Goal: Information Seeking & Learning: Check status

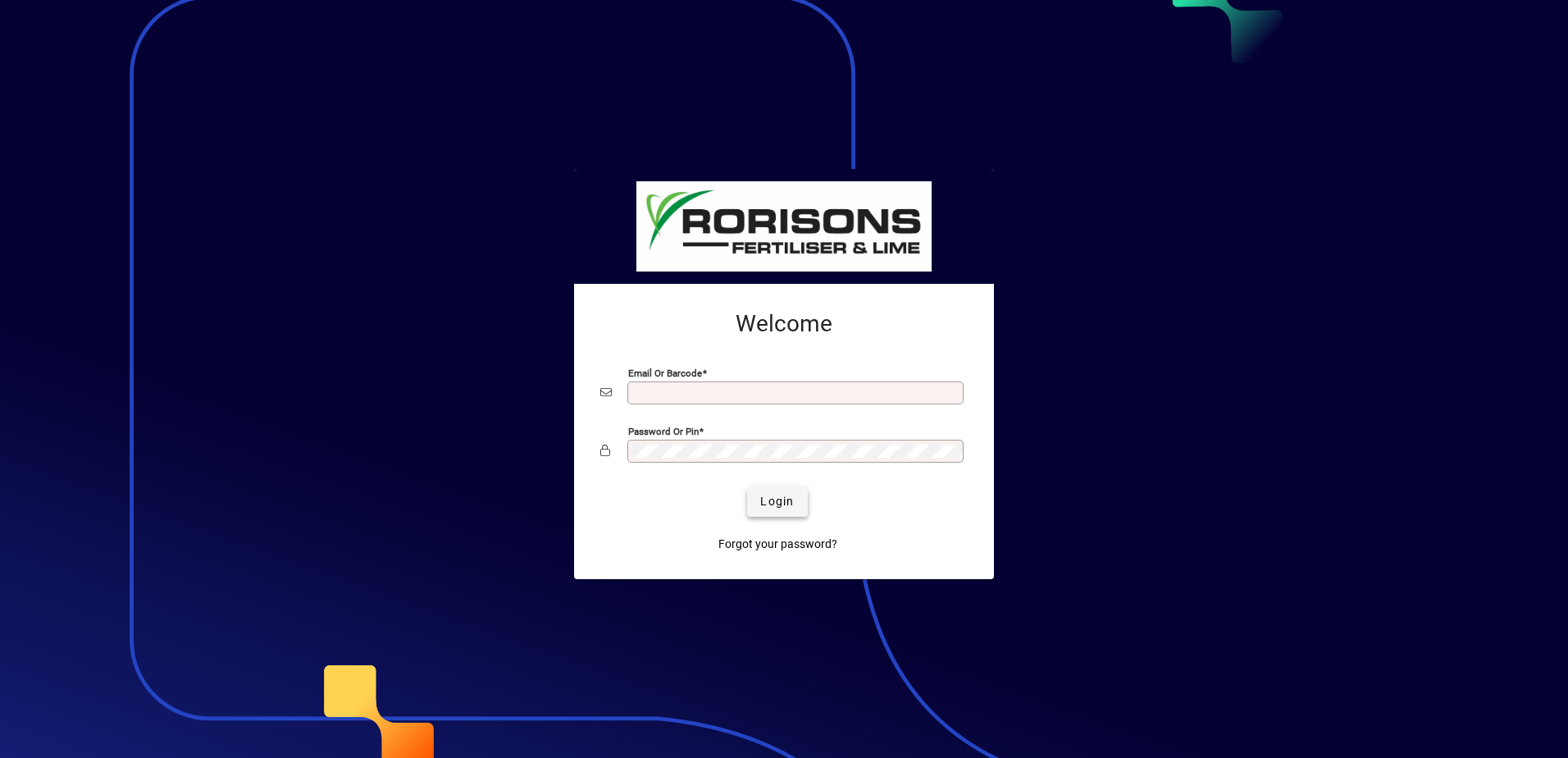
type input "**********"
click at [767, 506] on span "Login" at bounding box center [777, 501] width 33 height 18
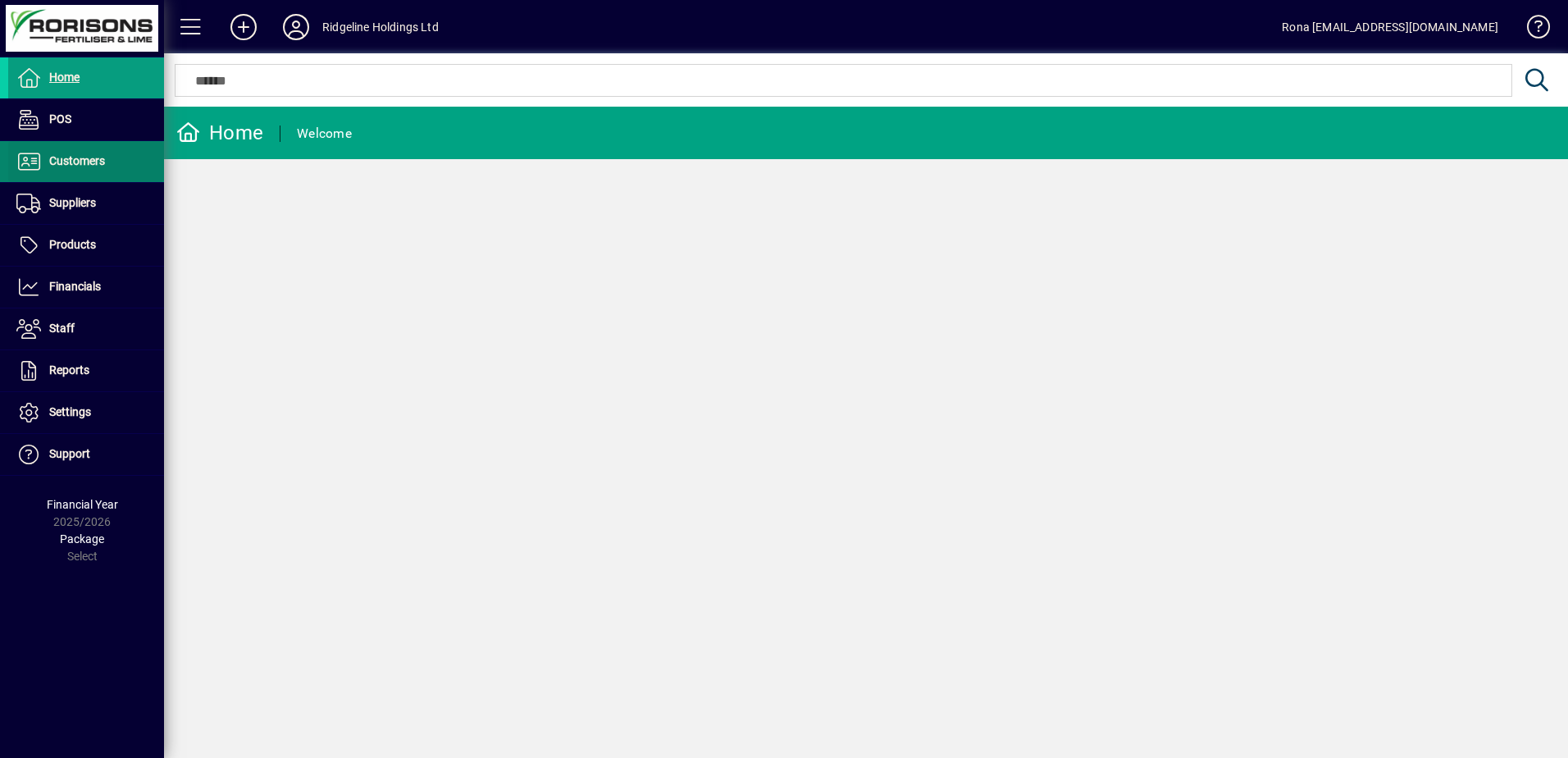
click at [89, 163] on span "Customers" at bounding box center [76, 160] width 56 height 13
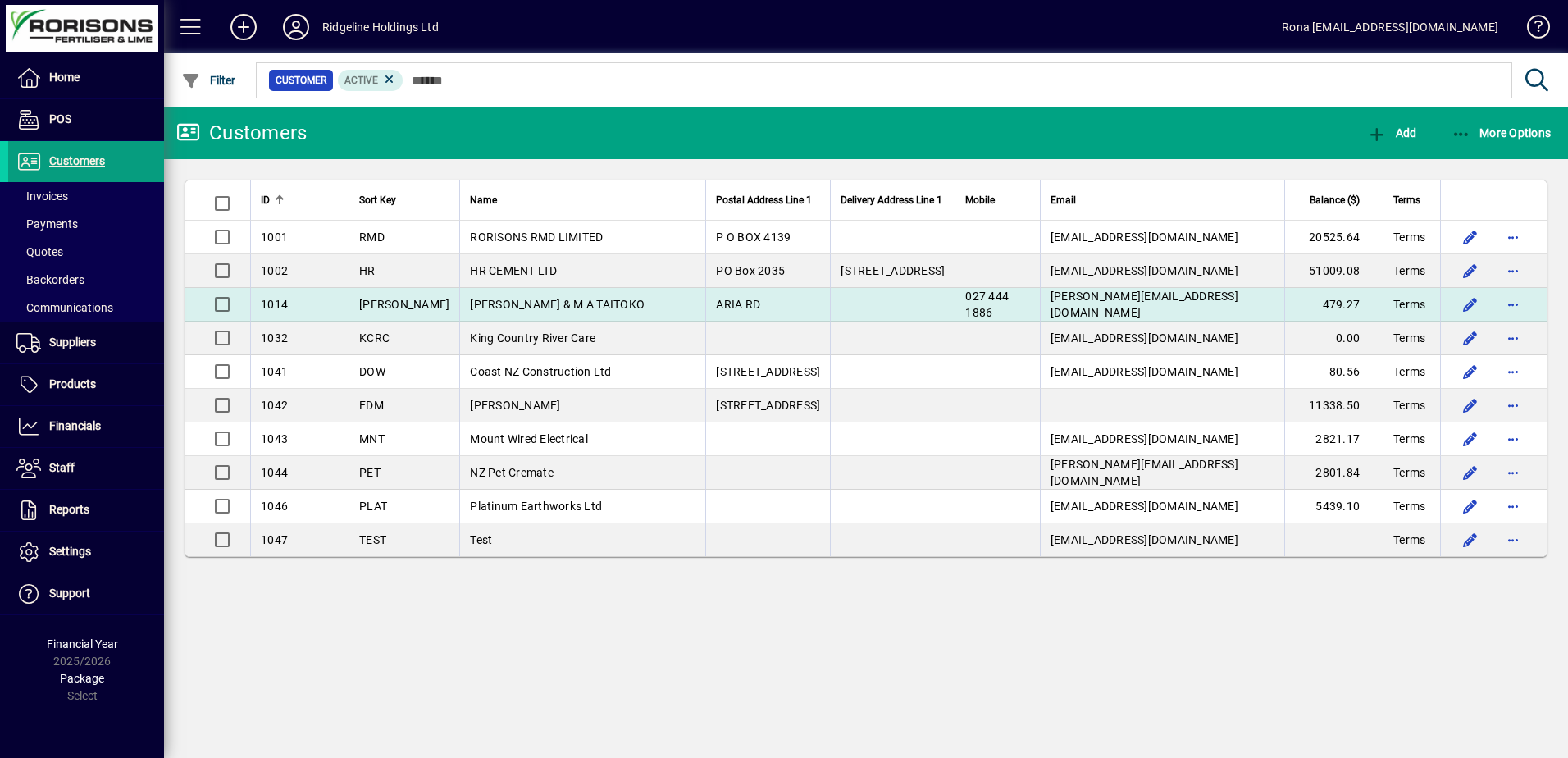
click at [474, 305] on span "[PERSON_NAME] & M A TAITOKO" at bounding box center [557, 303] width 175 height 13
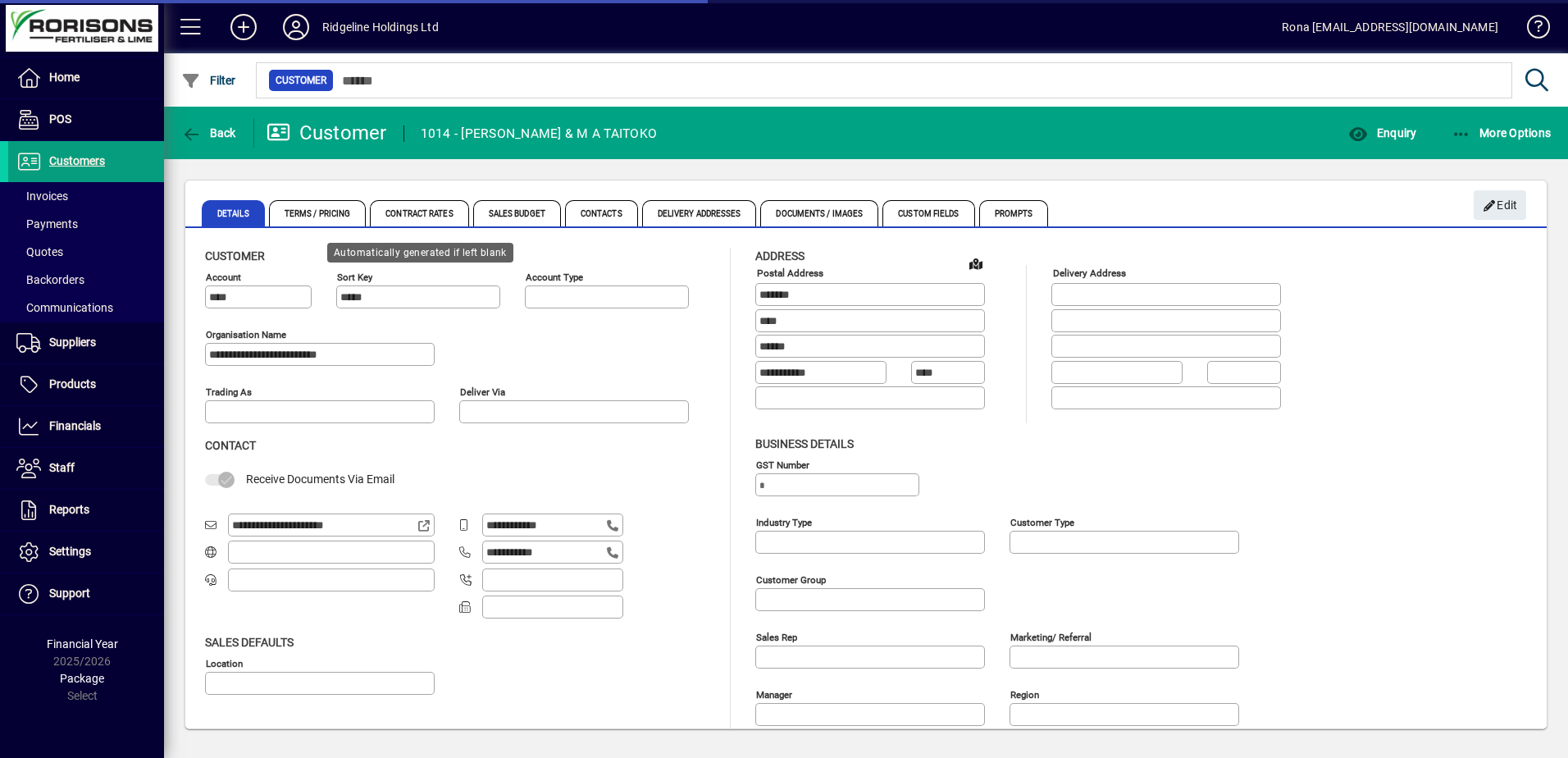
type input "**********"
type input "*******"
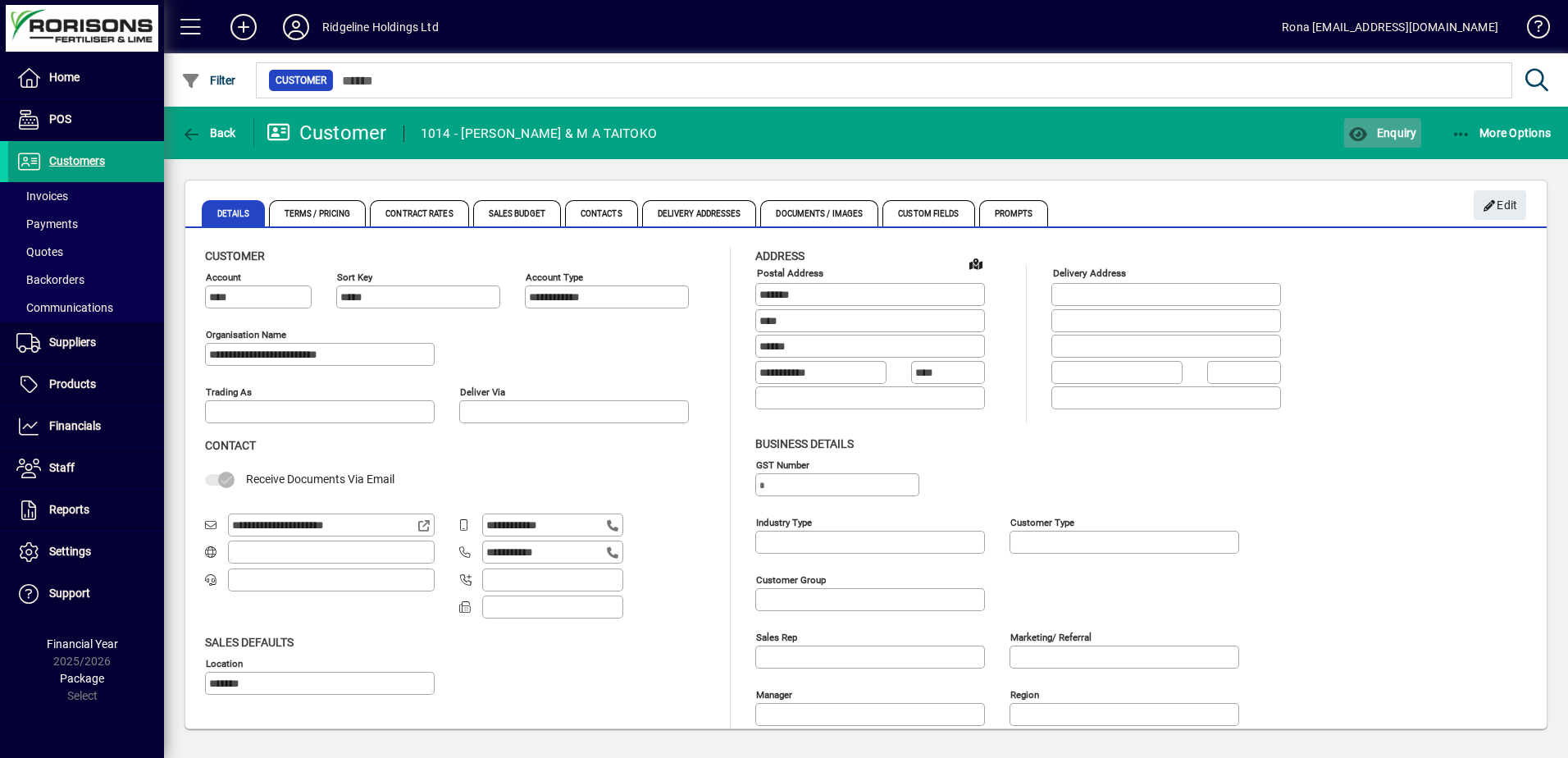
click at [1398, 121] on span "button" at bounding box center [1382, 133] width 76 height 39
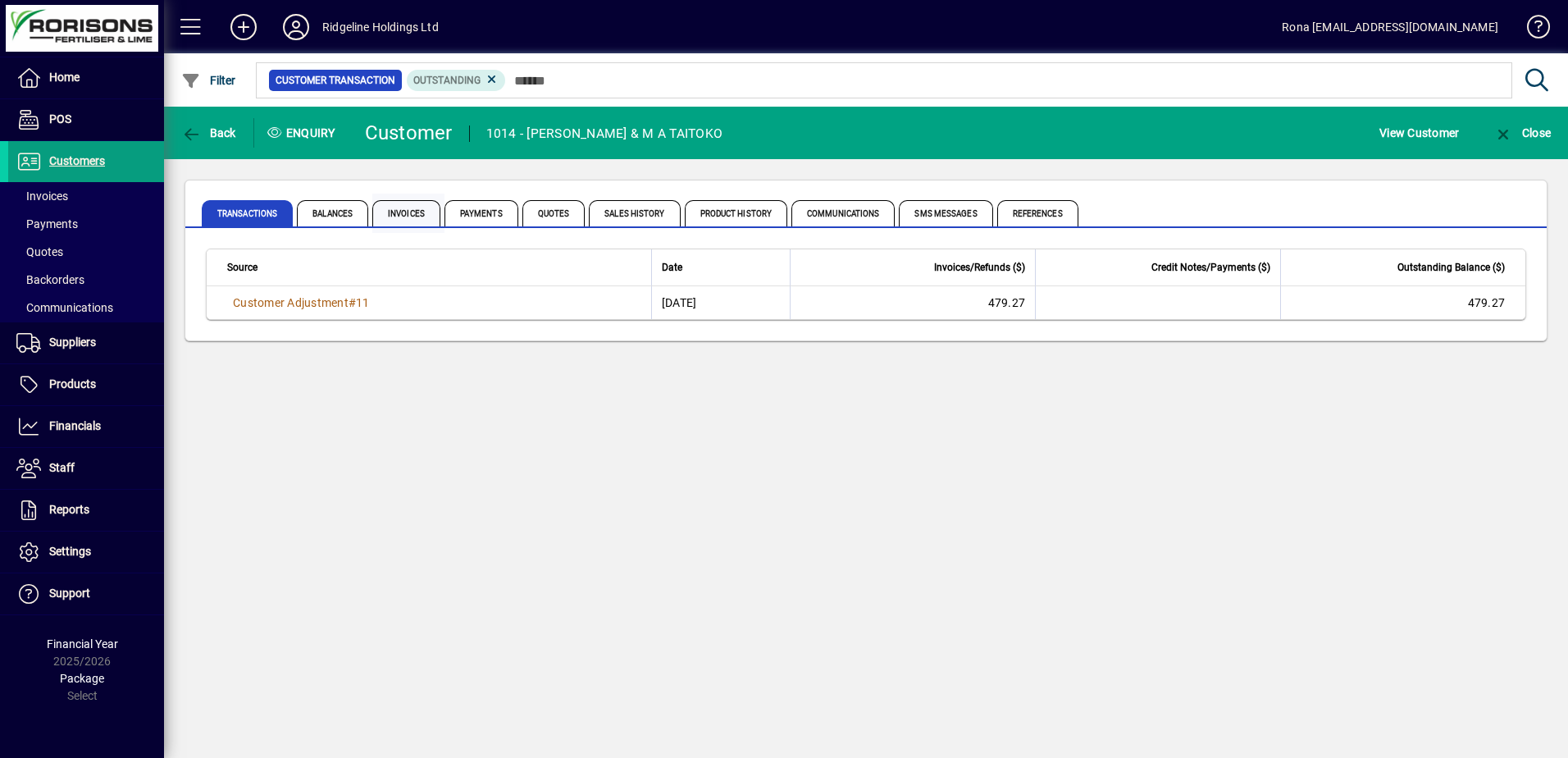
click at [414, 209] on span "Invoices" at bounding box center [407, 213] width 68 height 26
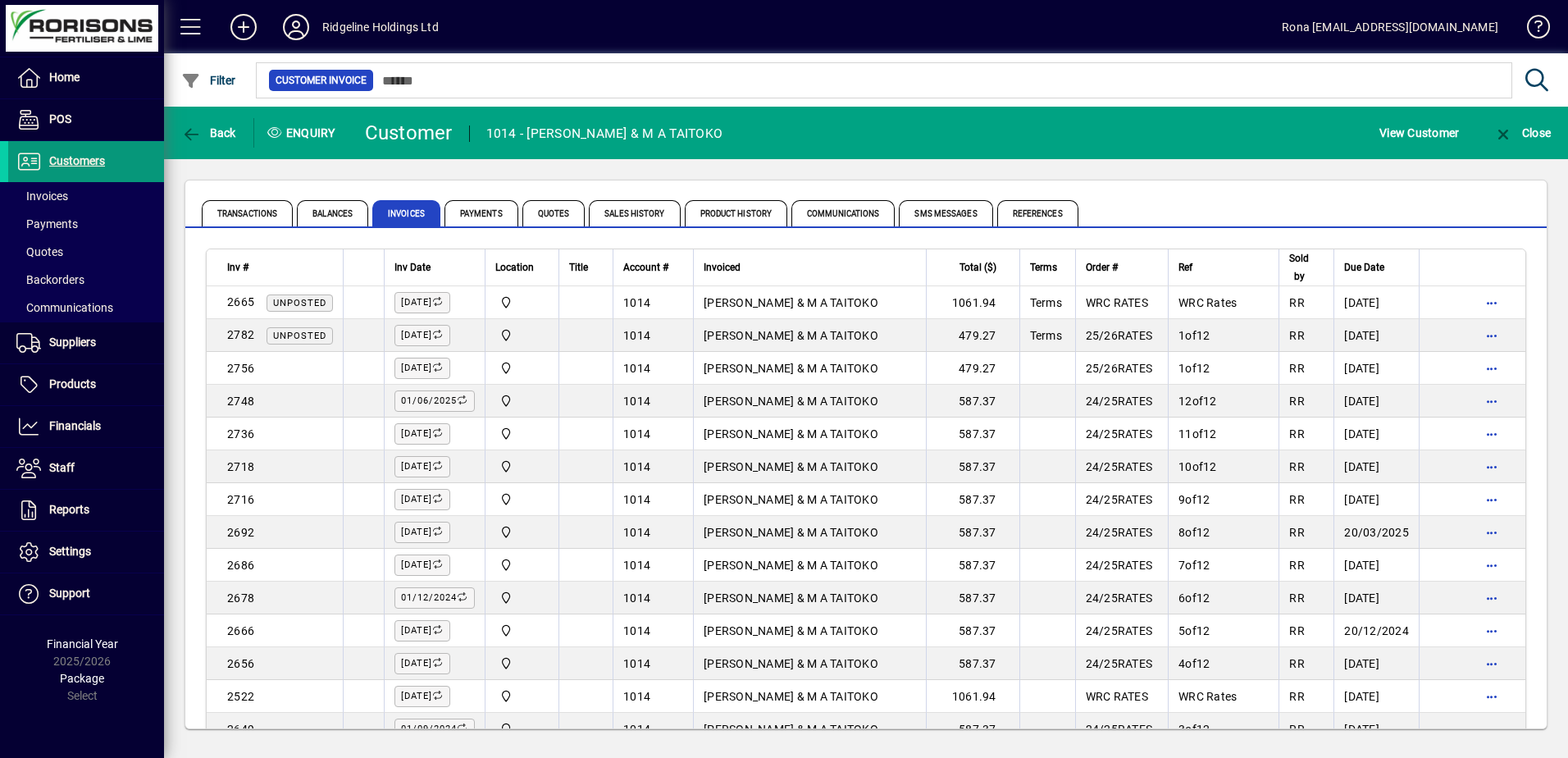
click at [70, 160] on span "Customers" at bounding box center [76, 160] width 56 height 13
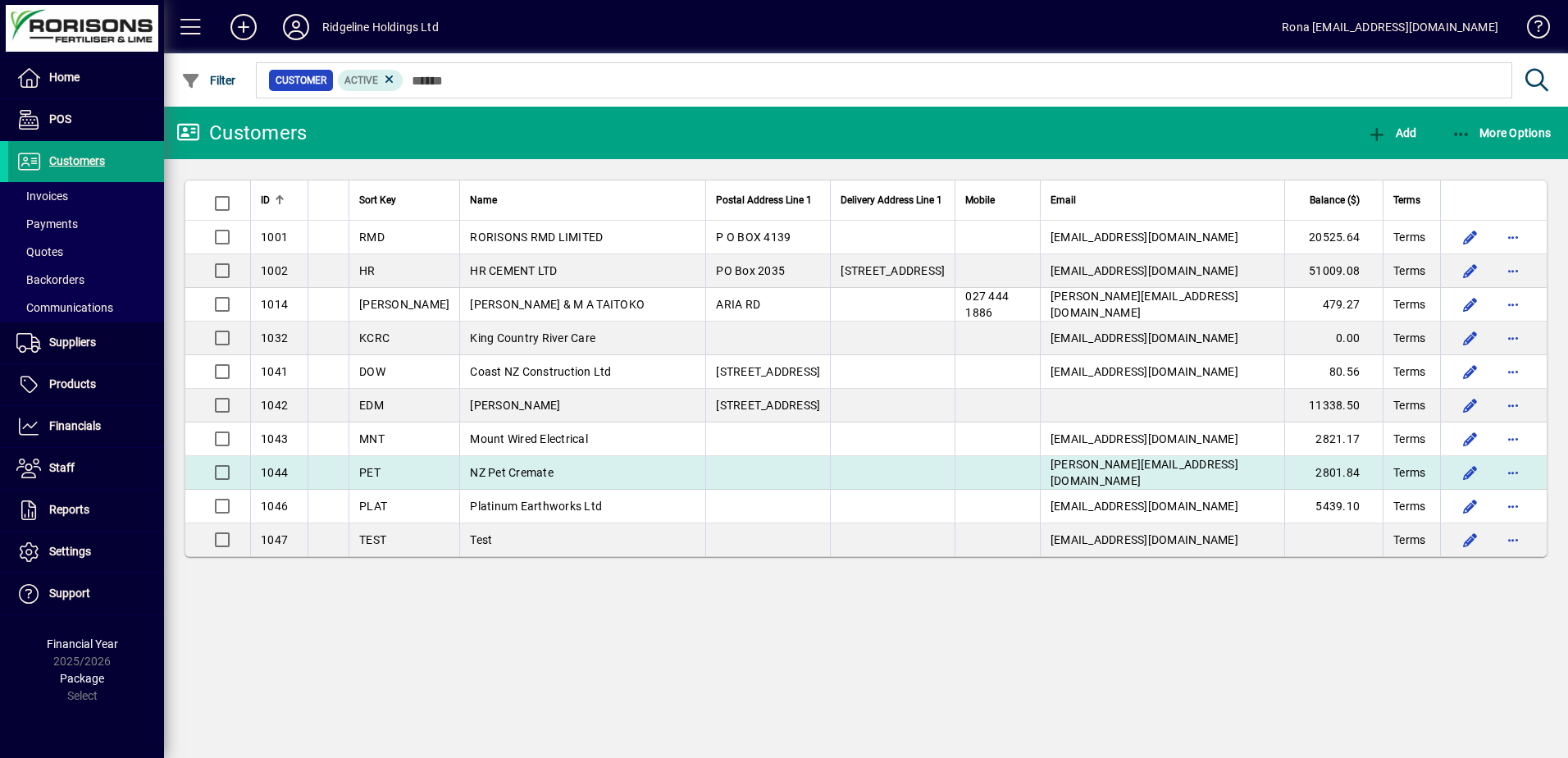
click at [1338, 470] on td "2801.84" at bounding box center [1333, 473] width 98 height 33
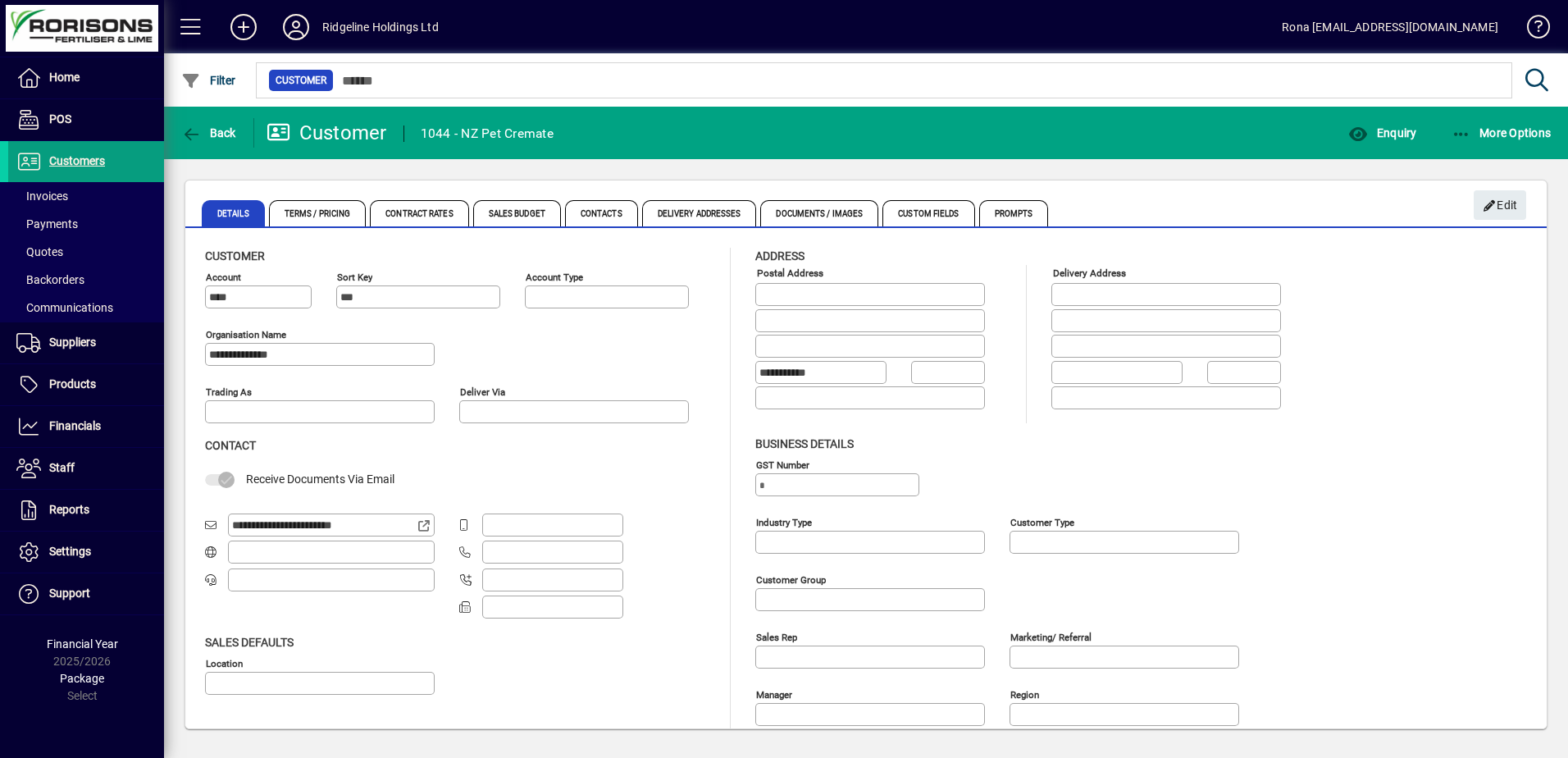
type input "**********"
type input "*******"
click at [1383, 124] on span "button" at bounding box center [1382, 133] width 76 height 39
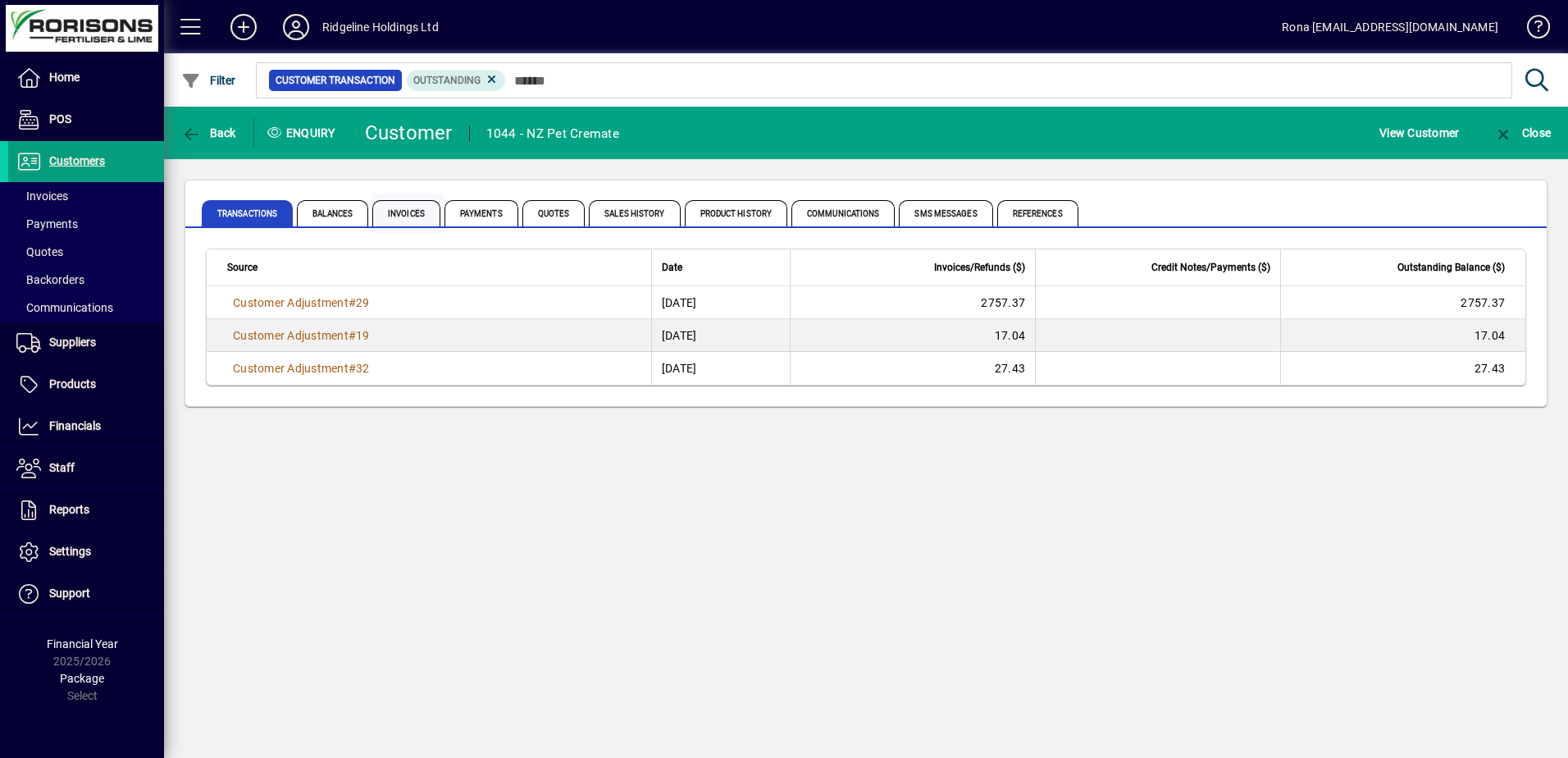
click at [396, 214] on span "Invoices" at bounding box center [407, 213] width 68 height 26
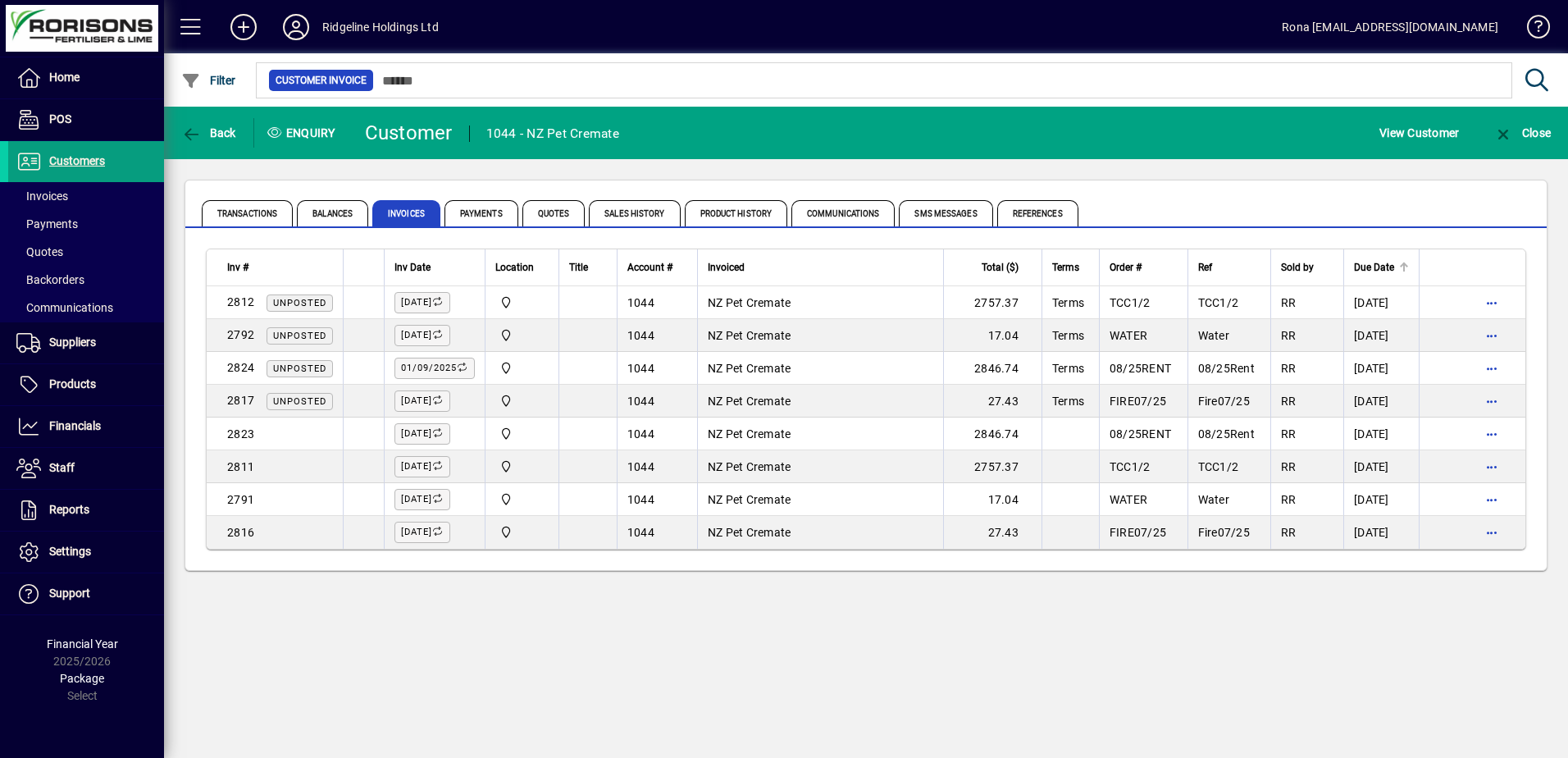
click at [1358, 267] on span "Due Date" at bounding box center [1373, 267] width 40 height 19
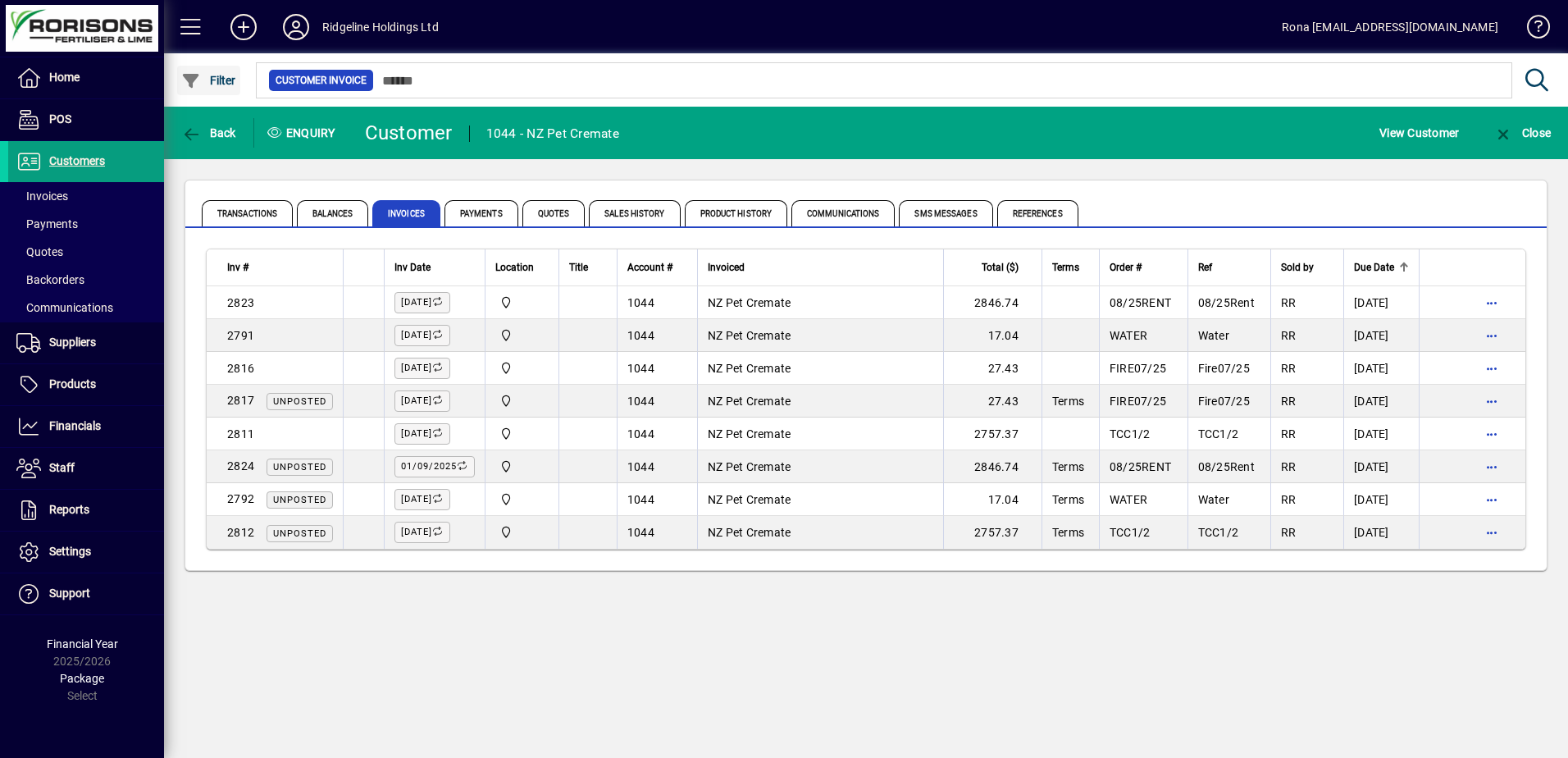
click at [214, 80] on span "Filter" at bounding box center [209, 80] width 55 height 13
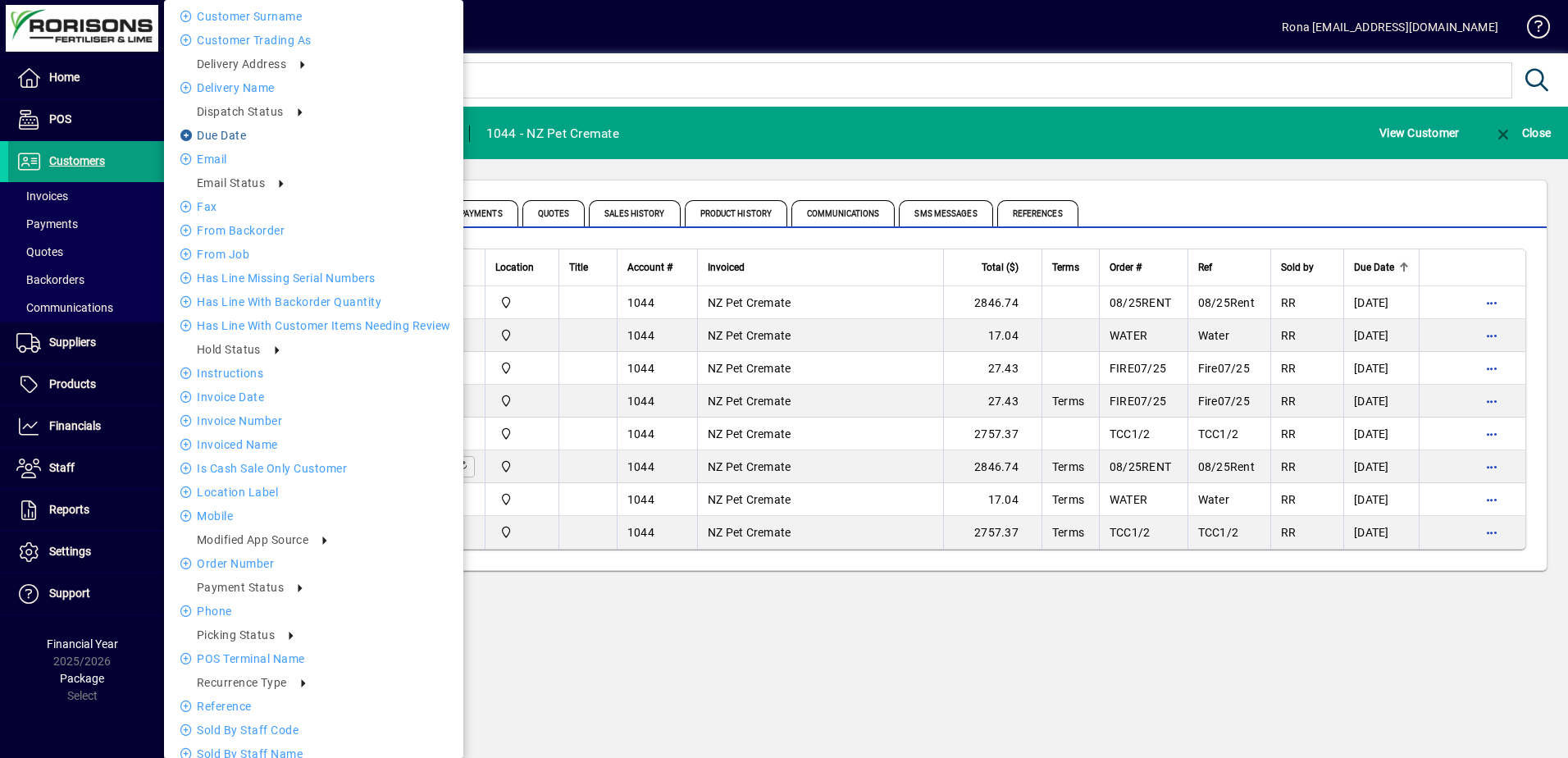
scroll to position [410, 0]
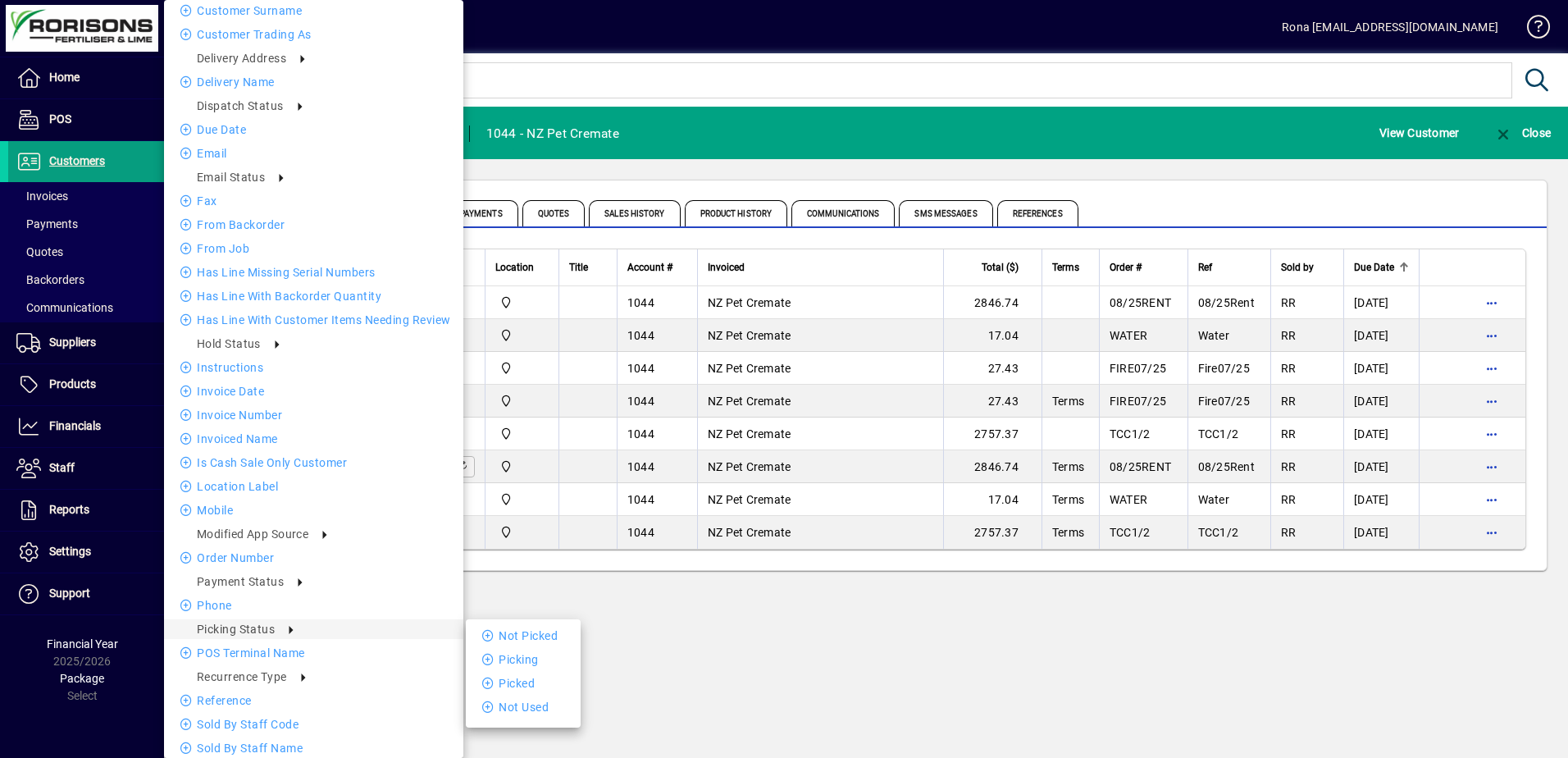
click at [825, 600] on div at bounding box center [784, 379] width 1568 height 758
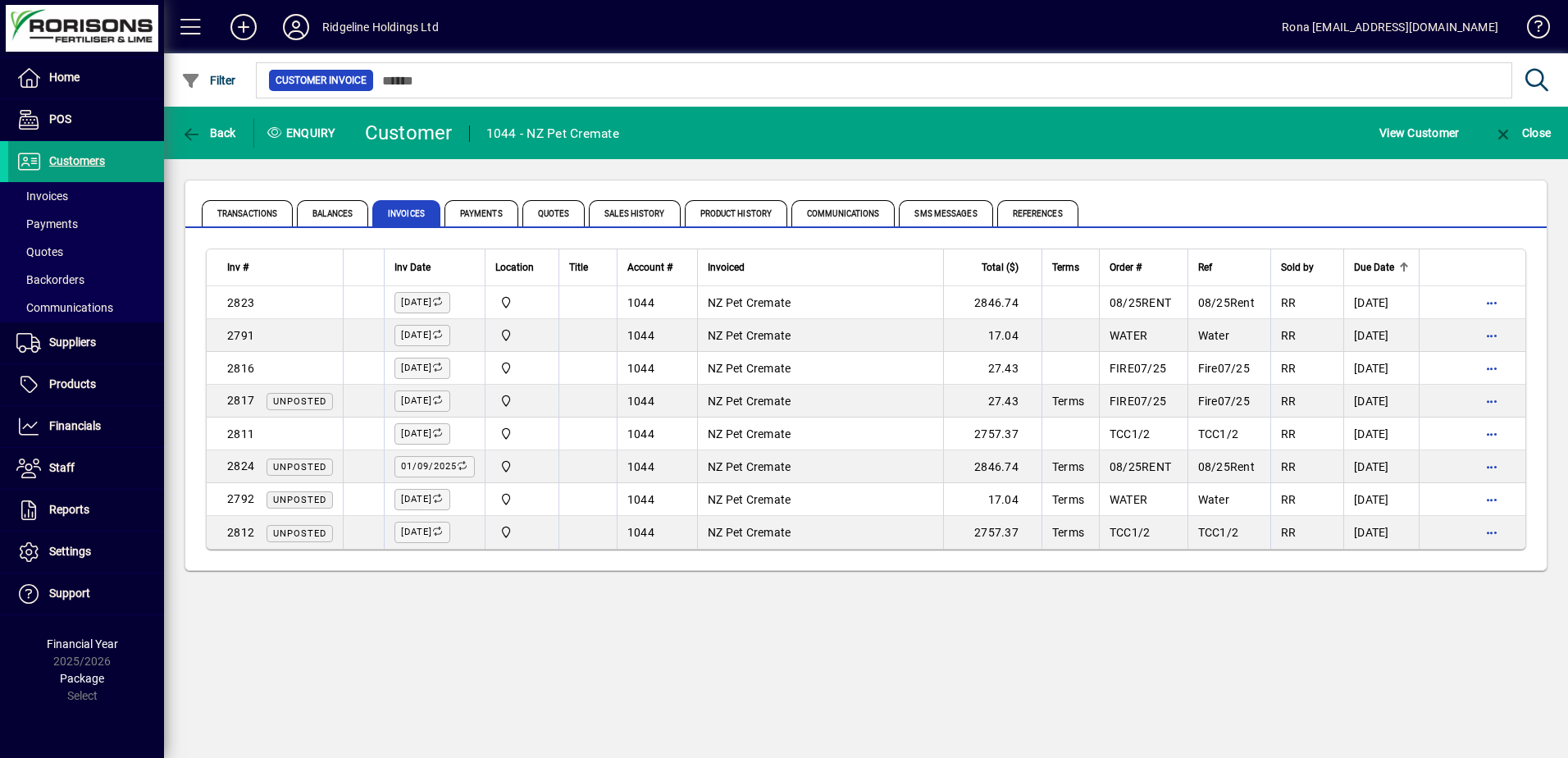
drag, startPoint x: 216, startPoint y: 81, endPoint x: 1048, endPoint y: 715, distance: 1046.0
click at [1048, 715] on div "Back Enquiry Customer 1044 - NZ Pet Cremate View Customer Close Transactions Ba…" at bounding box center [866, 432] width 1404 height 652
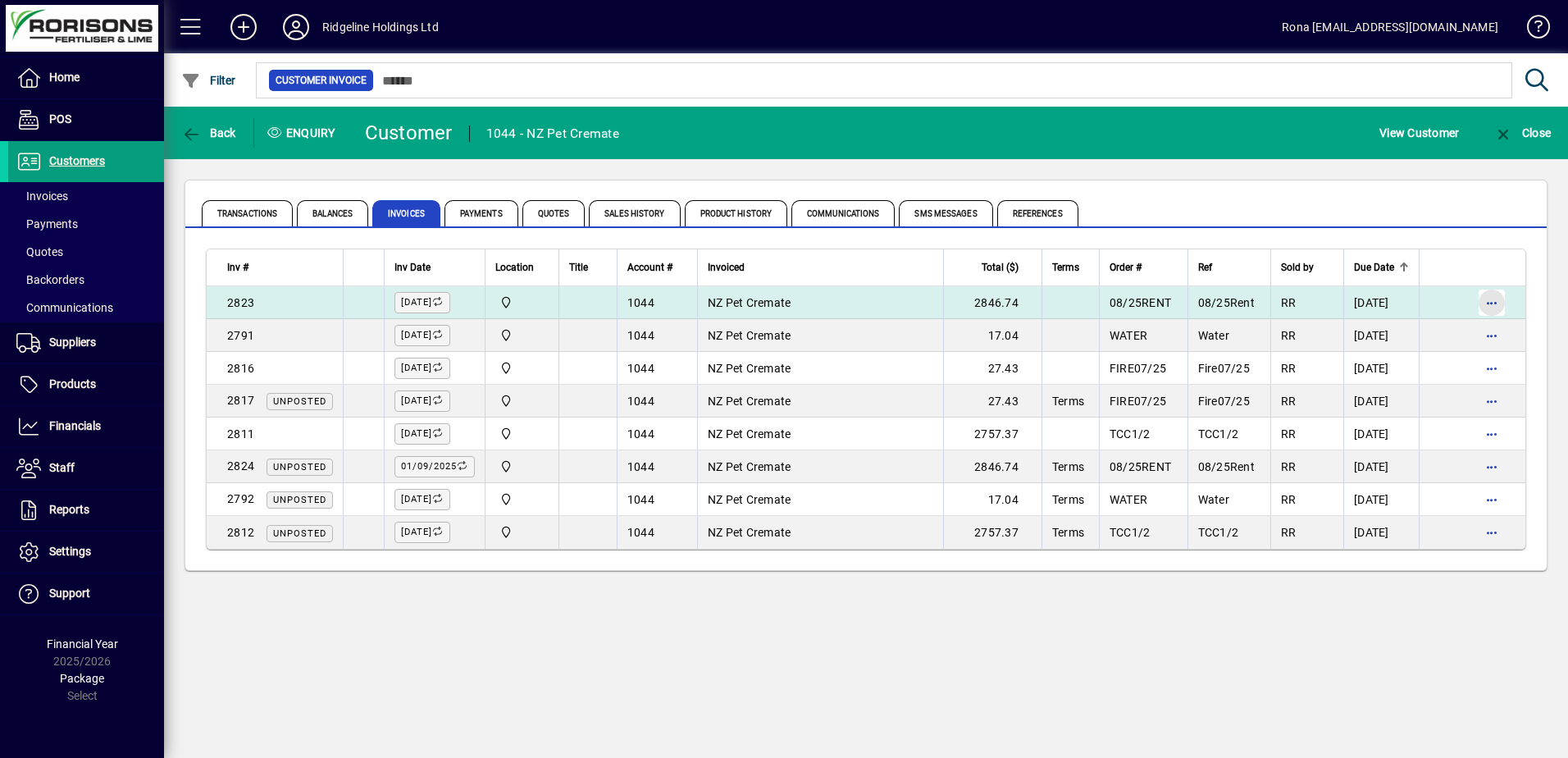
click at [1492, 298] on span "button" at bounding box center [1491, 302] width 39 height 39
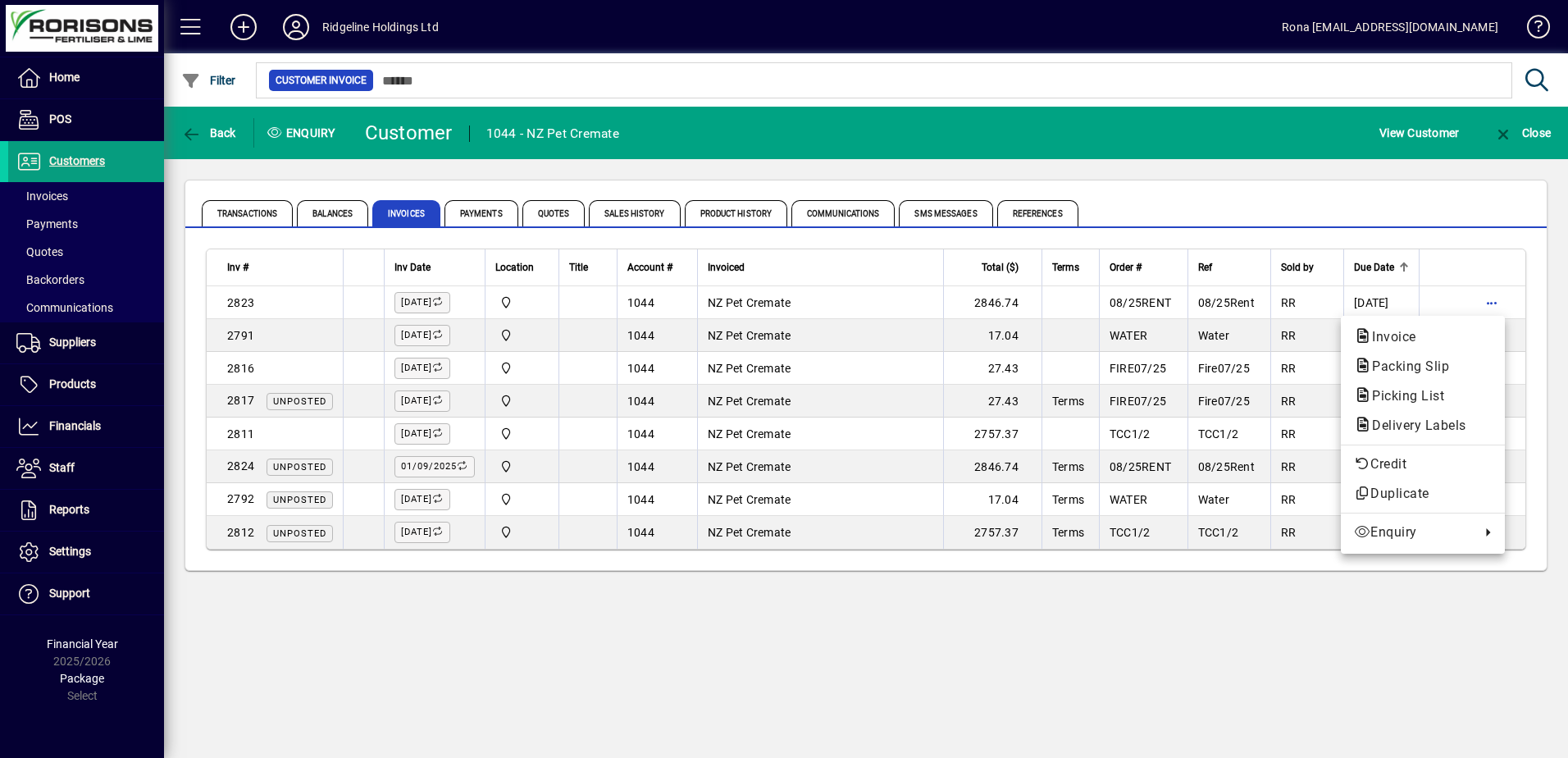
click at [1514, 338] on div at bounding box center [784, 379] width 1568 height 758
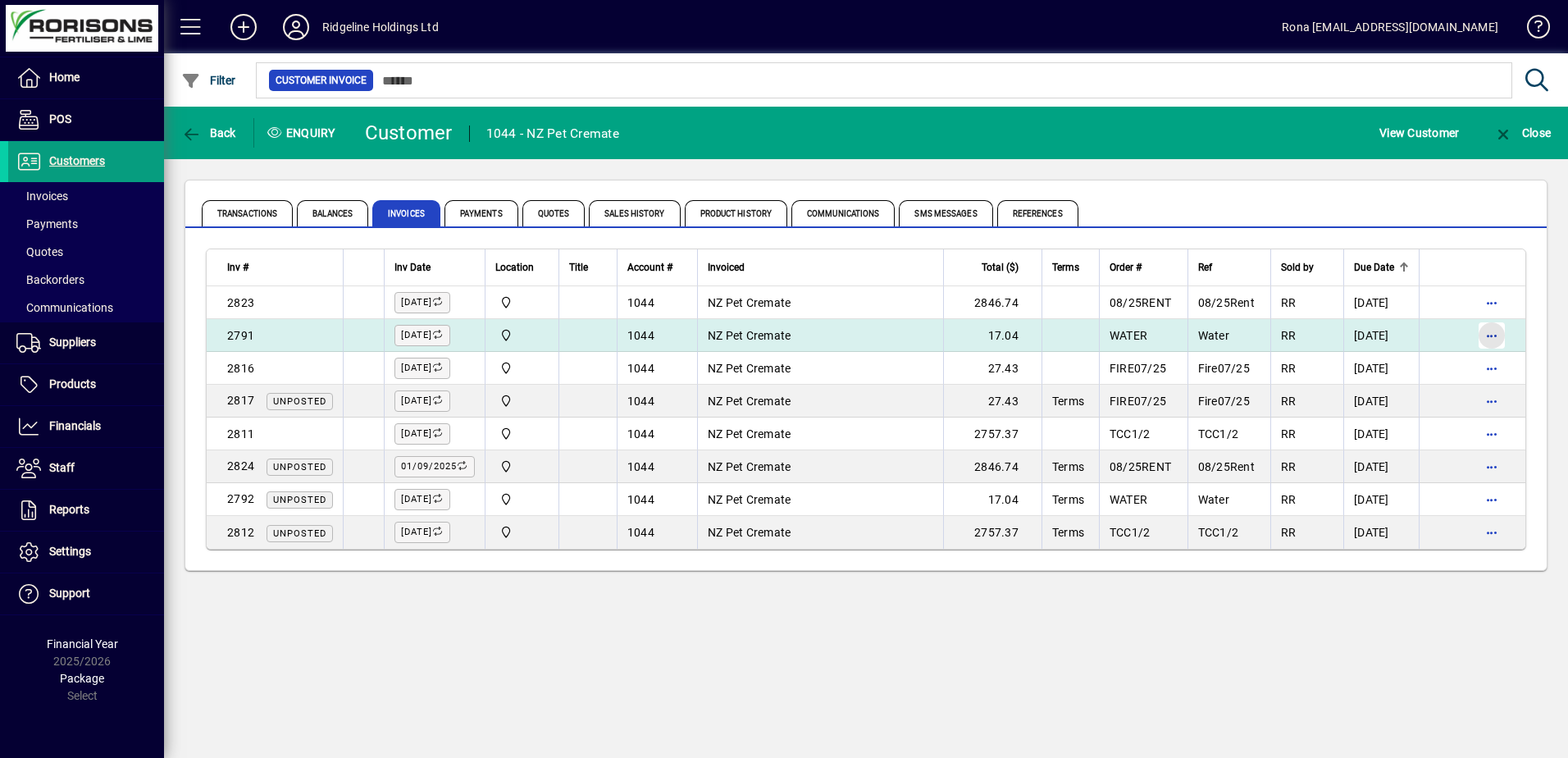
click at [1489, 333] on span "button" at bounding box center [1491, 336] width 39 height 39
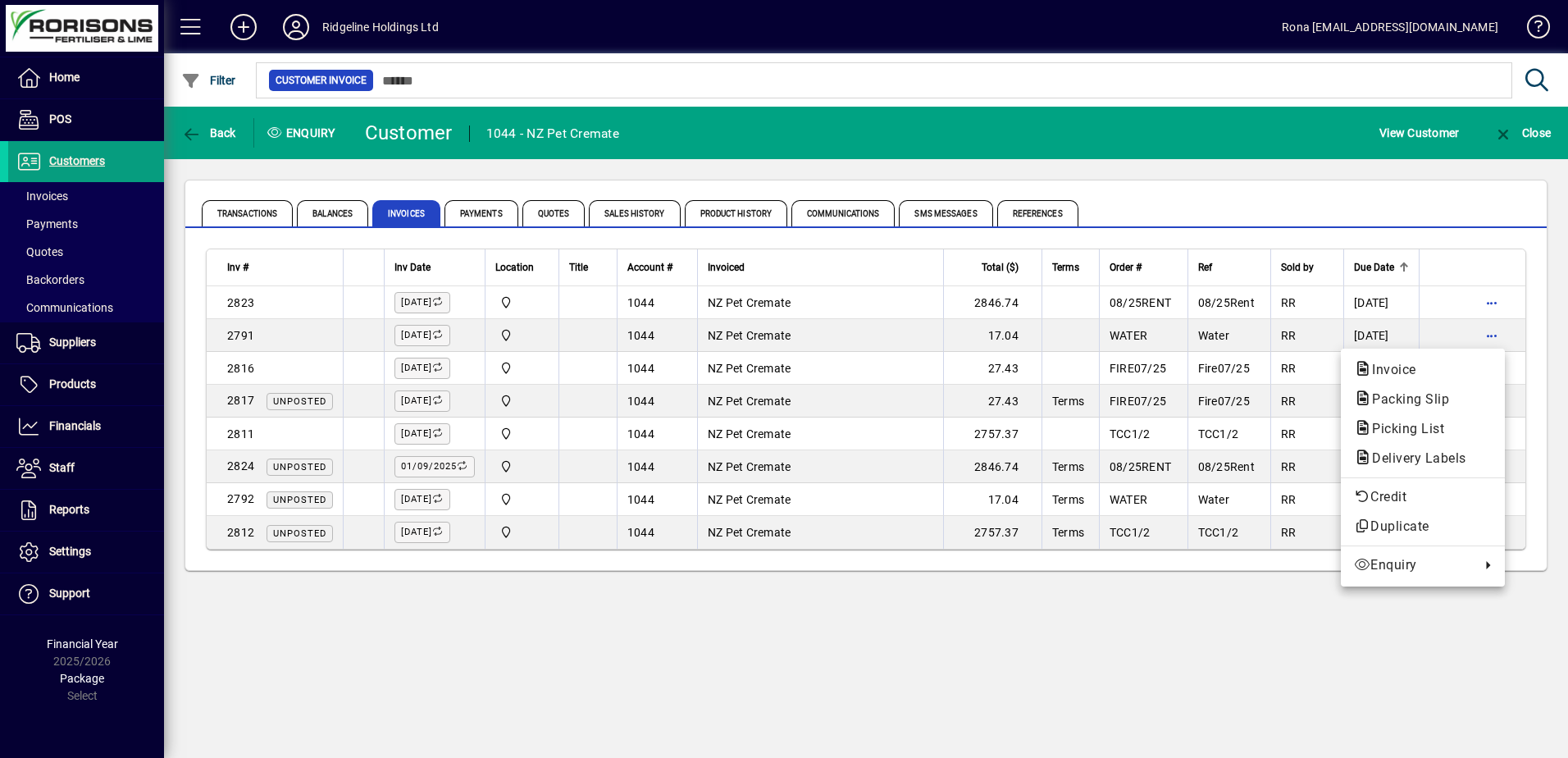
click at [1521, 367] on div at bounding box center [784, 379] width 1568 height 758
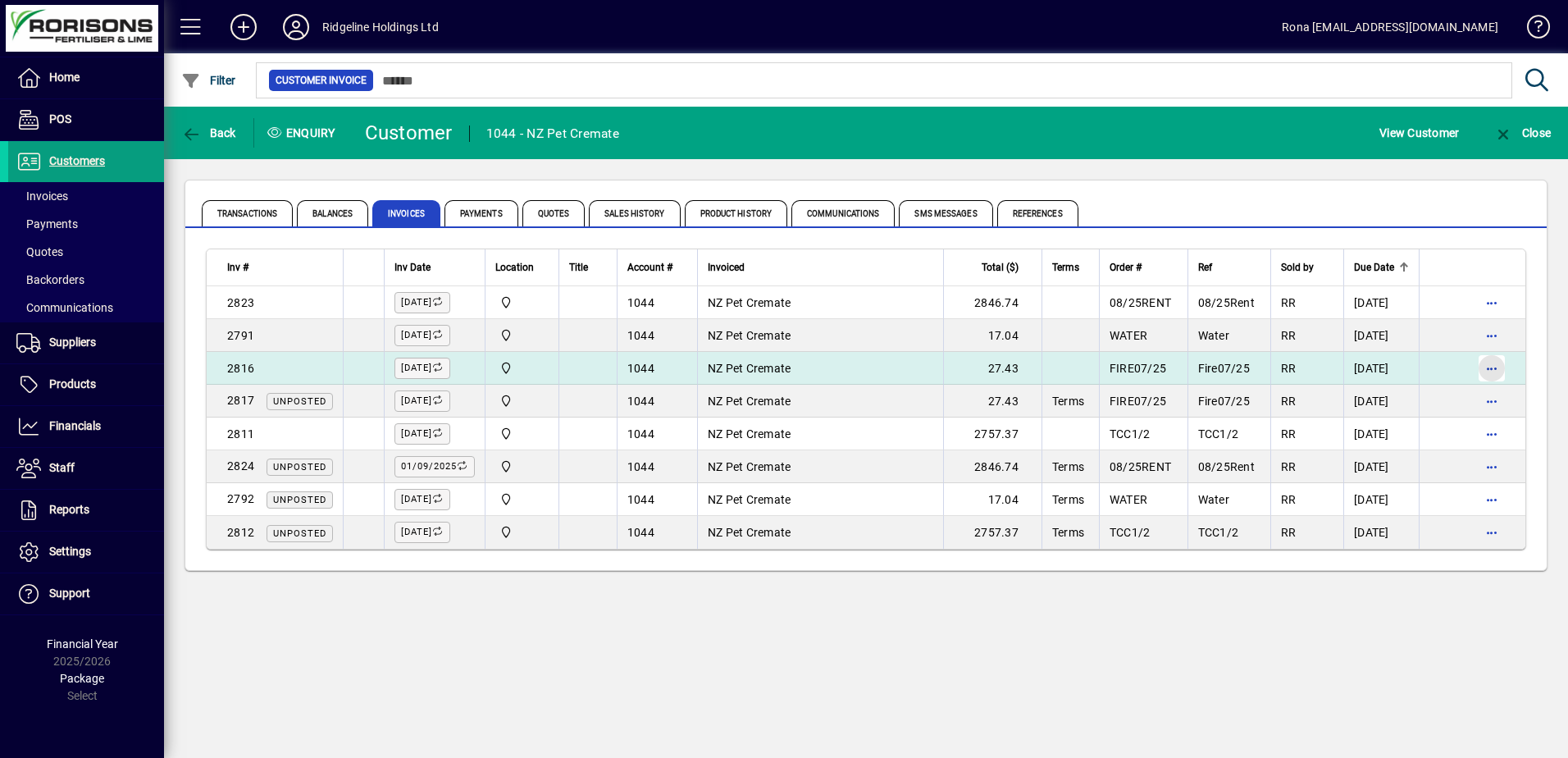
click at [1494, 369] on span "button" at bounding box center [1491, 368] width 39 height 39
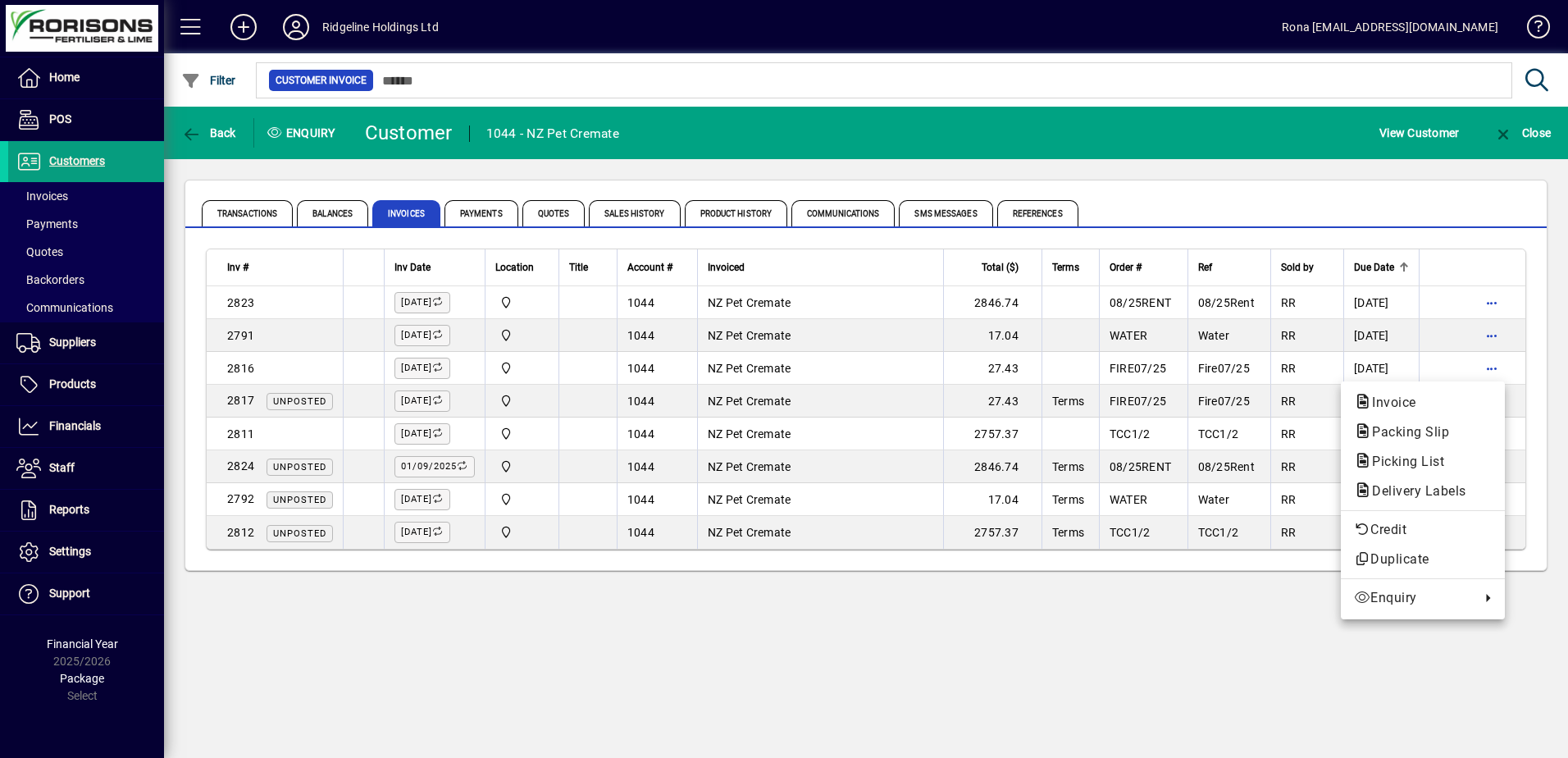
click at [1529, 405] on div at bounding box center [784, 379] width 1568 height 758
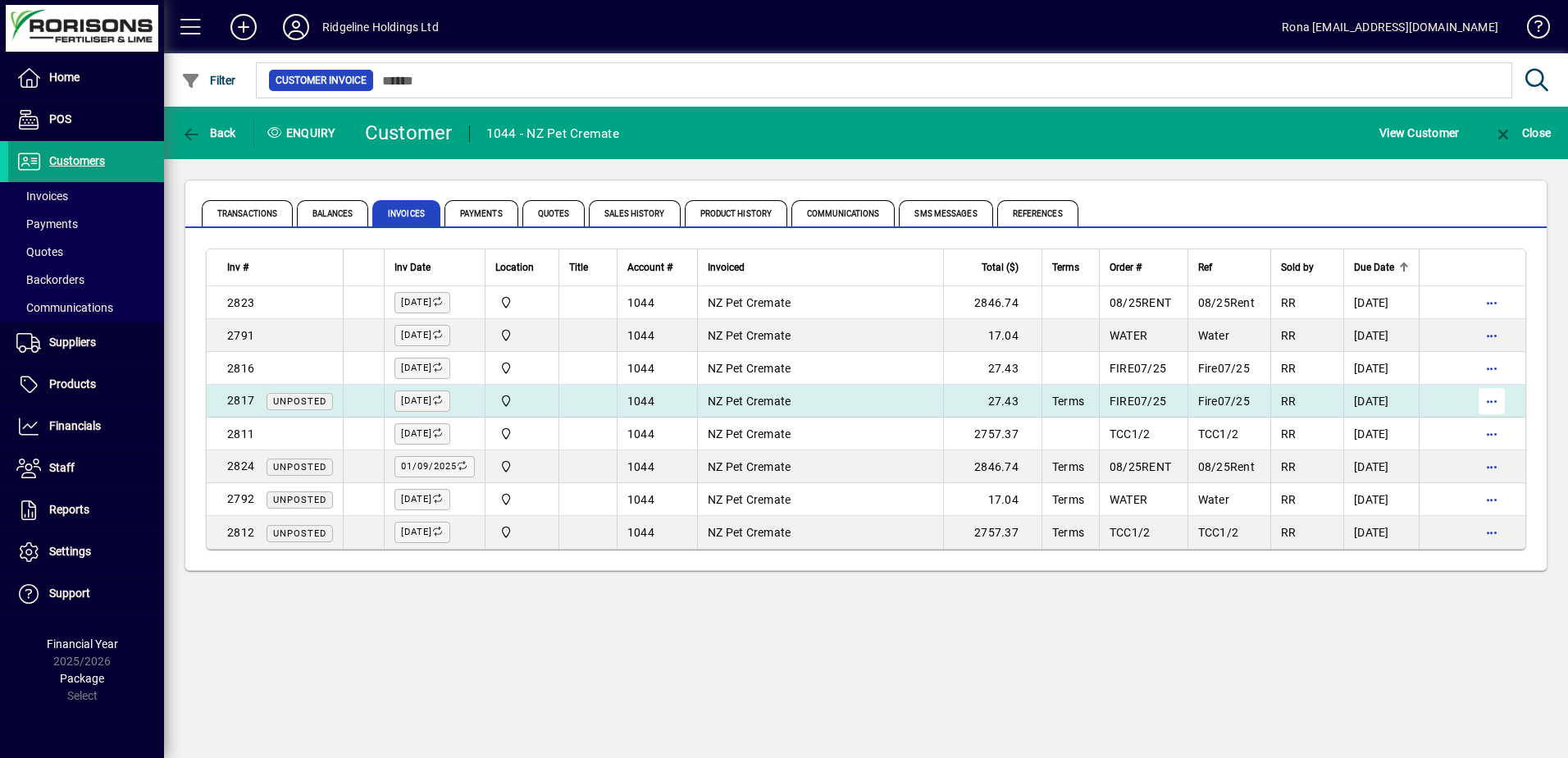
click at [1487, 405] on span "button" at bounding box center [1491, 401] width 39 height 39
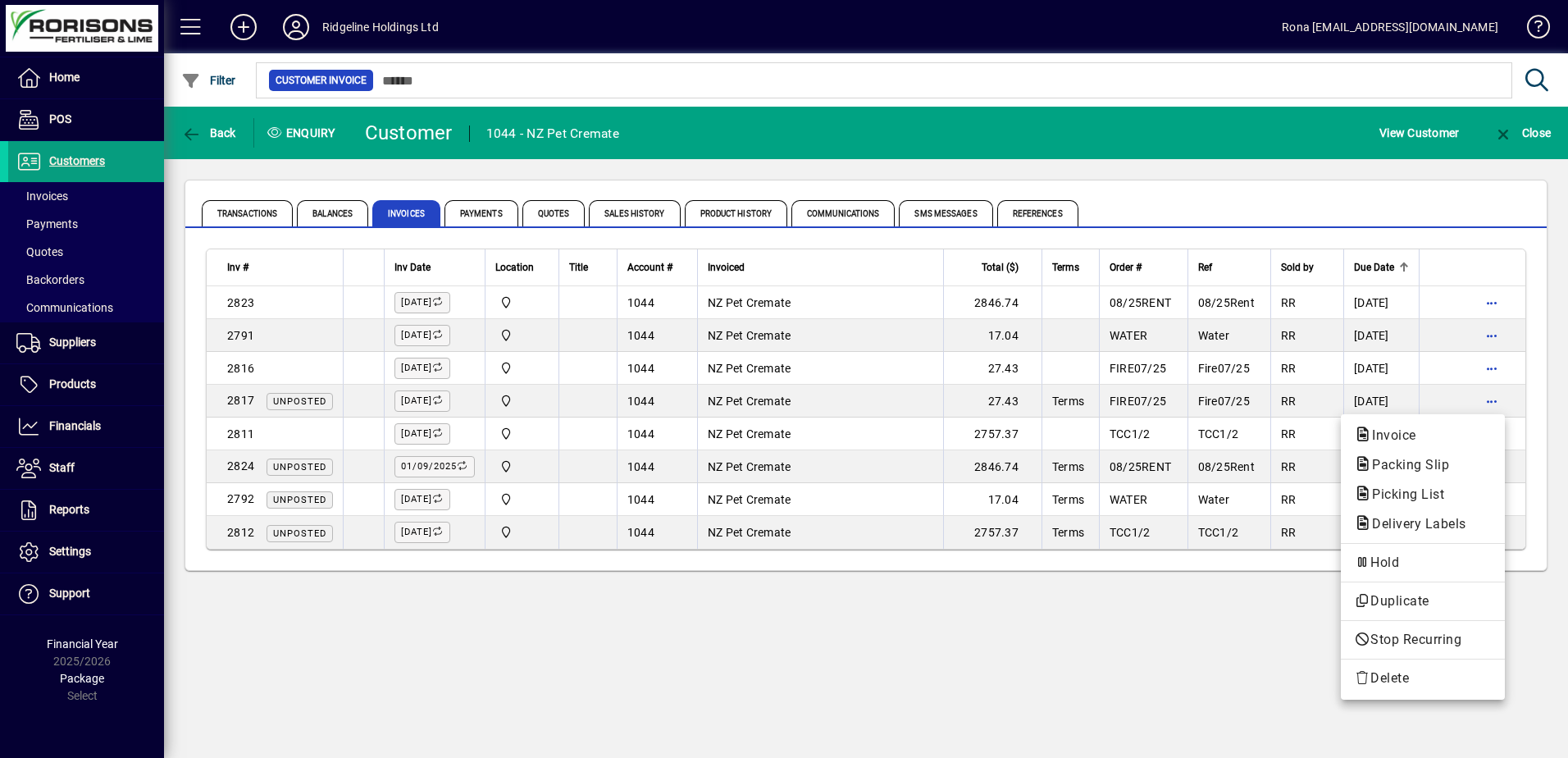
drag, startPoint x: 1487, startPoint y: 405, endPoint x: 1540, endPoint y: 349, distance: 77.1
click at [1540, 349] on div at bounding box center [784, 379] width 1568 height 758
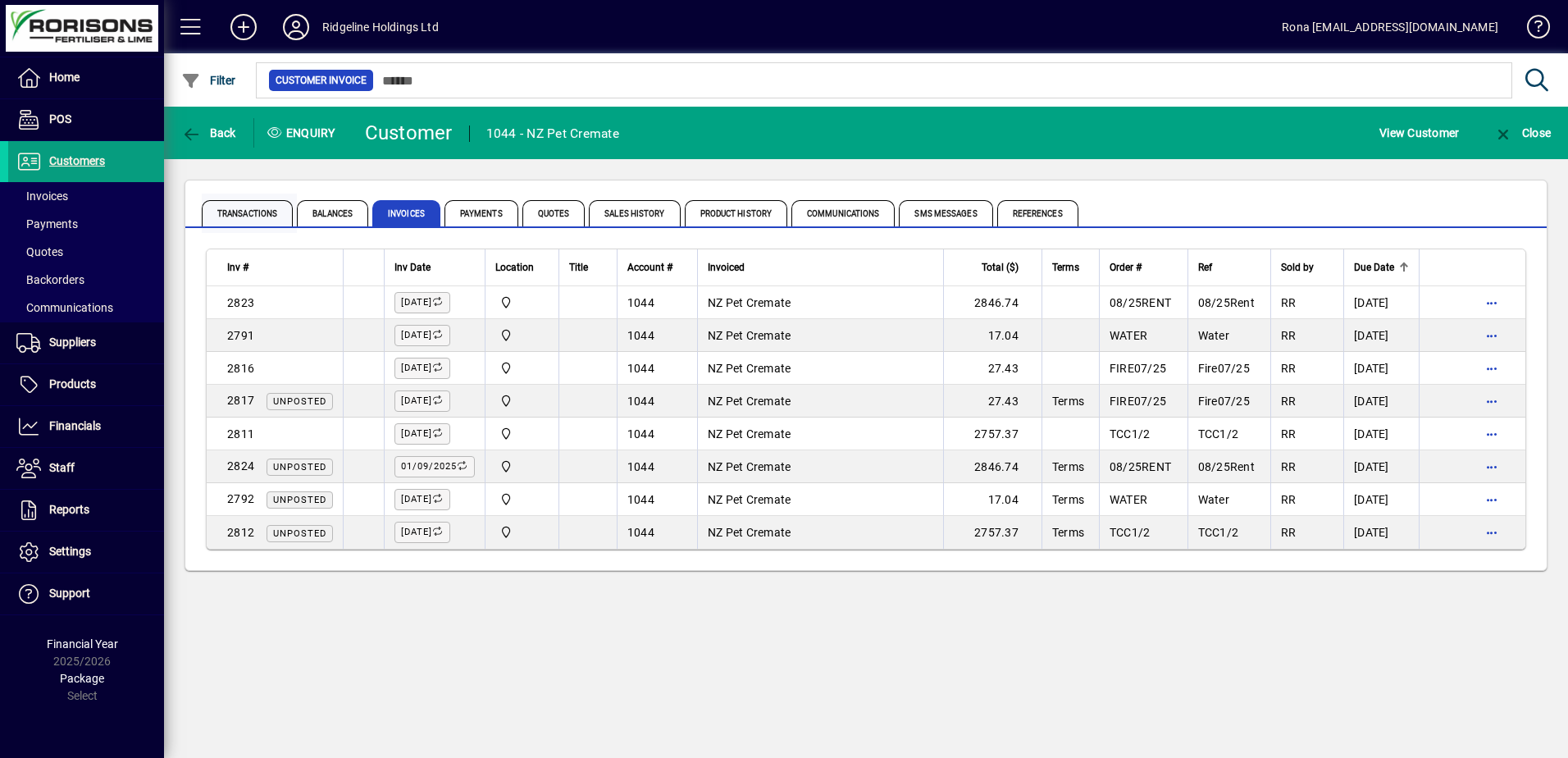
click at [265, 218] on span "Transactions" at bounding box center [247, 213] width 91 height 26
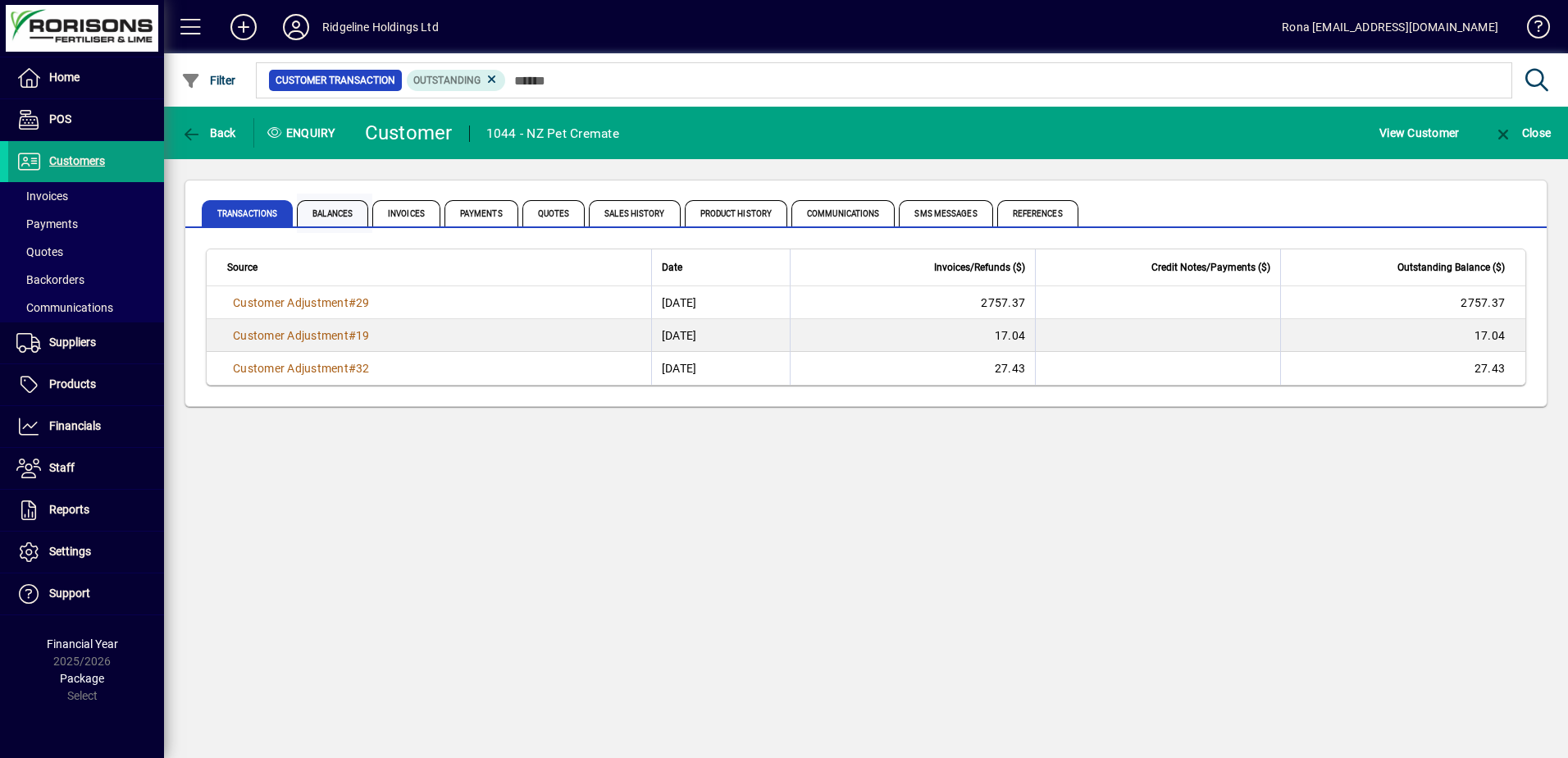
click at [329, 215] on span "Balances" at bounding box center [332, 213] width 71 height 26
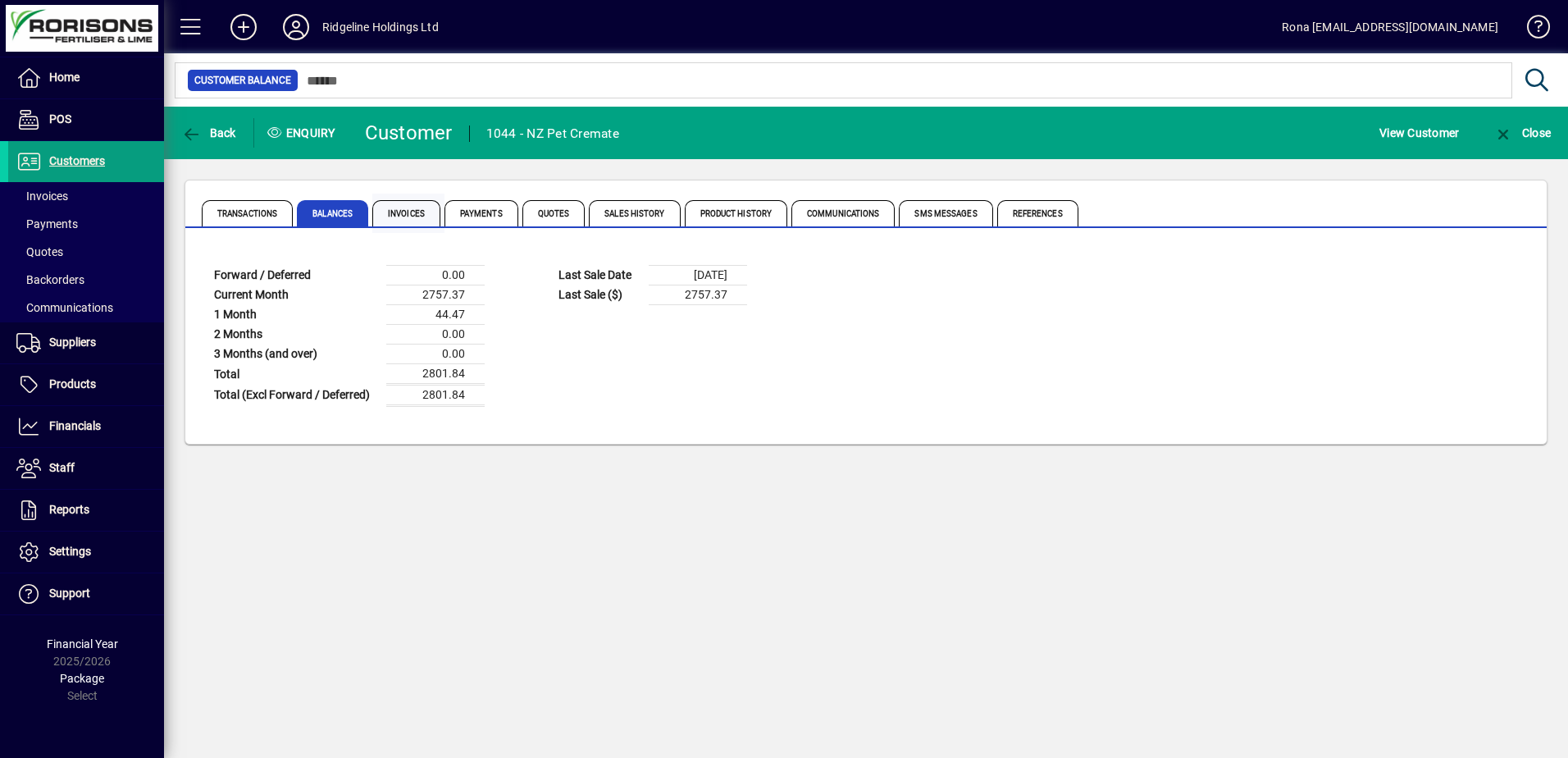
click at [413, 210] on span "Invoices" at bounding box center [407, 213] width 68 height 26
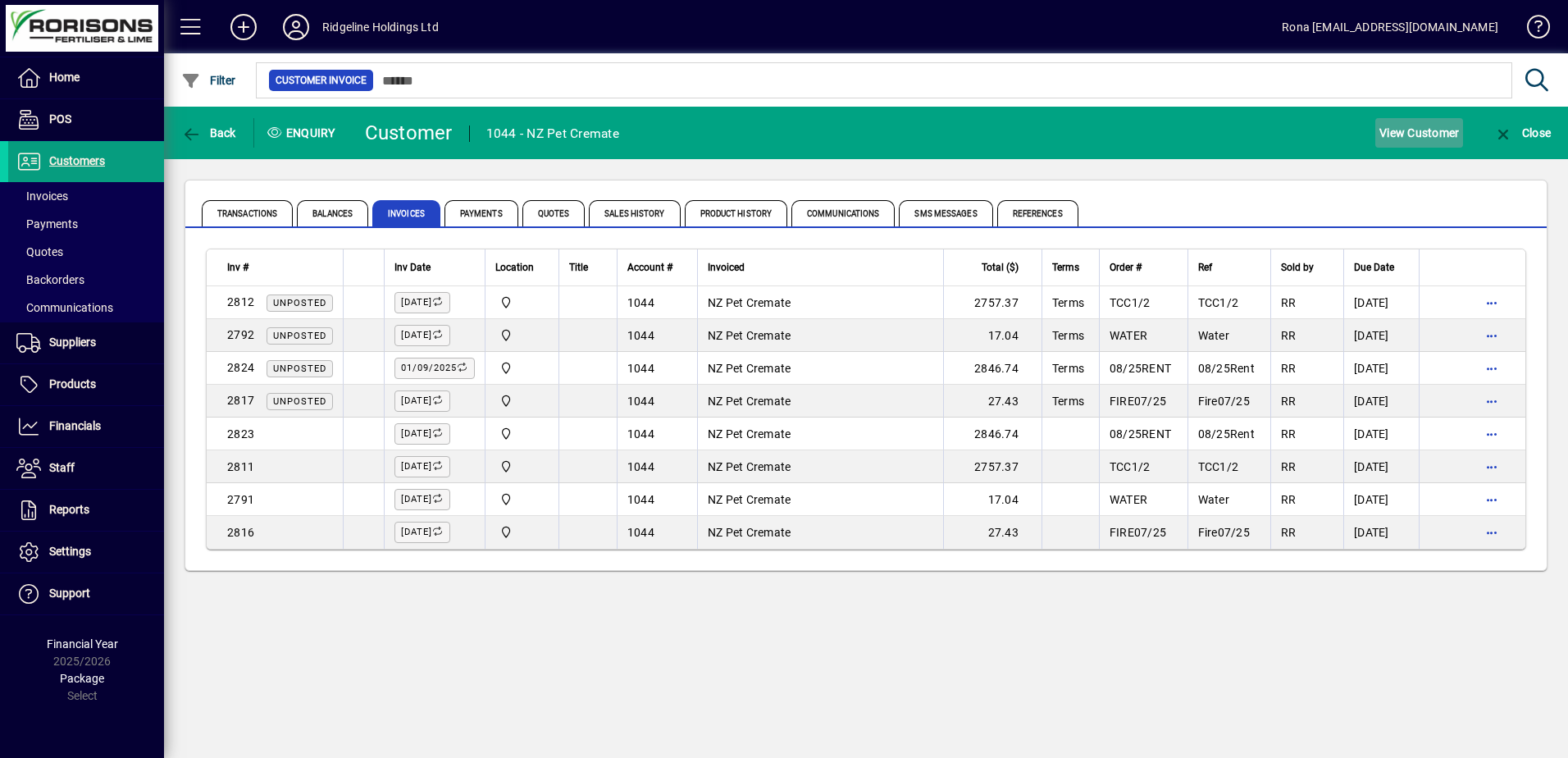
click at [1405, 124] on span "View Customer" at bounding box center [1419, 133] width 80 height 26
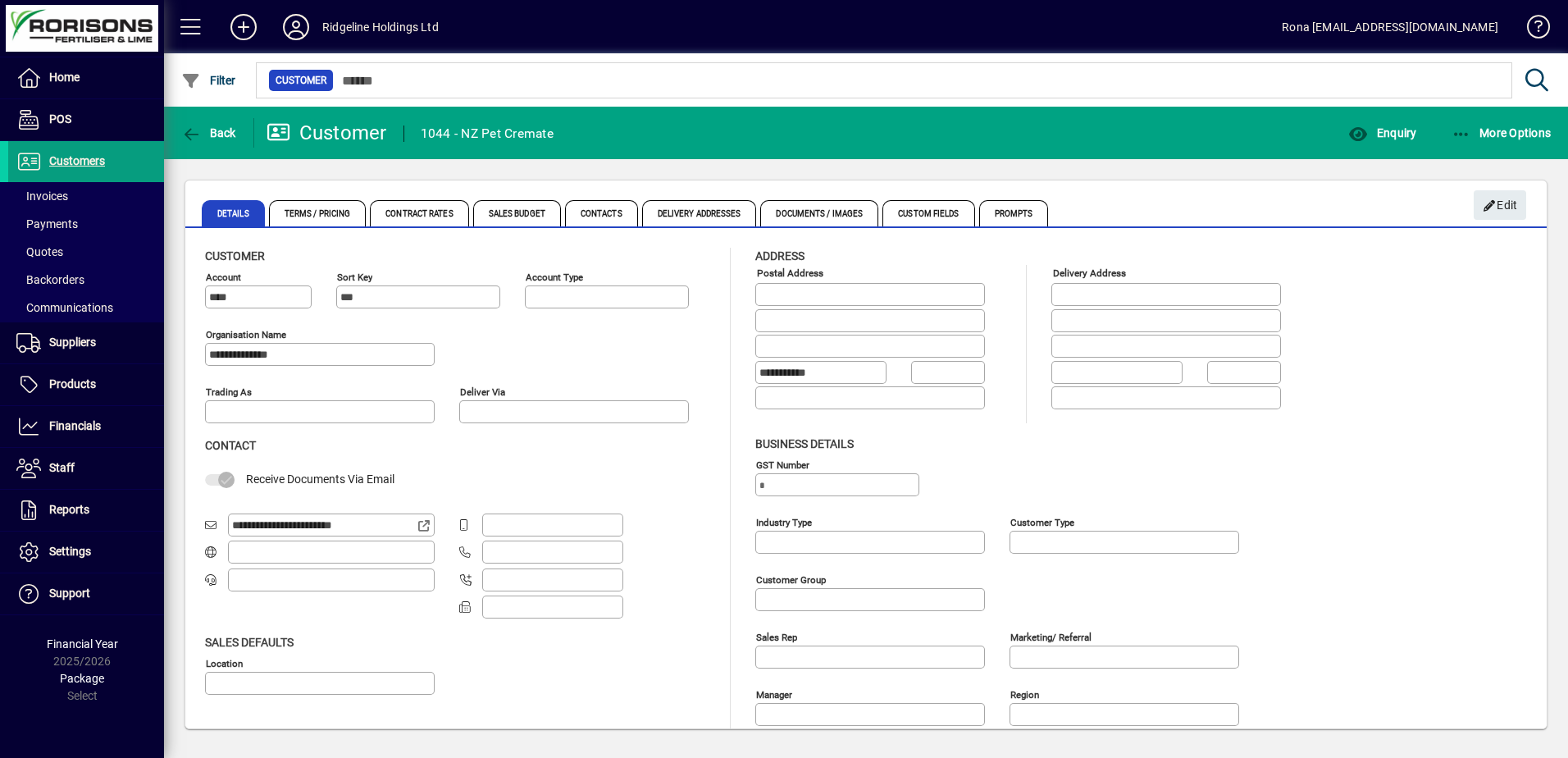
type input "**********"
type input "*******"
click at [1508, 137] on span "More Options" at bounding box center [1501, 133] width 100 height 13
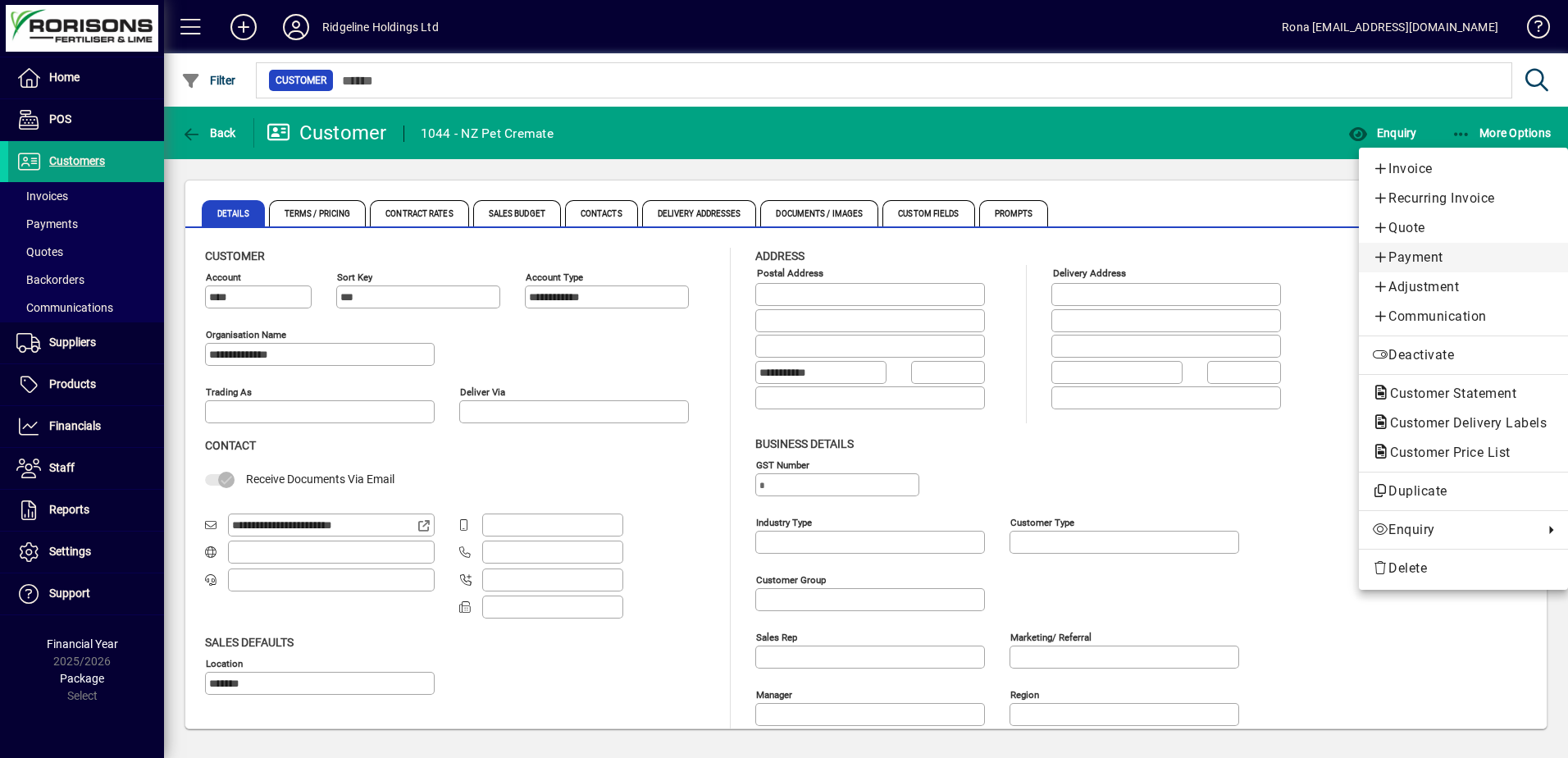
click at [1430, 263] on span "Payment" at bounding box center [1464, 258] width 183 height 20
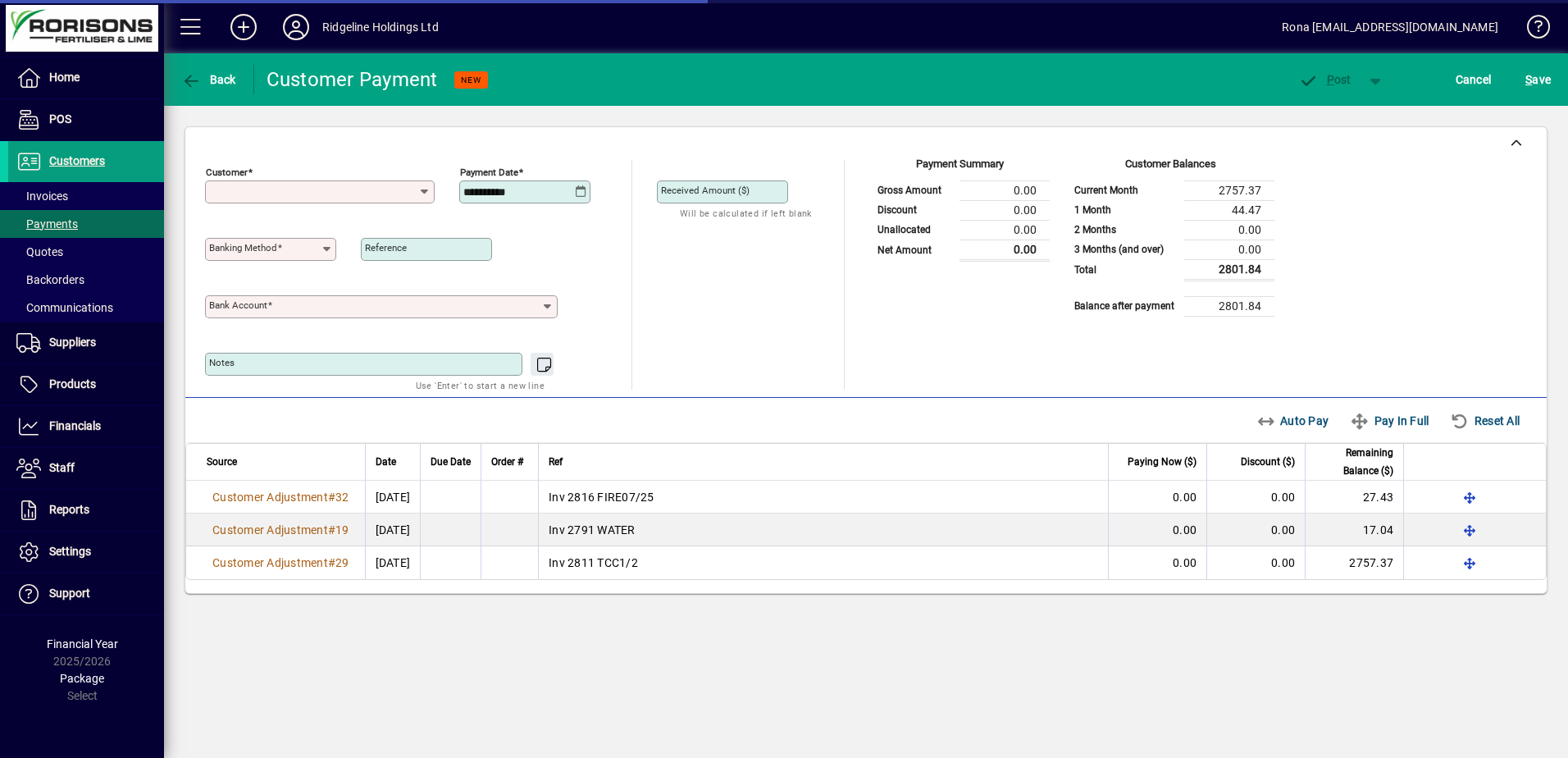
type input "**********"
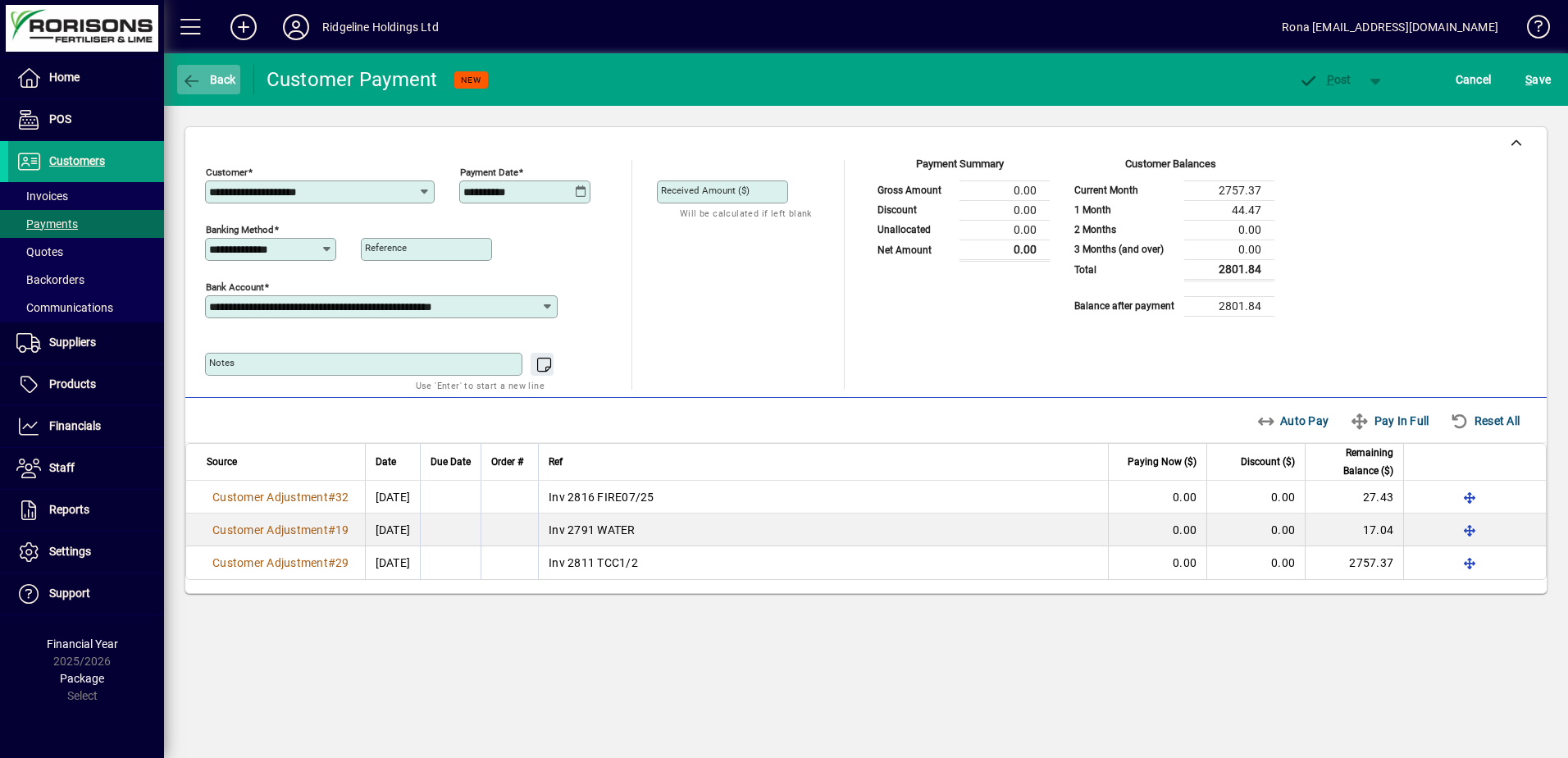
click at [204, 78] on span "Back" at bounding box center [209, 79] width 55 height 13
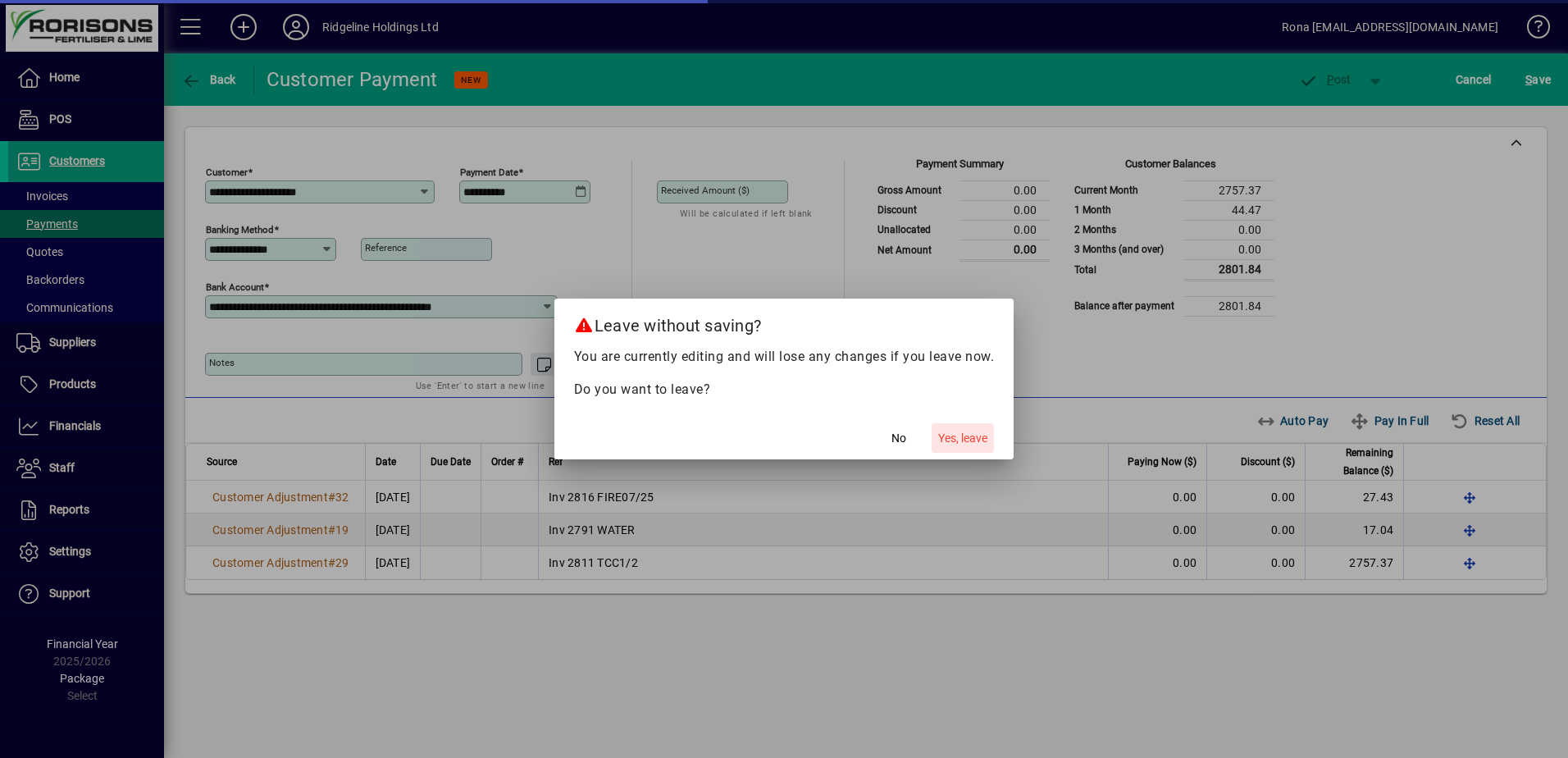
click at [974, 431] on span "Yes, leave" at bounding box center [962, 439] width 49 height 18
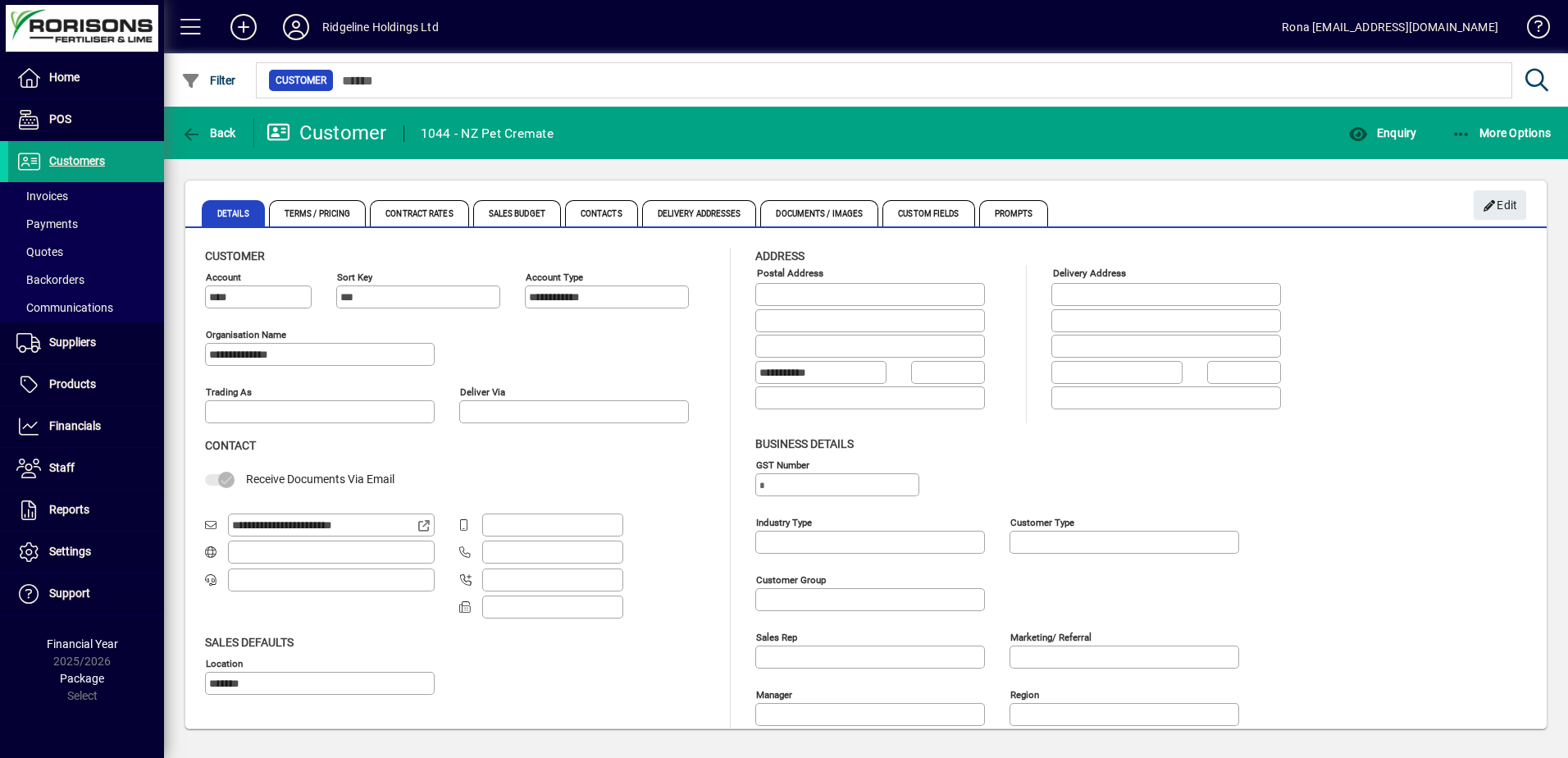
click at [316, 127] on div "Customer" at bounding box center [327, 133] width 121 height 26
click at [1399, 132] on span "Enquiry" at bounding box center [1383, 133] width 68 height 13
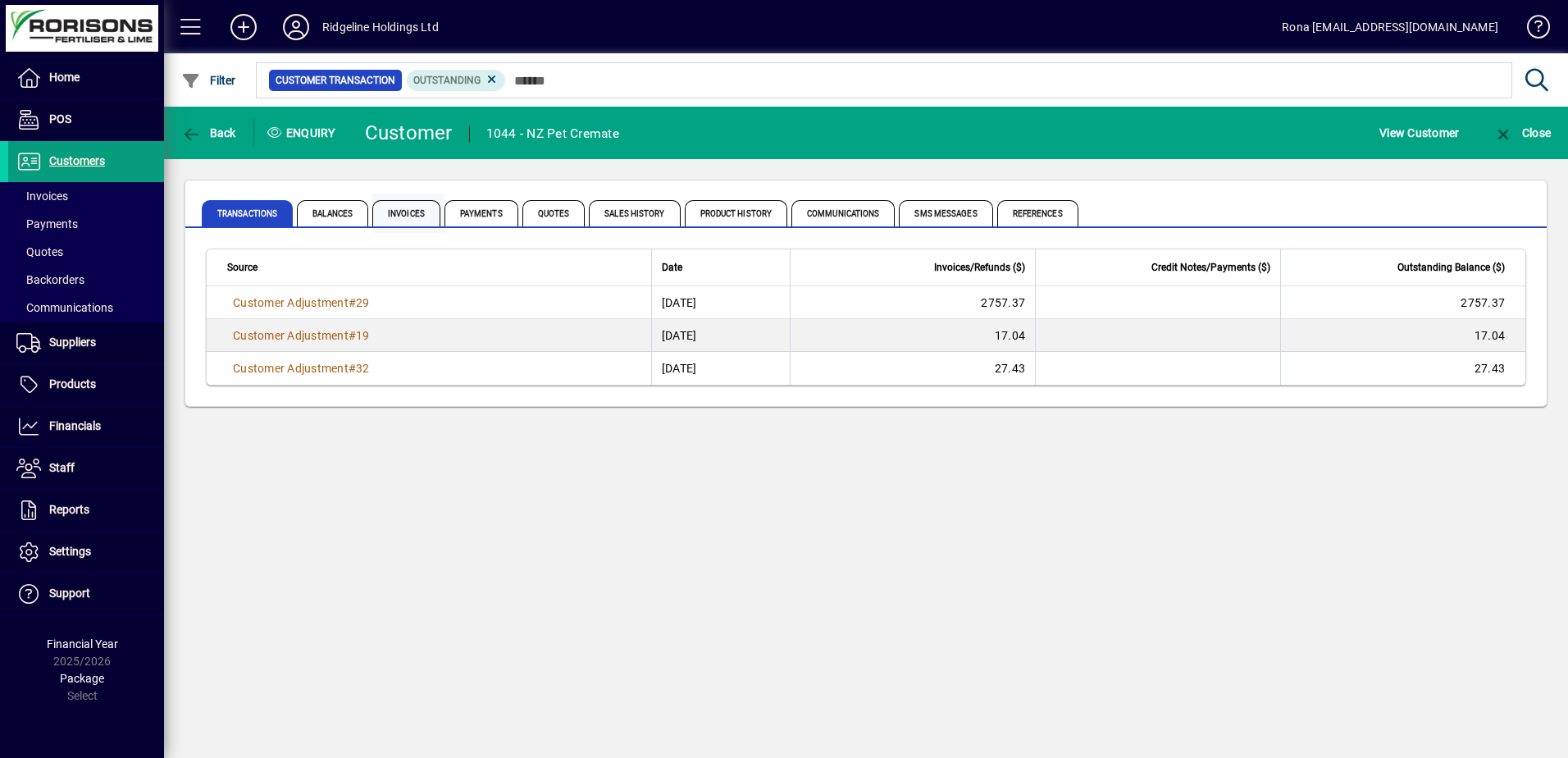
click at [402, 210] on span "Invoices" at bounding box center [407, 213] width 68 height 26
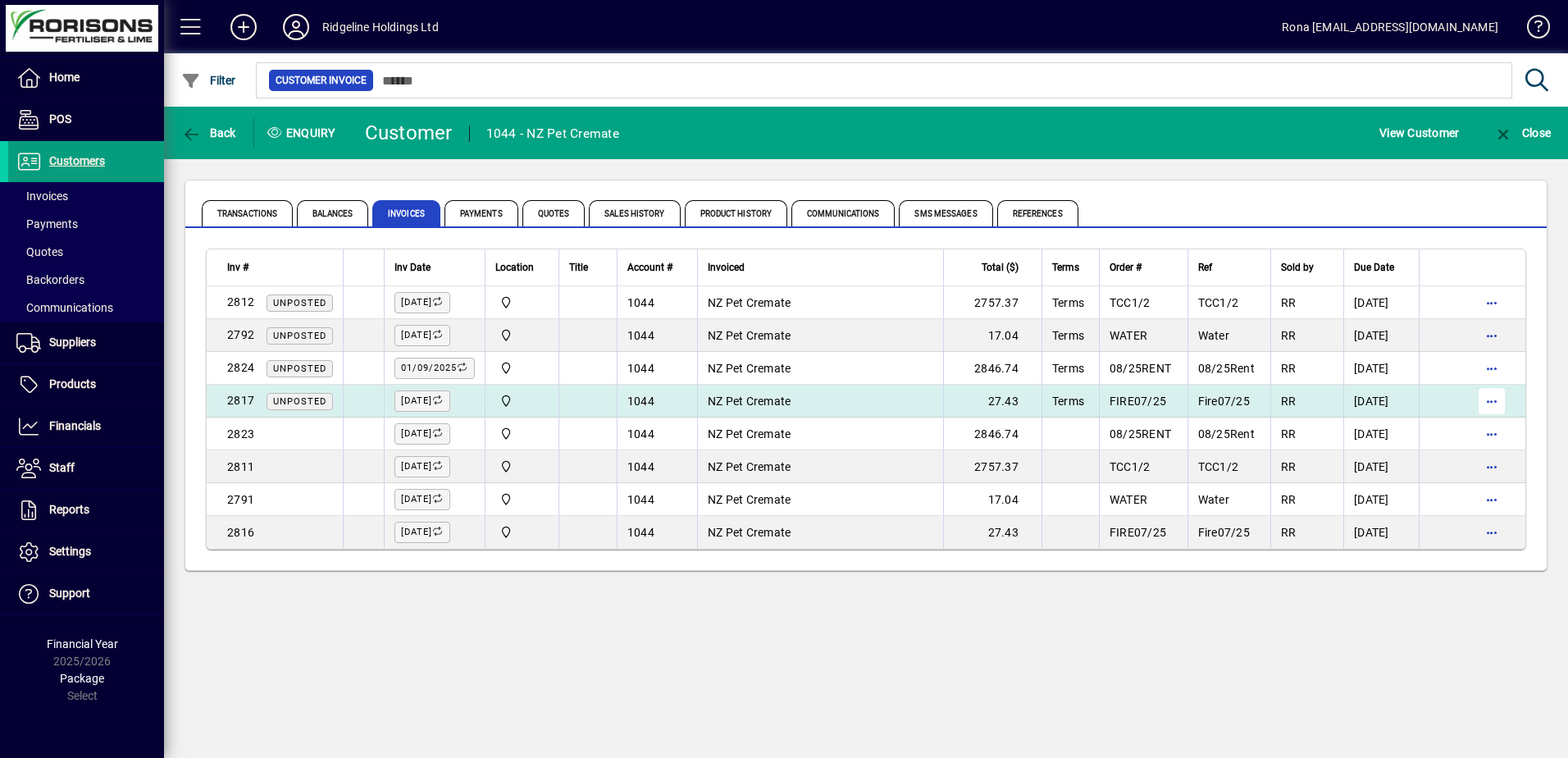
click at [1503, 397] on span "button" at bounding box center [1491, 401] width 39 height 39
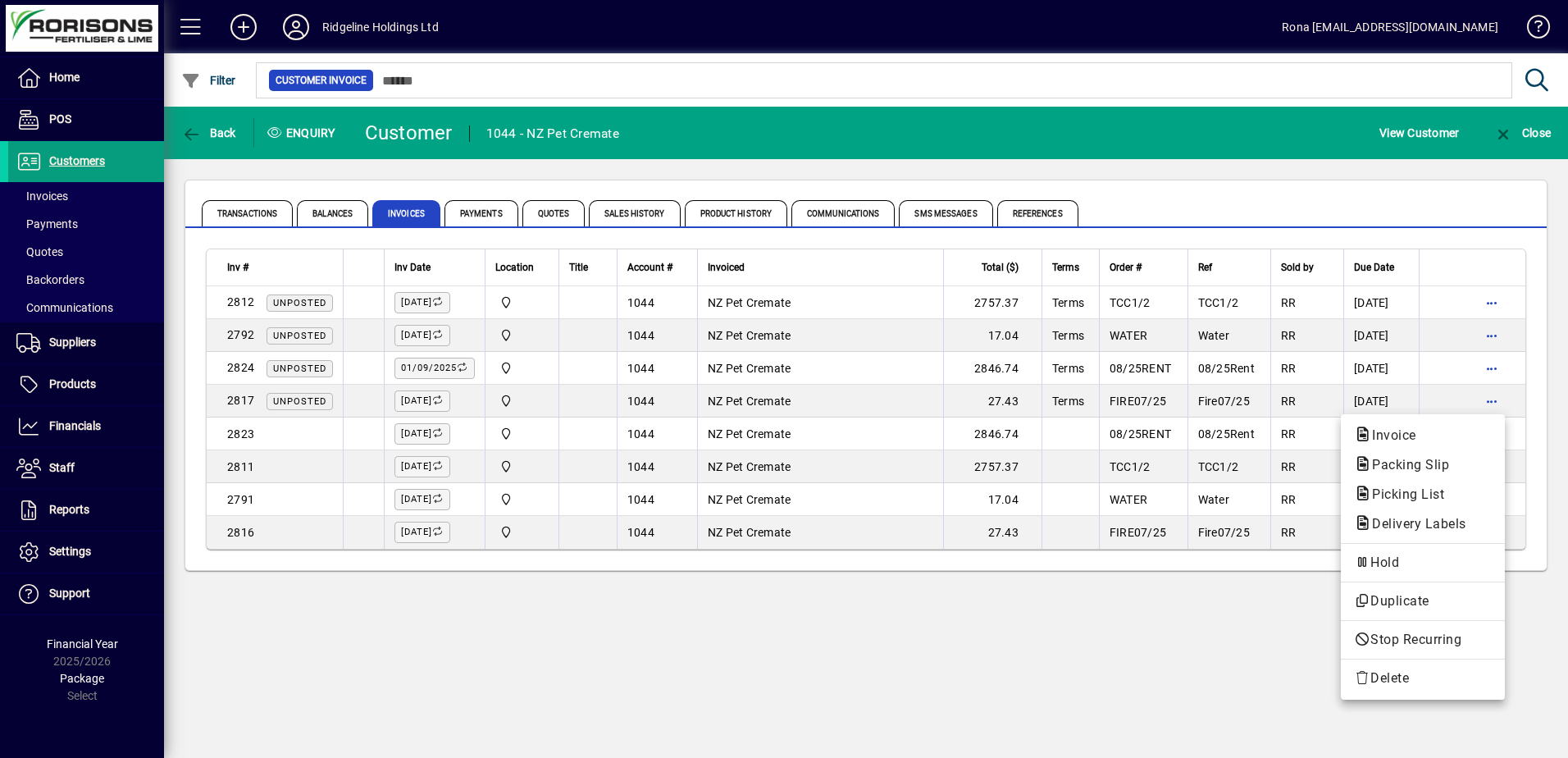
click at [425, 403] on div at bounding box center [784, 379] width 1568 height 758
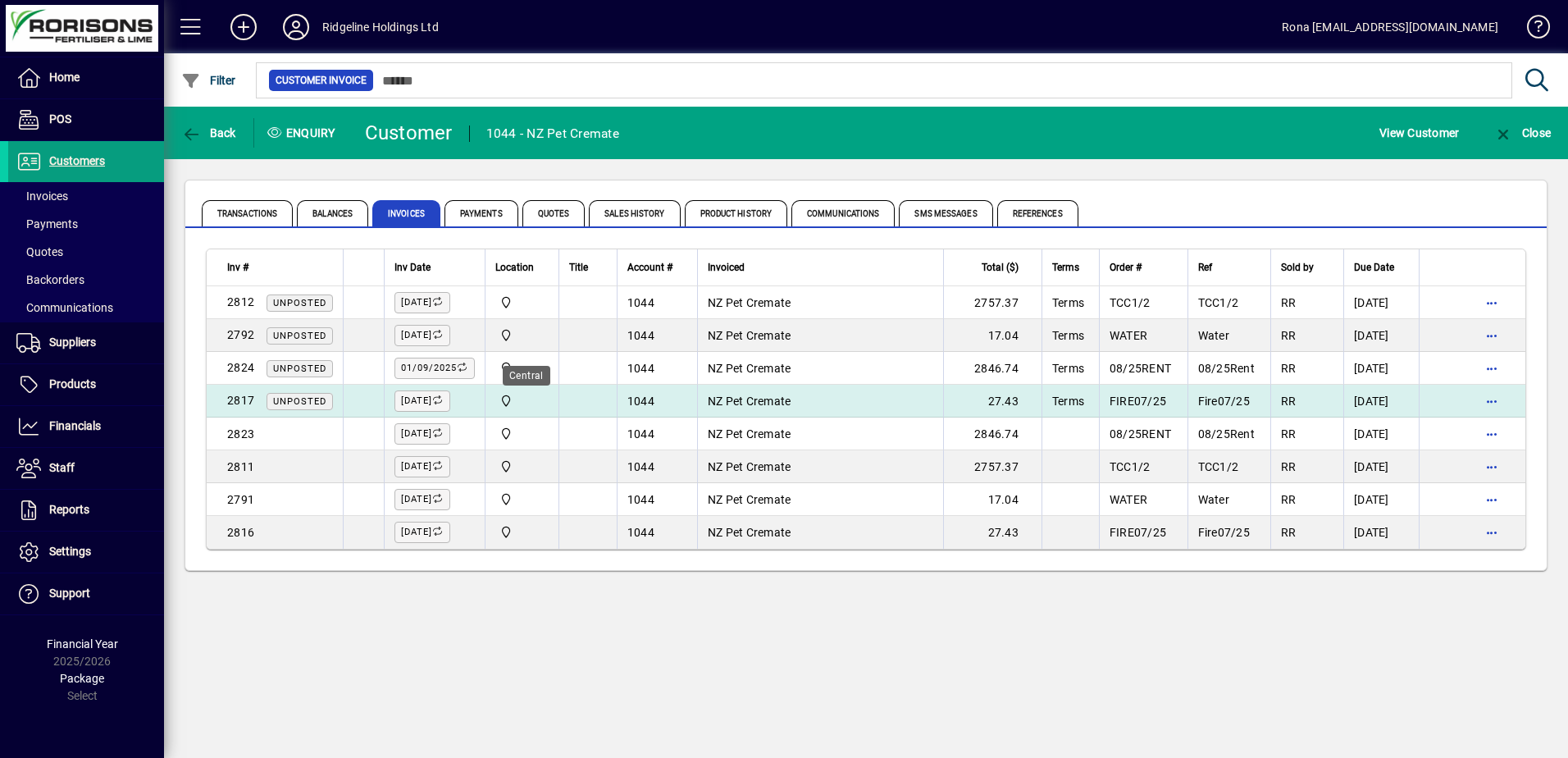
click at [505, 395] on icon at bounding box center [506, 401] width 15 height 12
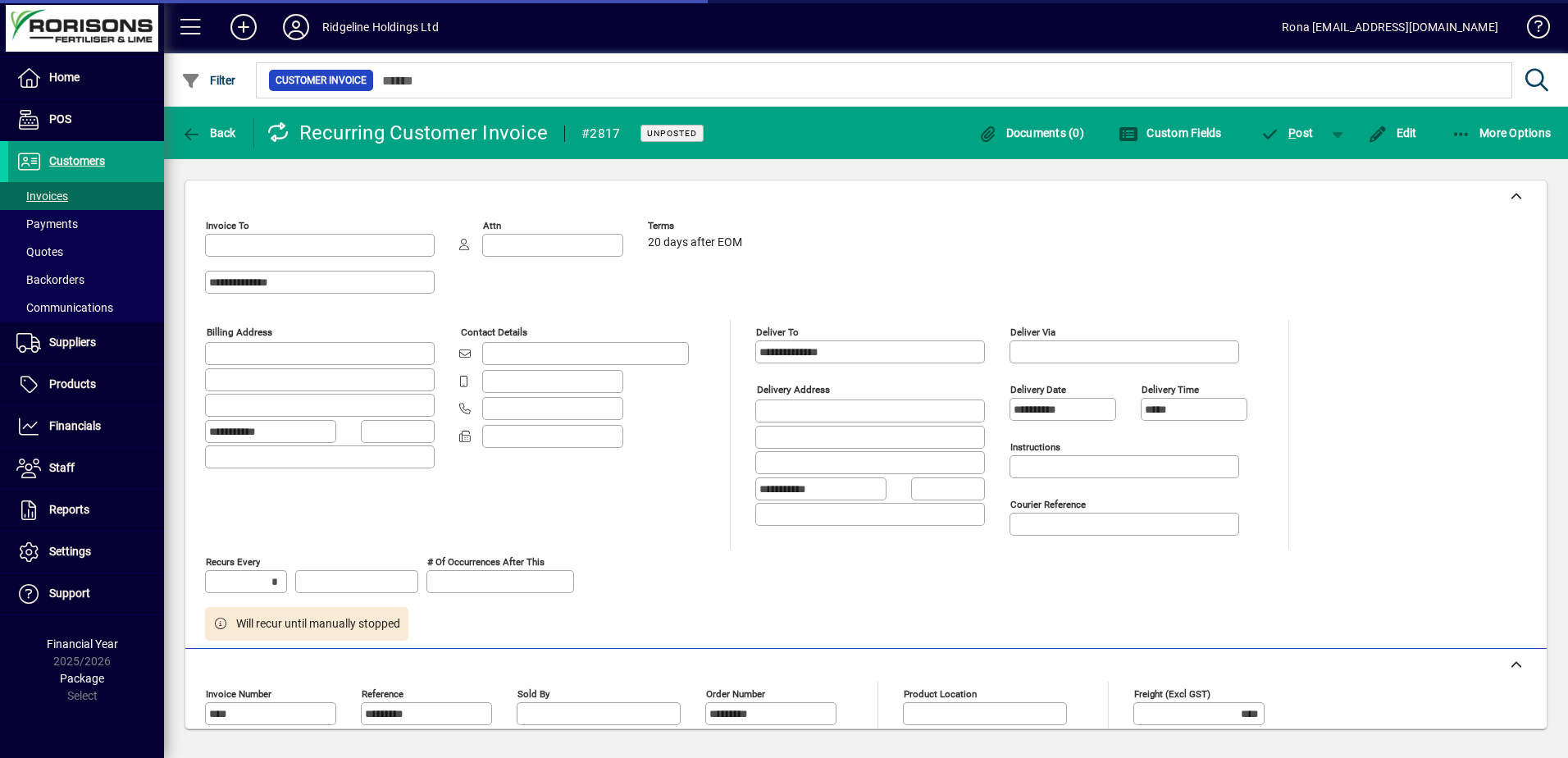
type input "********"
type input "**********"
type input "*******"
type input "**********"
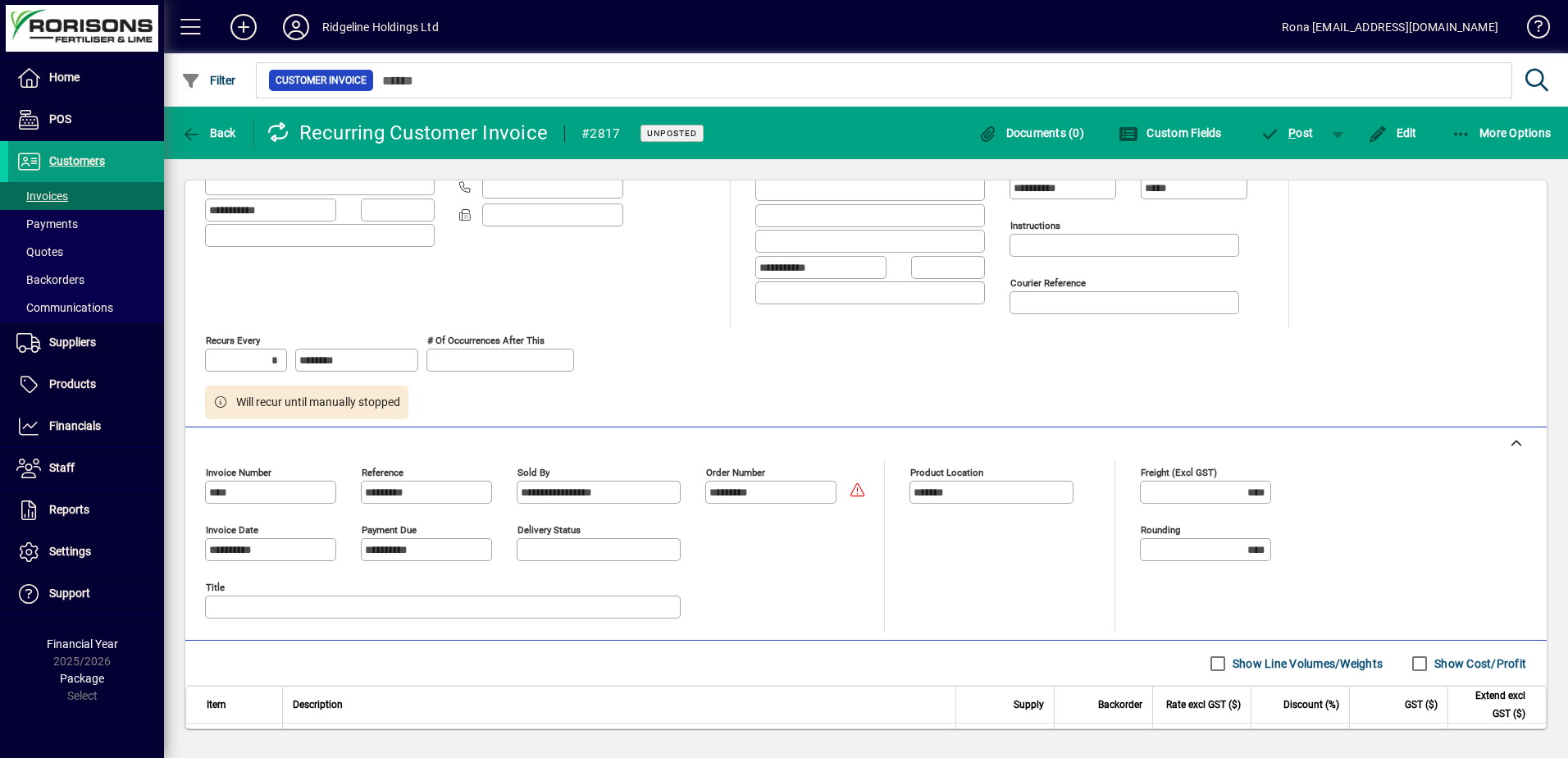
scroll to position [246, 0]
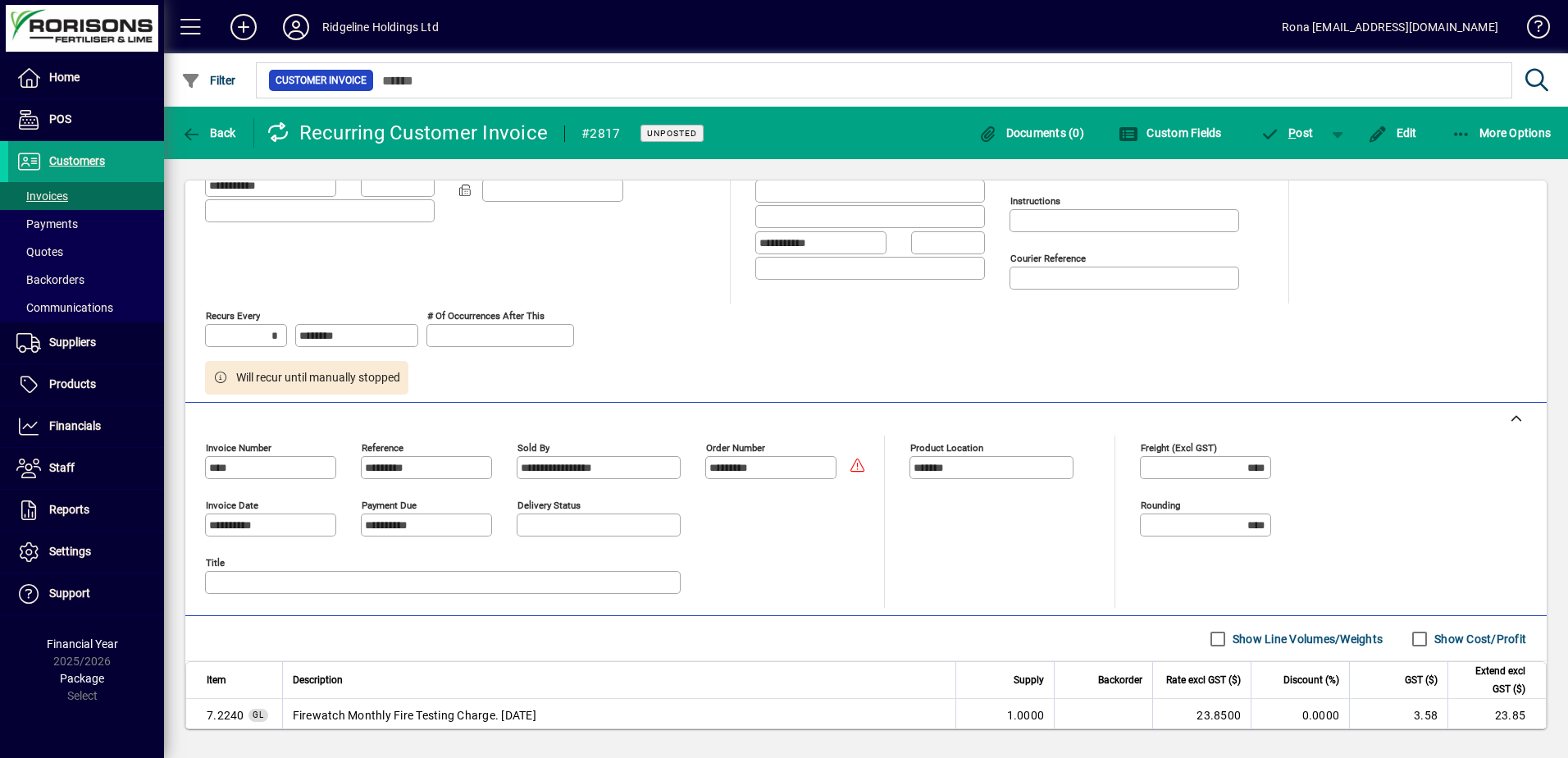
click at [396, 465] on input "*********" at bounding box center [428, 467] width 127 height 13
click at [1395, 137] on span "Edit" at bounding box center [1392, 133] width 49 height 13
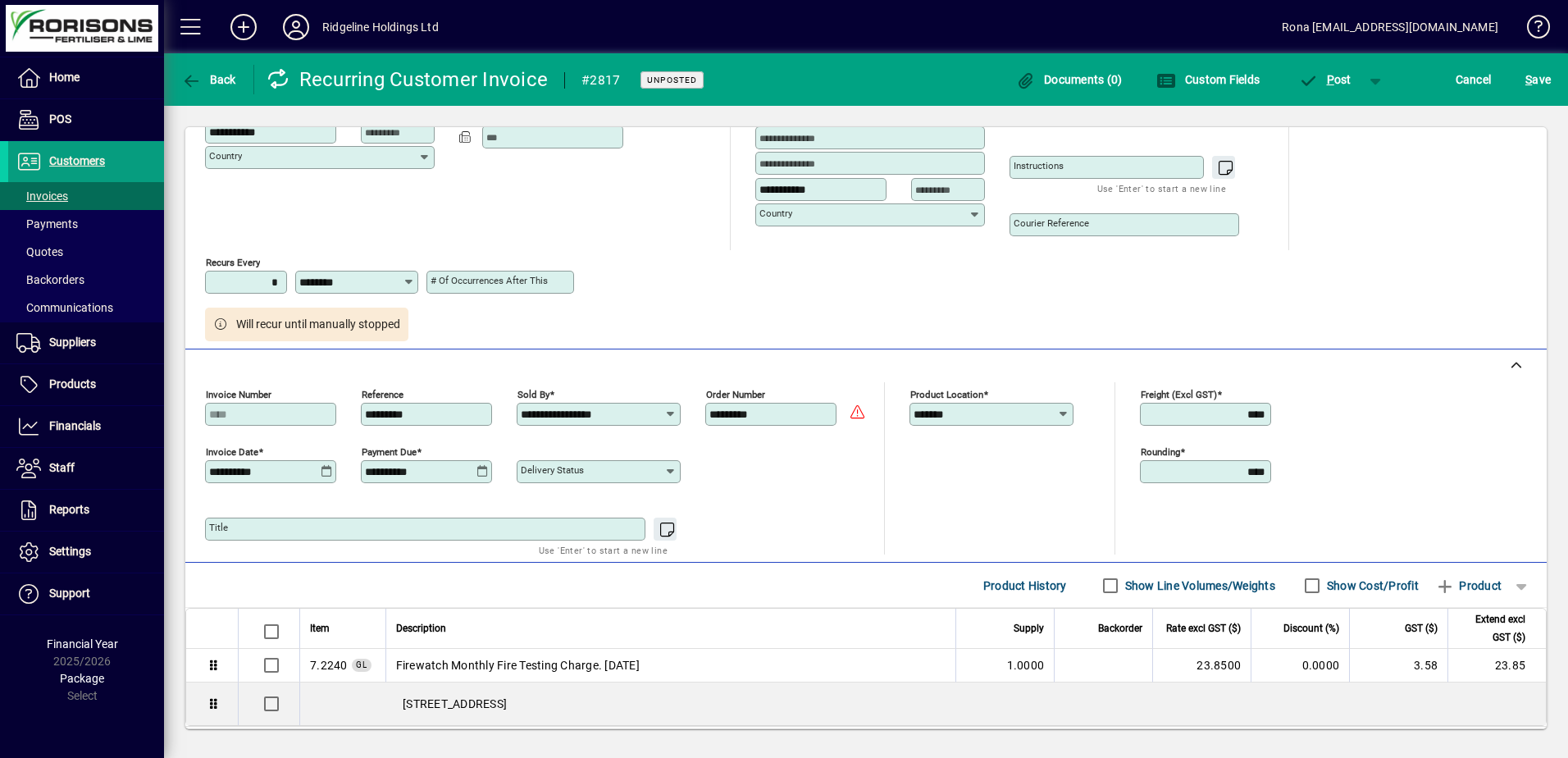
click at [393, 414] on input "*********" at bounding box center [428, 414] width 127 height 13
type input "*********"
click at [744, 415] on input "*********" at bounding box center [772, 414] width 127 height 13
type input "*********"
click at [808, 446] on div "Delivery status" at bounding box center [688, 468] width 344 height 58
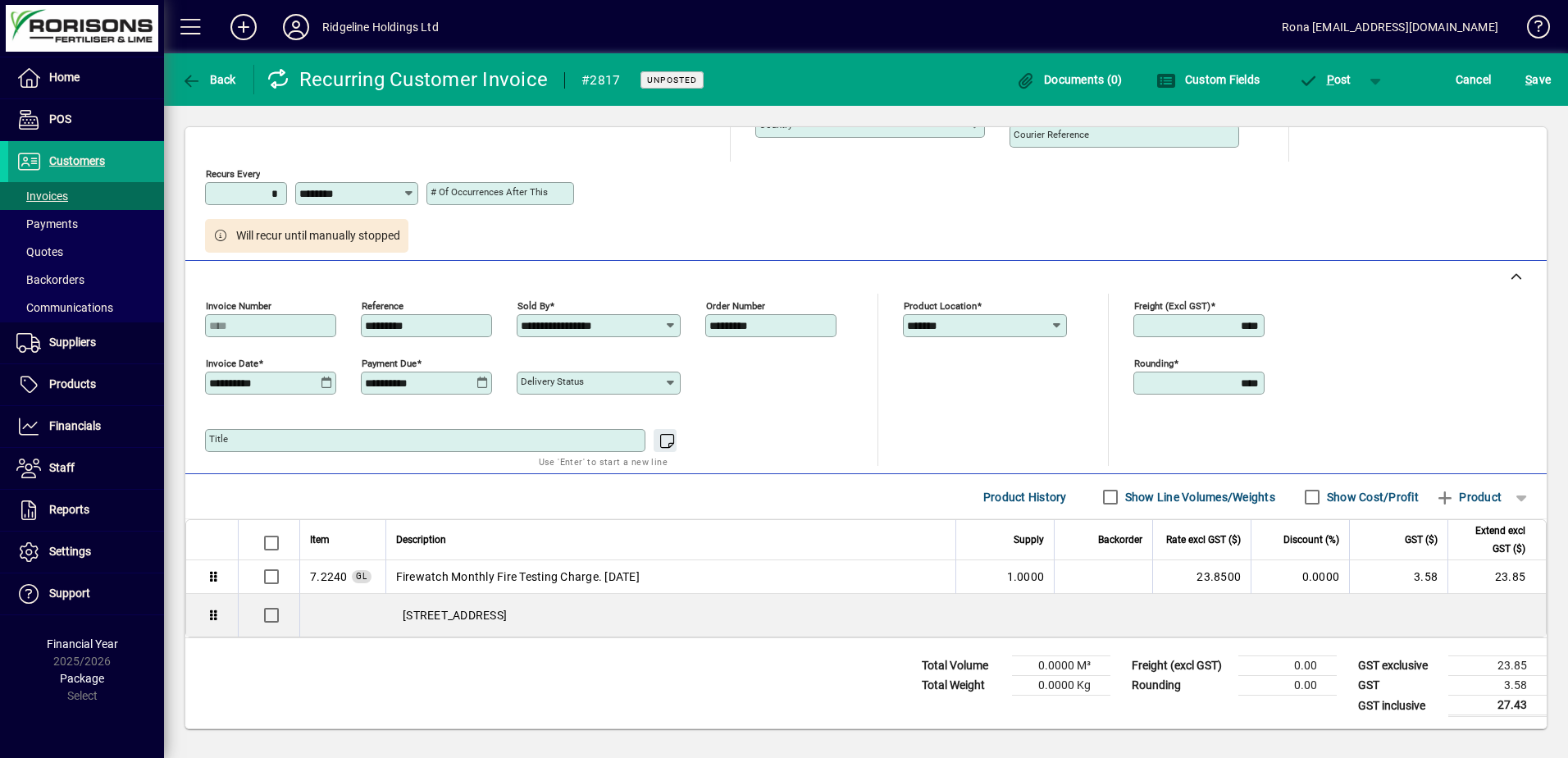
scroll to position [337, 0]
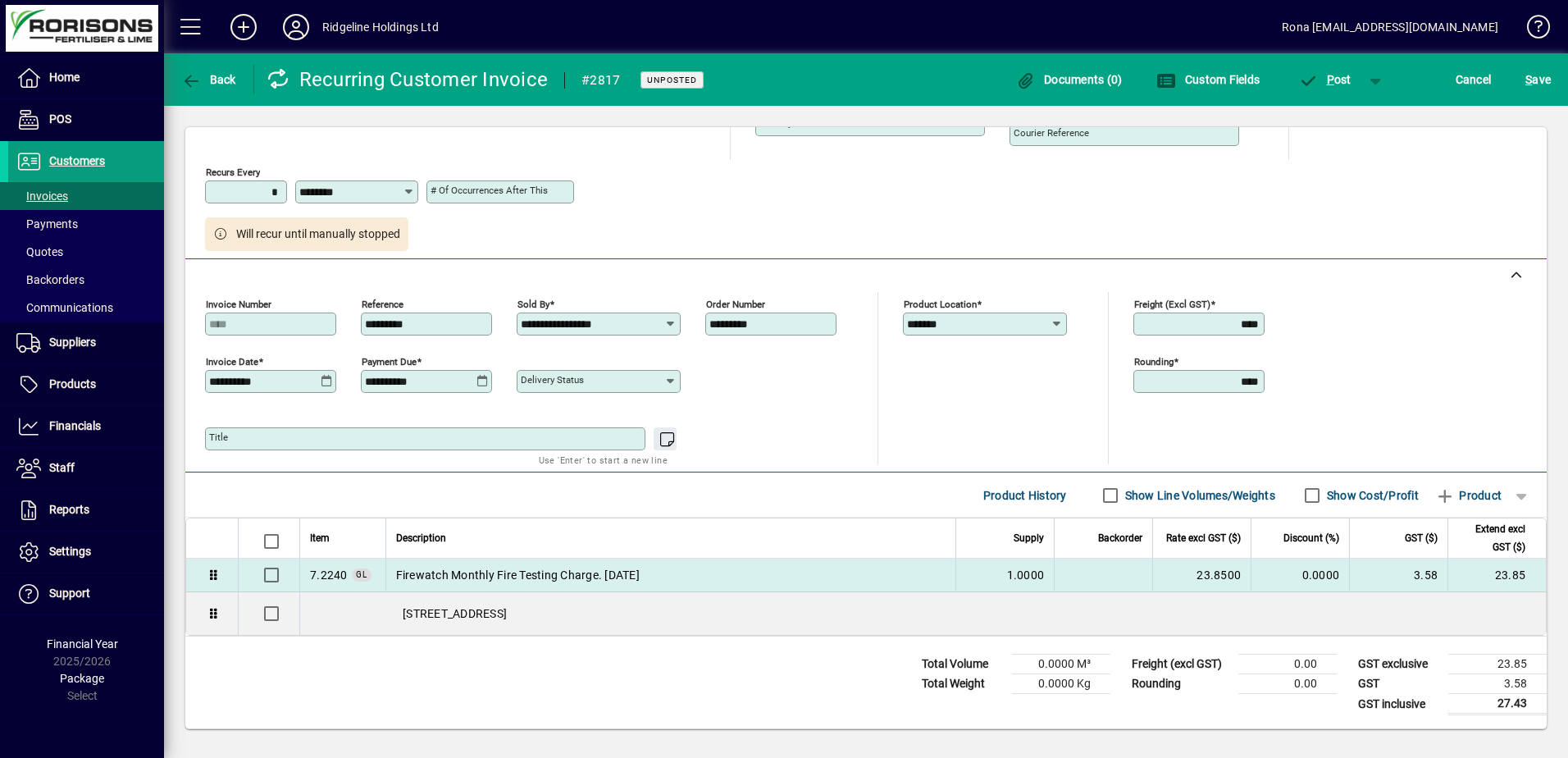
click at [640, 575] on span "Firewatch Monthly Fire Testing Charge. [DATE]" at bounding box center [518, 575] width 244 height 17
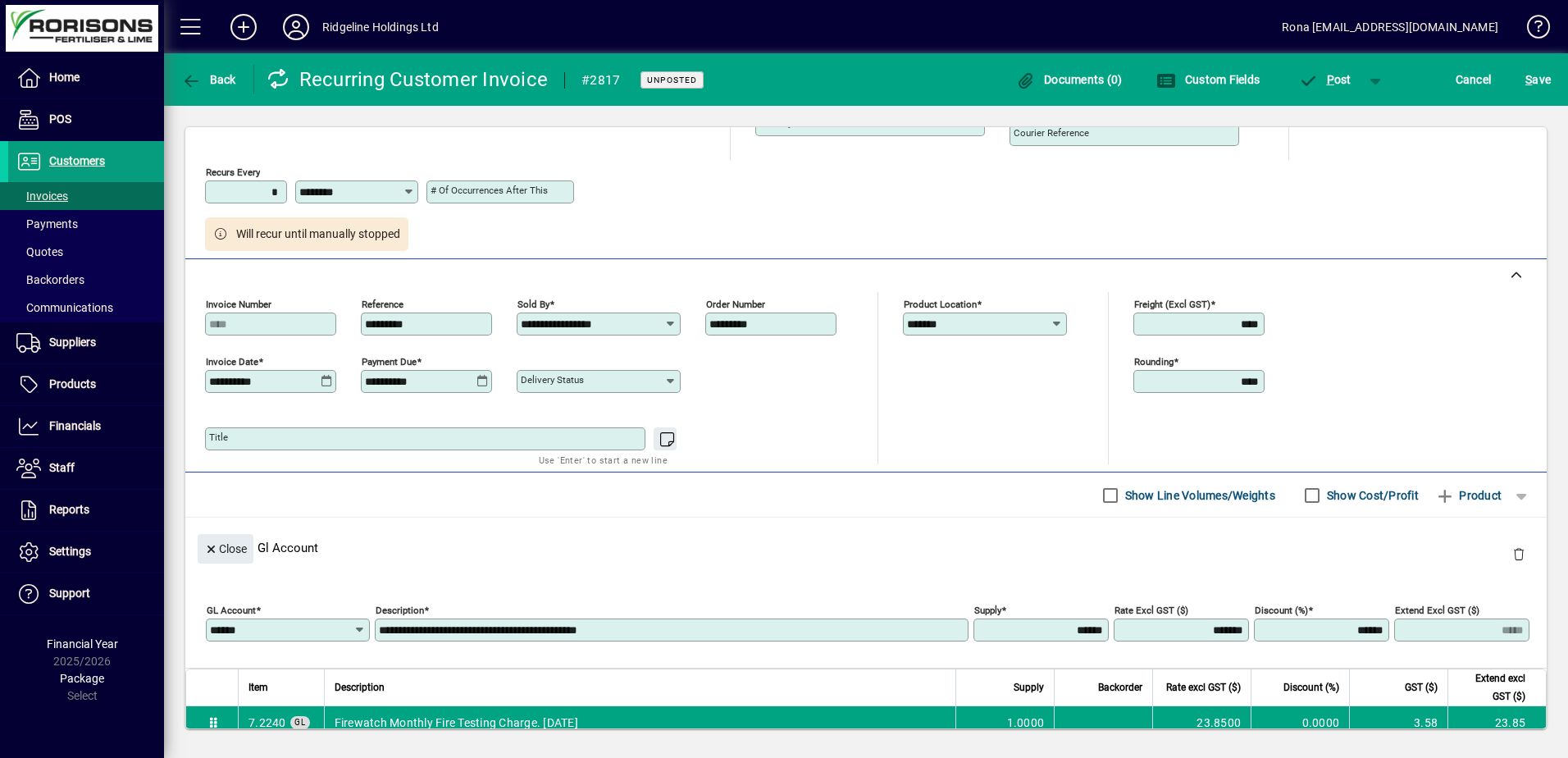
drag, startPoint x: 611, startPoint y: 632, endPoint x: 593, endPoint y: 630, distance: 18.1
click at [593, 630] on input "**********" at bounding box center [674, 629] width 589 height 13
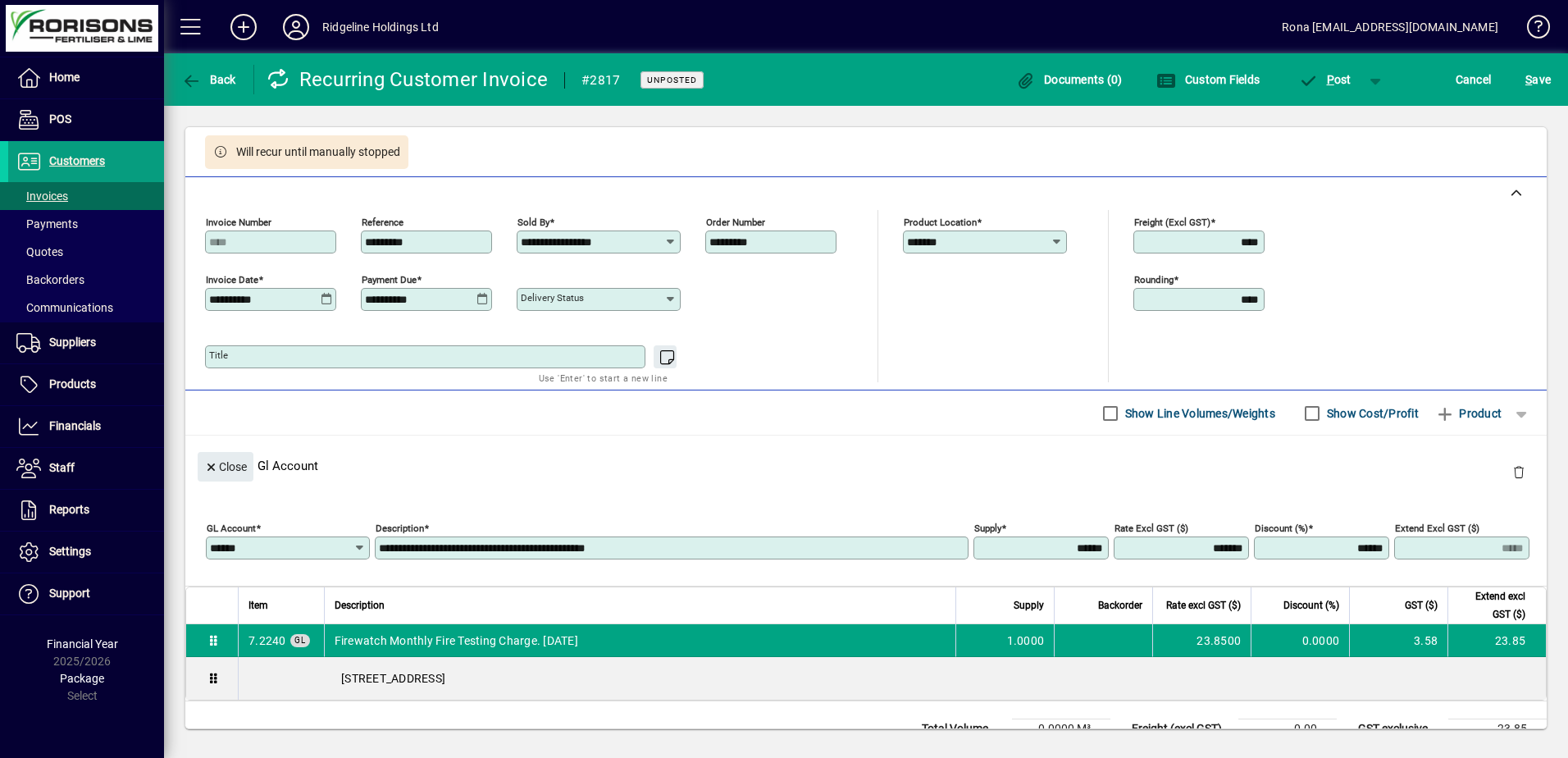
scroll to position [483, 0]
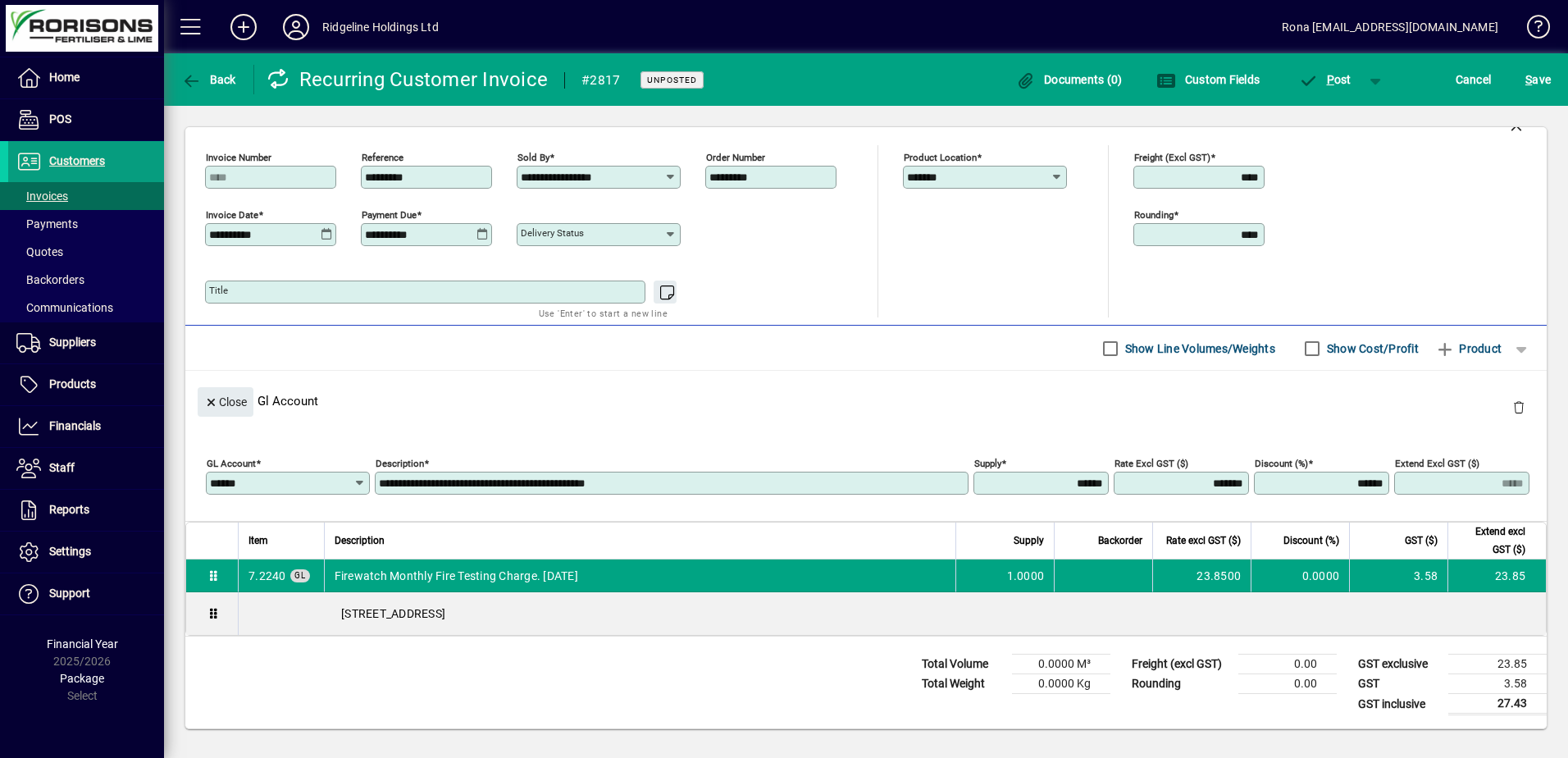
type input "**********"
click at [871, 405] on div "Close Gl Account" at bounding box center [866, 400] width 1361 height 60
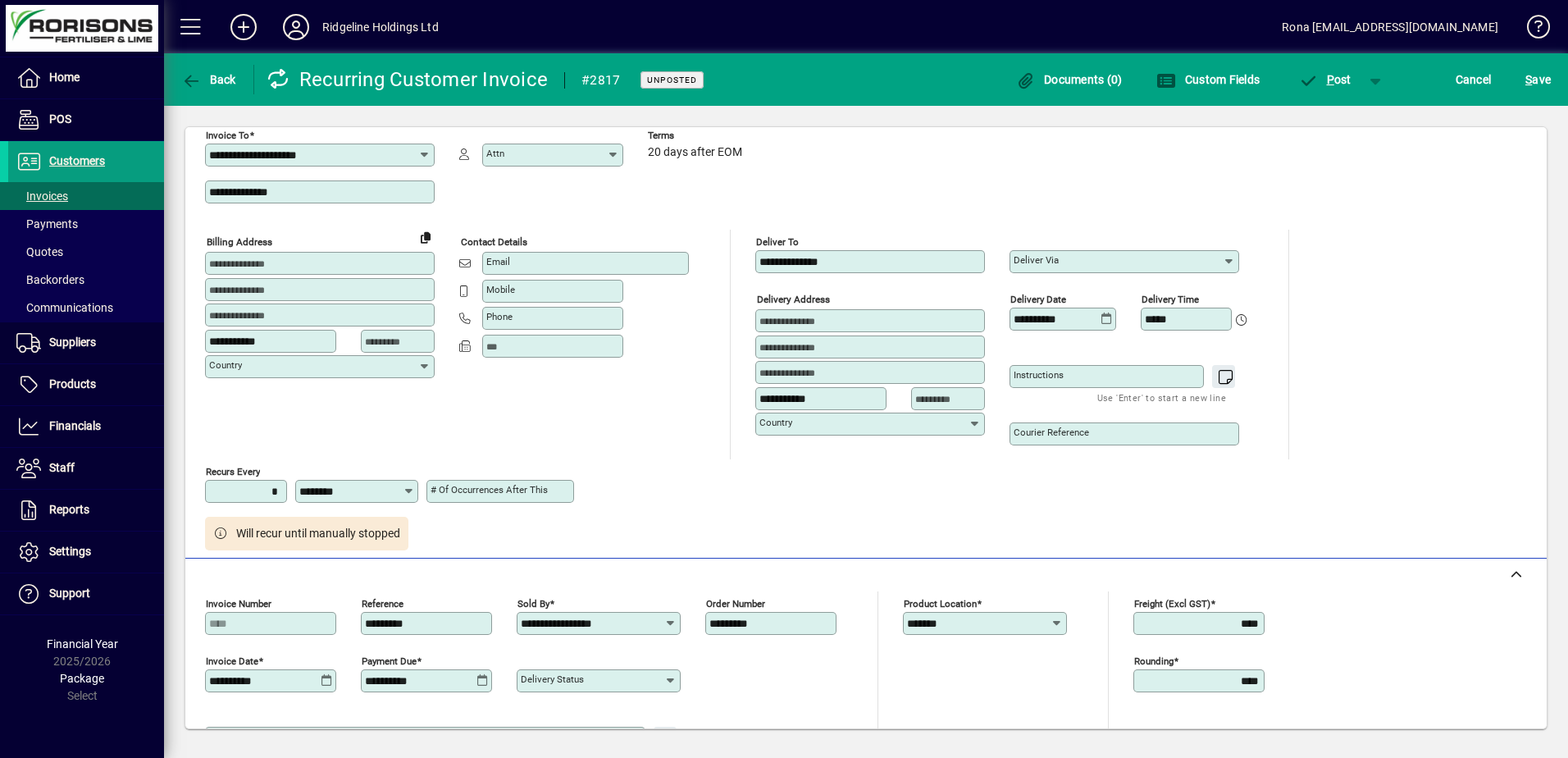
scroll to position [0, 0]
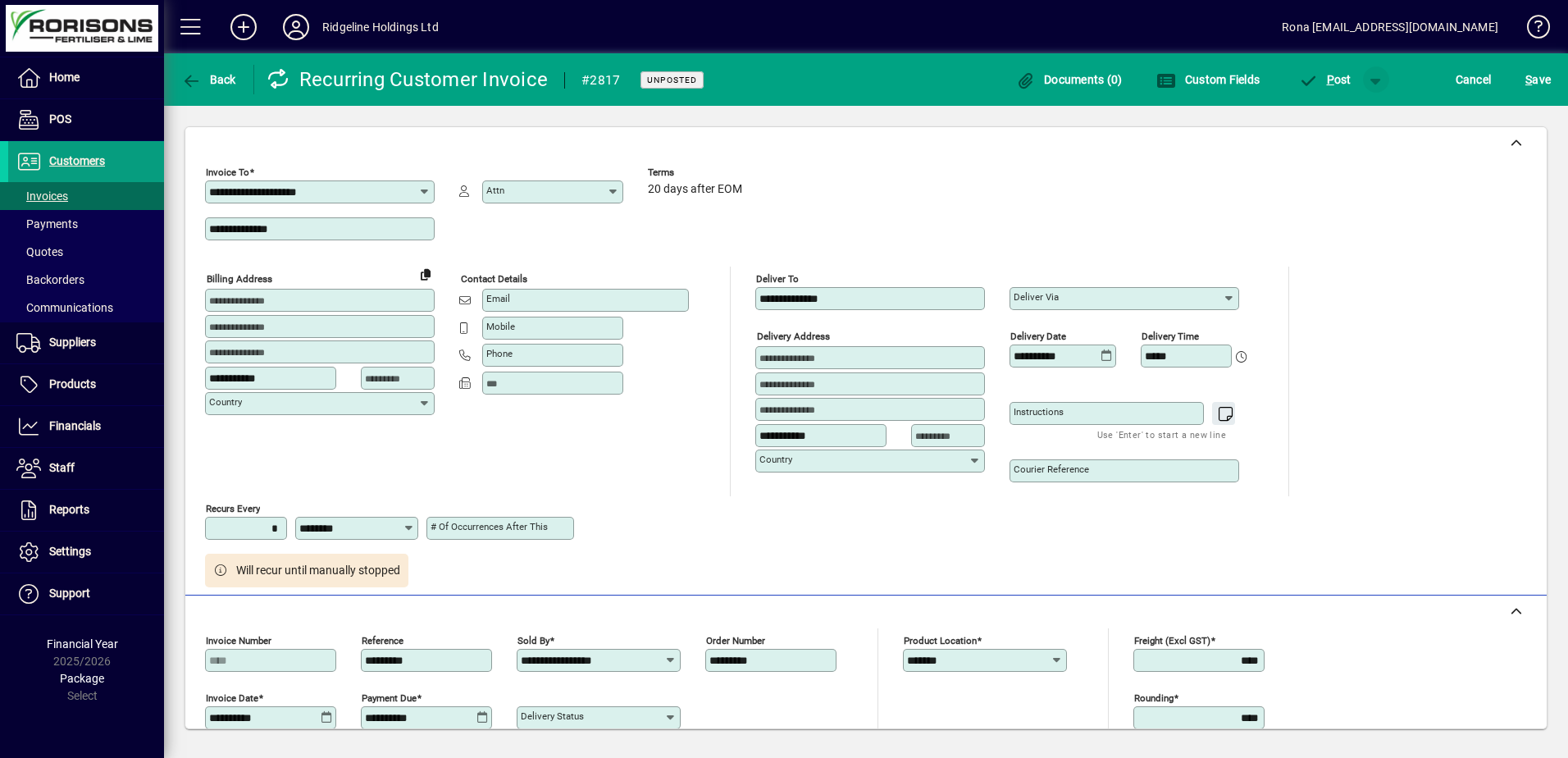
click at [1363, 80] on span "button" at bounding box center [1376, 79] width 39 height 39
click at [1190, 205] on div at bounding box center [784, 379] width 1568 height 758
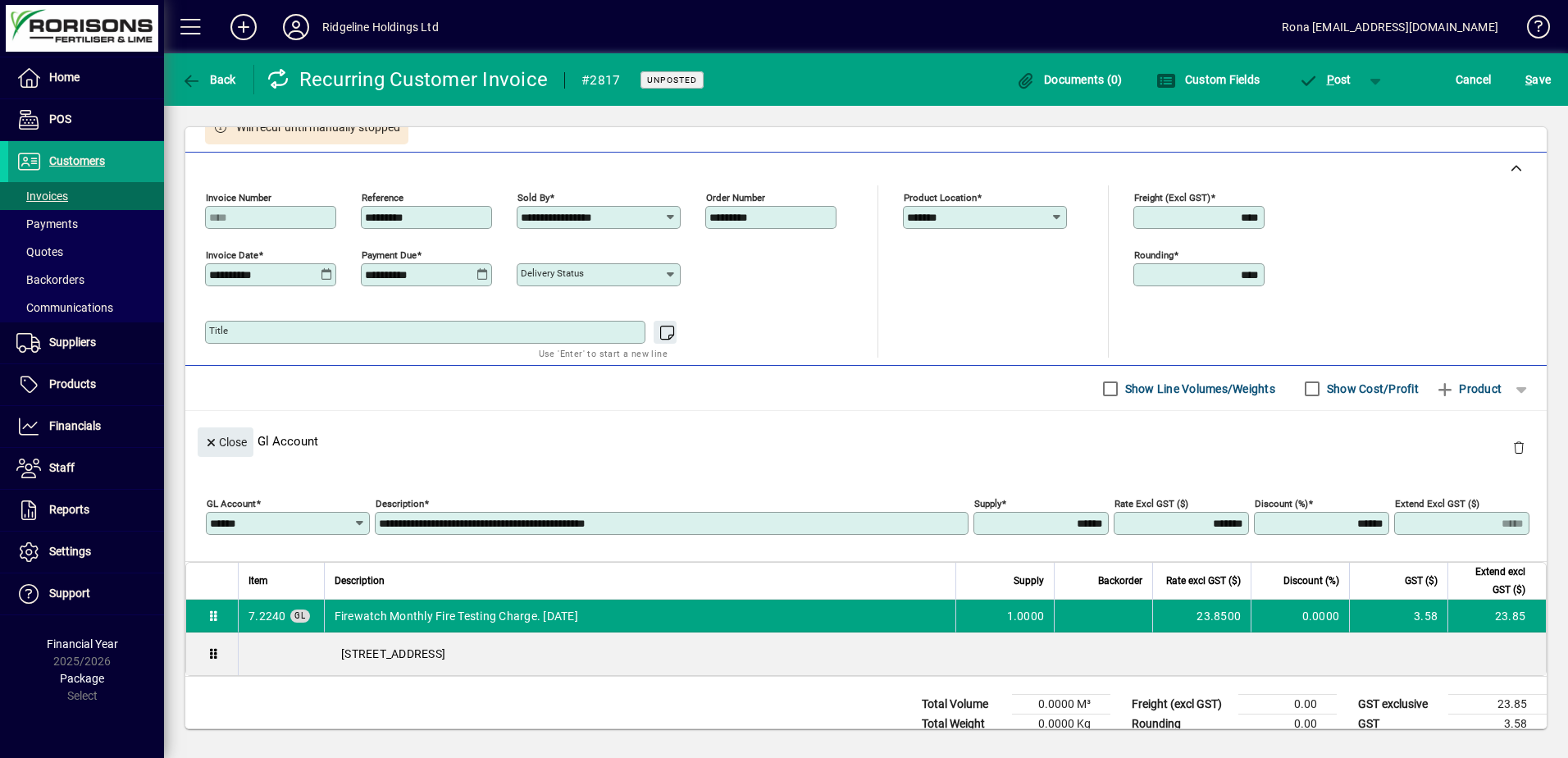
scroll to position [483, 0]
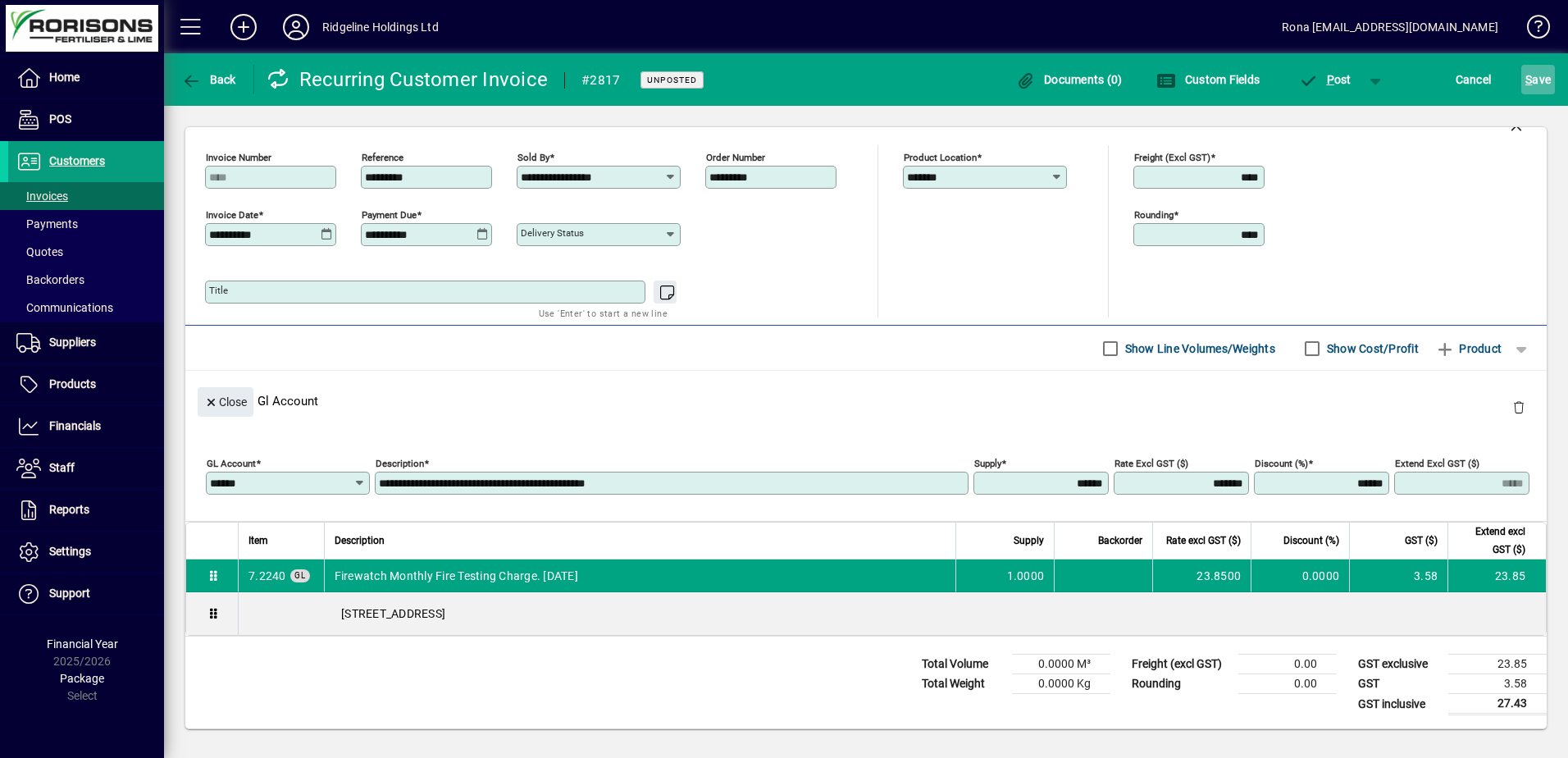
click at [1536, 81] on span "S ave" at bounding box center [1538, 79] width 25 height 26
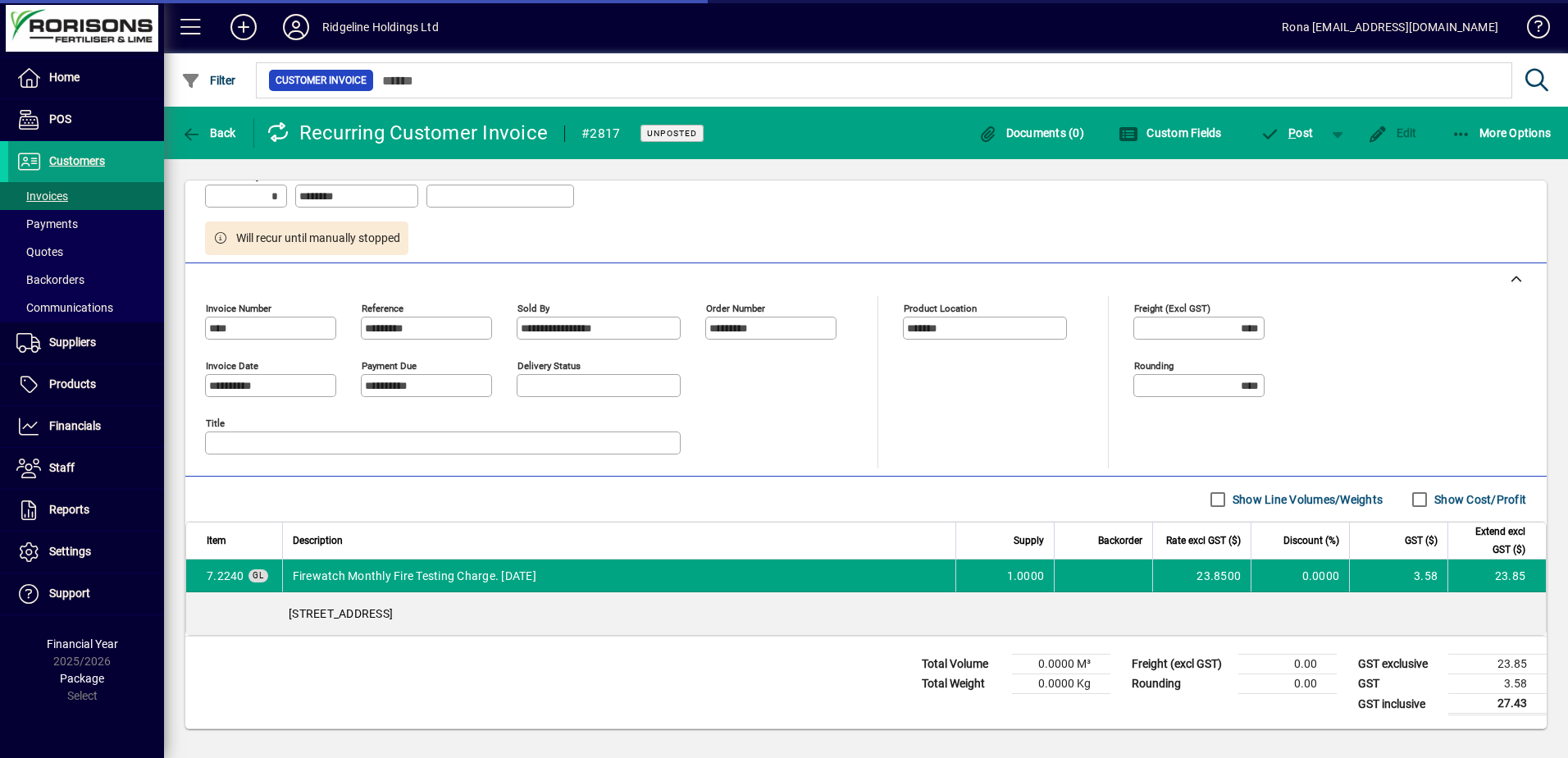
scroll to position [385, 0]
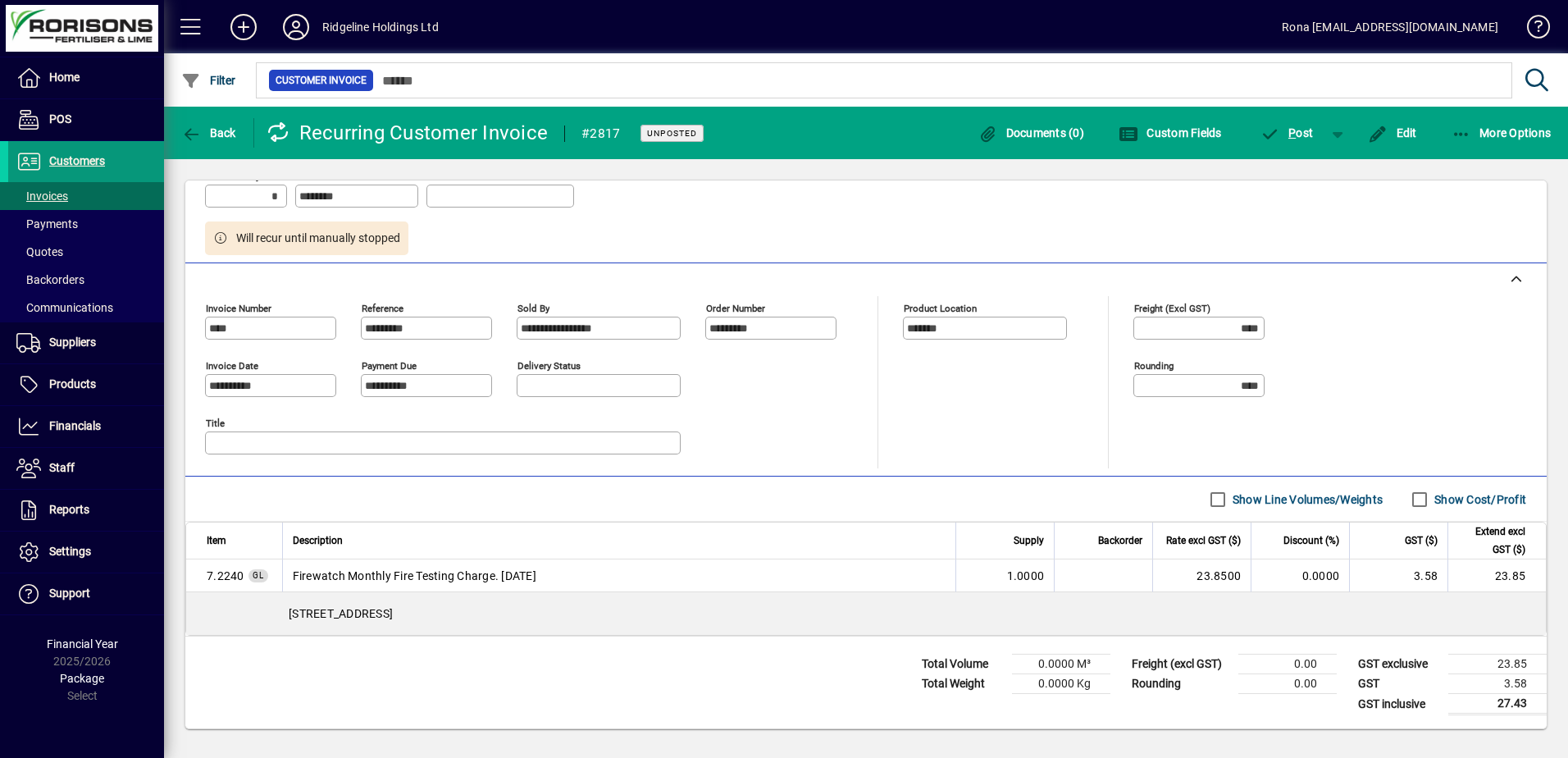
click at [80, 161] on span "Customers" at bounding box center [76, 160] width 56 height 13
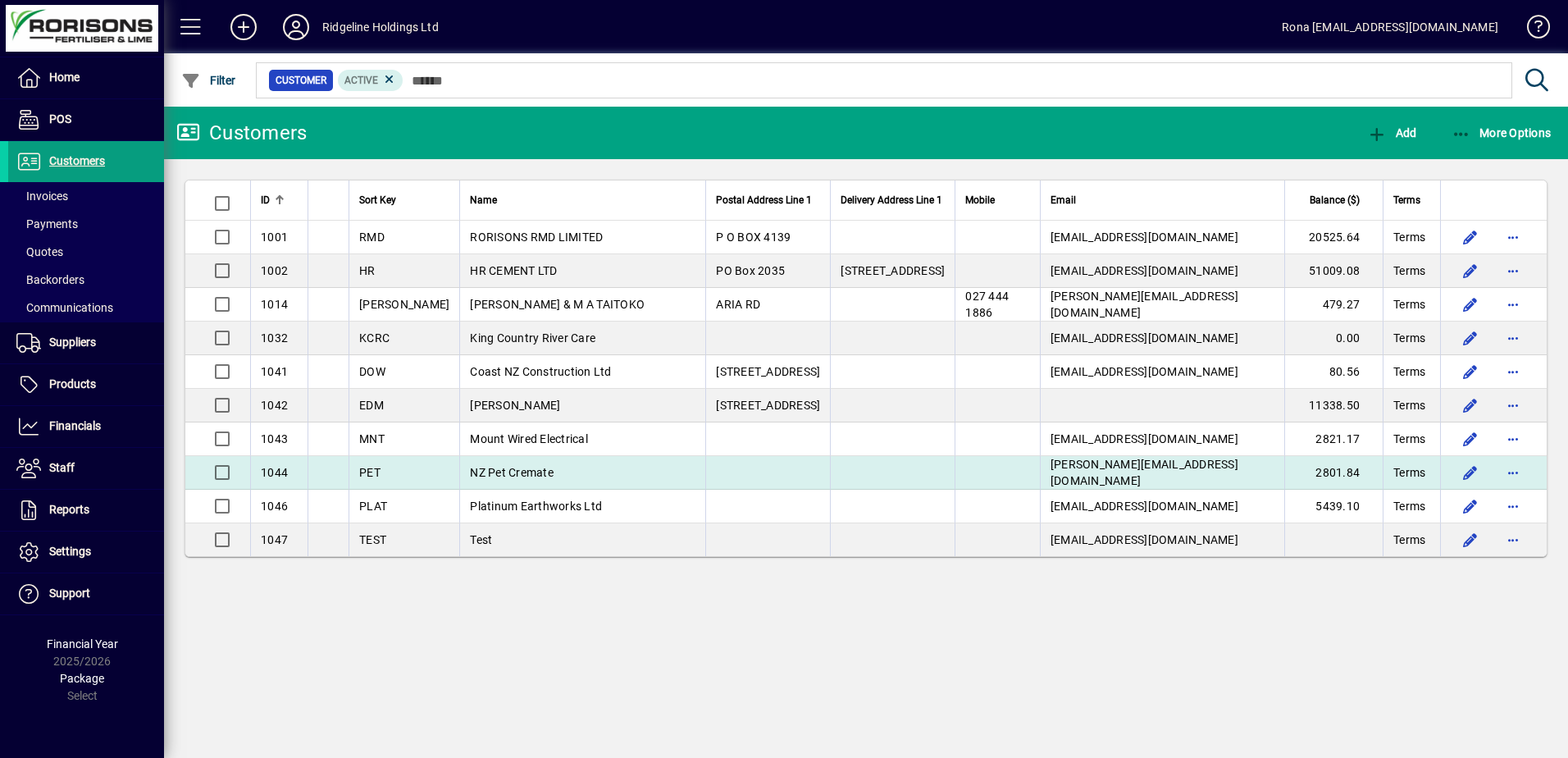
drag, startPoint x: 448, startPoint y: 449, endPoint x: 449, endPoint y: 468, distance: 19.0
click at [449, 468] on tbody "1001 RMD RORISONS RMD LIMITED P O BOX 4139 [EMAIL_ADDRESS][DOMAIN_NAME] 20525.6…" at bounding box center [866, 388] width 1361 height 336
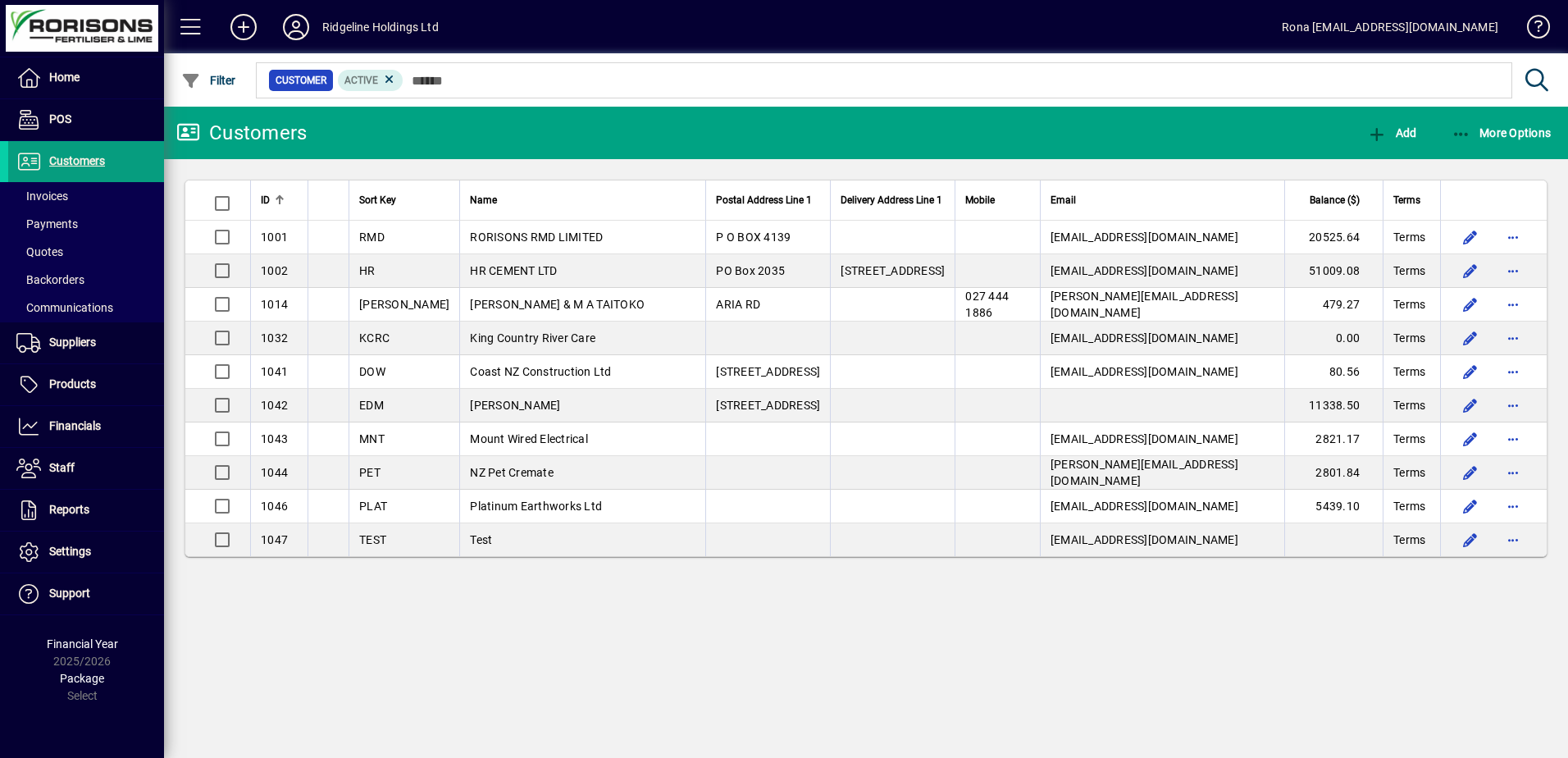
drag, startPoint x: 449, startPoint y: 468, endPoint x: 729, endPoint y: 367, distance: 297.7
click at [729, 367] on span "[STREET_ADDRESS]" at bounding box center [767, 371] width 104 height 13
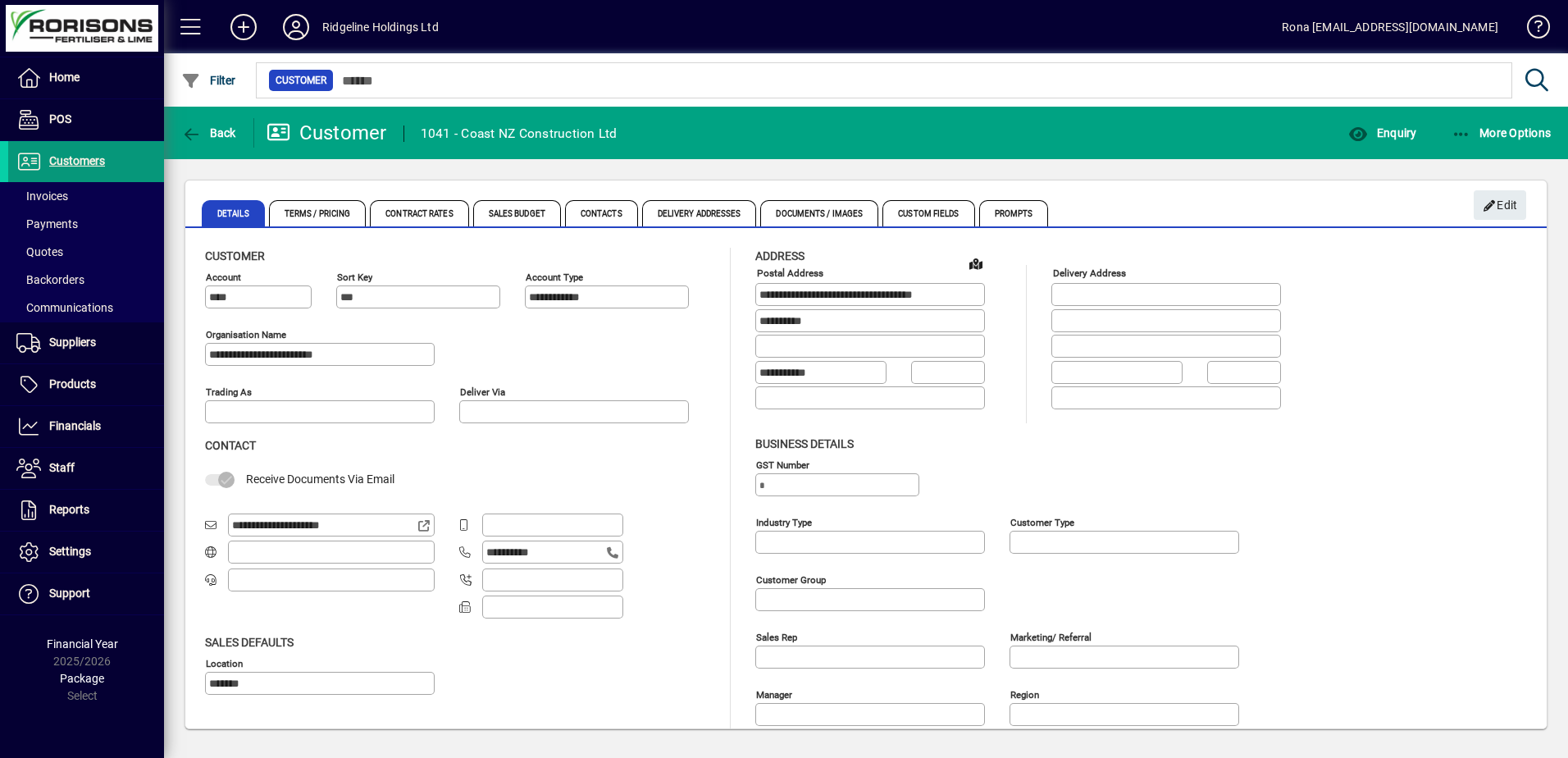
click at [61, 160] on span "Customers" at bounding box center [76, 160] width 56 height 13
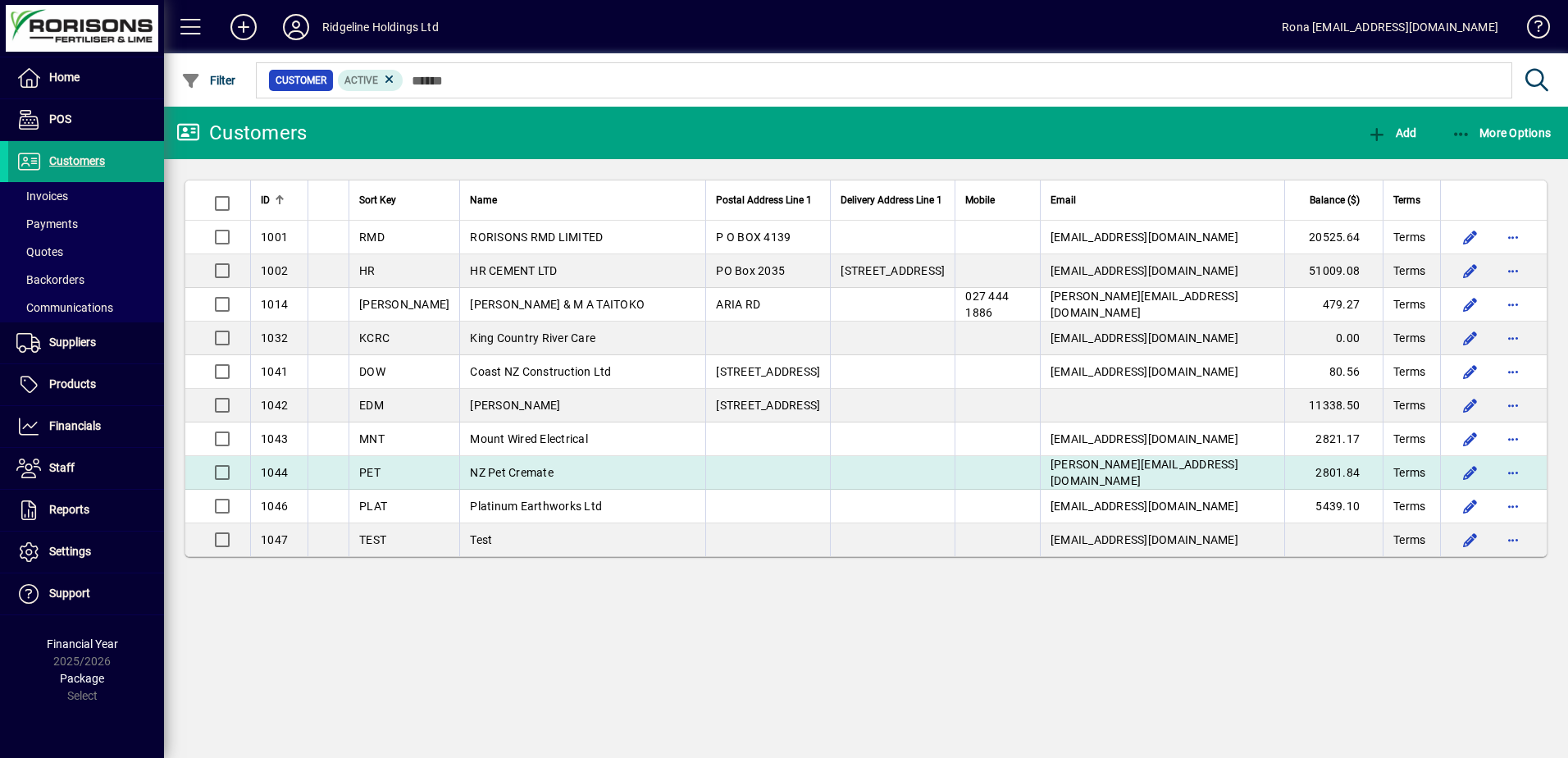
click at [494, 472] on span "NZ Pet Cremate" at bounding box center [512, 472] width 84 height 13
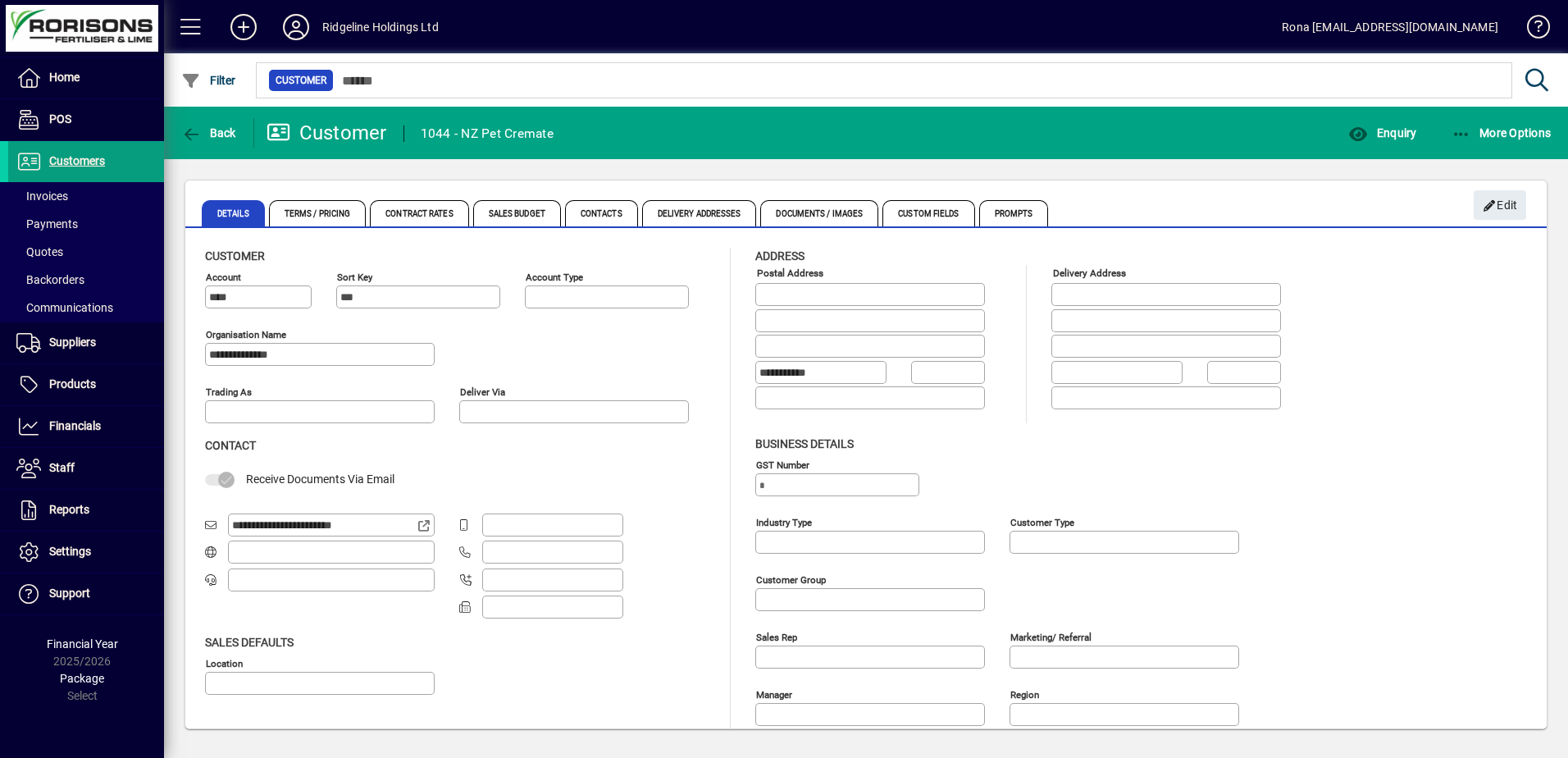
type input "**********"
type input "*******"
click at [402, 210] on span "Contract Rates" at bounding box center [418, 213] width 98 height 26
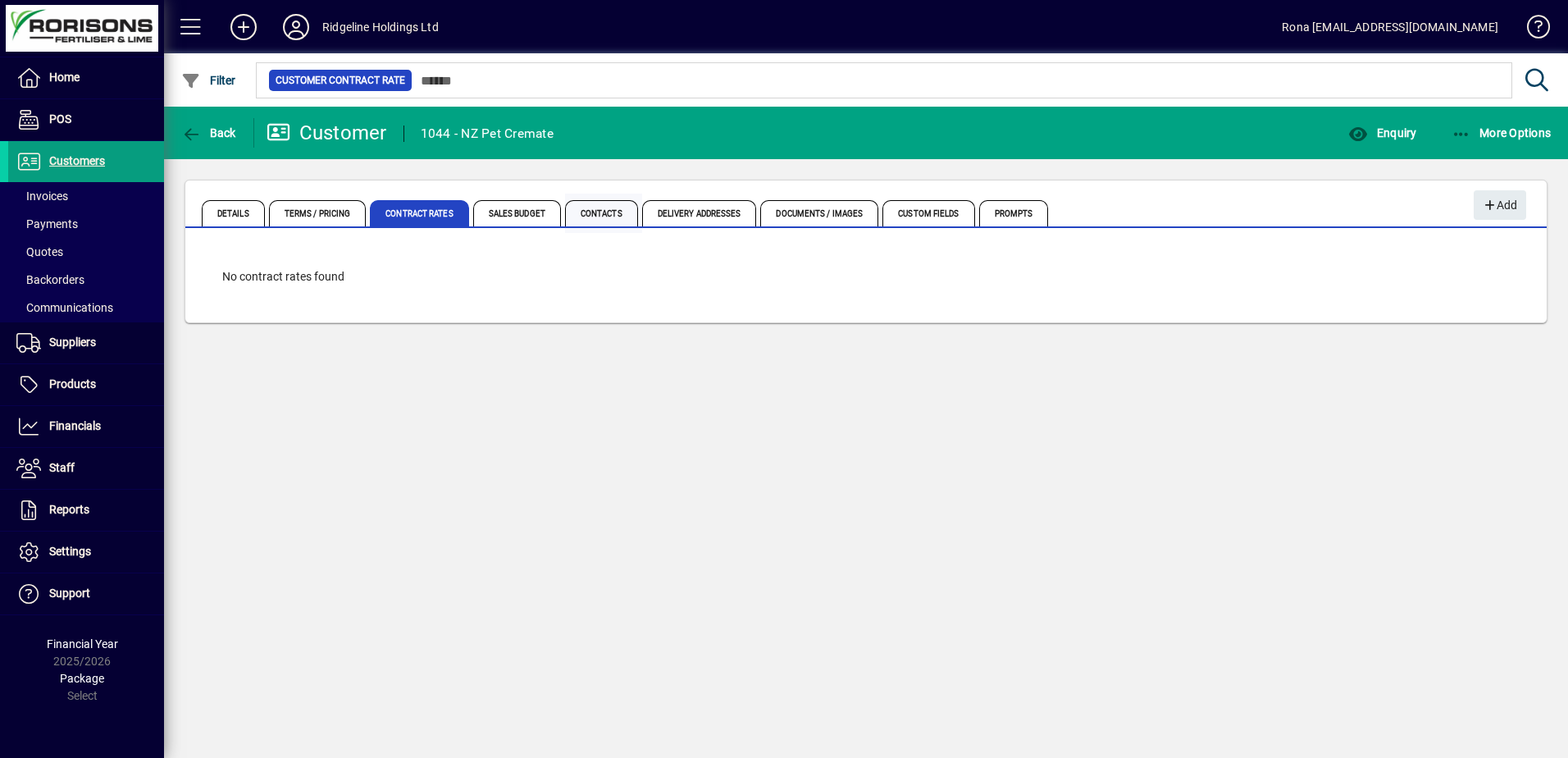
click at [590, 217] on span "Contacts" at bounding box center [601, 213] width 73 height 26
click at [302, 216] on span "Terms / Pricing" at bounding box center [318, 213] width 98 height 26
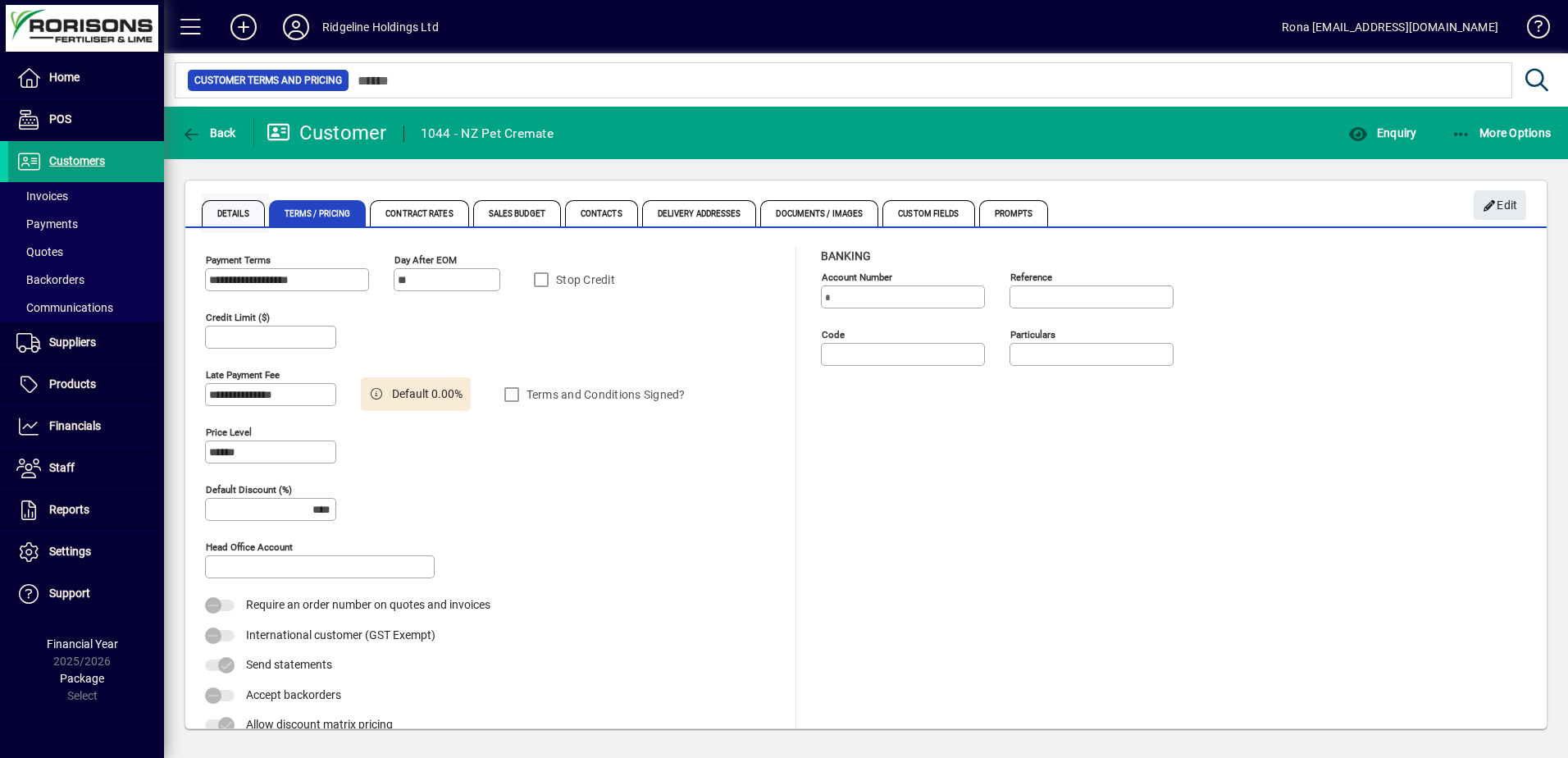
click at [241, 215] on span "Details" at bounding box center [233, 213] width 63 height 26
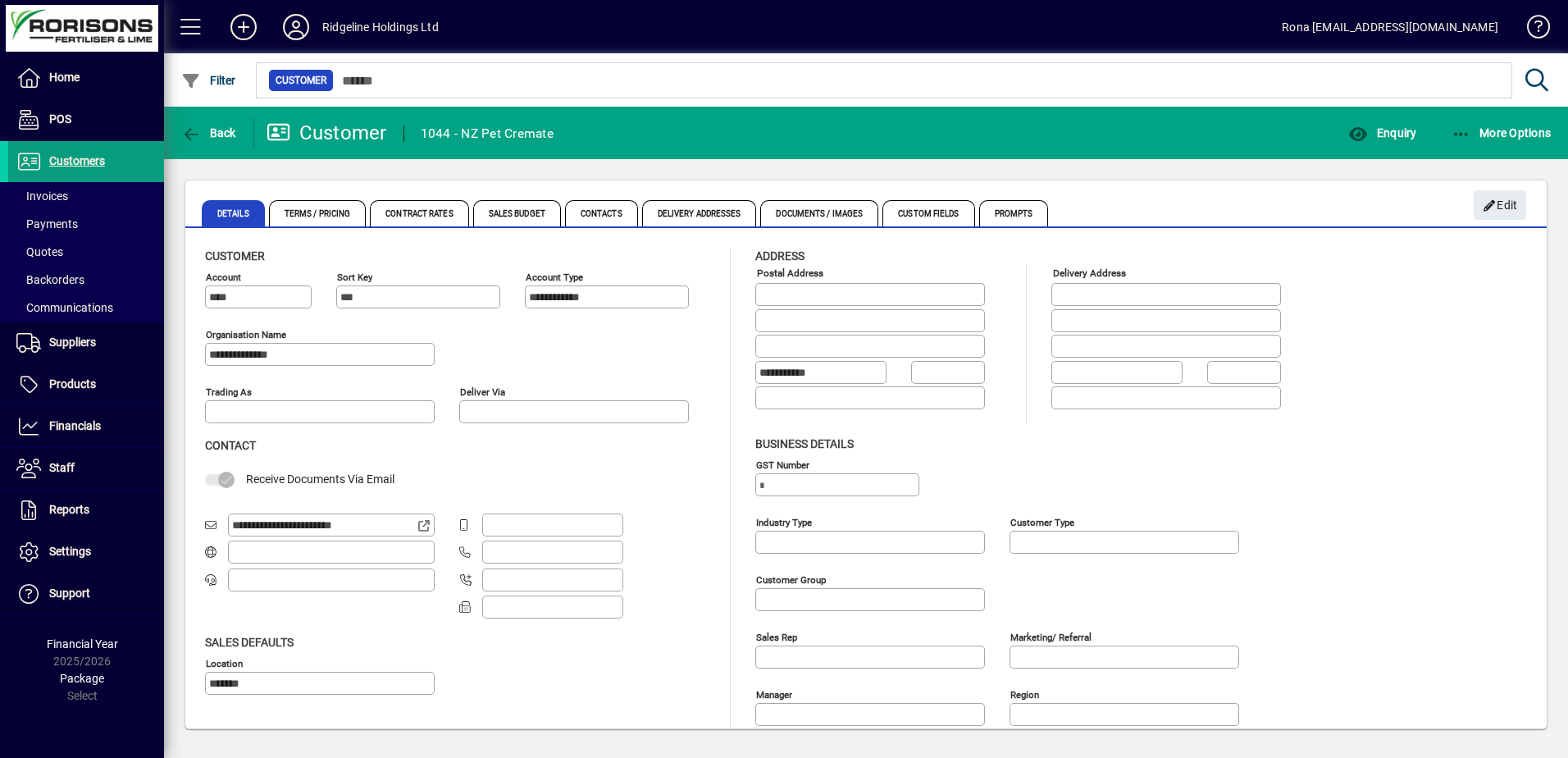
drag, startPoint x: 383, startPoint y: 526, endPoint x: 216, endPoint y: 529, distance: 167.0
click at [216, 529] on div "**********" at bounding box center [319, 525] width 229 height 24
drag, startPoint x: 216, startPoint y: 529, endPoint x: 257, endPoint y: 526, distance: 41.1
click at [313, 214] on span "Terms / Pricing" at bounding box center [318, 213] width 98 height 26
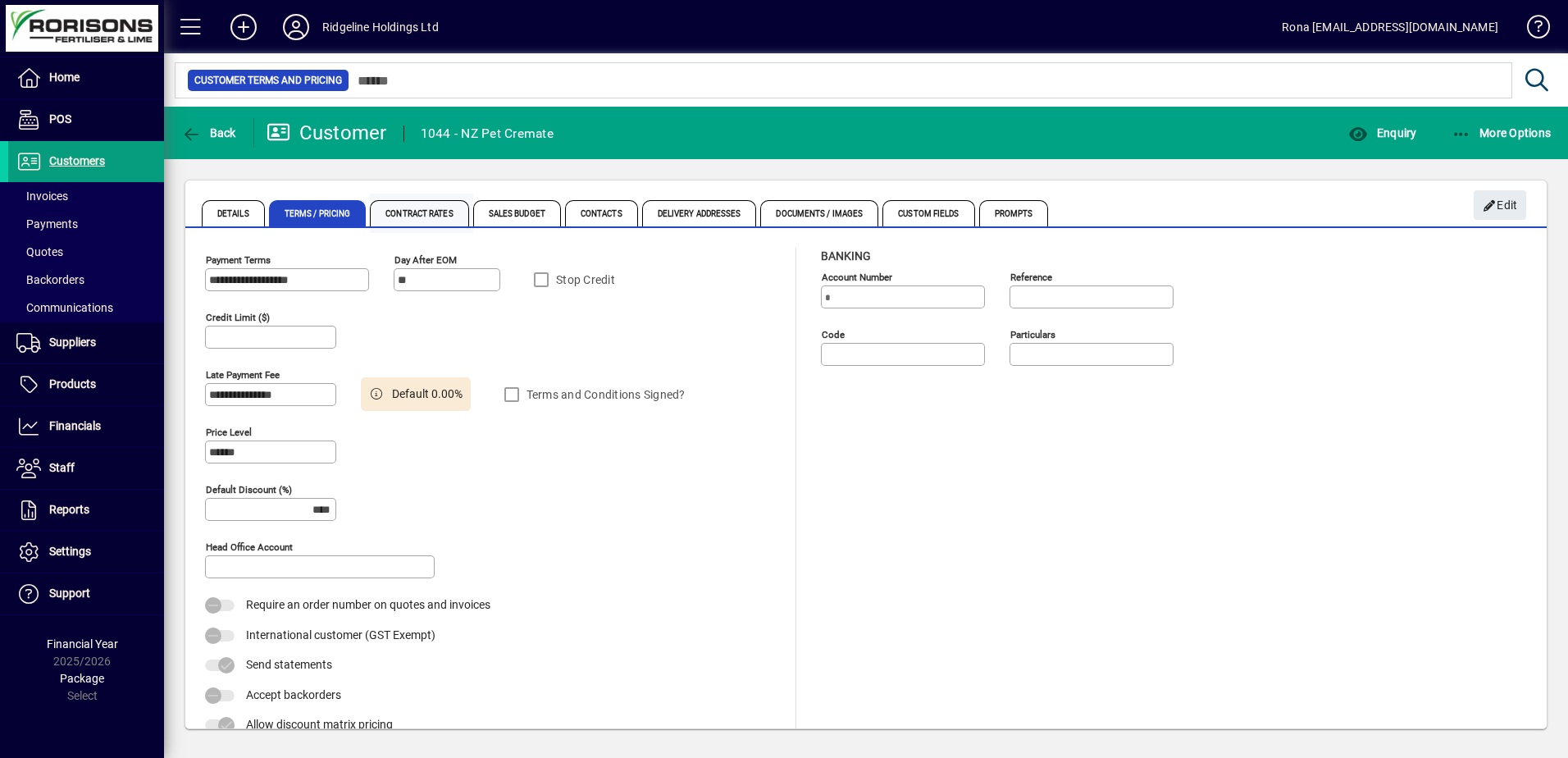
click at [409, 214] on span "Contract Rates" at bounding box center [418, 213] width 98 height 26
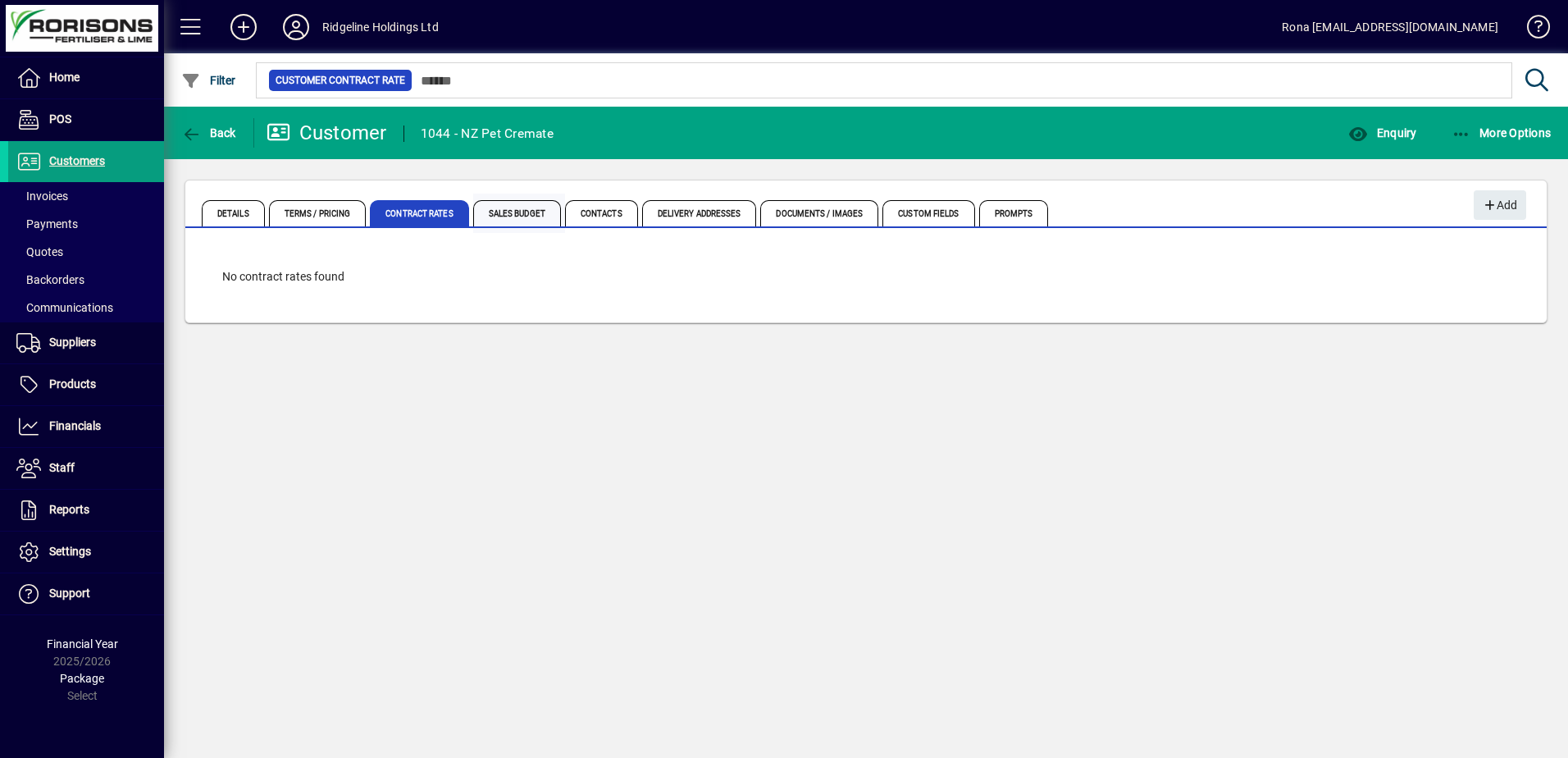
click at [489, 214] on span "Sales Budget" at bounding box center [517, 213] width 88 height 26
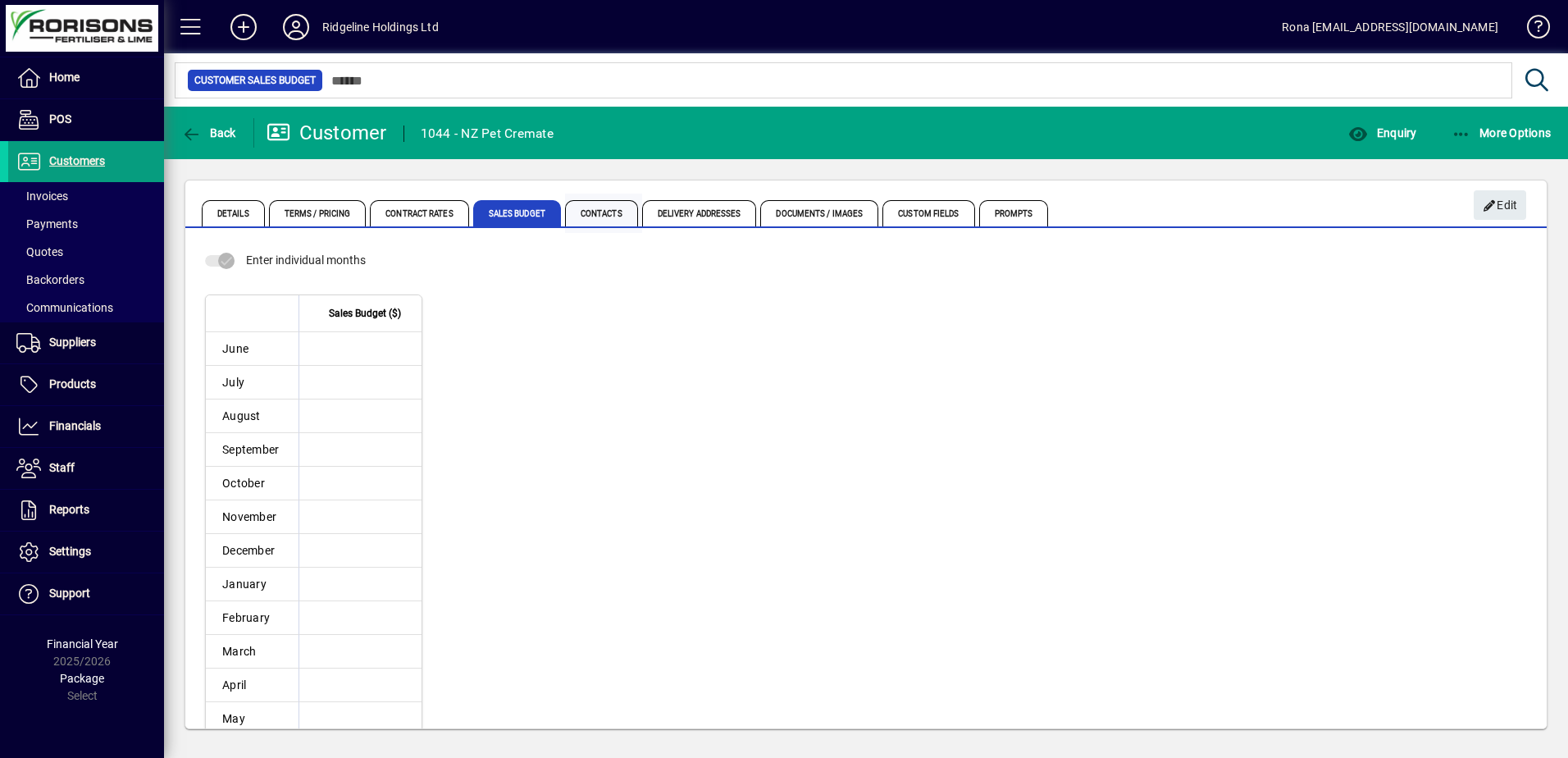
click at [617, 214] on span "Contacts" at bounding box center [601, 213] width 73 height 26
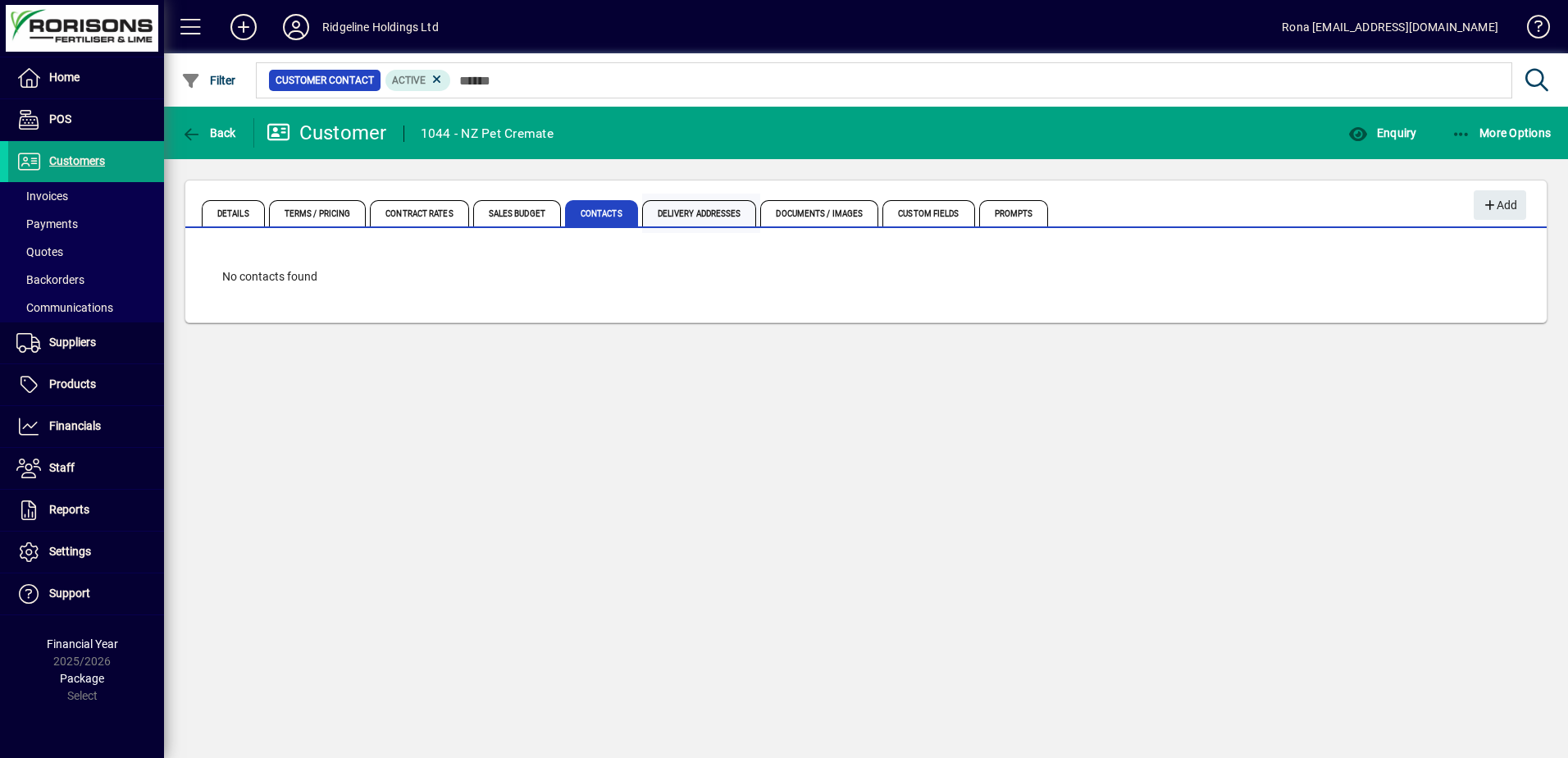
click at [686, 214] on span "Delivery Addresses" at bounding box center [699, 213] width 115 height 26
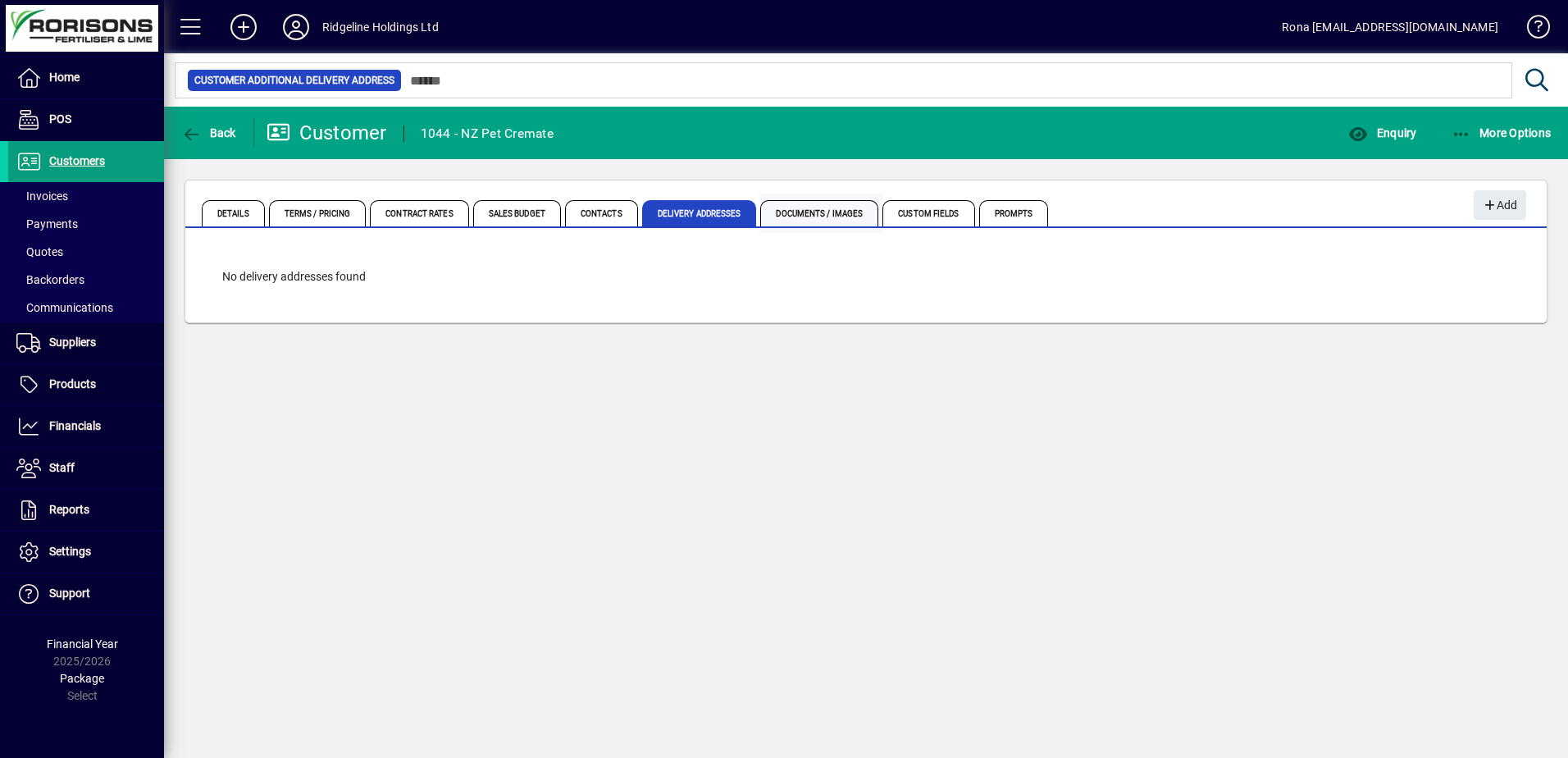
click at [822, 212] on span "Documents / Images" at bounding box center [819, 213] width 118 height 26
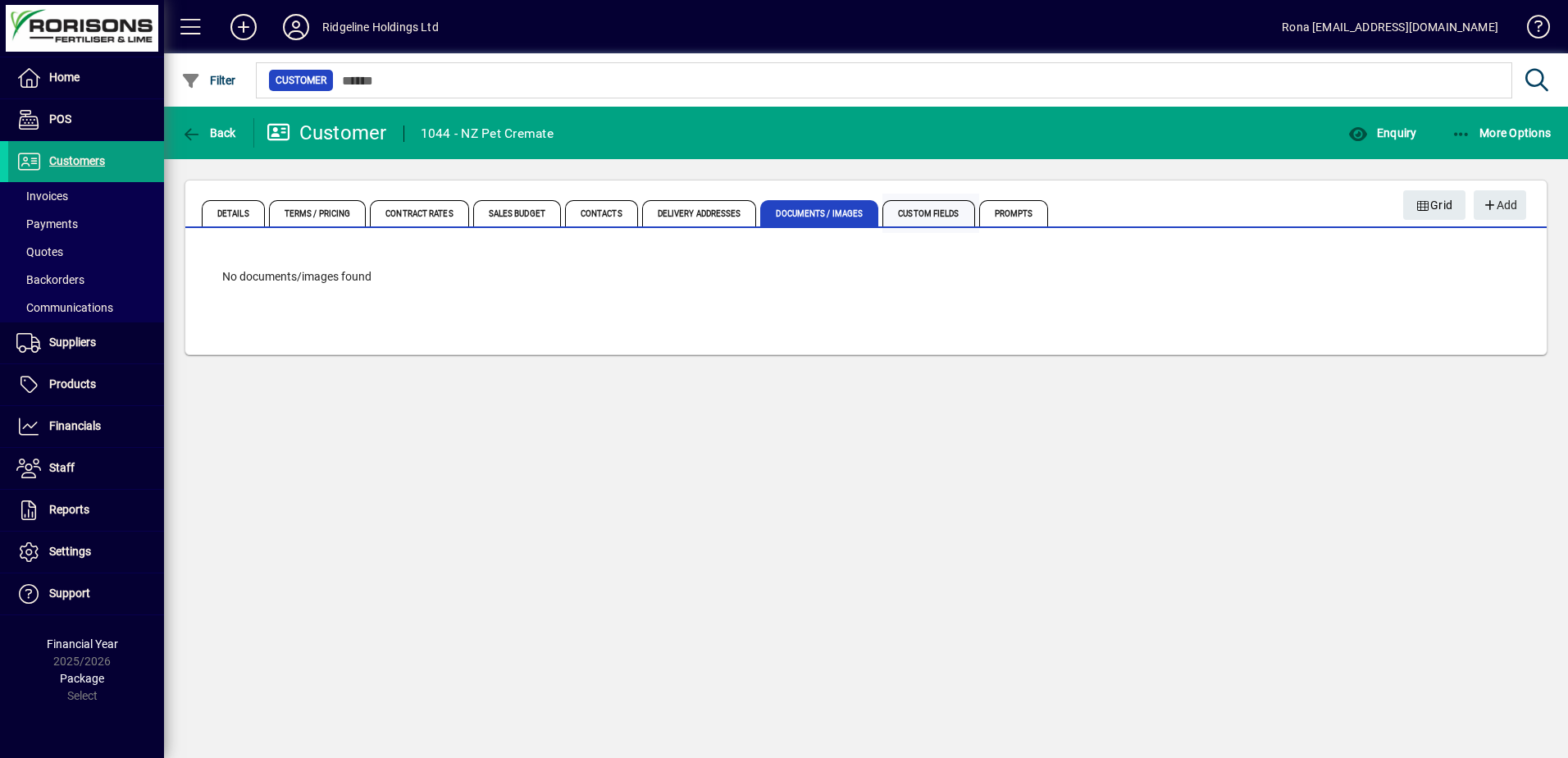
click at [911, 215] on span "Custom Fields" at bounding box center [928, 213] width 92 height 26
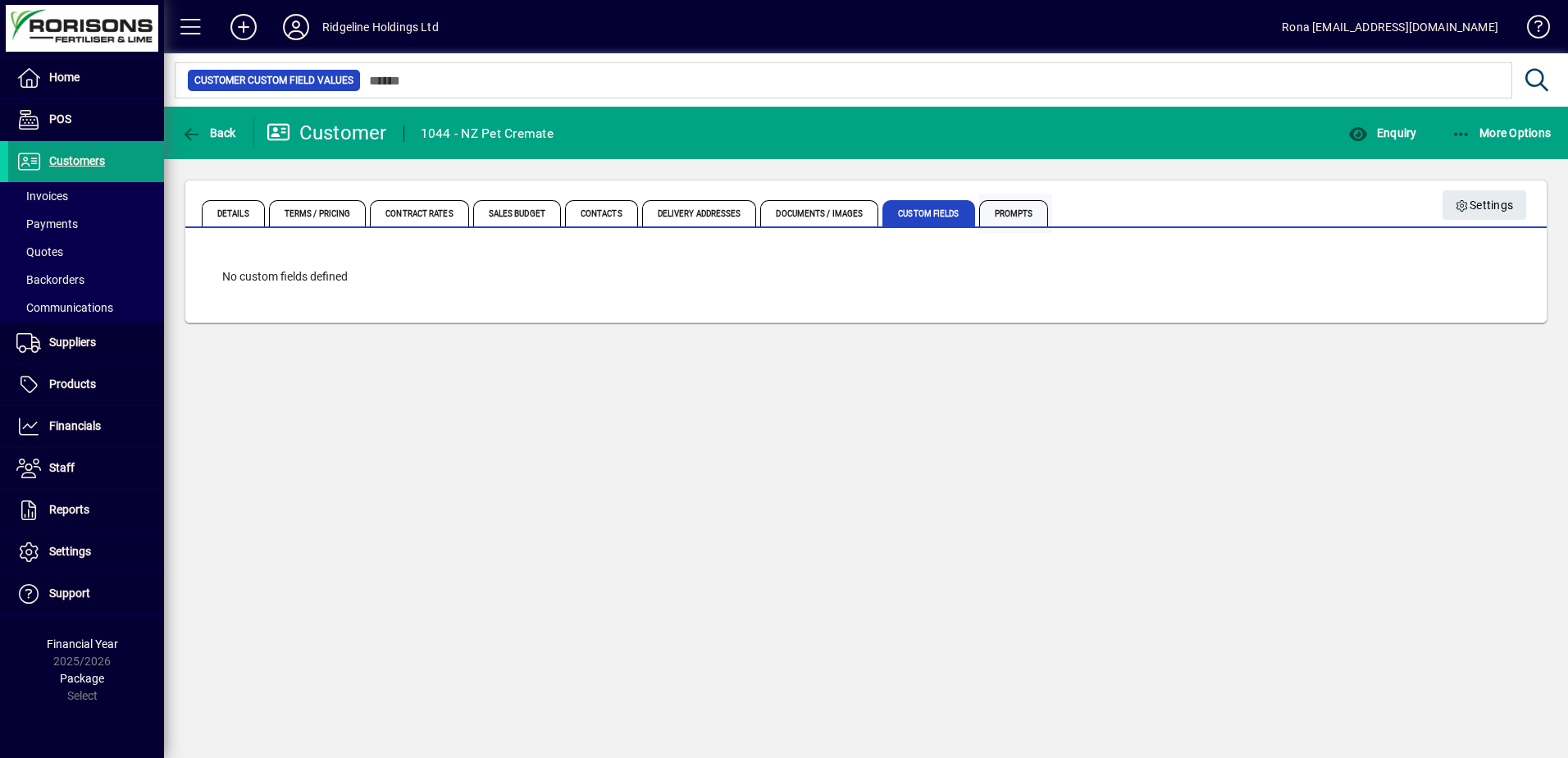
click at [997, 214] on span "Prompts" at bounding box center [1013, 213] width 69 height 26
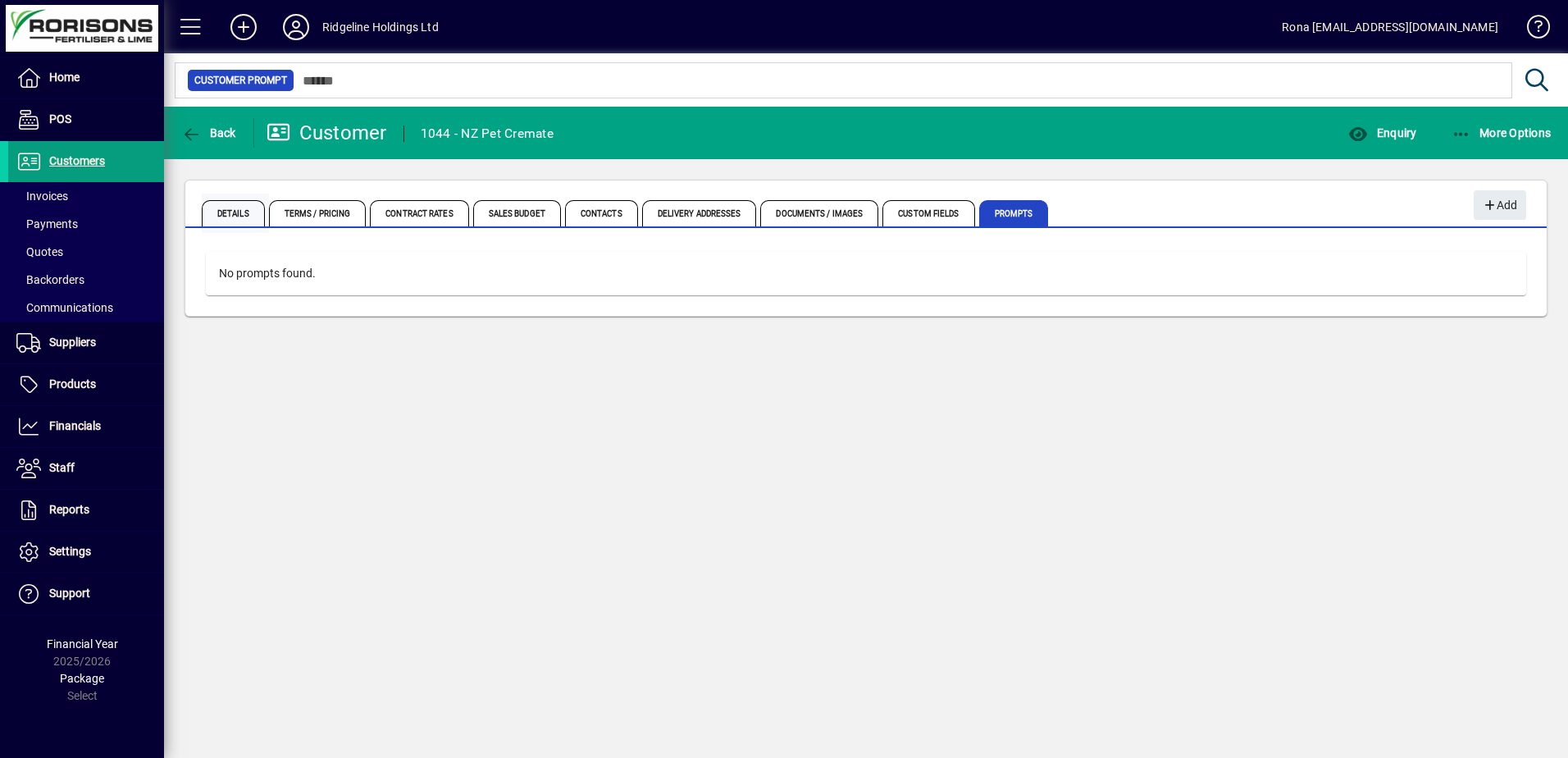
click at [224, 210] on span "Details" at bounding box center [233, 213] width 63 height 26
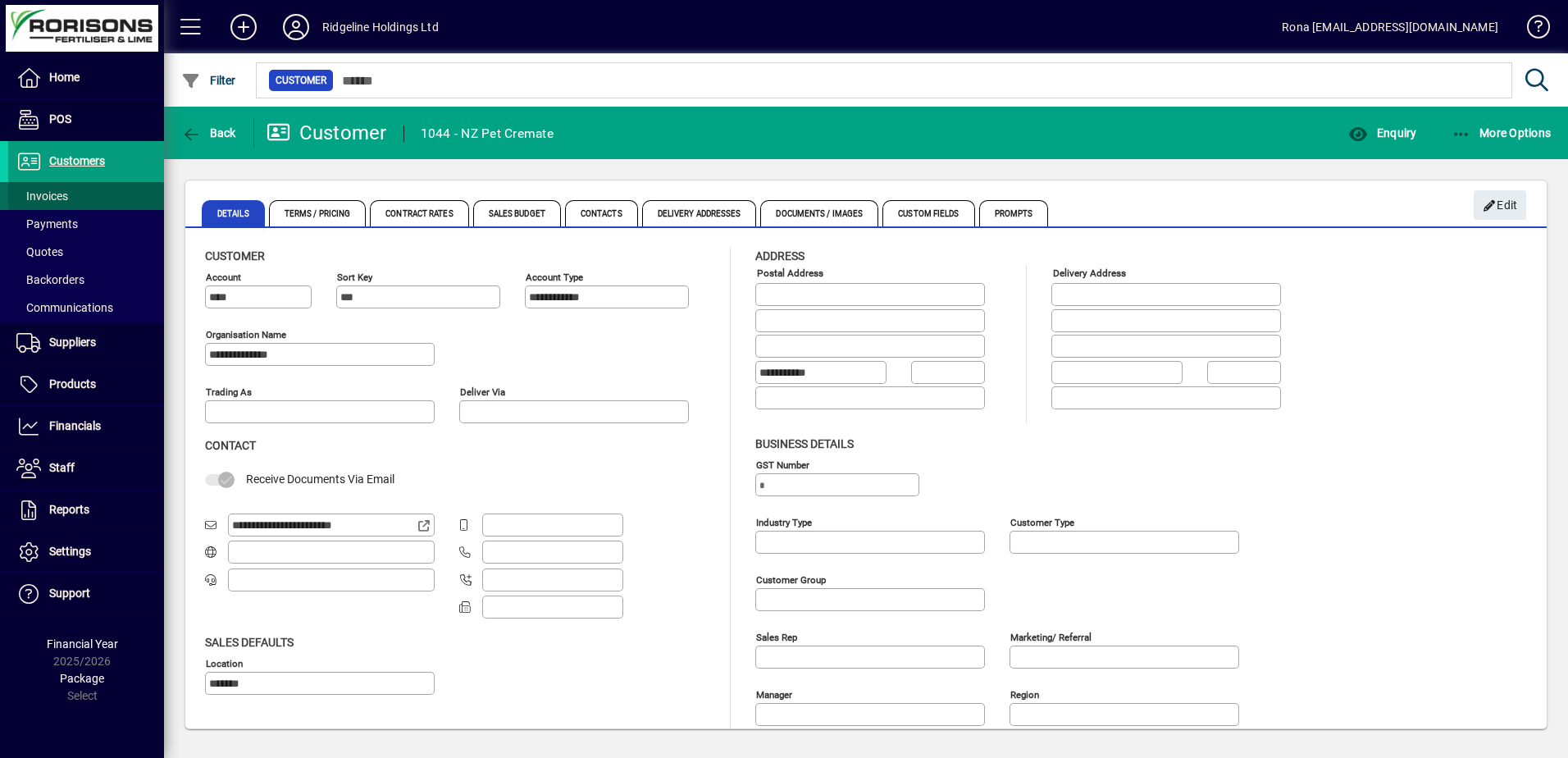
click at [55, 194] on span "Invoices" at bounding box center [42, 195] width 52 height 13
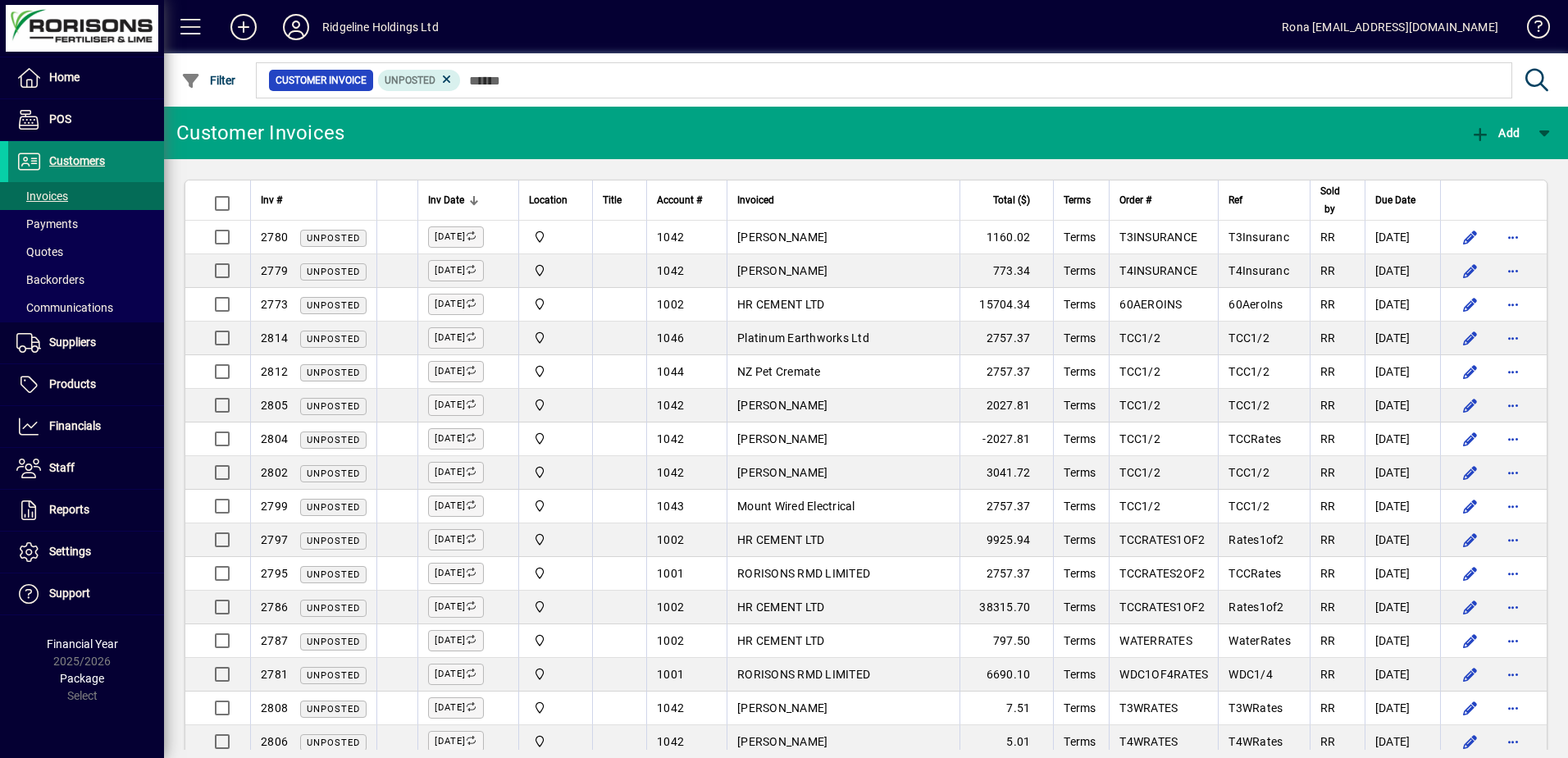
click at [62, 161] on span "Customers" at bounding box center [76, 160] width 56 height 13
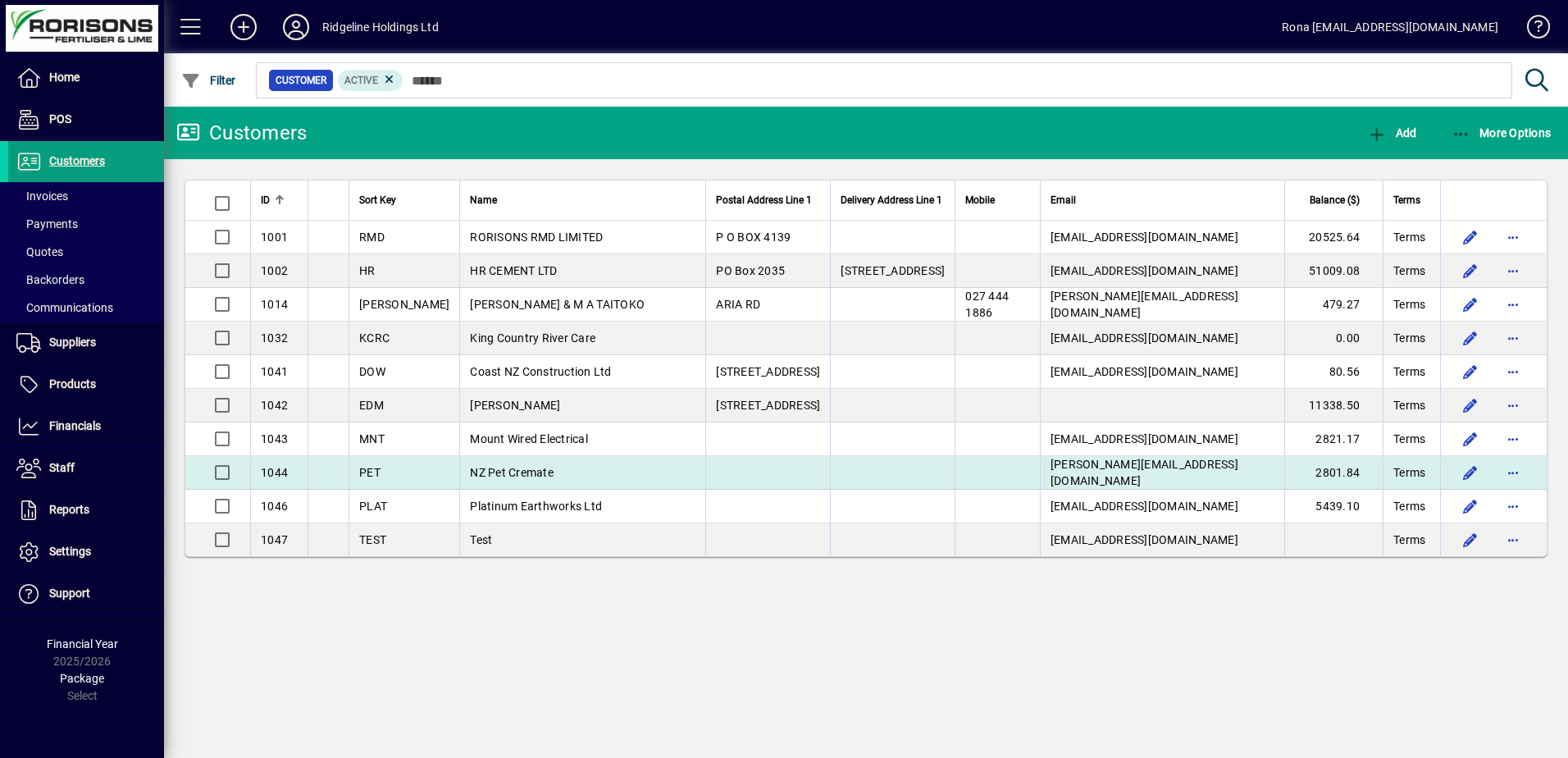
click at [470, 474] on span "NZ Pet Cremate" at bounding box center [512, 472] width 84 height 13
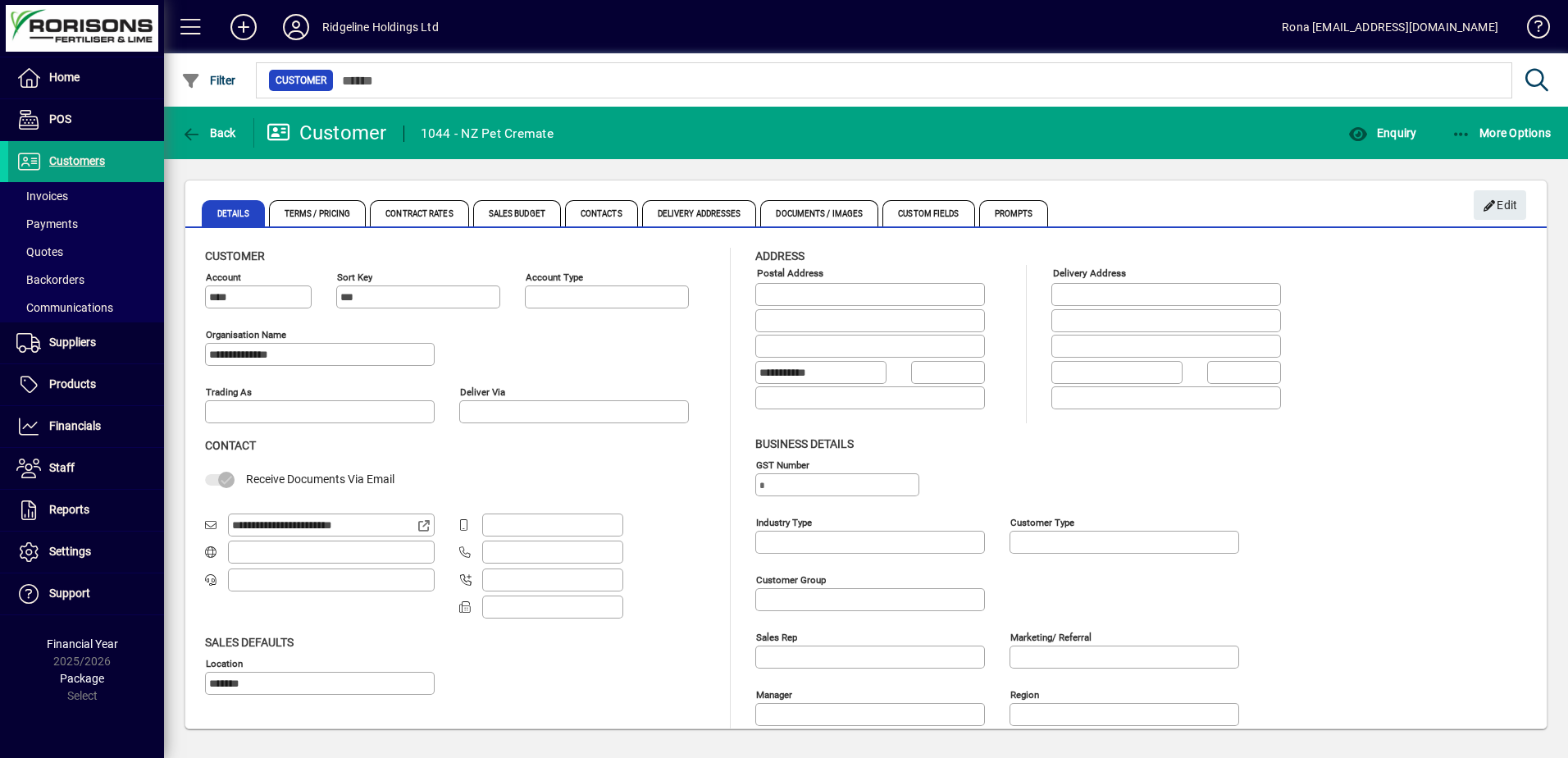
type input "**********"
click at [1399, 124] on span "button" at bounding box center [1382, 133] width 76 height 39
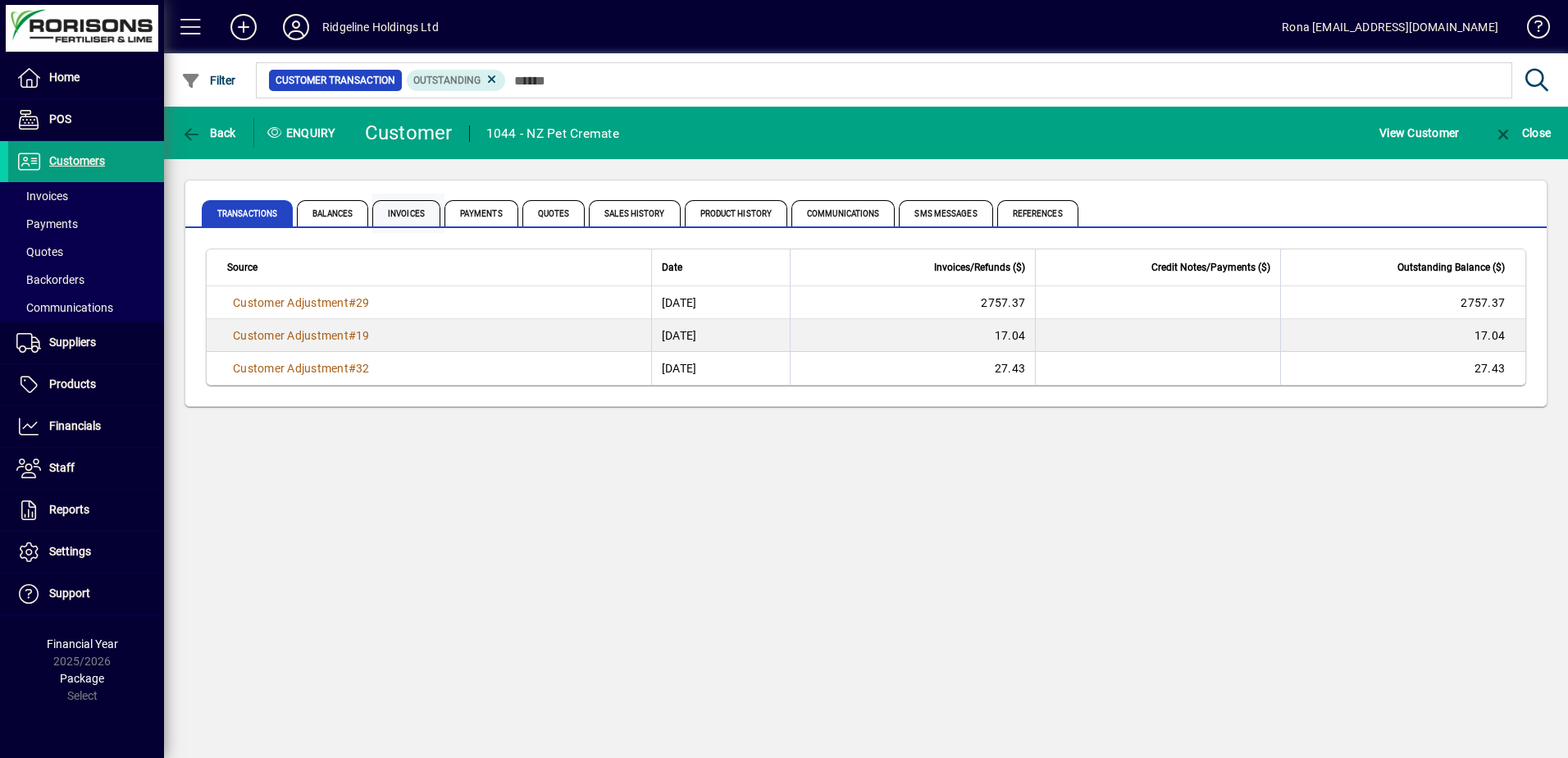
click at [402, 215] on span "Invoices" at bounding box center [407, 213] width 68 height 26
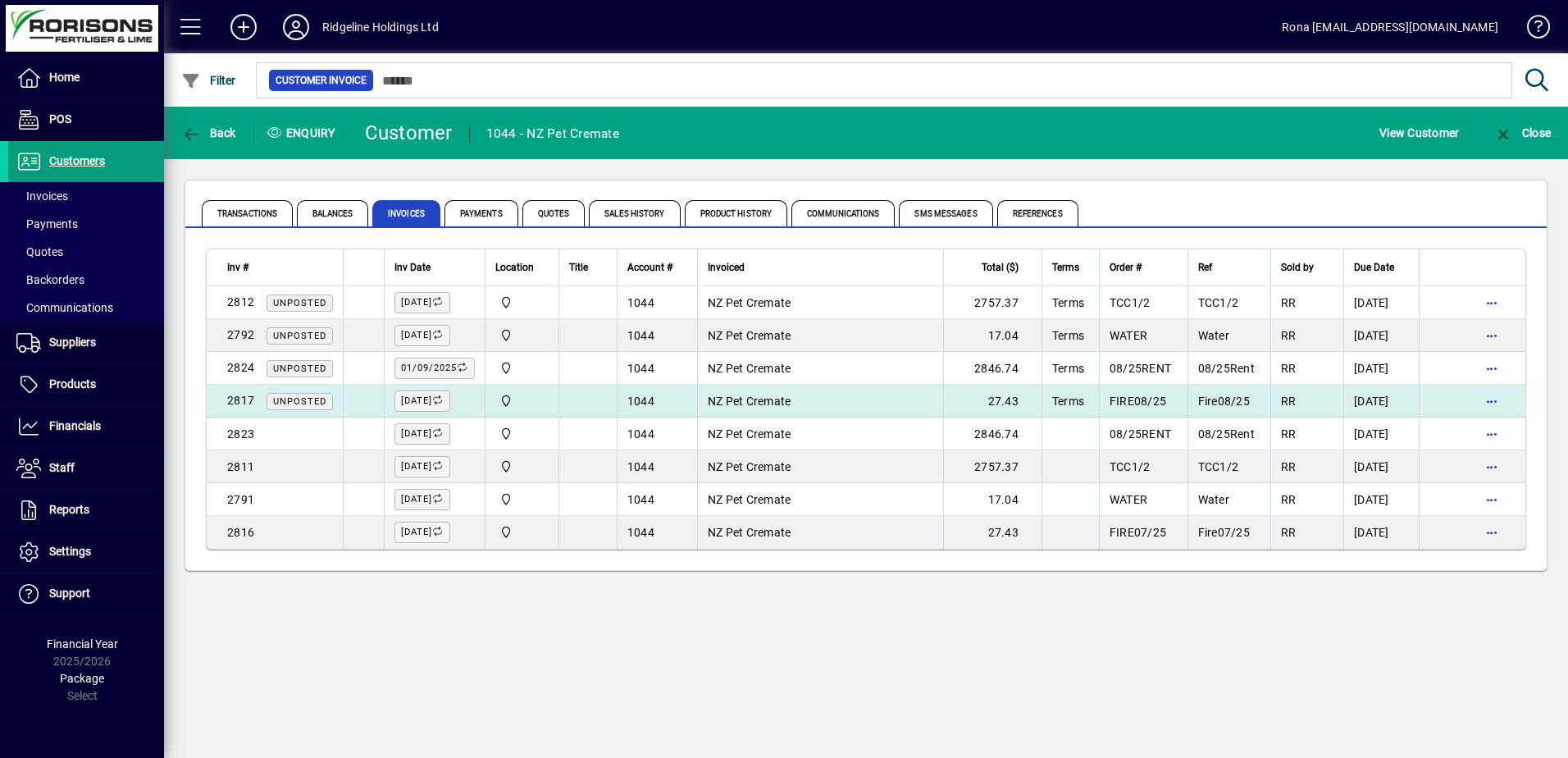
click at [968, 408] on td "27.43" at bounding box center [992, 401] width 98 height 33
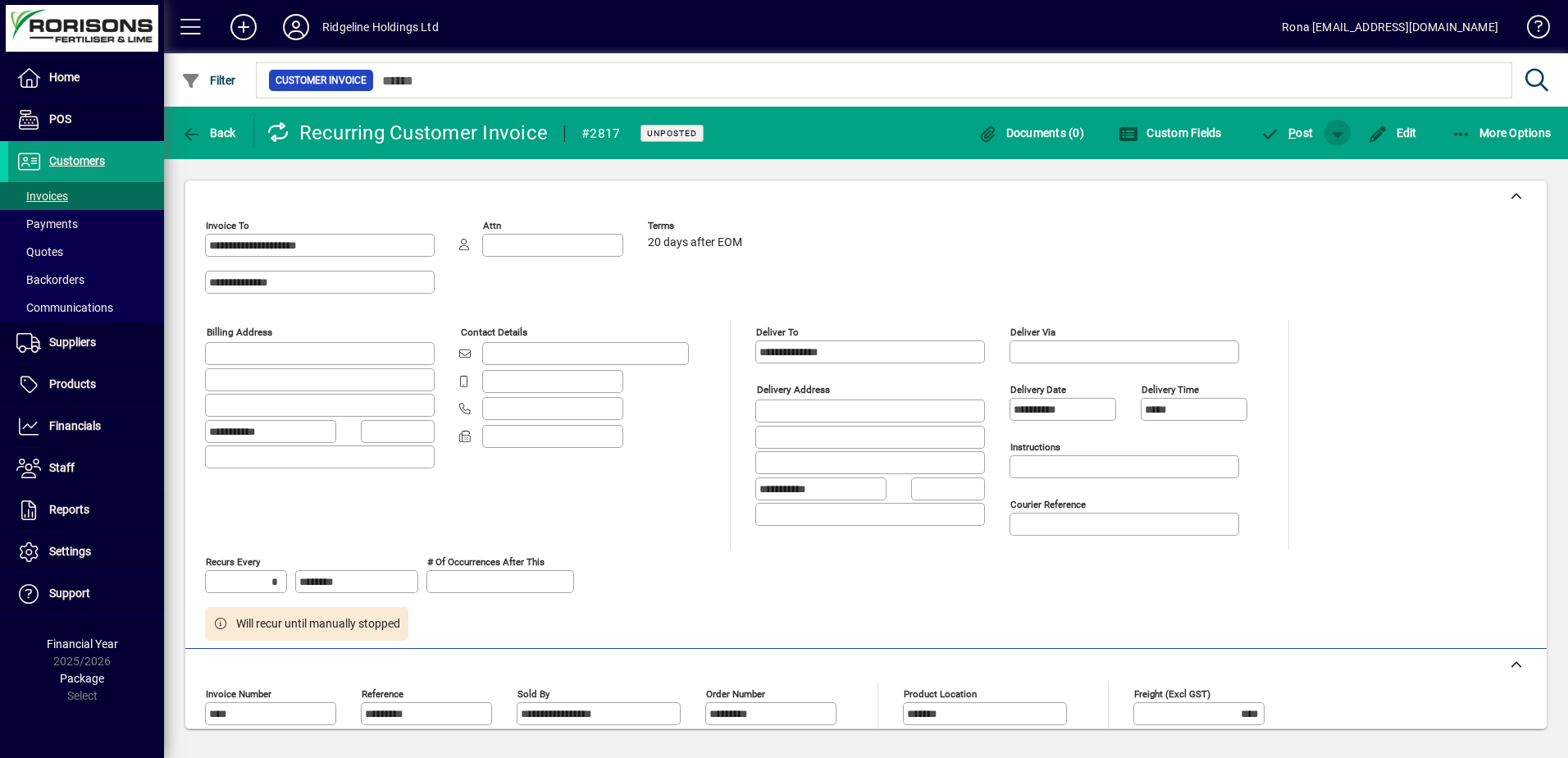
click at [1341, 137] on span "button" at bounding box center [1337, 133] width 39 height 39
drag, startPoint x: 1540, startPoint y: 473, endPoint x: 1540, endPoint y: 582, distance: 109.0
click at [1540, 582] on div at bounding box center [784, 379] width 1568 height 758
click at [1467, 541] on div "**********" at bounding box center [866, 480] width 1322 height 321
click at [1406, 508] on div "**********" at bounding box center [866, 480] width 1322 height 321
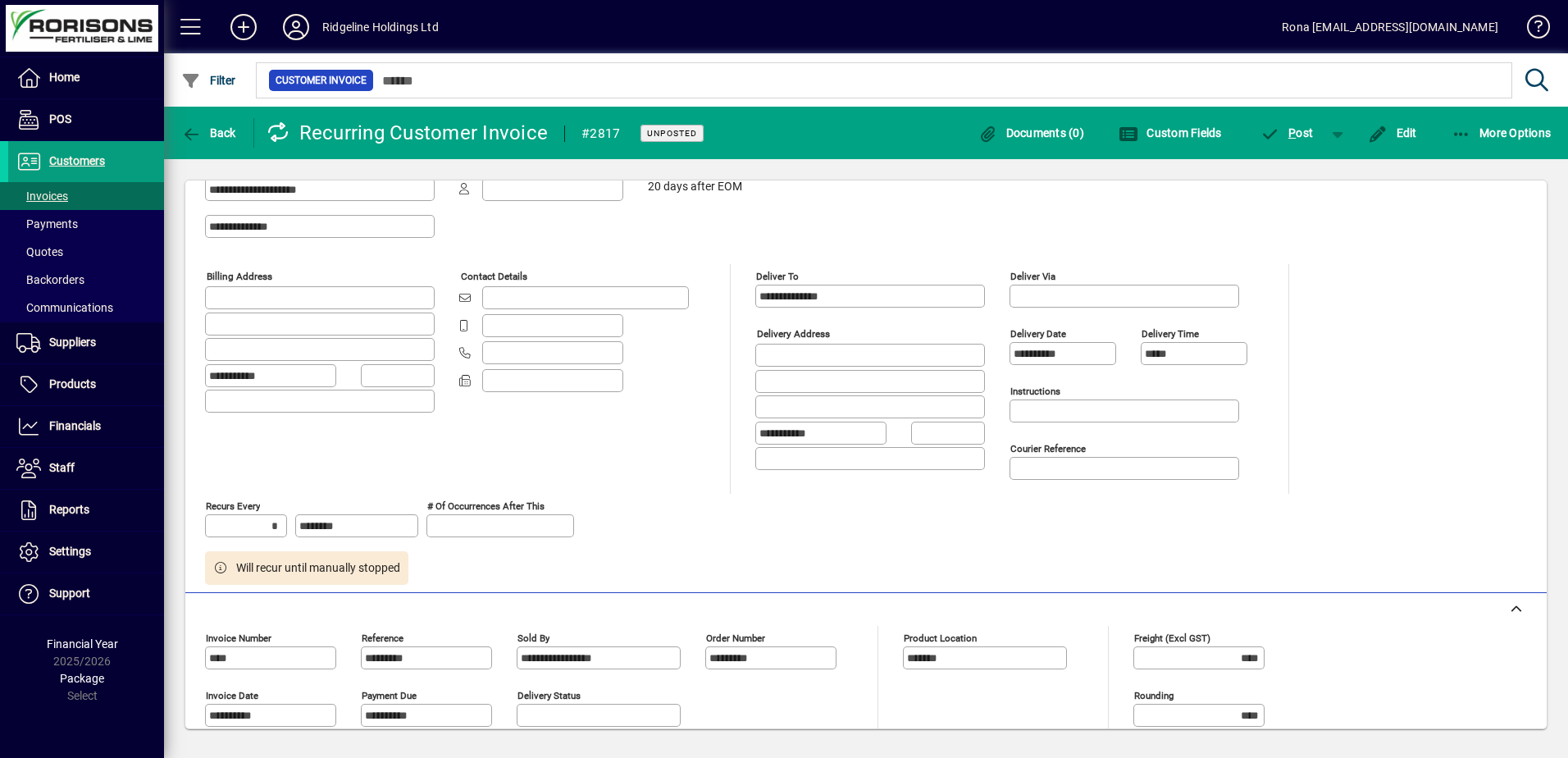
scroll to position [82, 0]
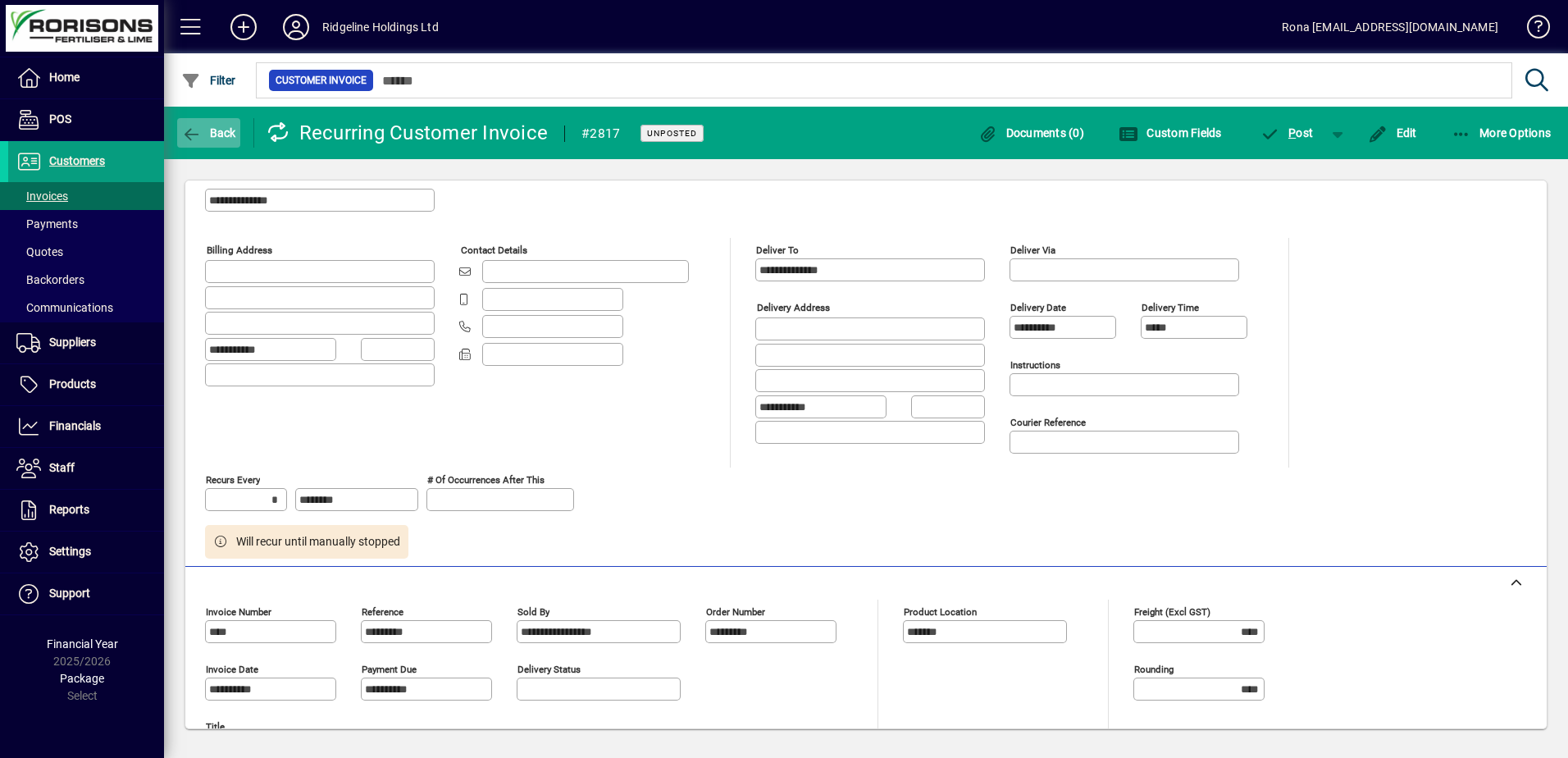
click at [214, 128] on span "Back" at bounding box center [209, 133] width 55 height 13
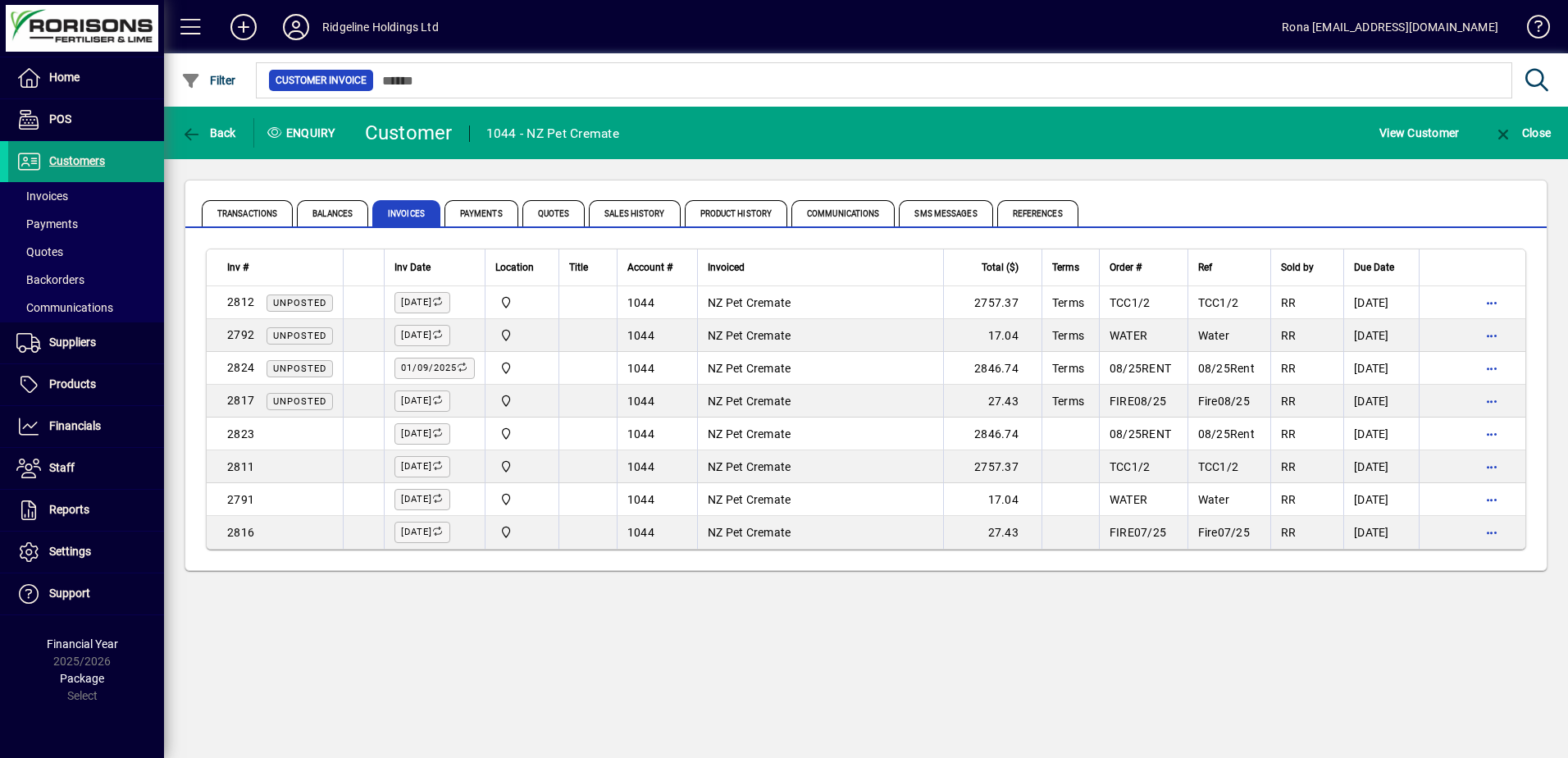
click at [85, 161] on span "Customers" at bounding box center [76, 160] width 56 height 13
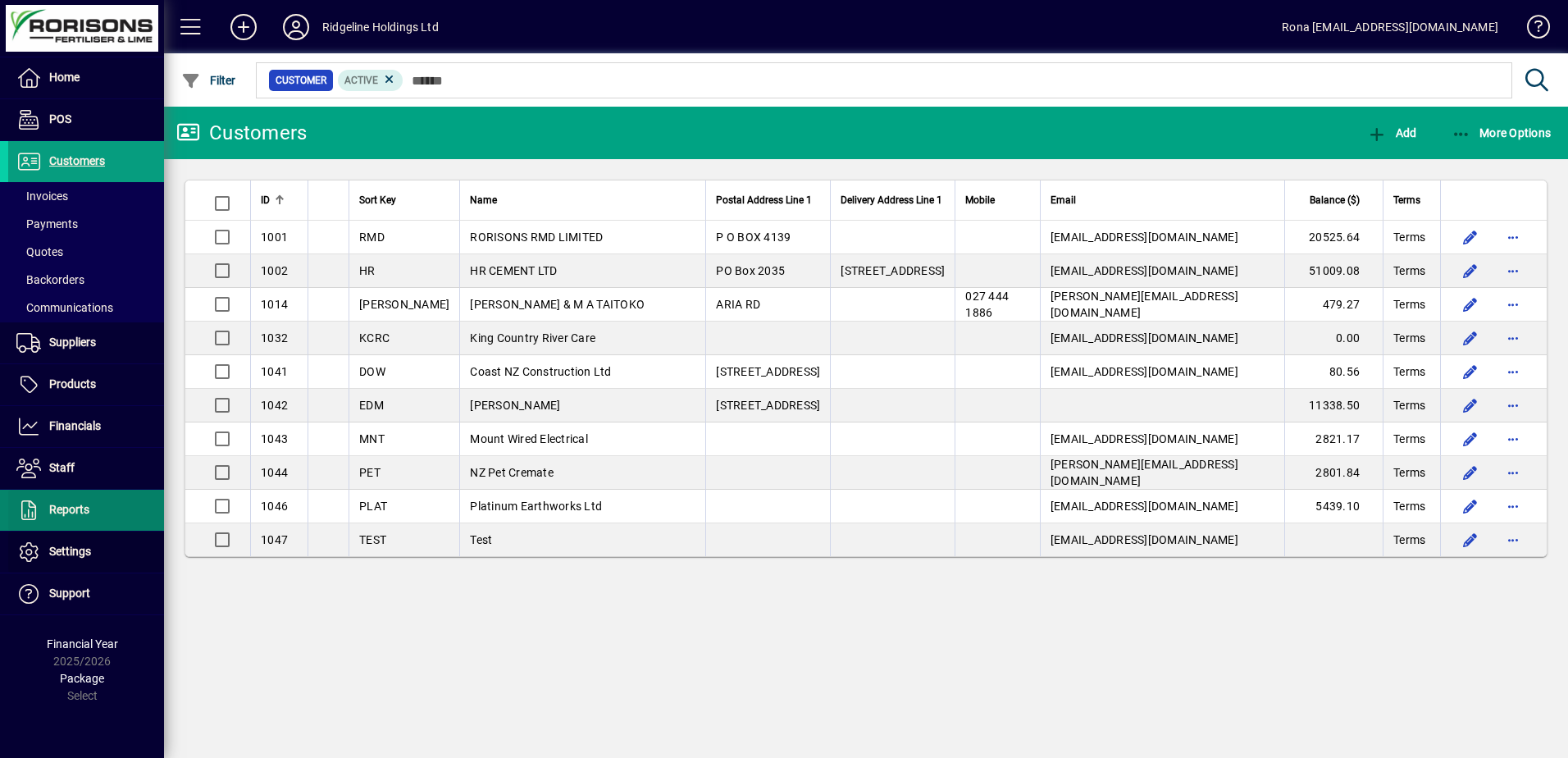
drag, startPoint x: 101, startPoint y: 539, endPoint x: 109, endPoint y: 529, distance: 12.8
click at [100, 539] on span at bounding box center [86, 552] width 156 height 39
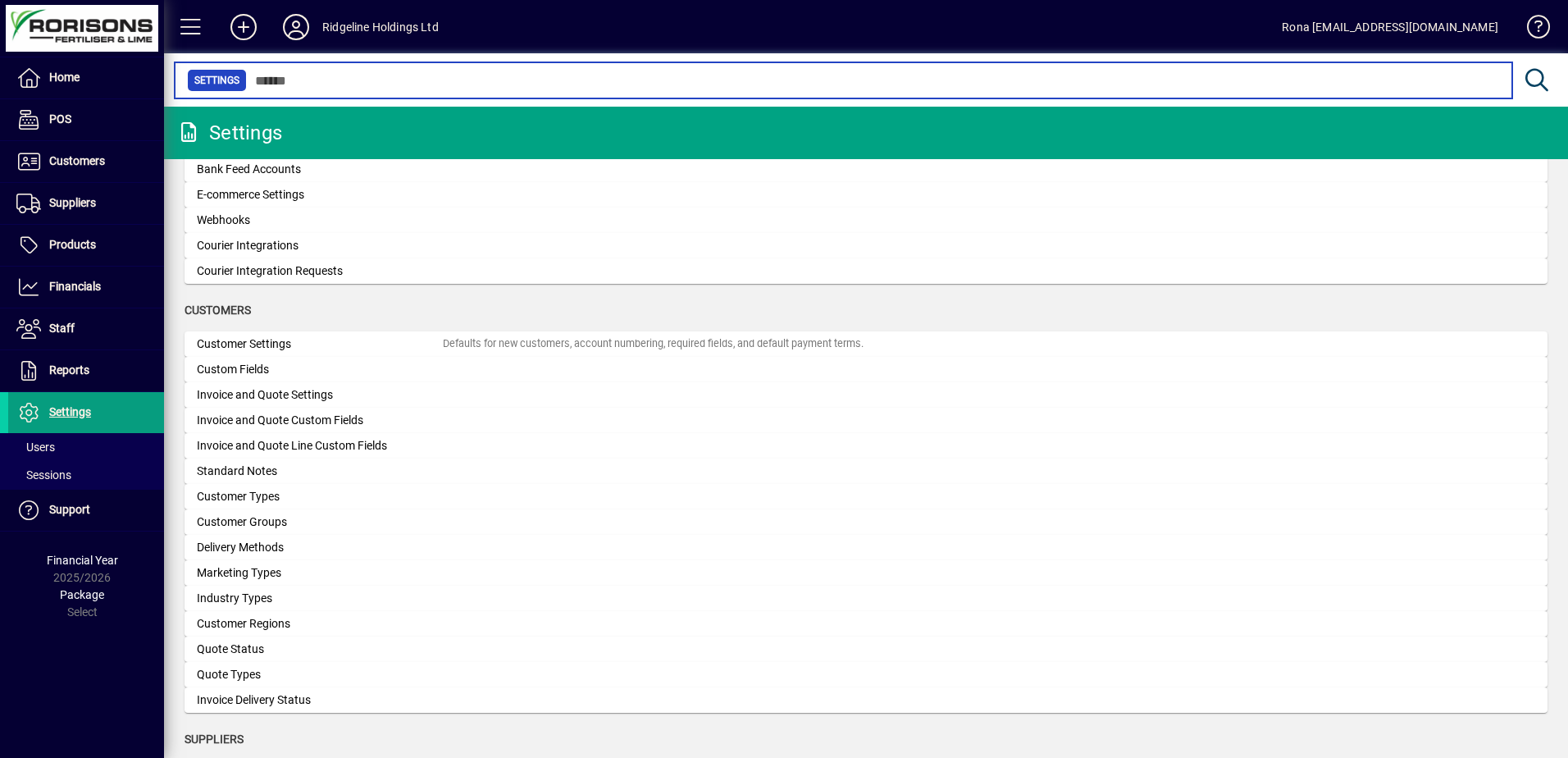
scroll to position [820, 0]
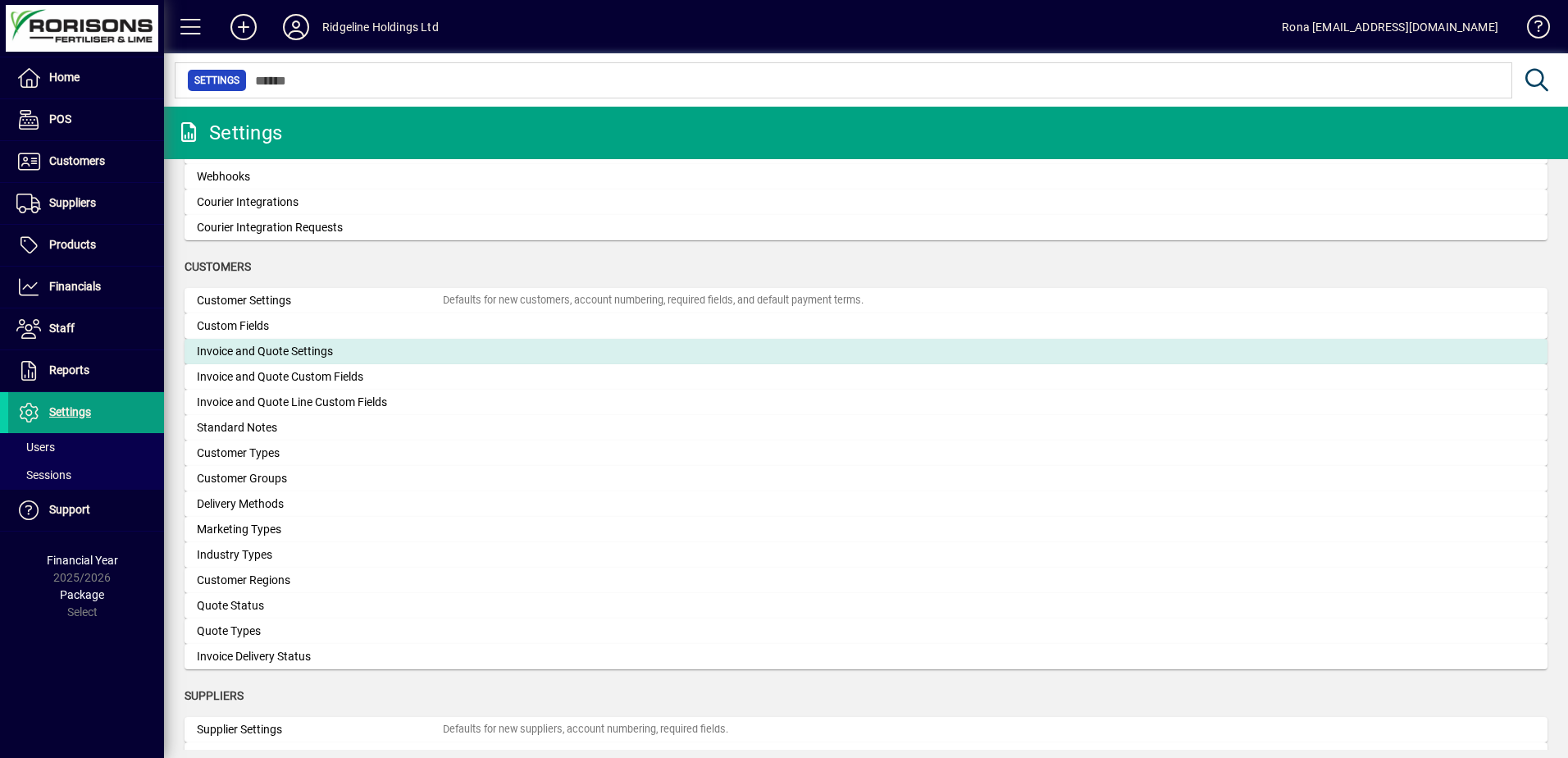
click at [324, 350] on div "Invoice and Quote Settings" at bounding box center [320, 352] width 246 height 18
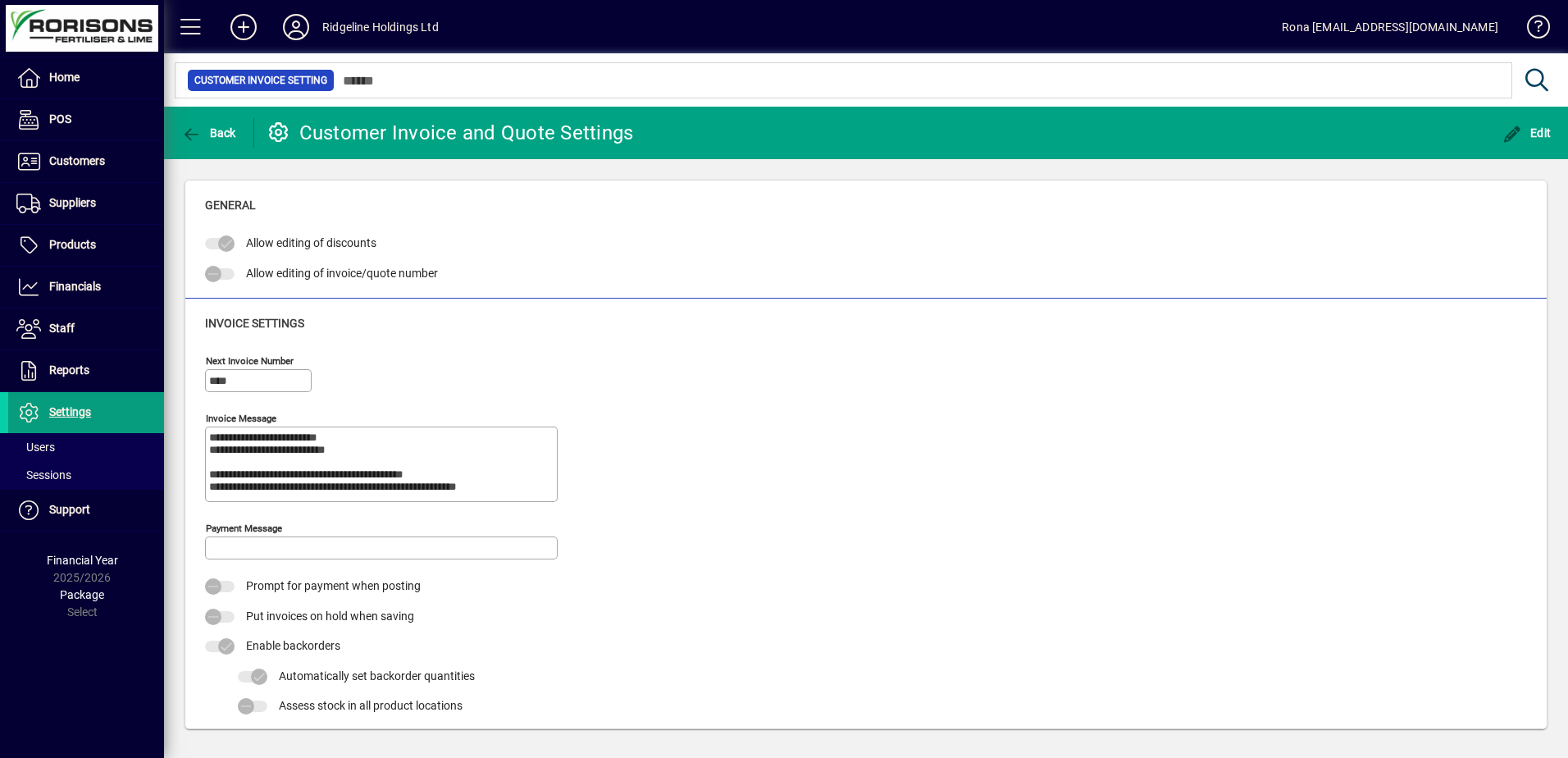
type input "**********"
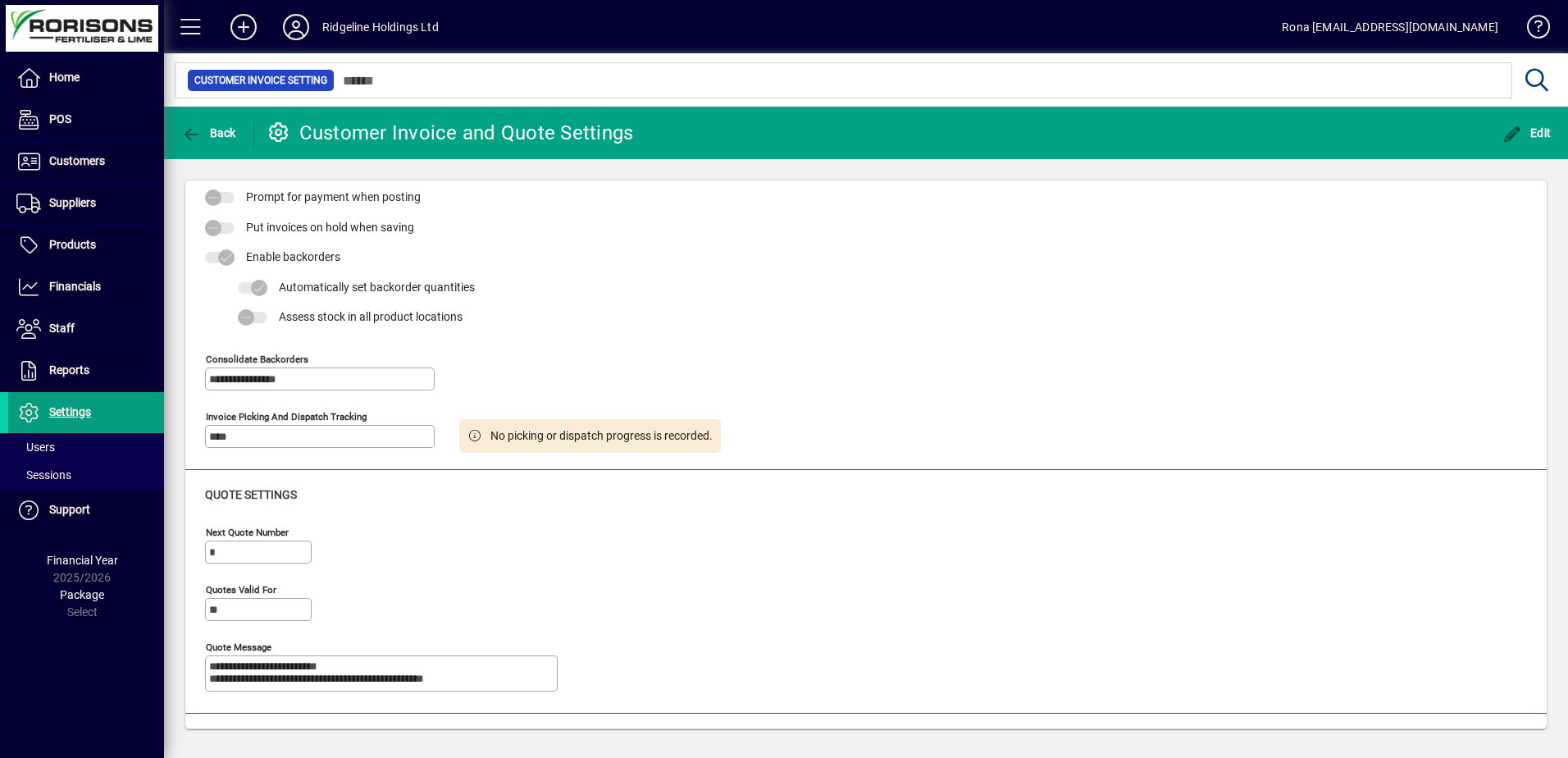
scroll to position [410, 0]
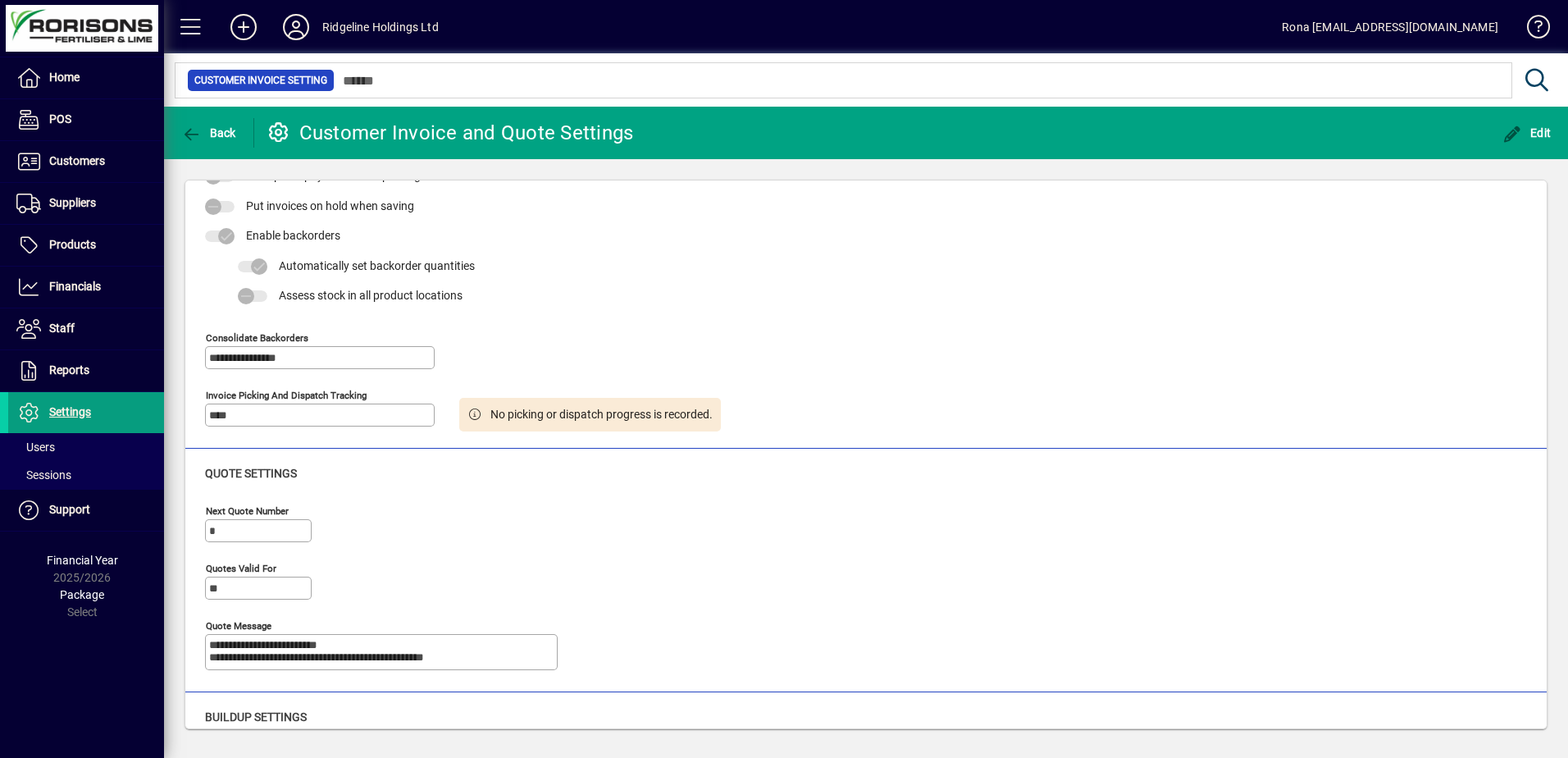
drag, startPoint x: 357, startPoint y: 379, endPoint x: 357, endPoint y: 399, distance: 20.0
drag, startPoint x: 357, startPoint y: 399, endPoint x: 879, endPoint y: 268, distance: 538.2
click at [879, 268] on div "**********" at bounding box center [866, 189] width 1322 height 502
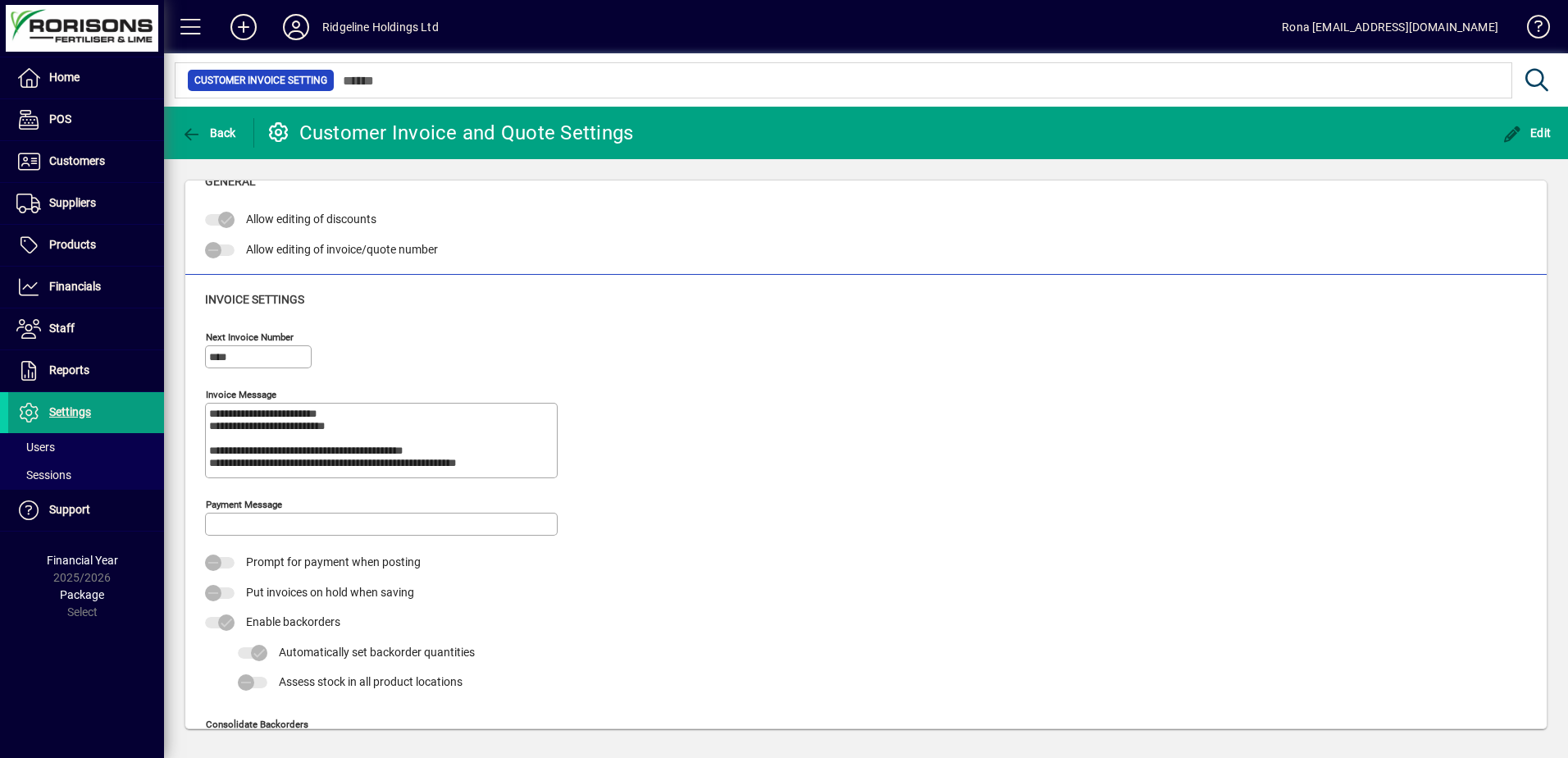
scroll to position [0, 0]
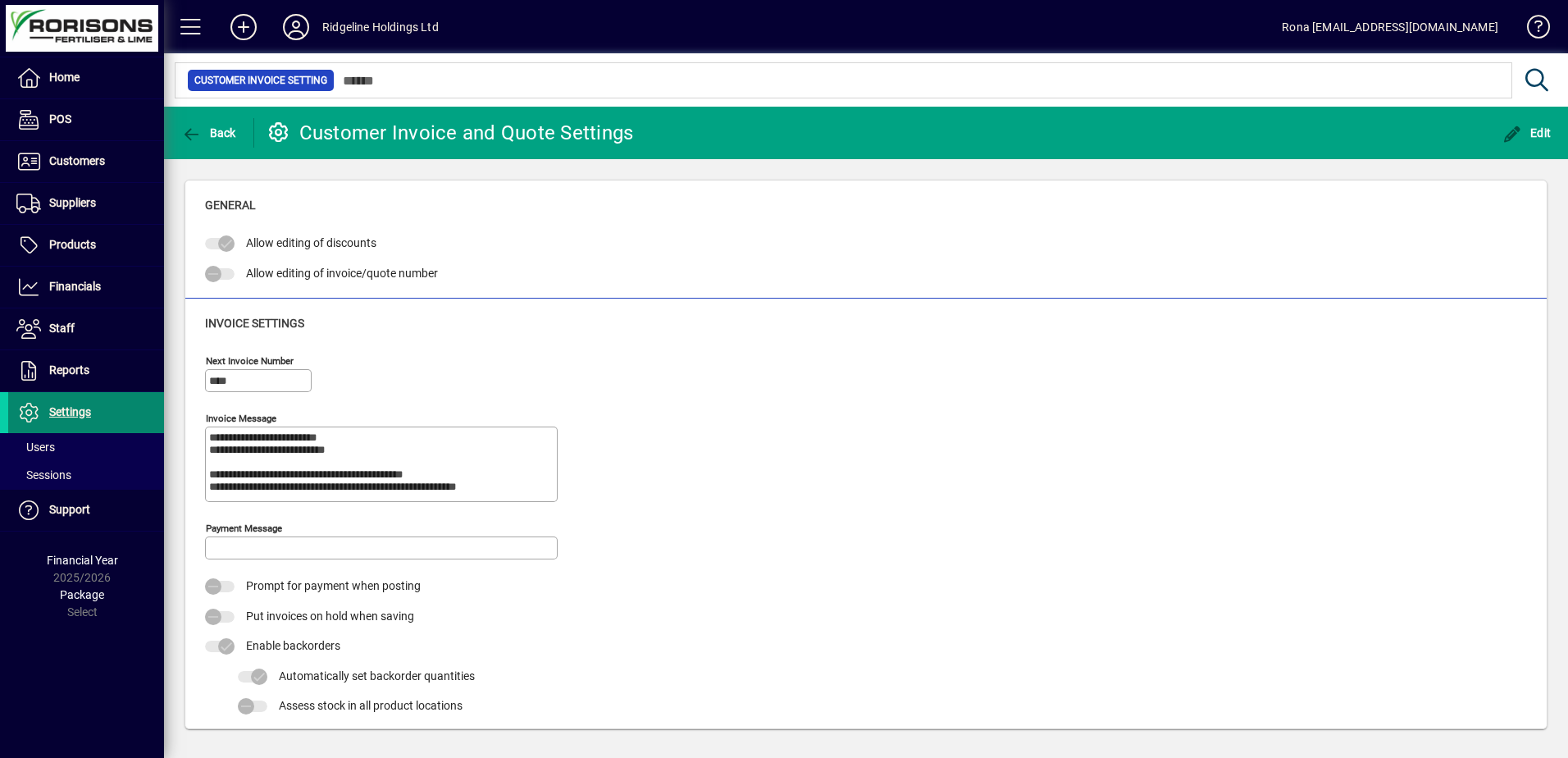
click at [67, 407] on span "Settings" at bounding box center [69, 411] width 42 height 13
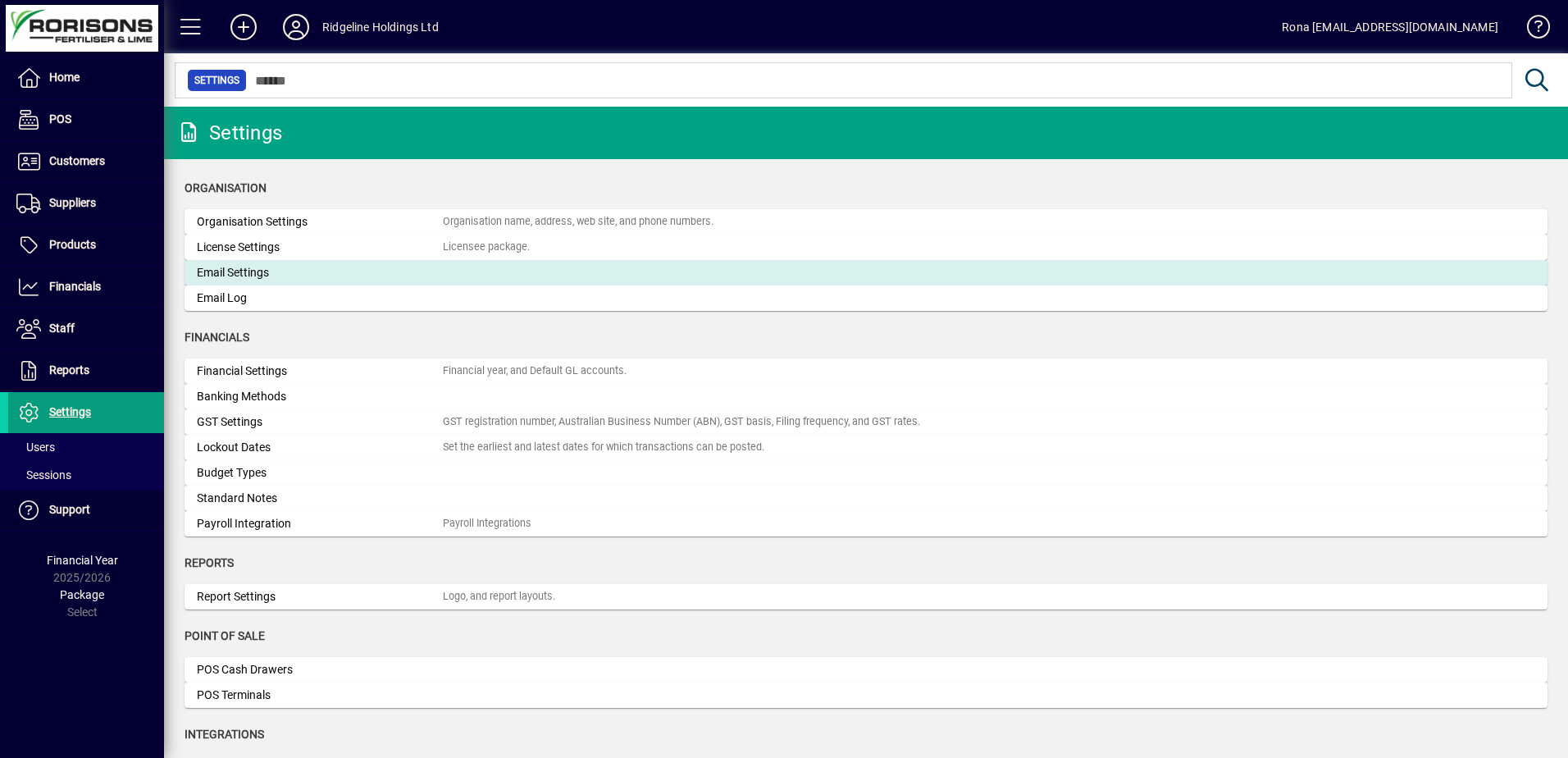
click at [283, 276] on div "Email Settings" at bounding box center [320, 273] width 246 height 18
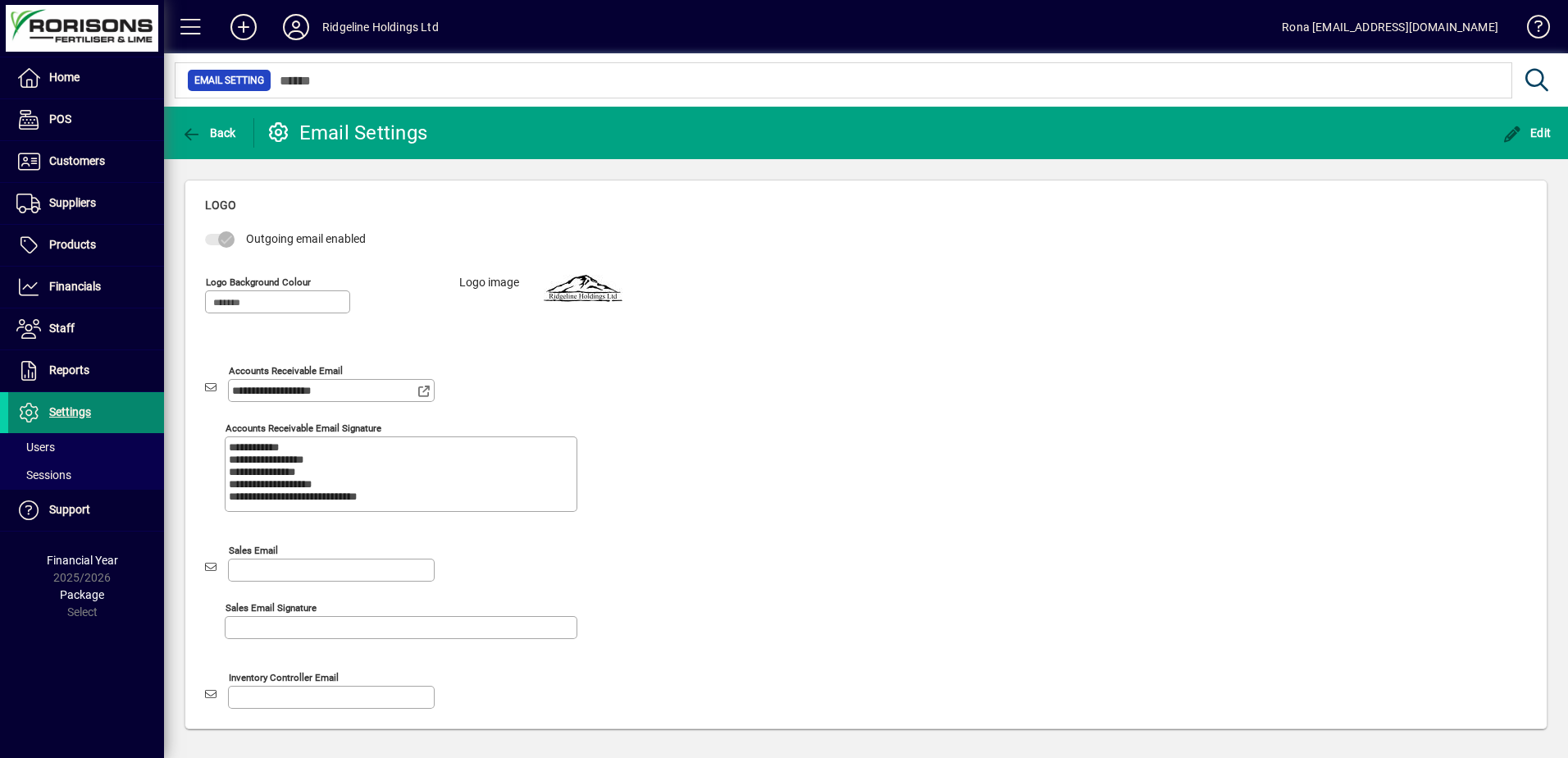
click at [83, 407] on span "Settings" at bounding box center [69, 411] width 42 height 13
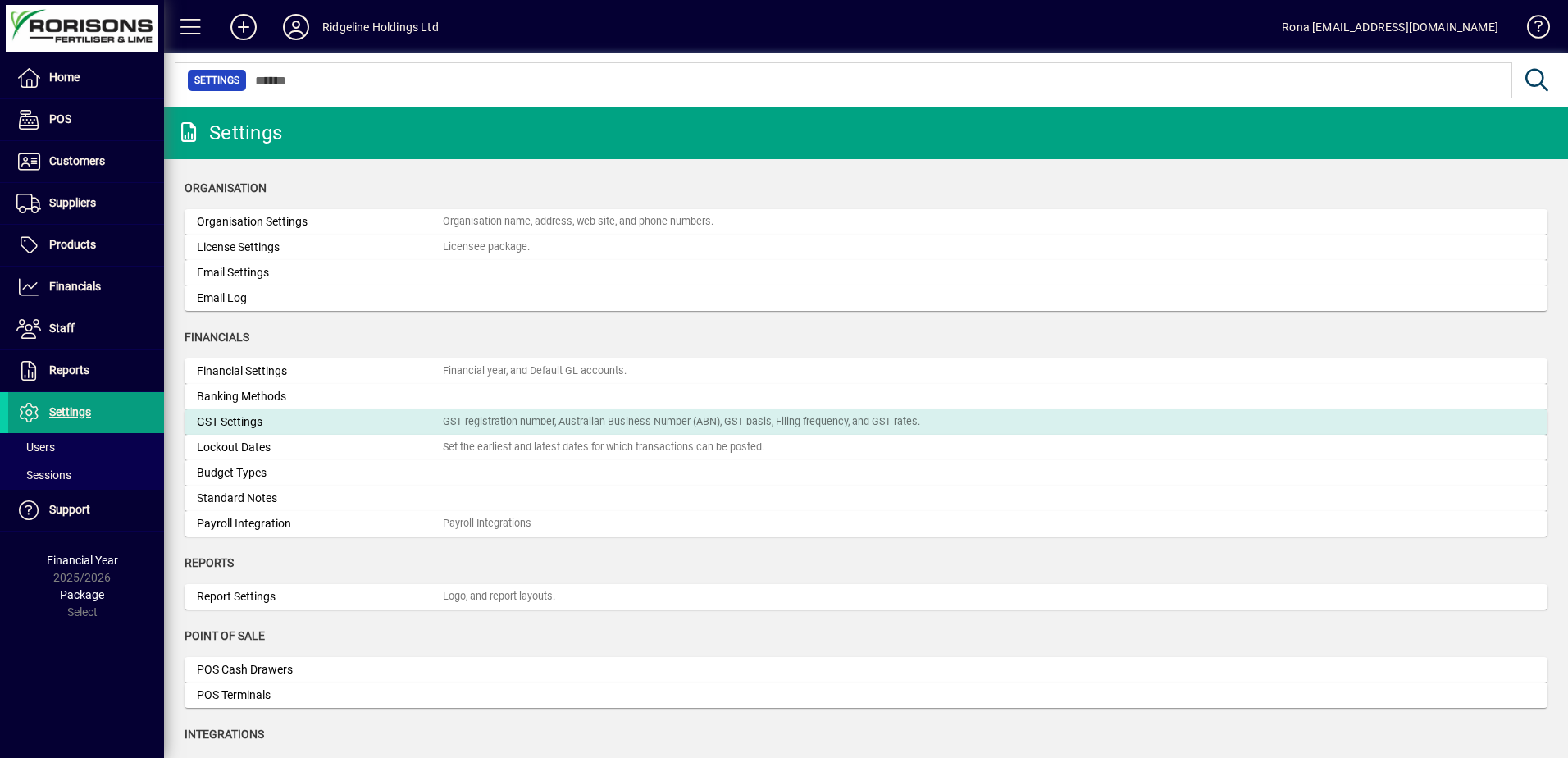
click at [250, 410] on mat-card "GST Settings GST registration number, Australian Business Number (ABN), GST bas…" at bounding box center [866, 422] width 1363 height 25
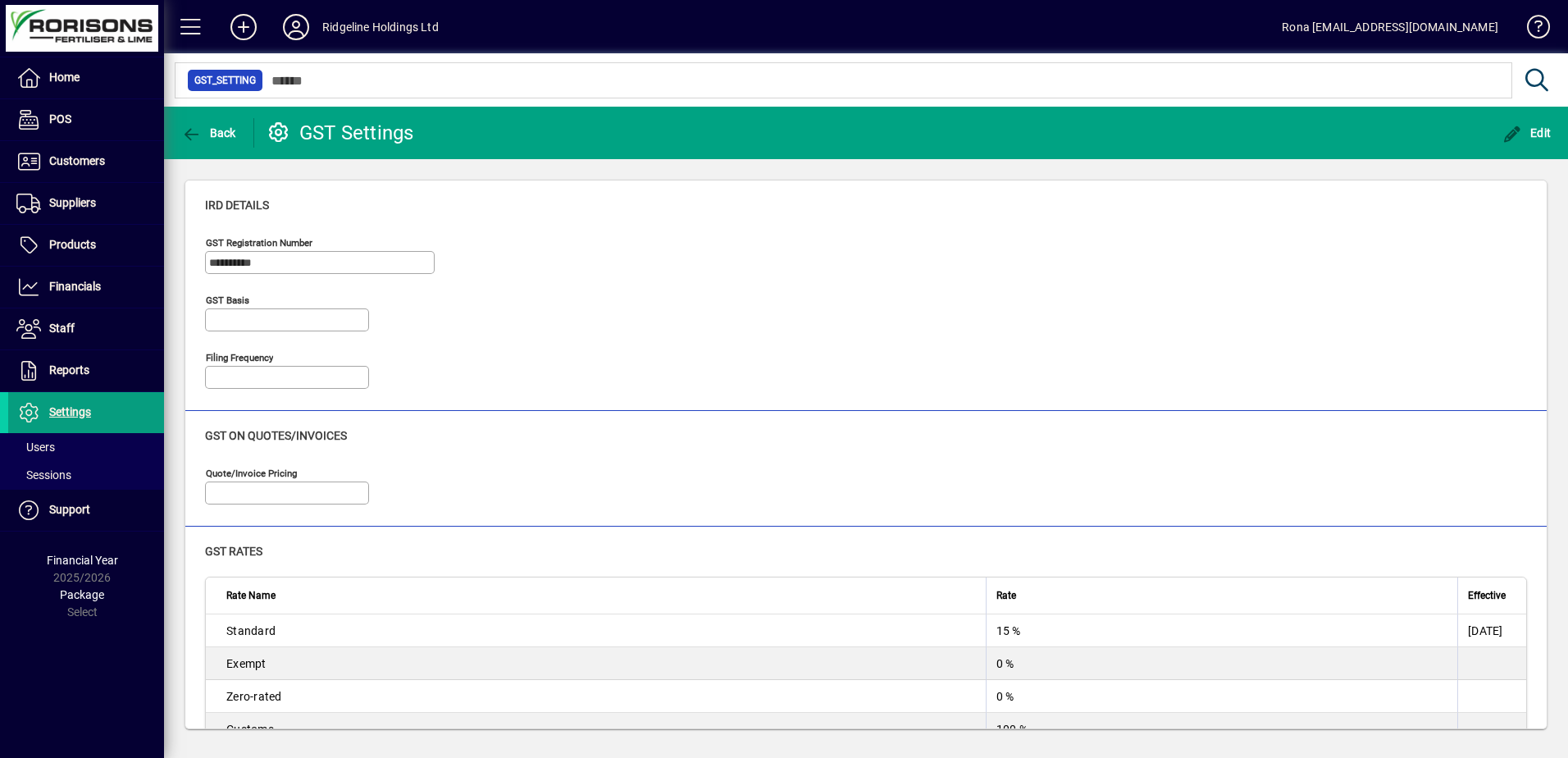
type input "**********"
type input "*******"
type input "**********"
click at [220, 144] on span "button" at bounding box center [209, 133] width 63 height 39
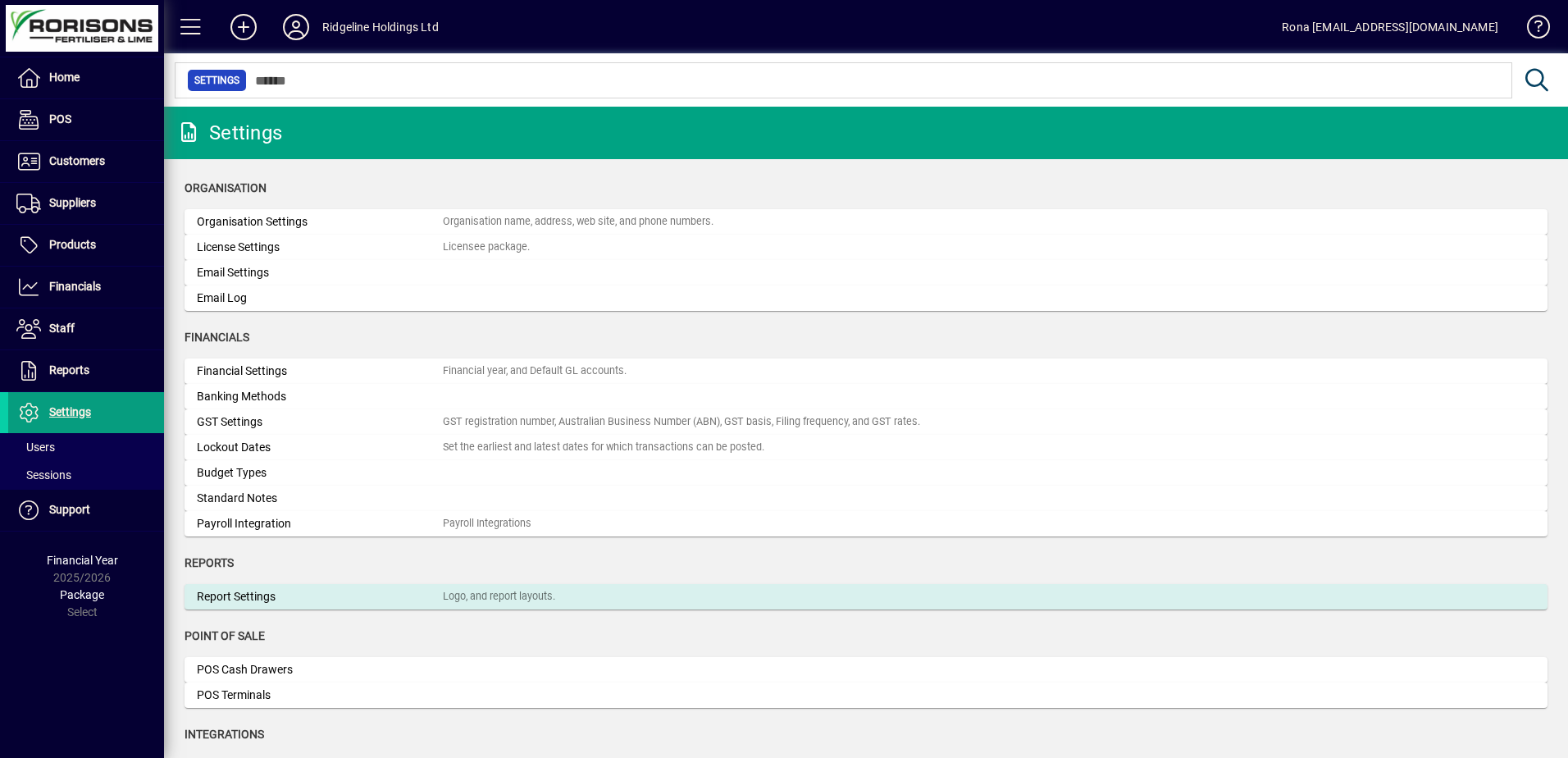
click at [455, 600] on div "Logo, and report layouts." at bounding box center [498, 597] width 112 height 16
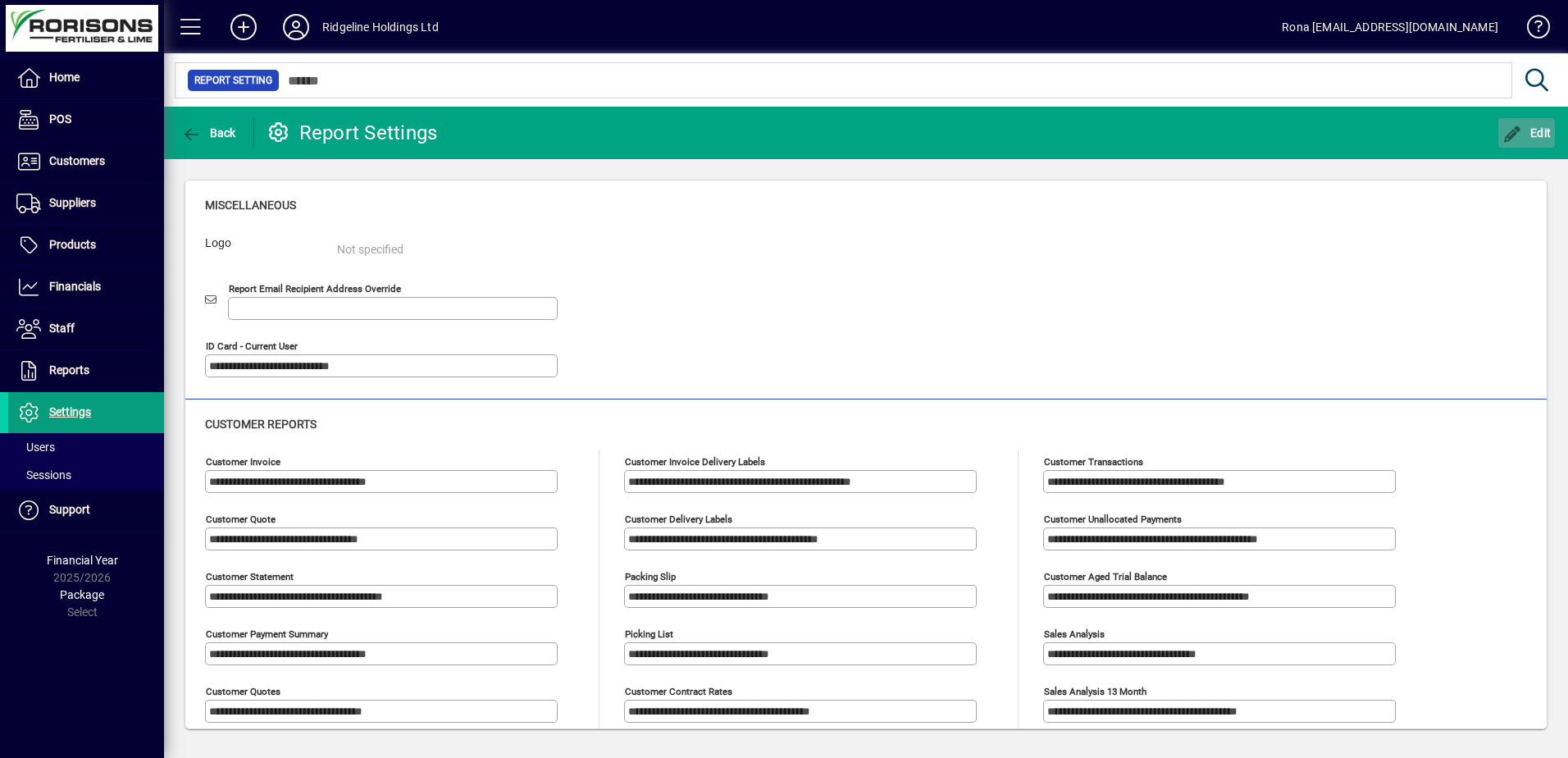
click at [1518, 124] on span "button" at bounding box center [1526, 133] width 58 height 39
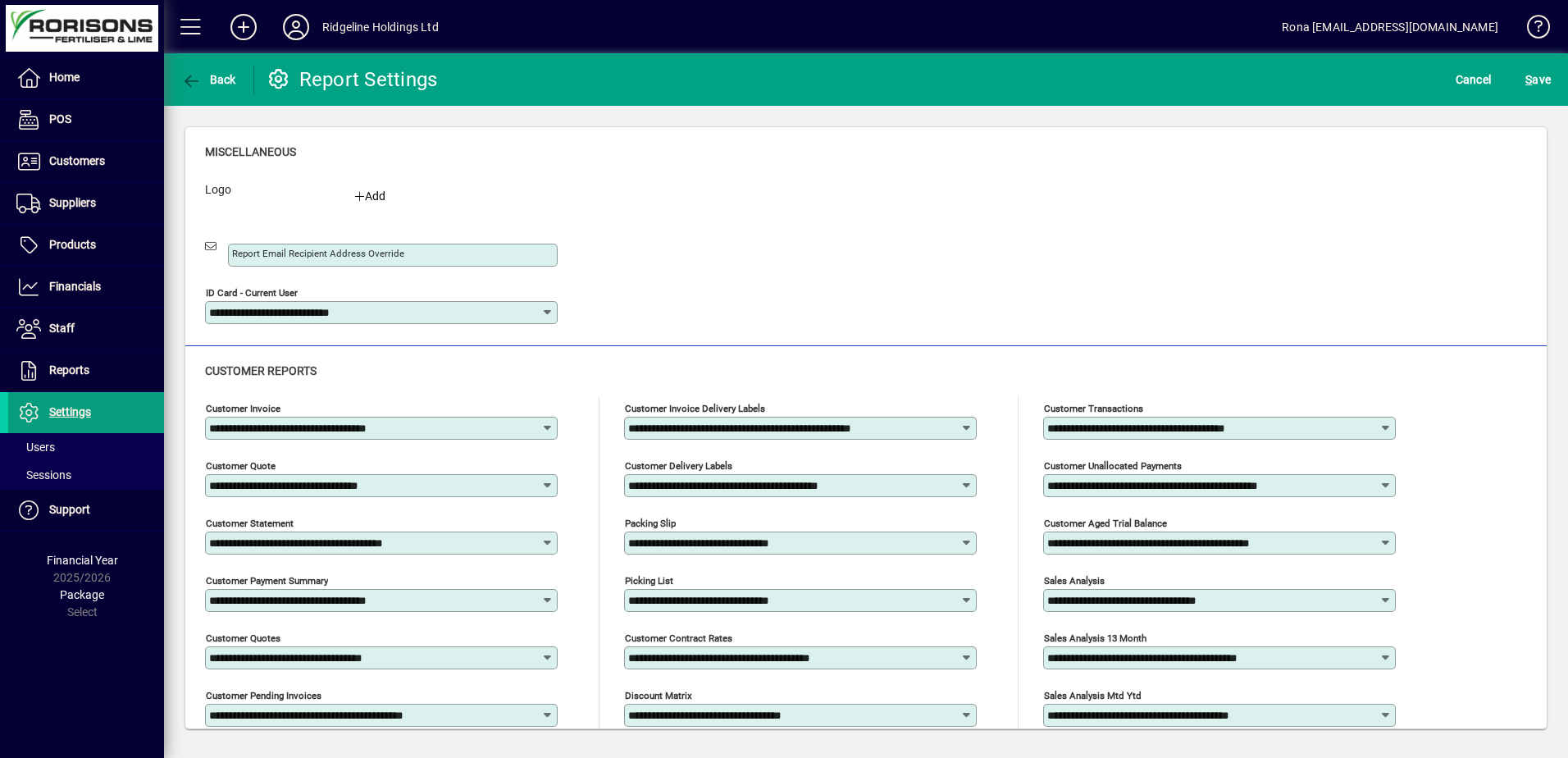
click at [544, 429] on icon at bounding box center [547, 427] width 14 height 13
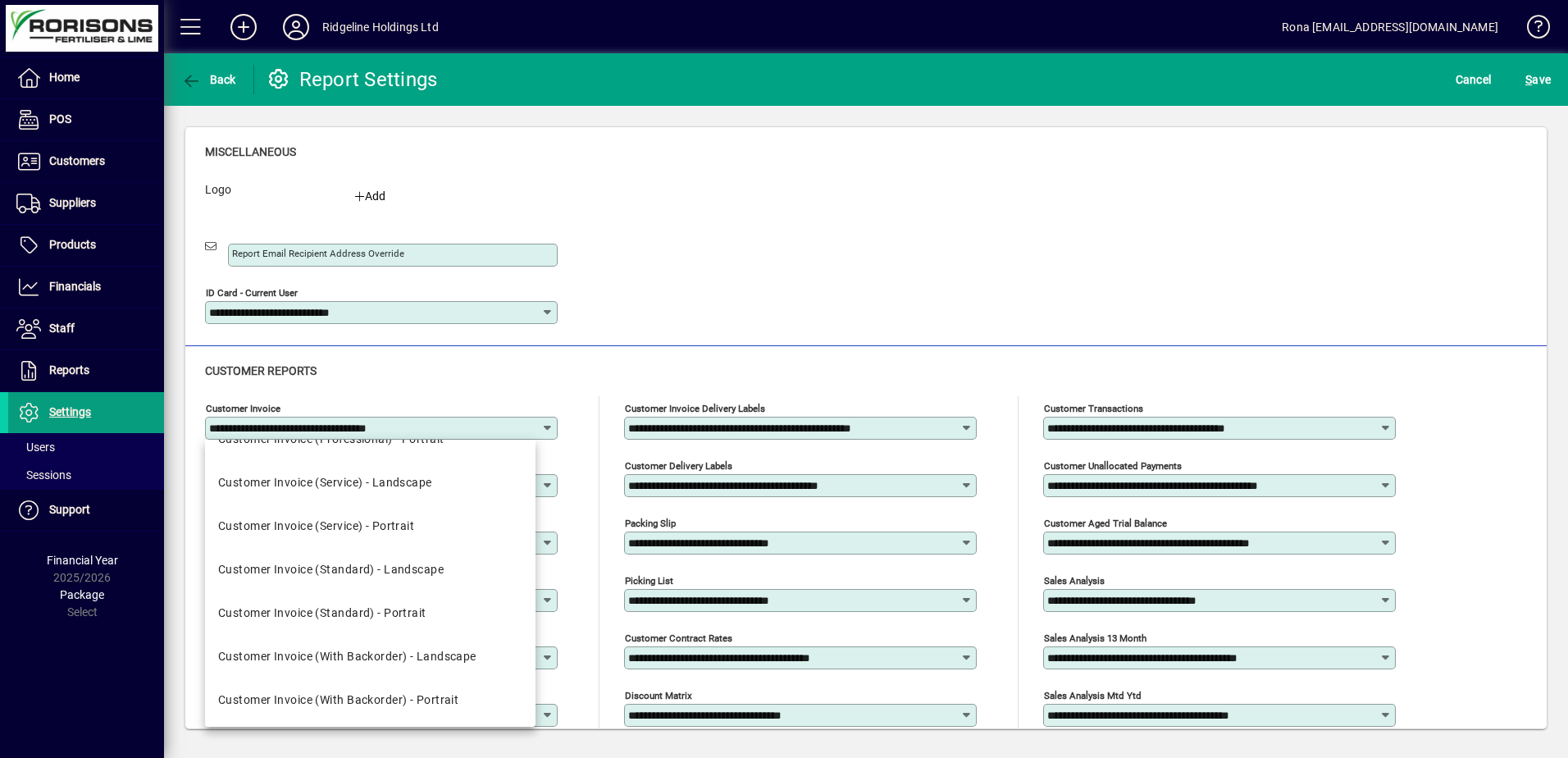
scroll to position [248, 0]
click at [667, 354] on div "**********" at bounding box center [866, 634] width 1361 height 576
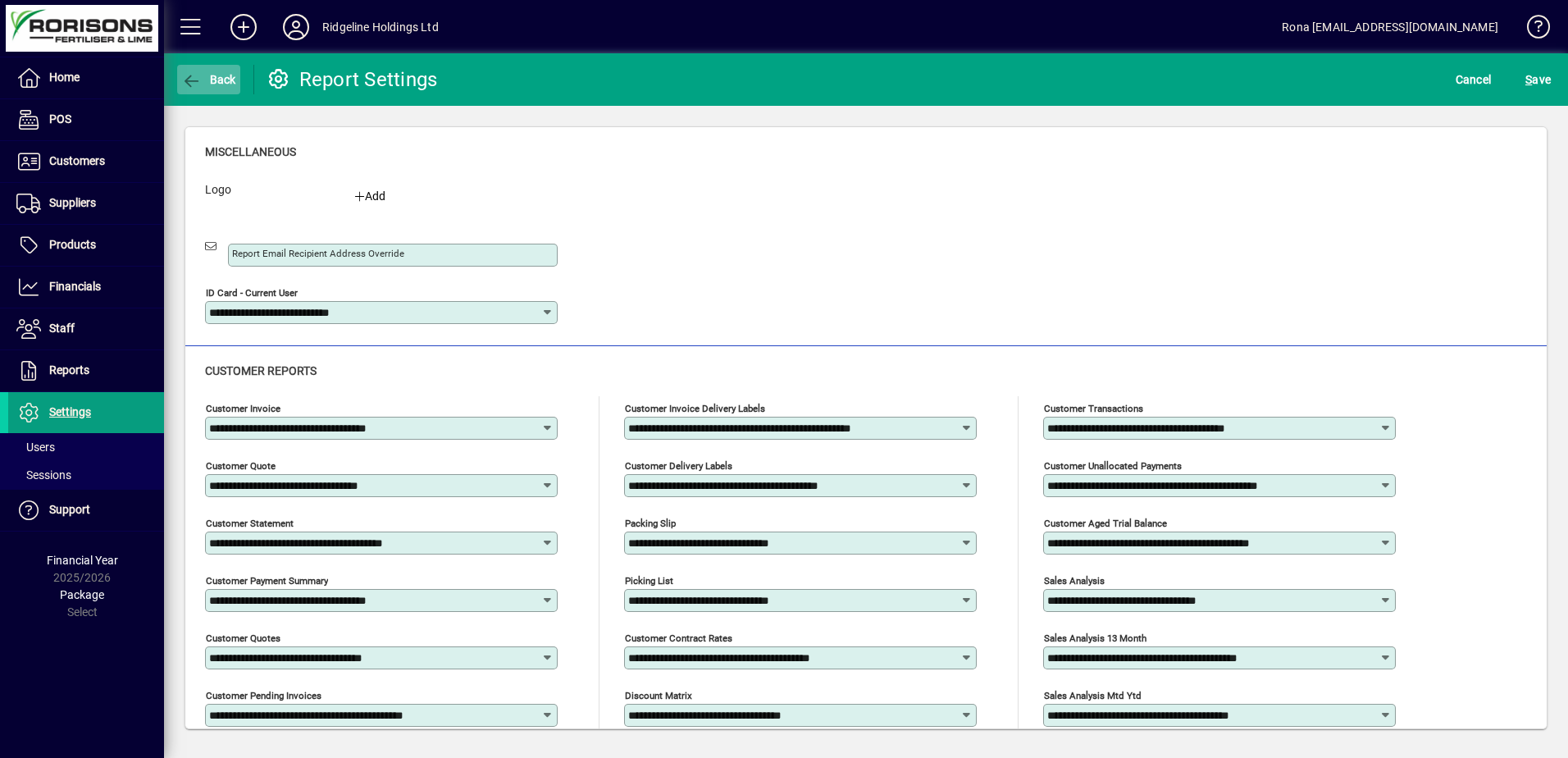
click at [235, 73] on span "Back" at bounding box center [209, 79] width 55 height 13
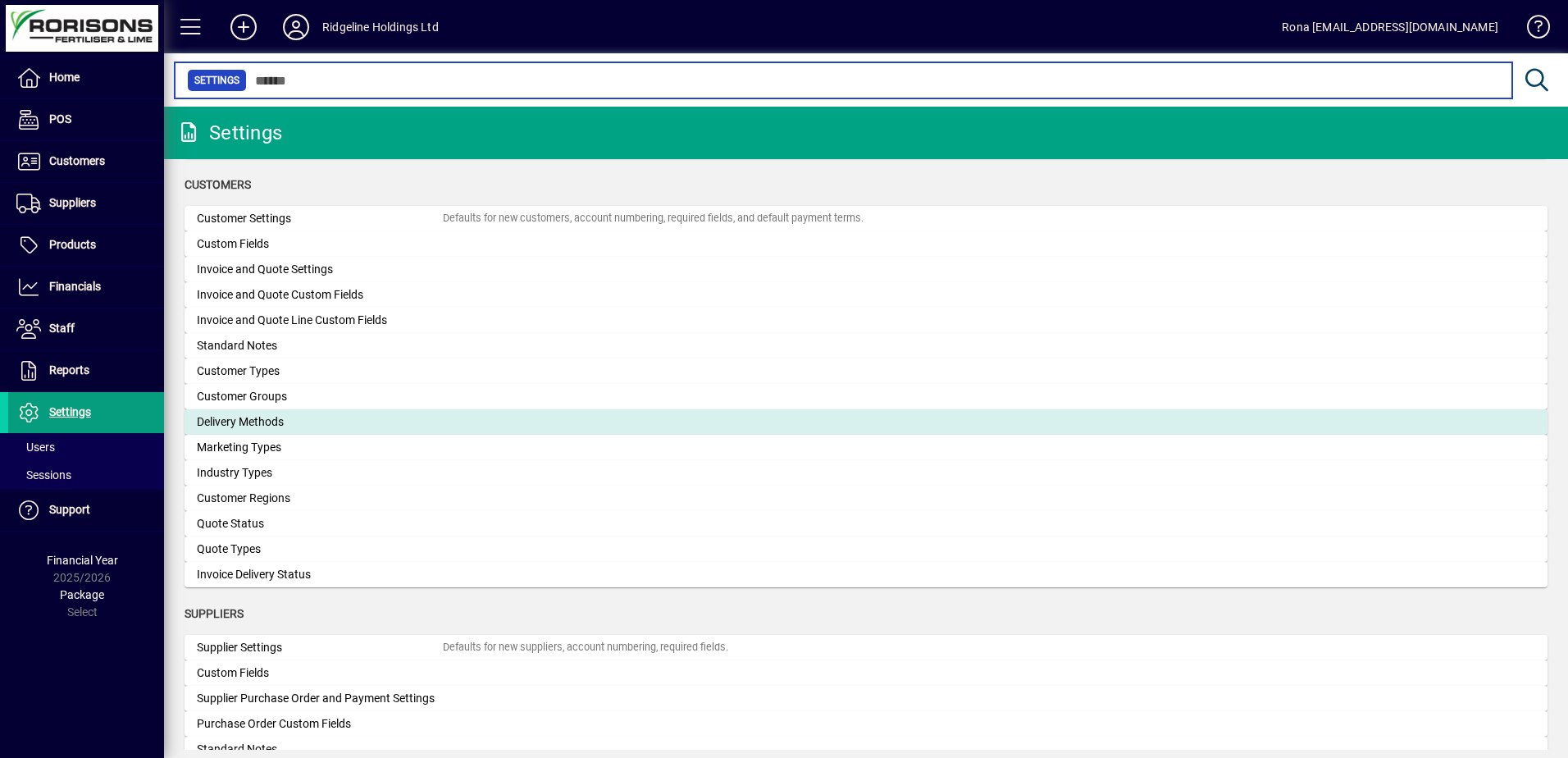
scroll to position [820, 0]
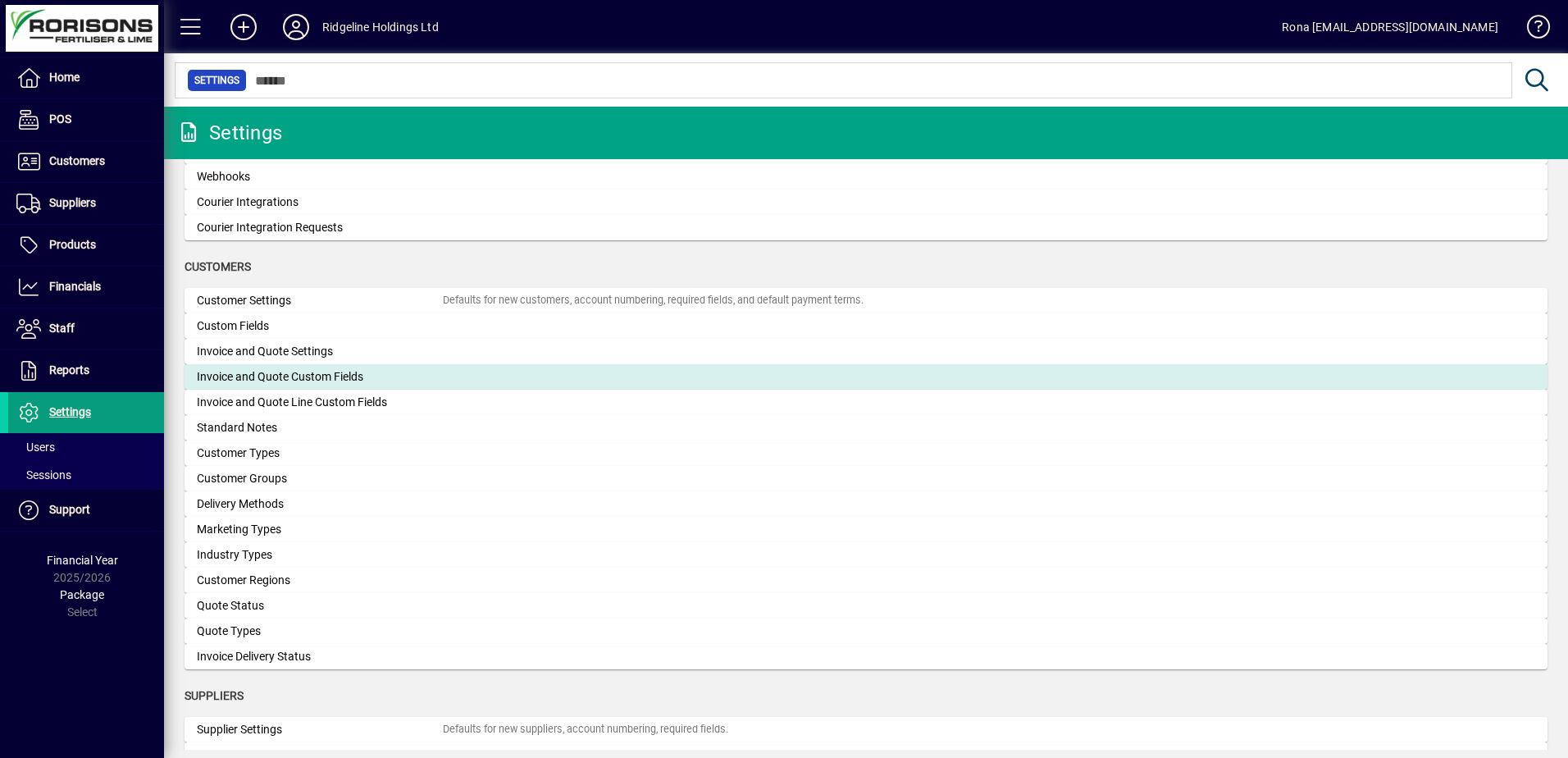
click at [329, 377] on div "Invoice and Quote Custom Fields" at bounding box center [320, 378] width 246 height 18
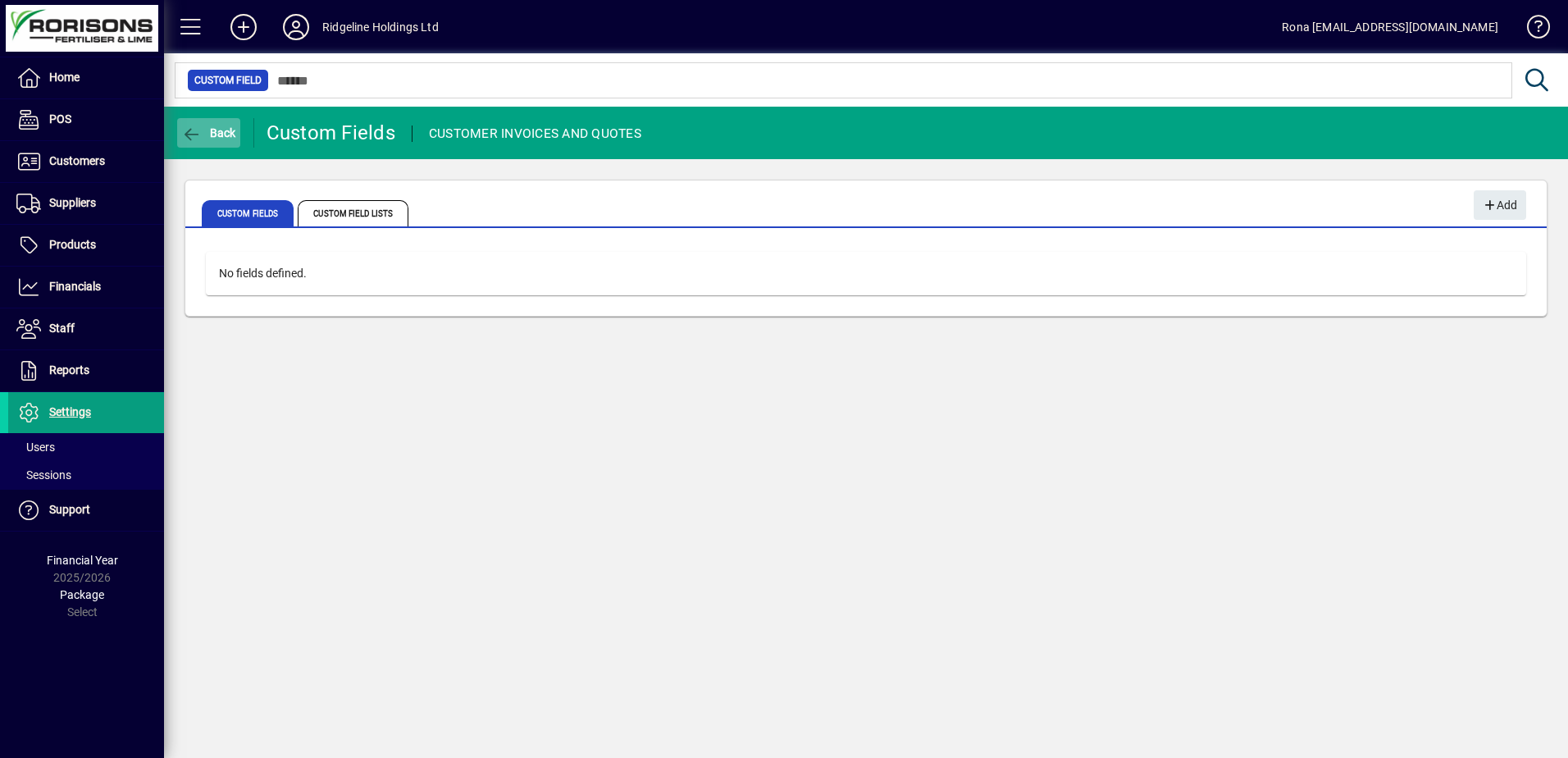
click at [217, 138] on span "Back" at bounding box center [209, 133] width 55 height 13
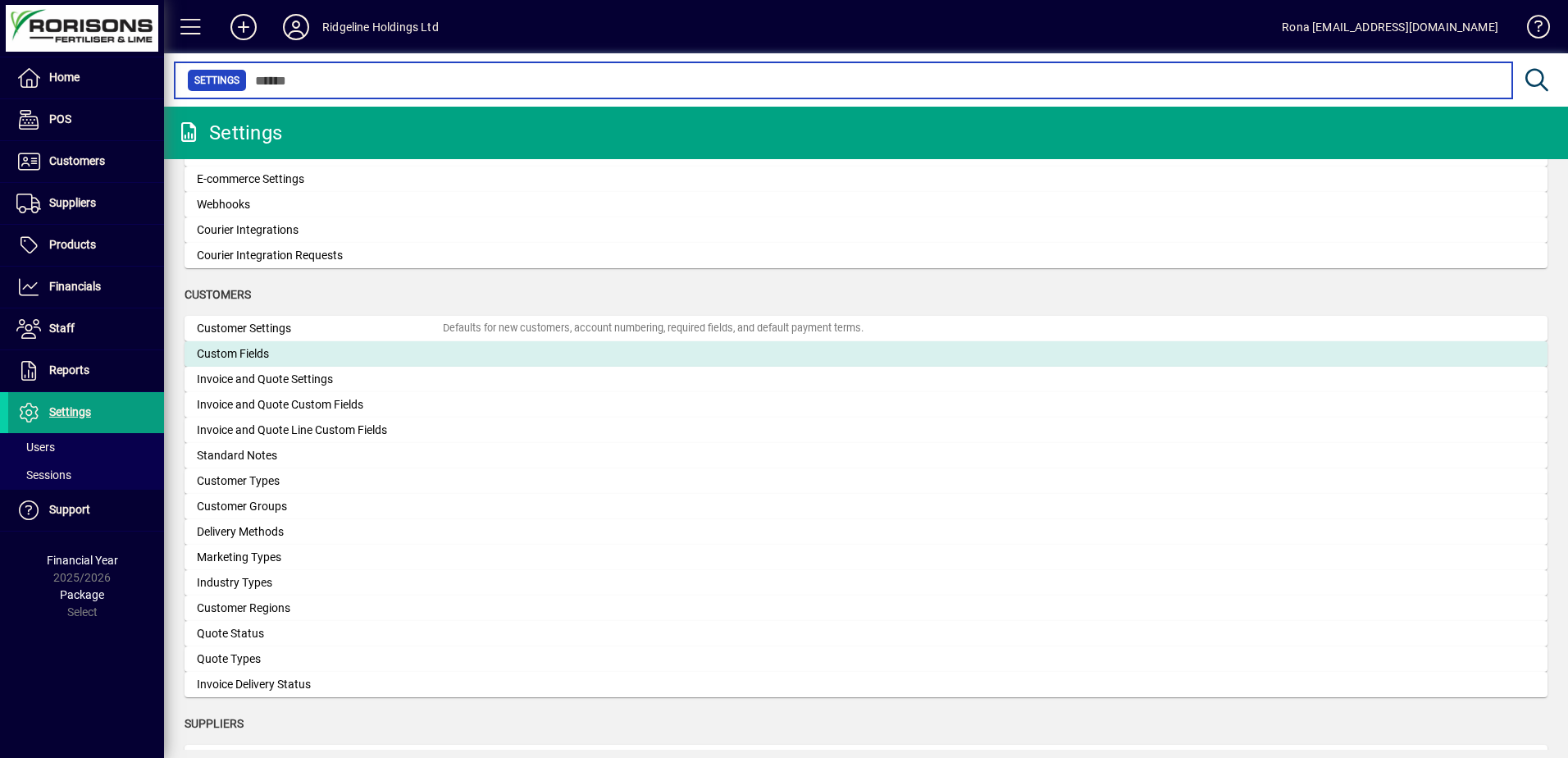
scroll to position [820, 0]
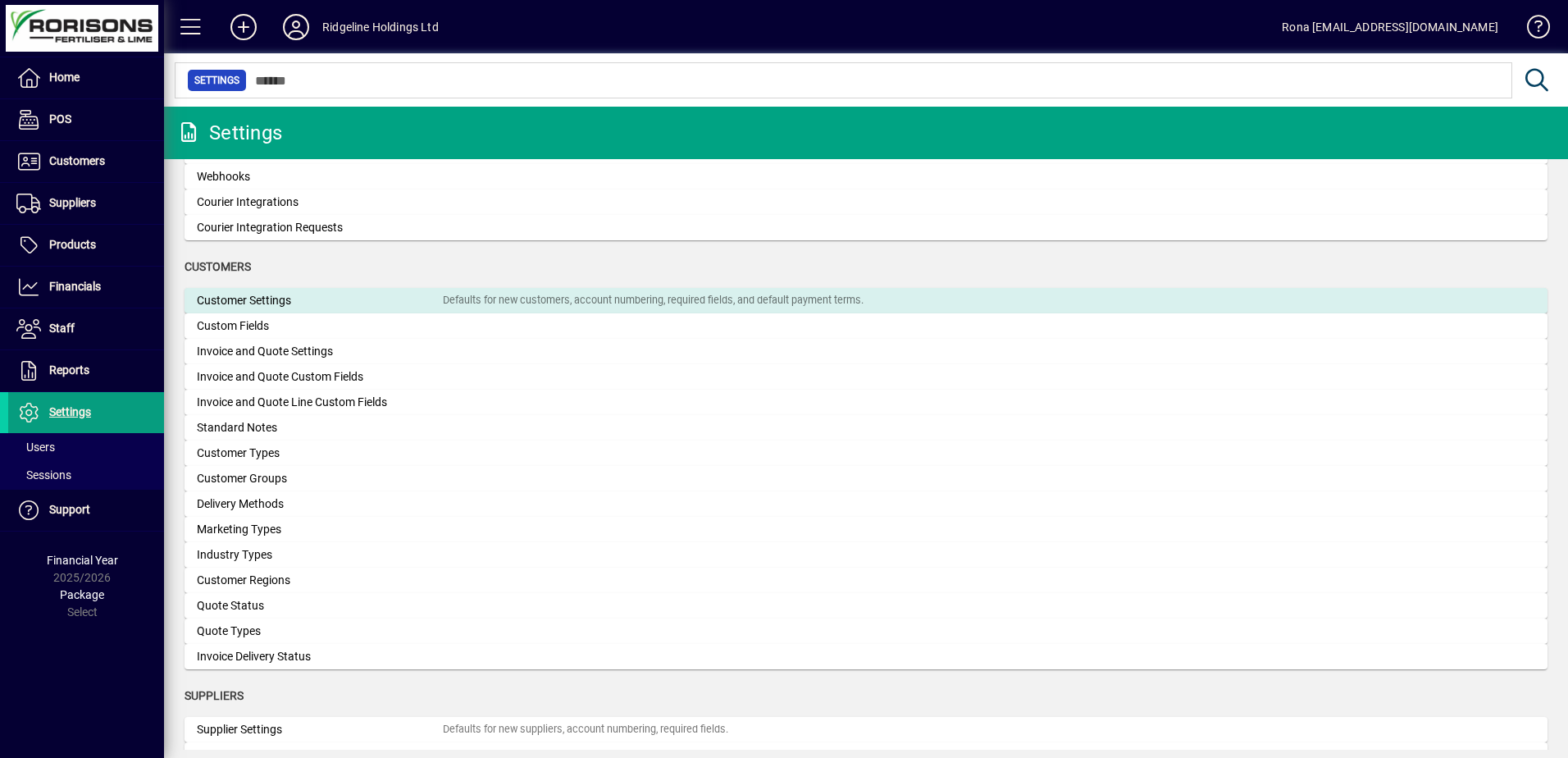
click at [277, 301] on div "Customer Settings" at bounding box center [320, 300] width 246 height 18
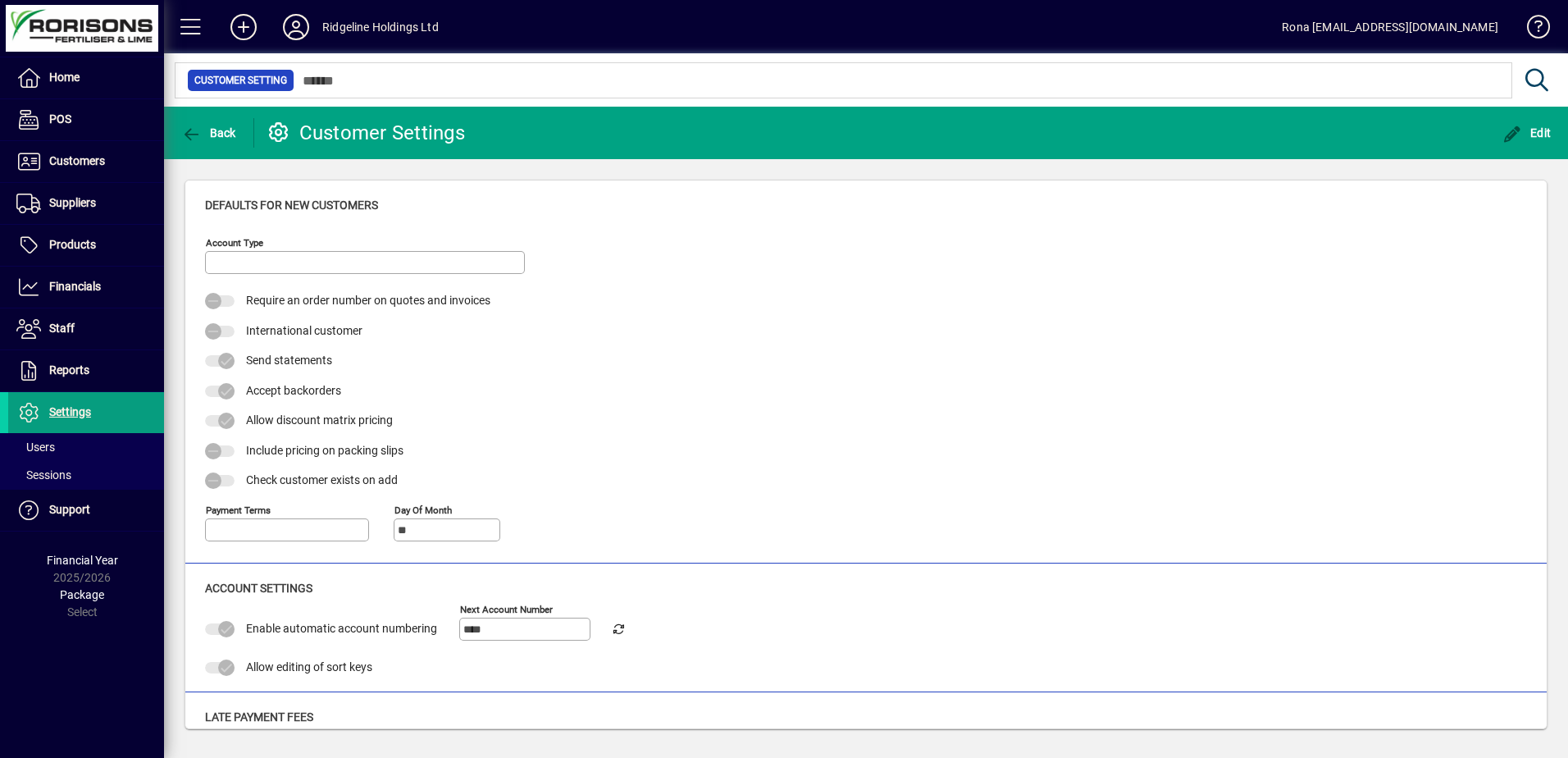
type input "**********"
click at [1509, 136] on icon "button" at bounding box center [1512, 135] width 20 height 17
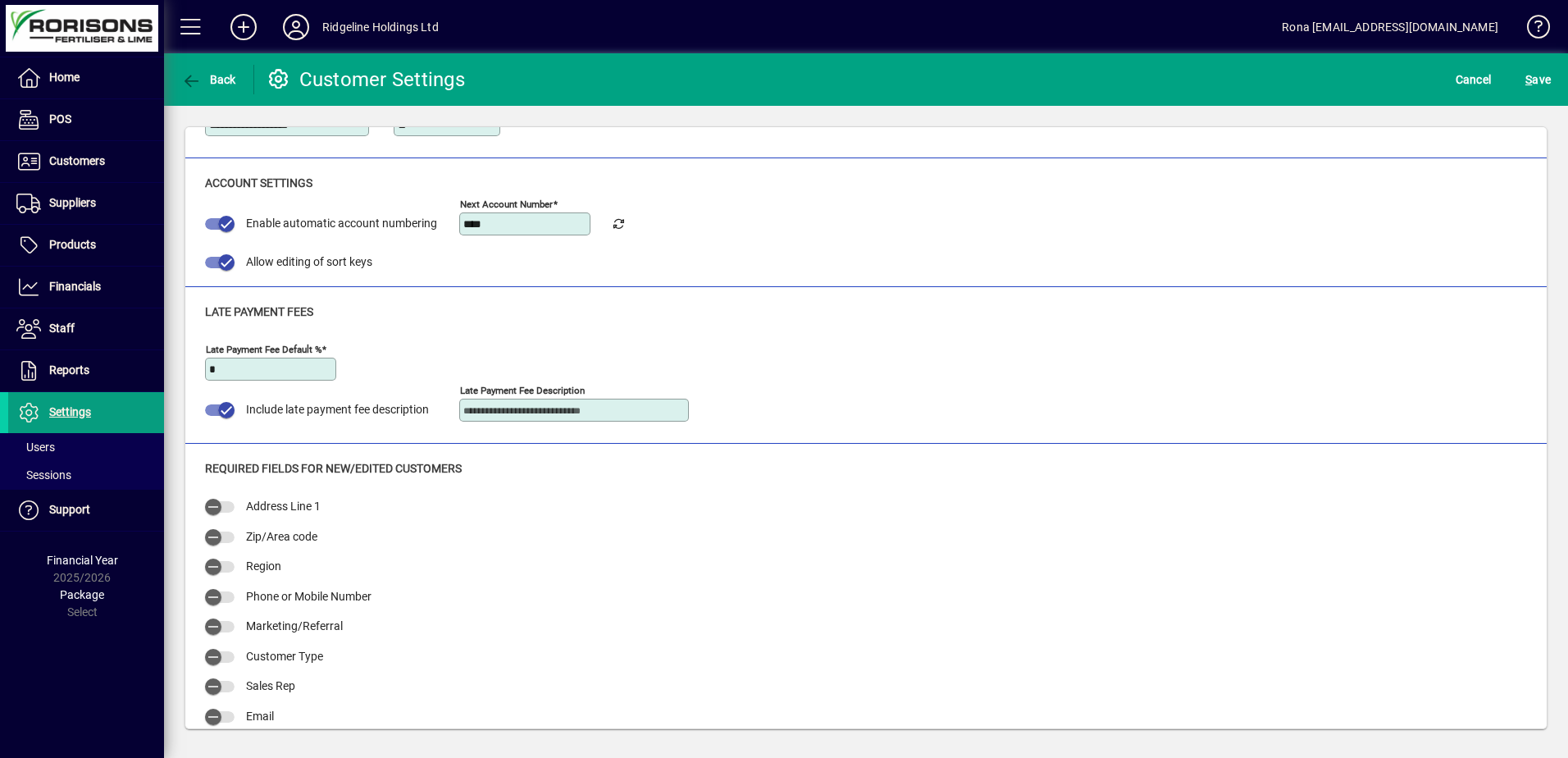
scroll to position [365, 0]
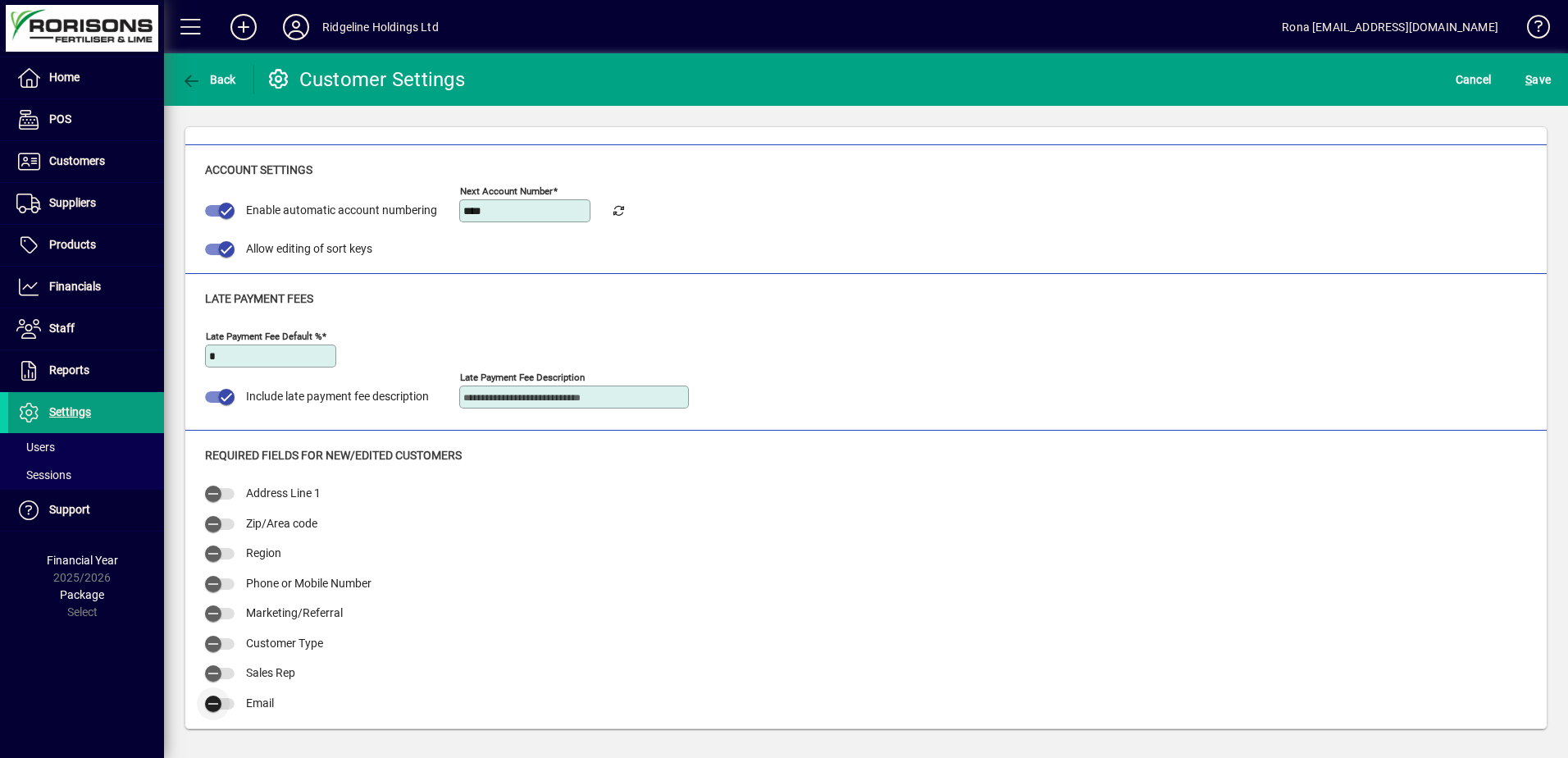
click at [229, 704] on span "button" at bounding box center [219, 704] width 29 height 12
click at [209, 707] on span "button" at bounding box center [219, 704] width 29 height 12
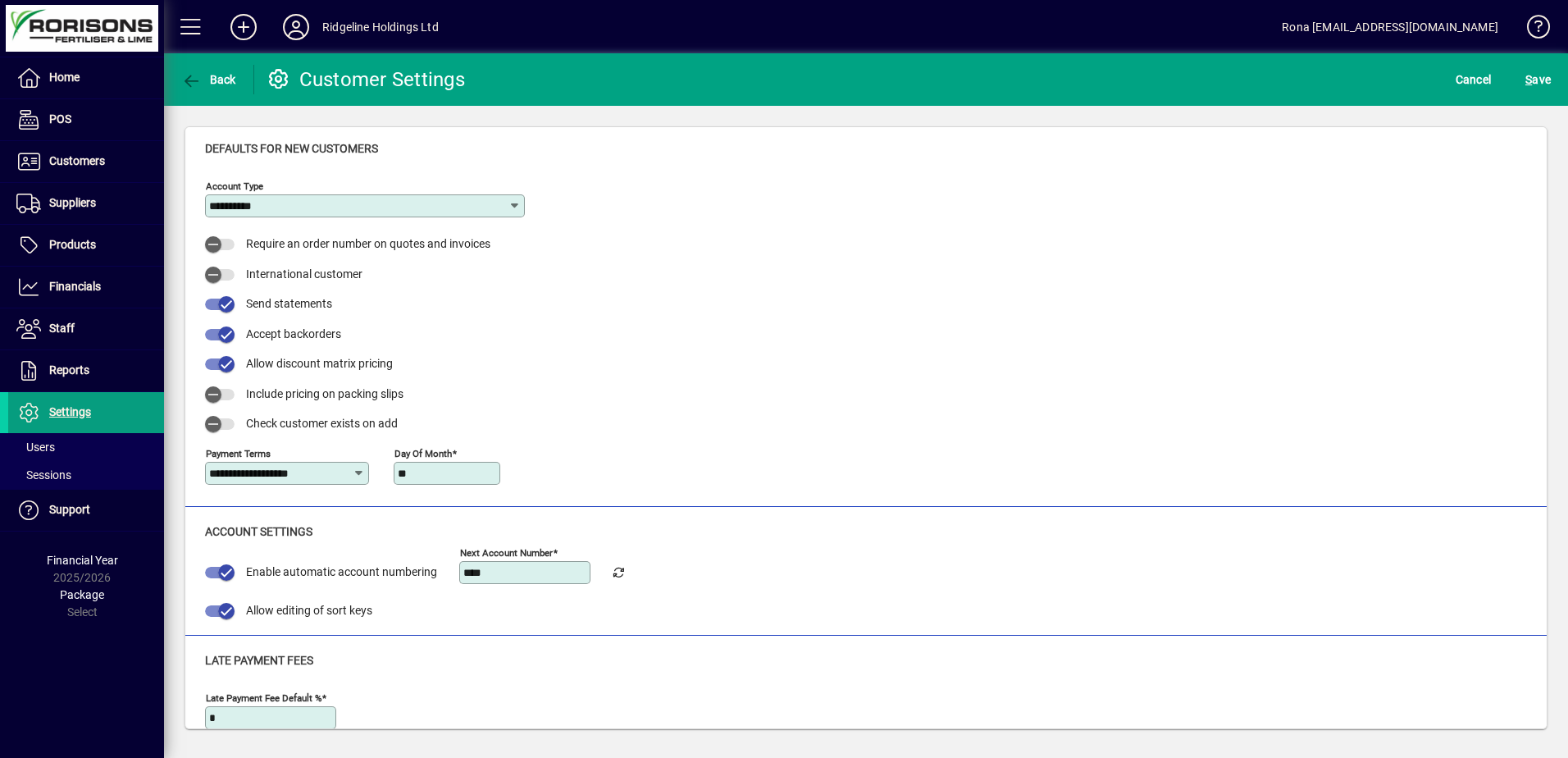
scroll to position [0, 0]
drag, startPoint x: 1533, startPoint y: 75, endPoint x: 1489, endPoint y: 105, distance: 53.3
click at [1533, 75] on span "S ave" at bounding box center [1538, 79] width 25 height 26
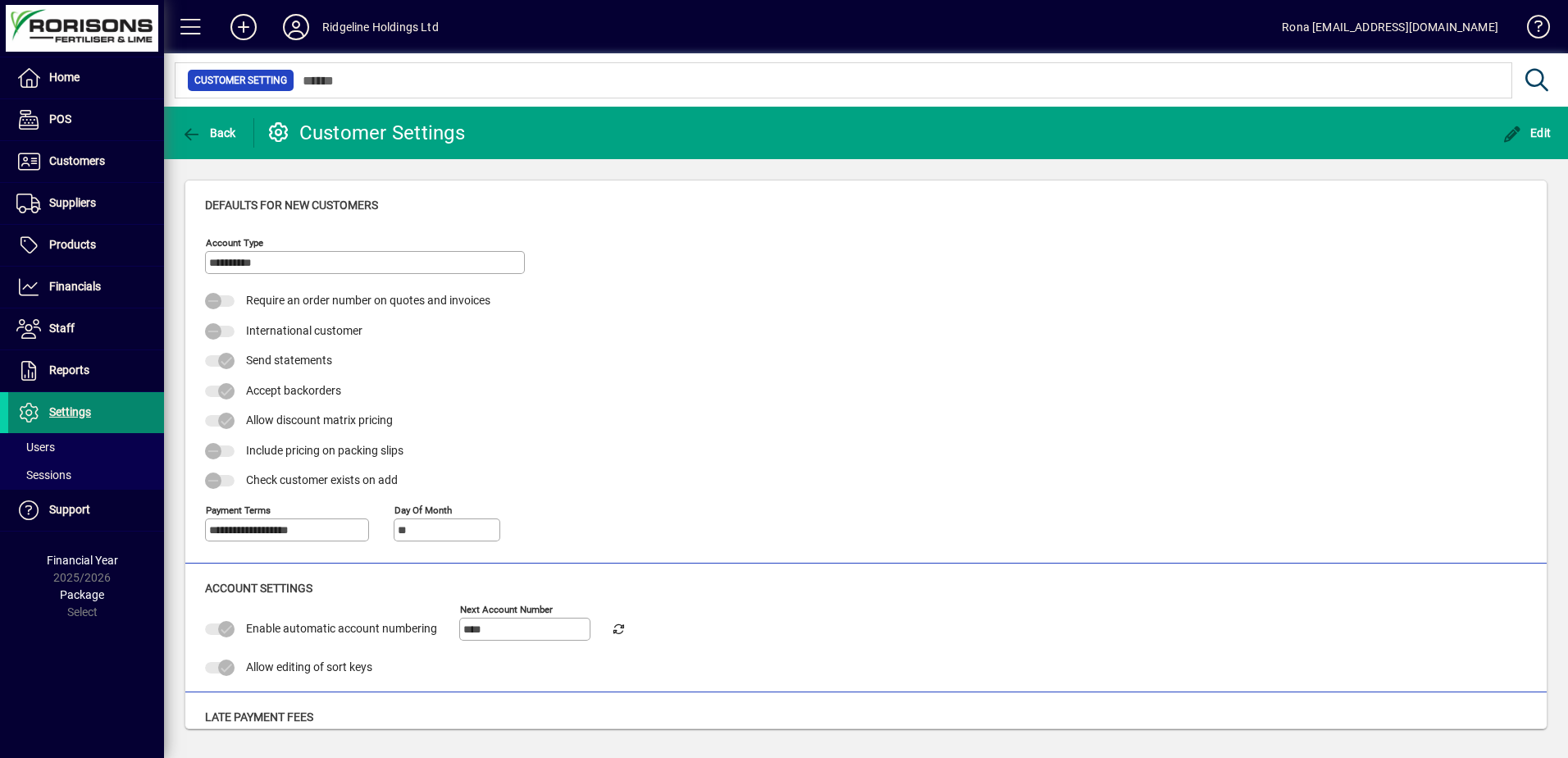
click at [71, 420] on span "Settings" at bounding box center [49, 413] width 83 height 20
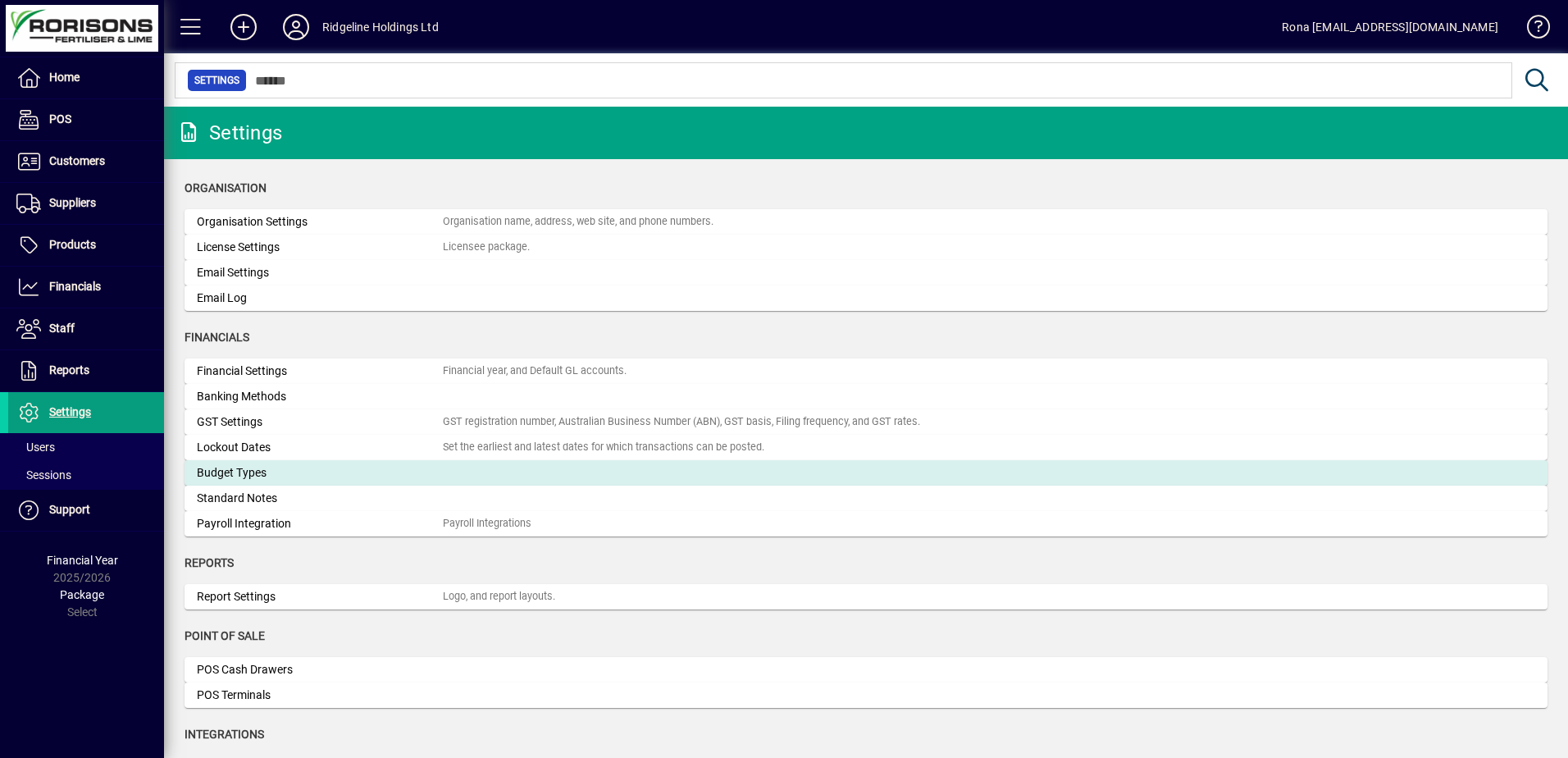
click at [443, 484] on mat-card "Budget Types" at bounding box center [866, 473] width 1363 height 25
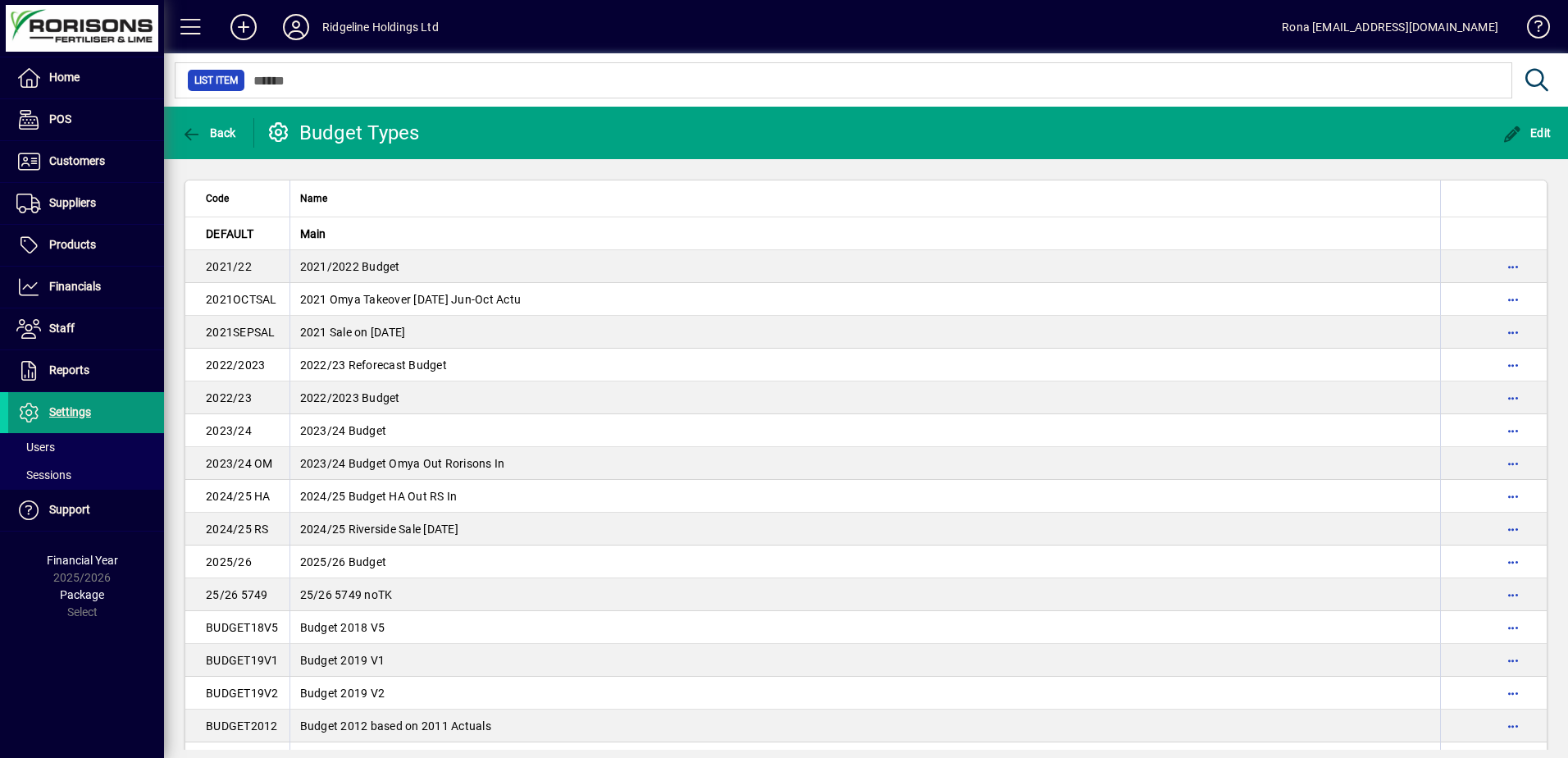
click at [67, 417] on span "Settings" at bounding box center [69, 411] width 42 height 13
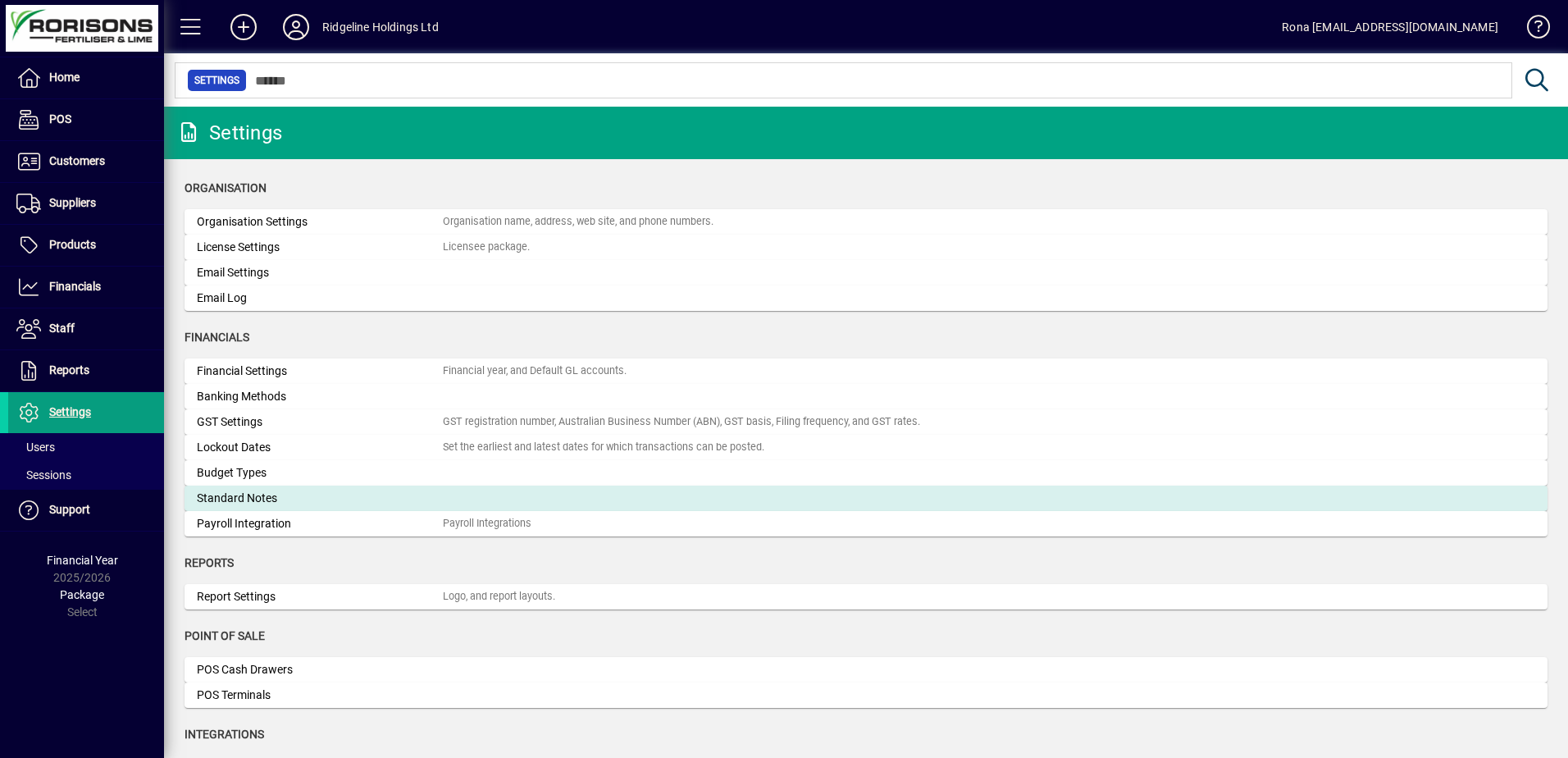
click at [253, 494] on div "Standard Notes" at bounding box center [320, 499] width 246 height 18
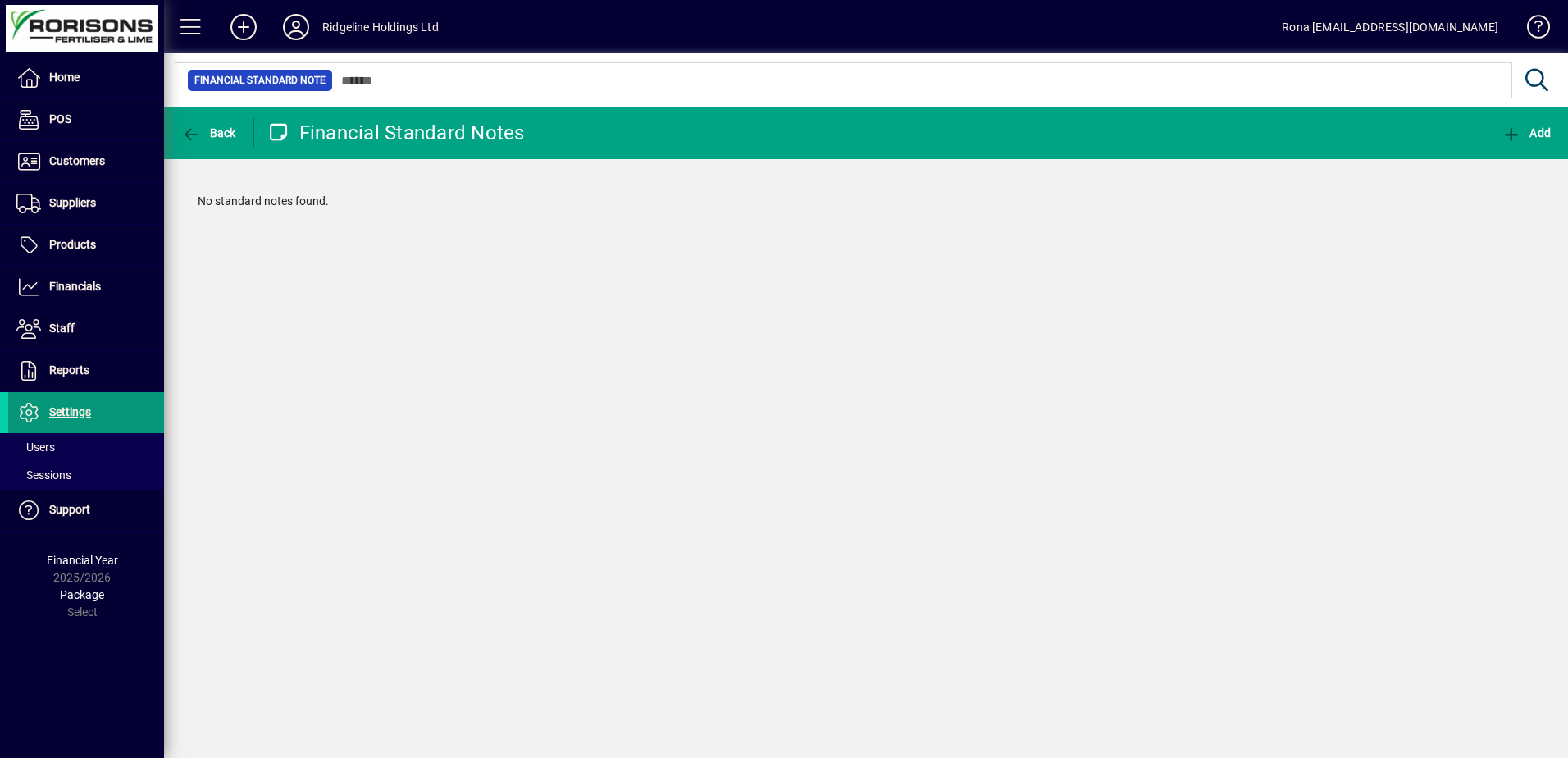
click at [78, 419] on span "Settings" at bounding box center [49, 413] width 83 height 20
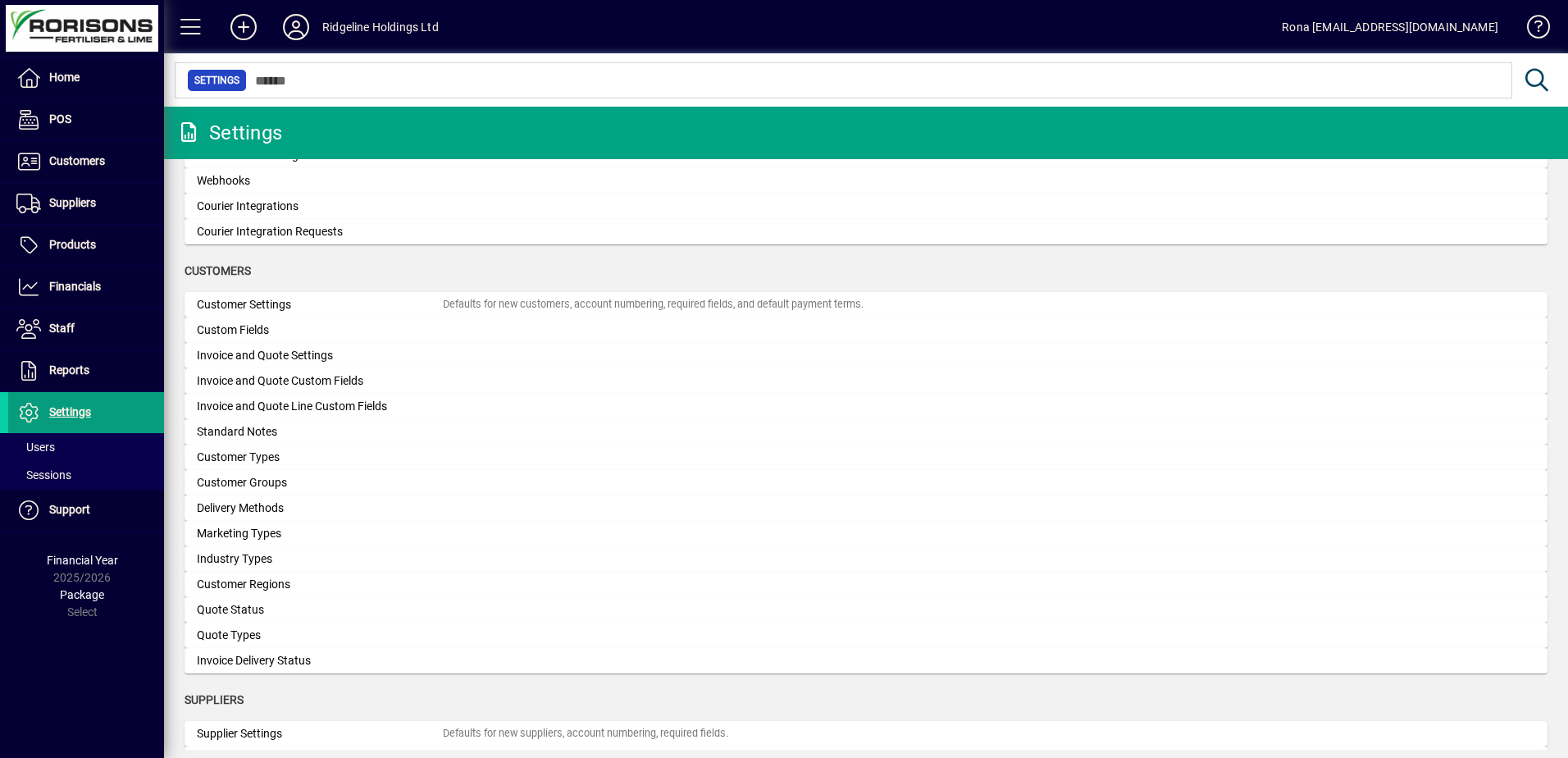
scroll to position [820, 0]
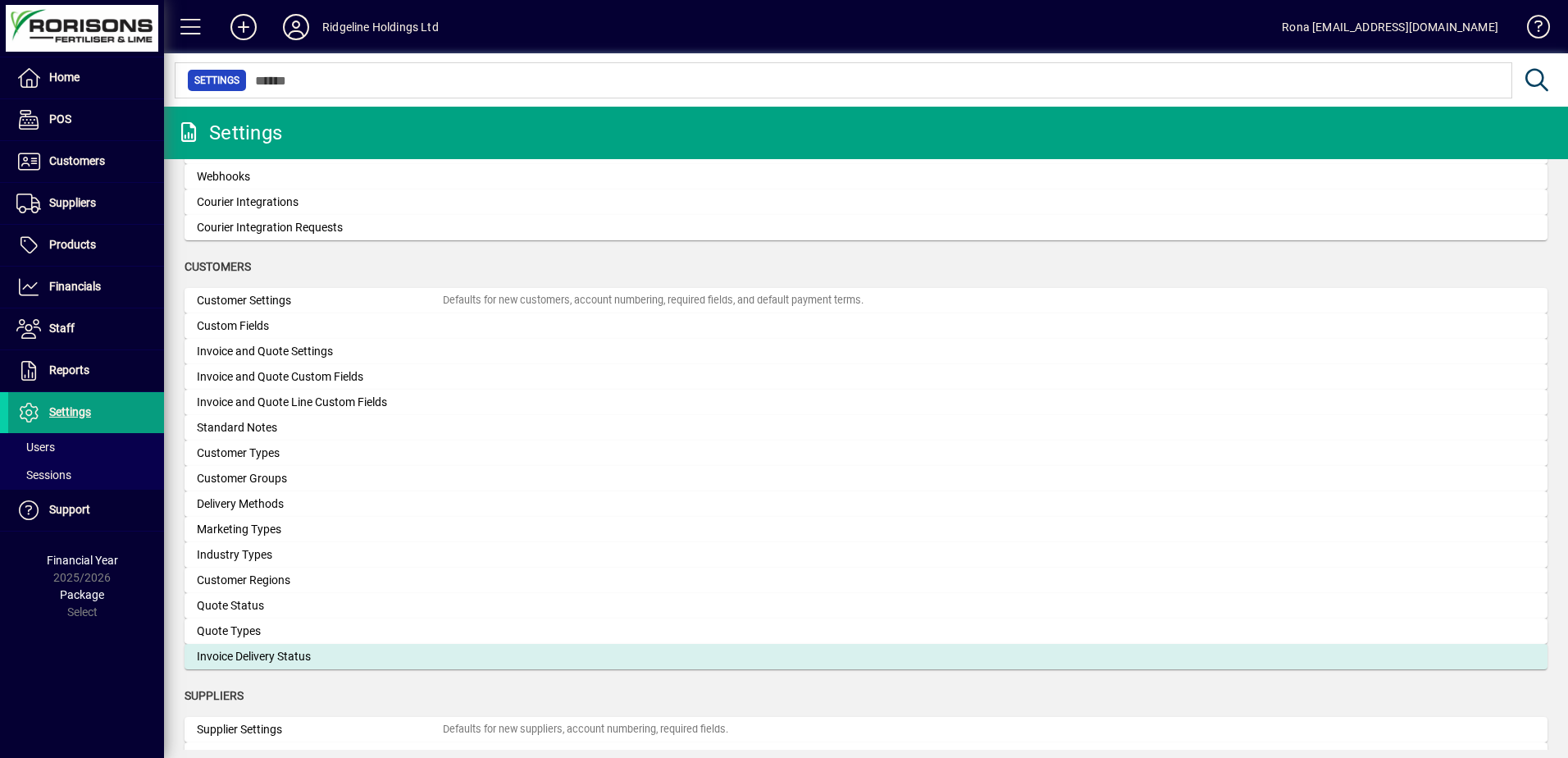
click at [247, 652] on div "Invoice Delivery Status" at bounding box center [320, 657] width 246 height 18
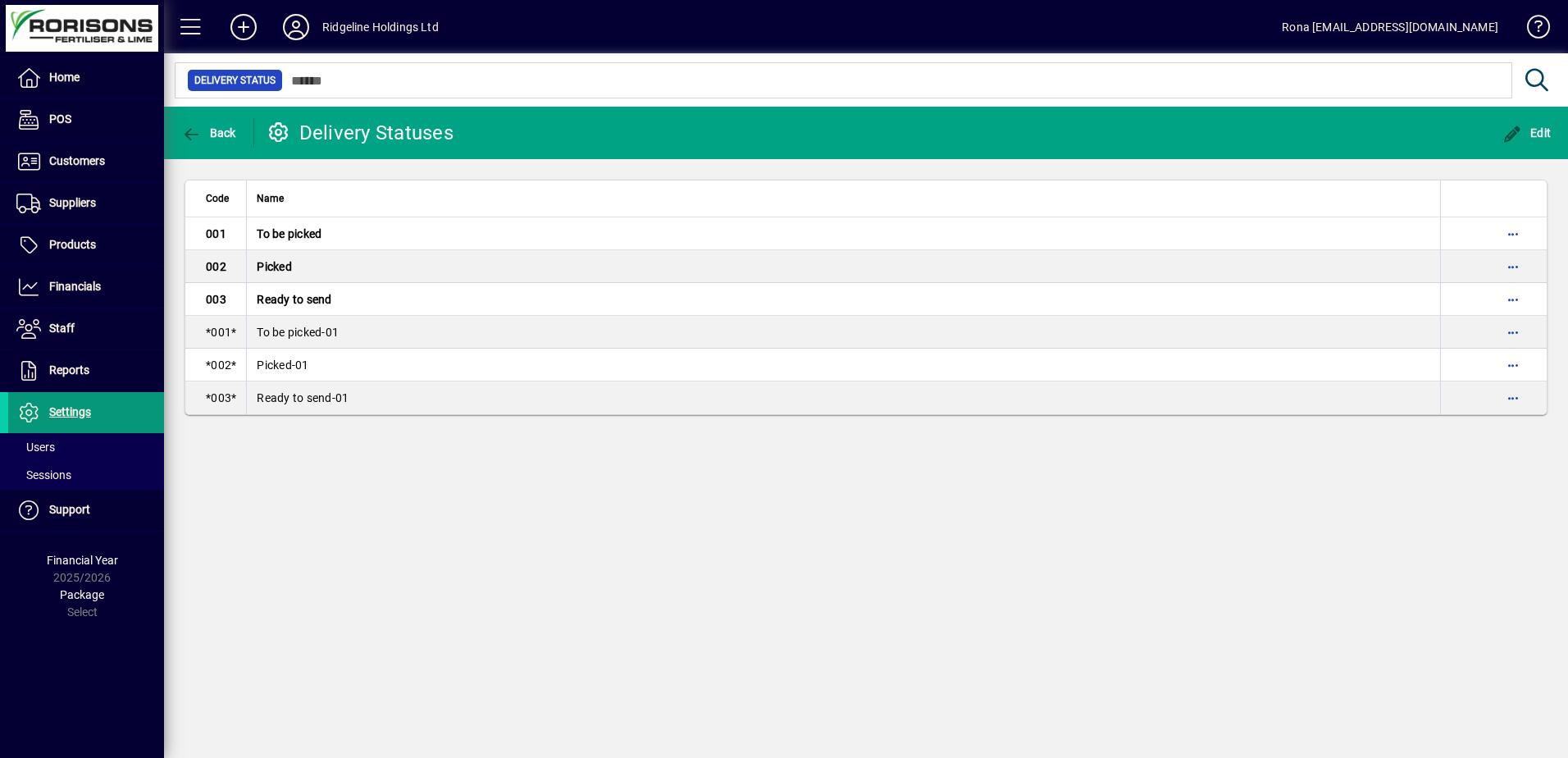
click at [65, 410] on span "Settings" at bounding box center [69, 411] width 42 height 13
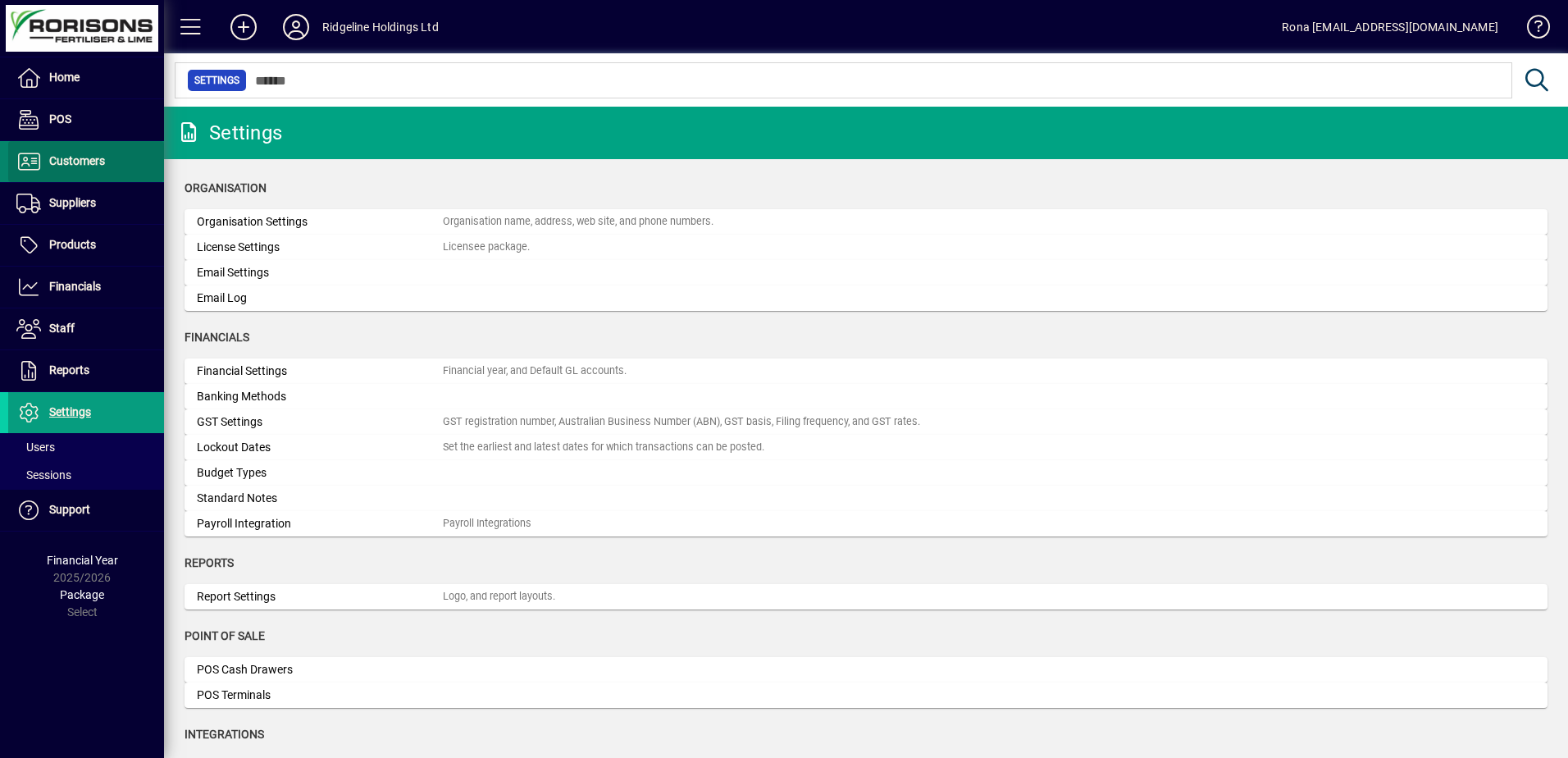
click at [89, 164] on span "Customers" at bounding box center [76, 160] width 56 height 13
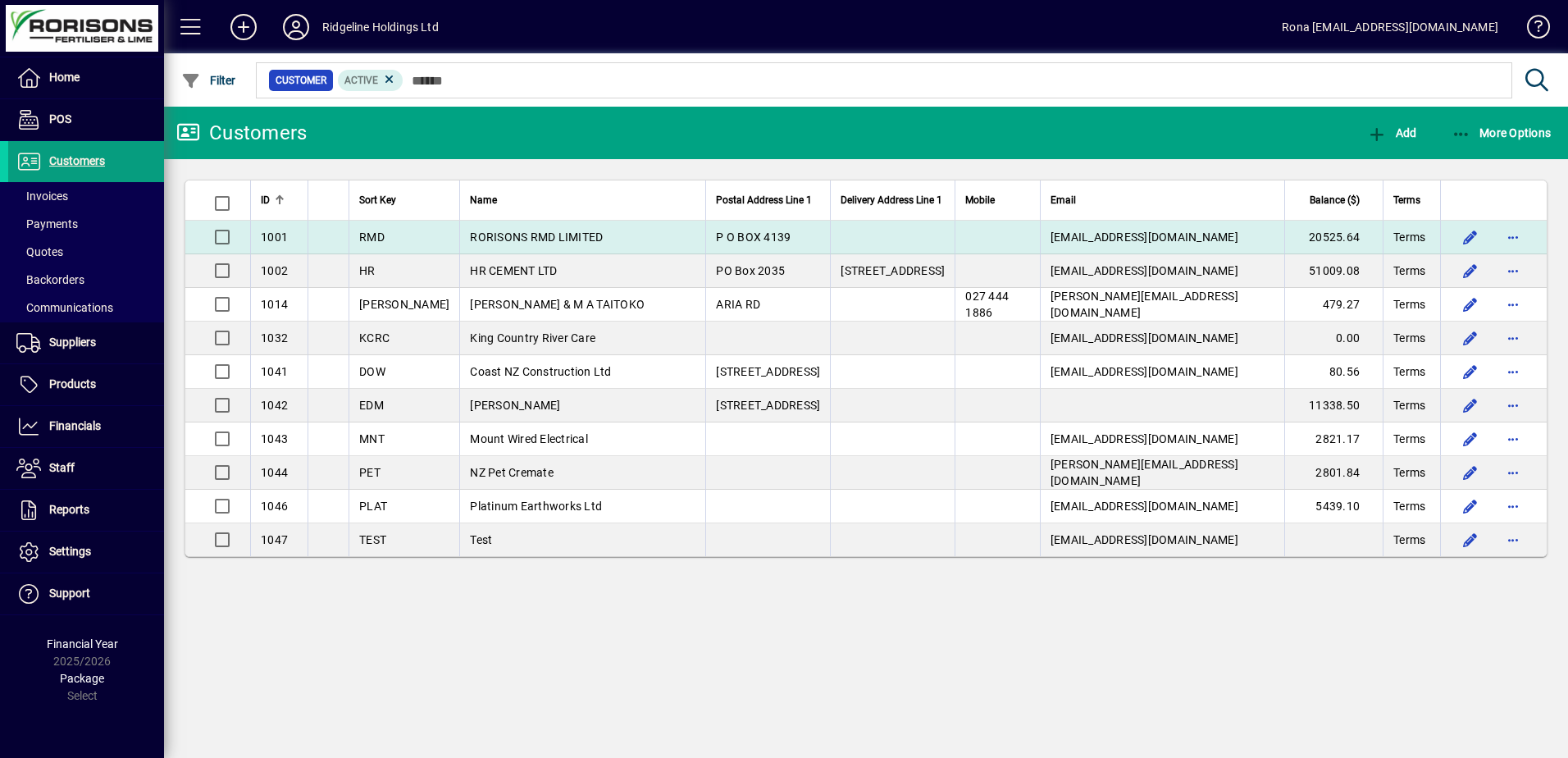
click at [490, 234] on span "RORISONS RMD LIMITED" at bounding box center [536, 236] width 133 height 13
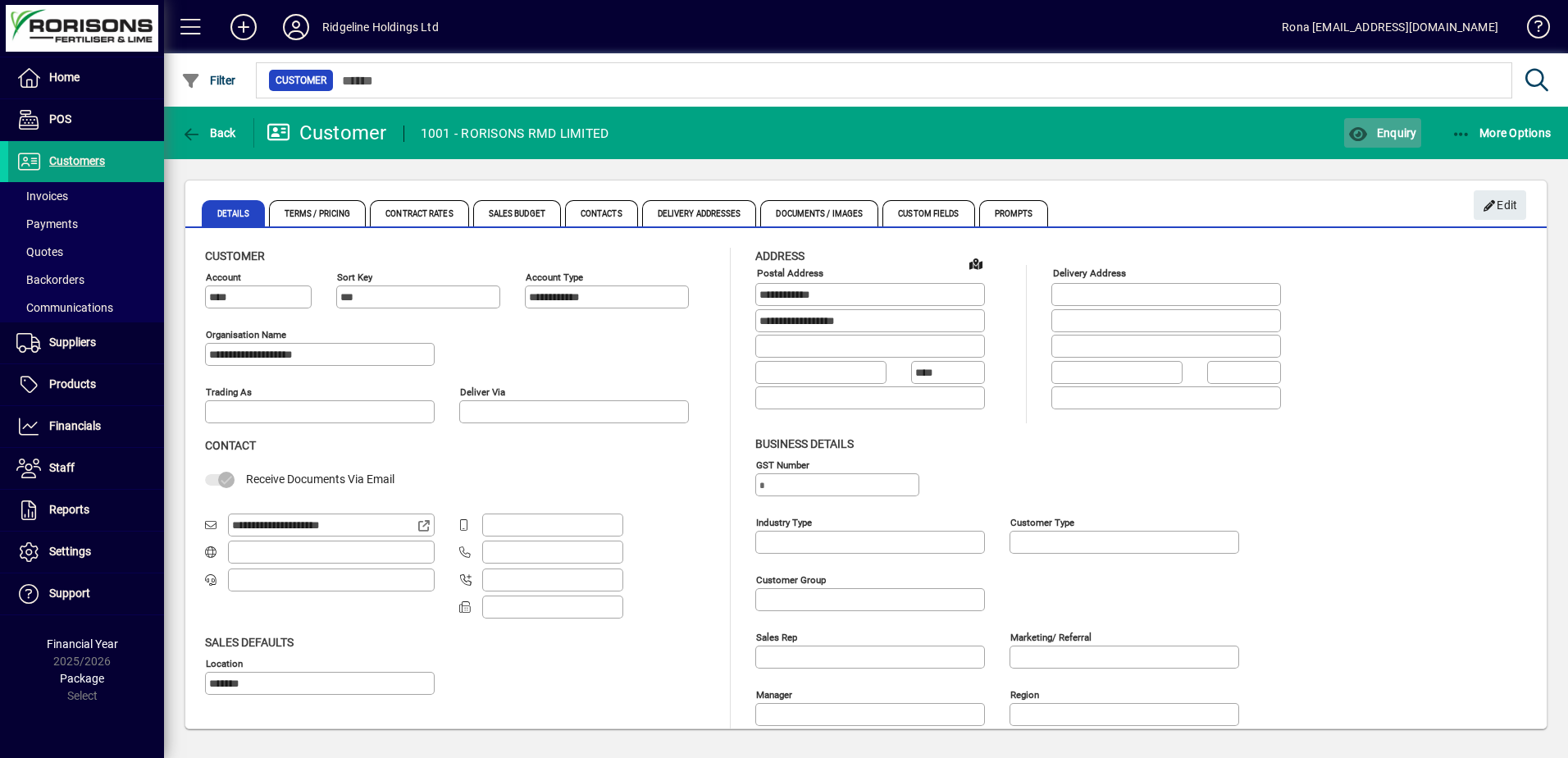
click at [1371, 130] on span "Enquiry" at bounding box center [1383, 133] width 68 height 13
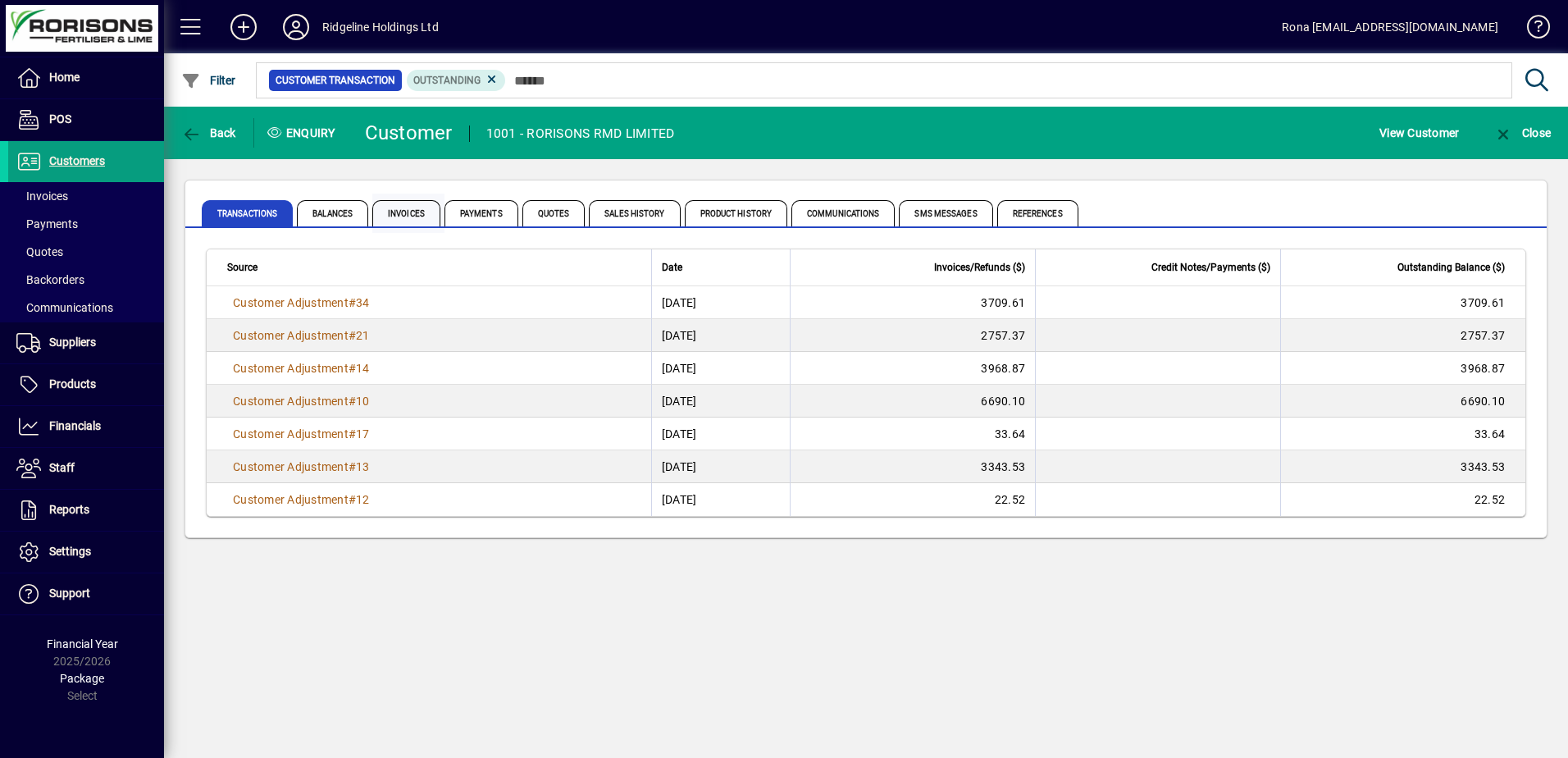
click at [417, 216] on span "Invoices" at bounding box center [407, 213] width 68 height 26
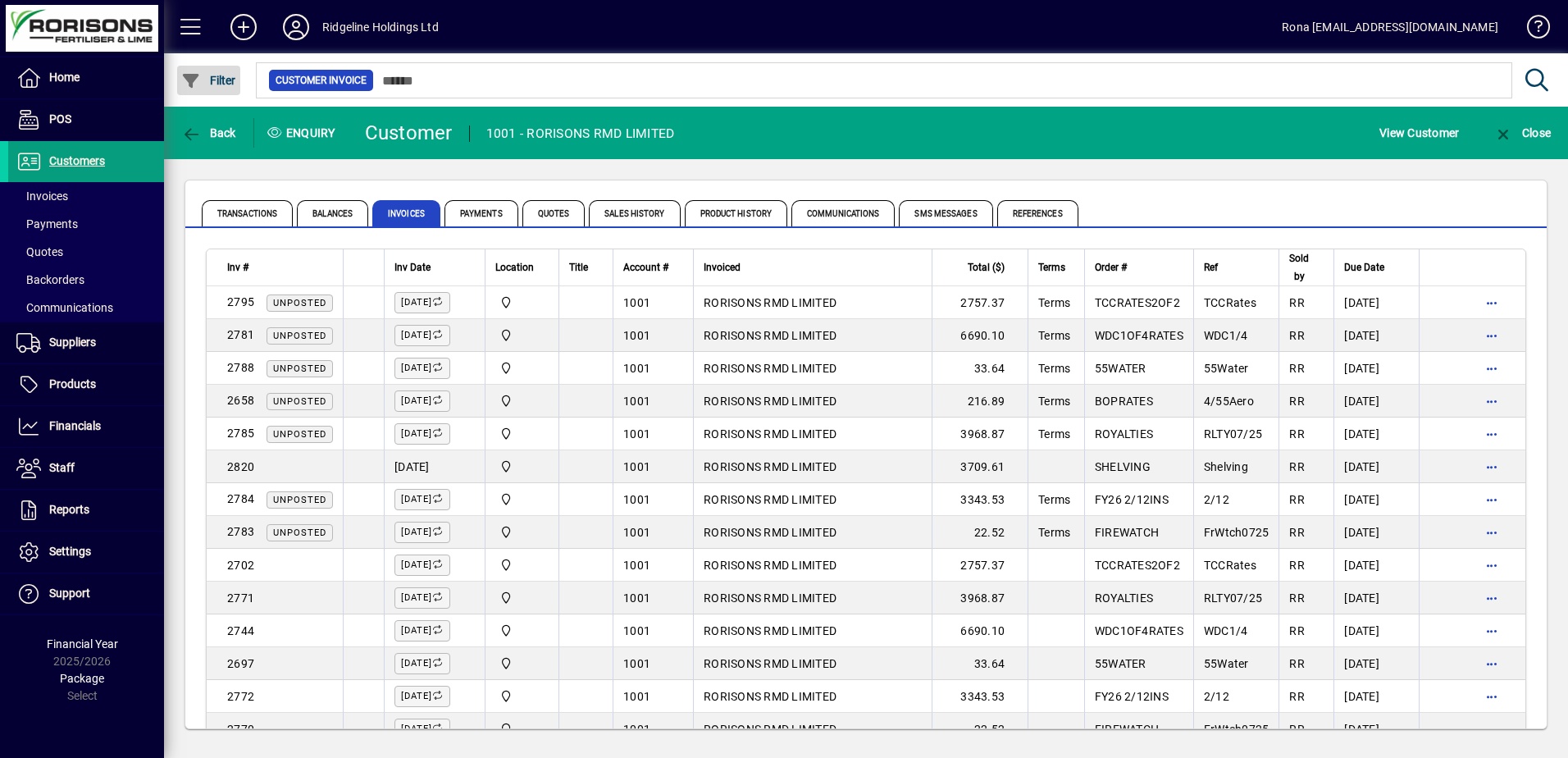
click at [214, 74] on span "Filter" at bounding box center [209, 80] width 55 height 13
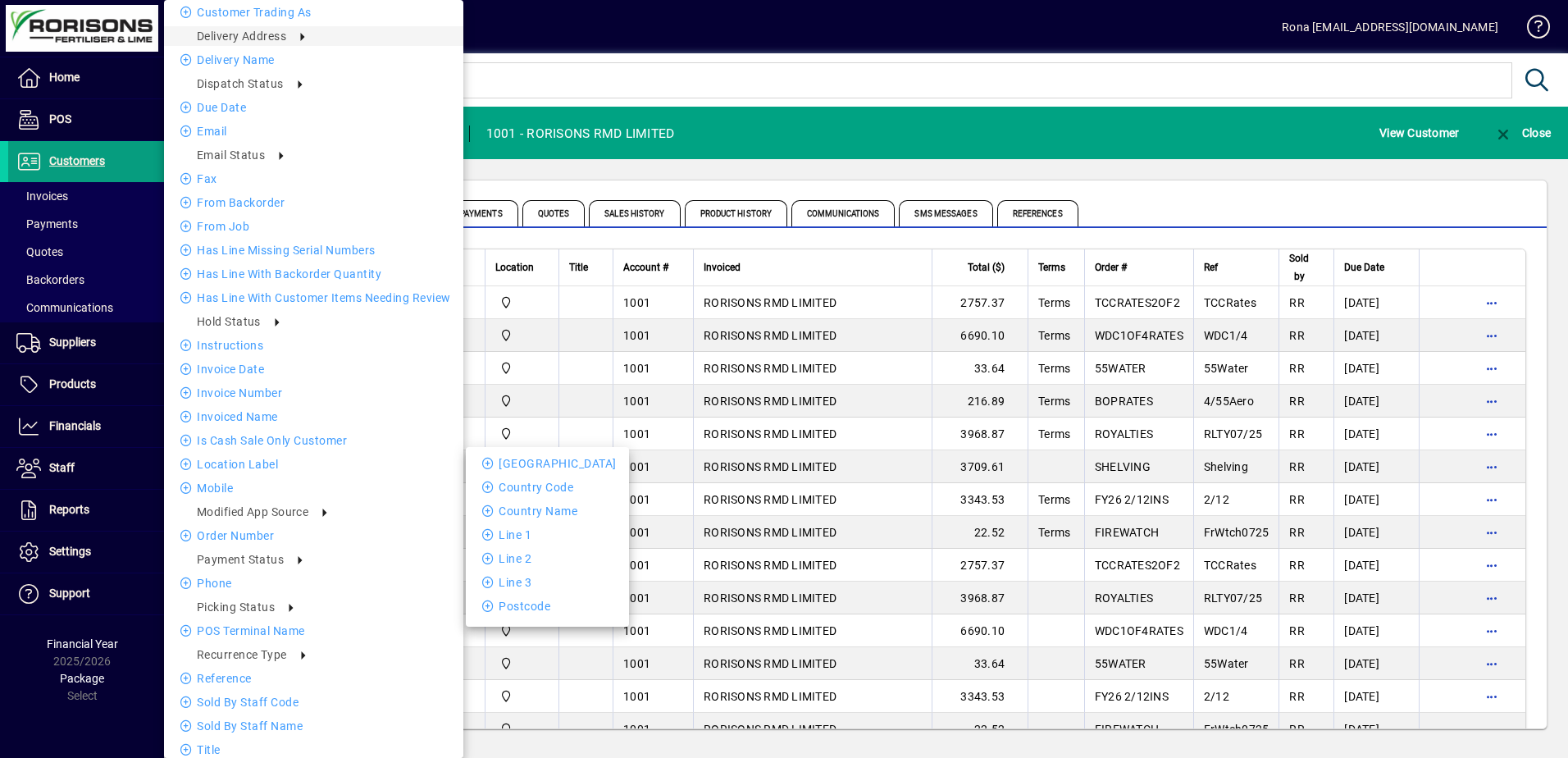
scroll to position [445, 0]
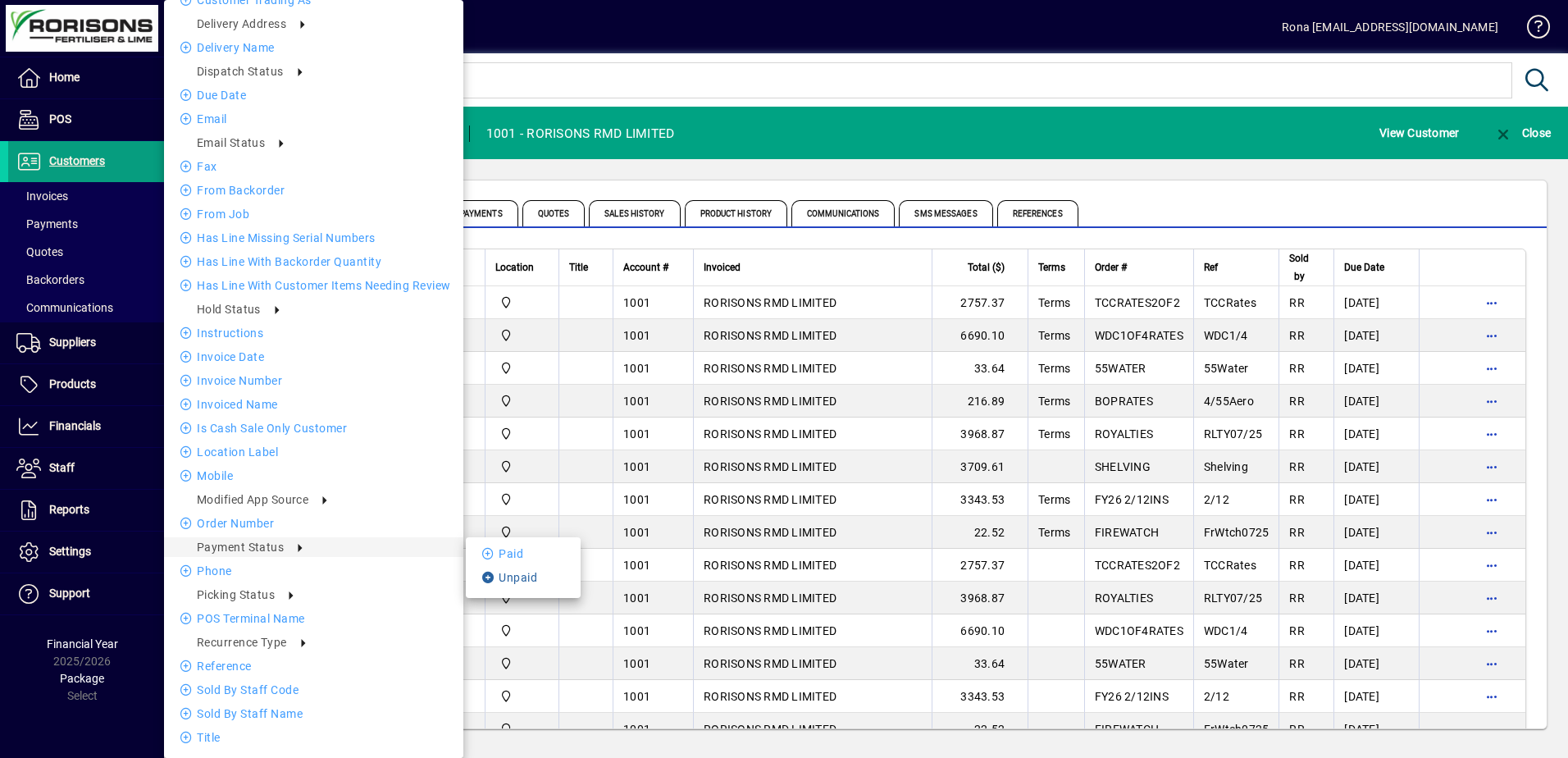
click at [518, 573] on li "Unpaid" at bounding box center [524, 578] width 115 height 20
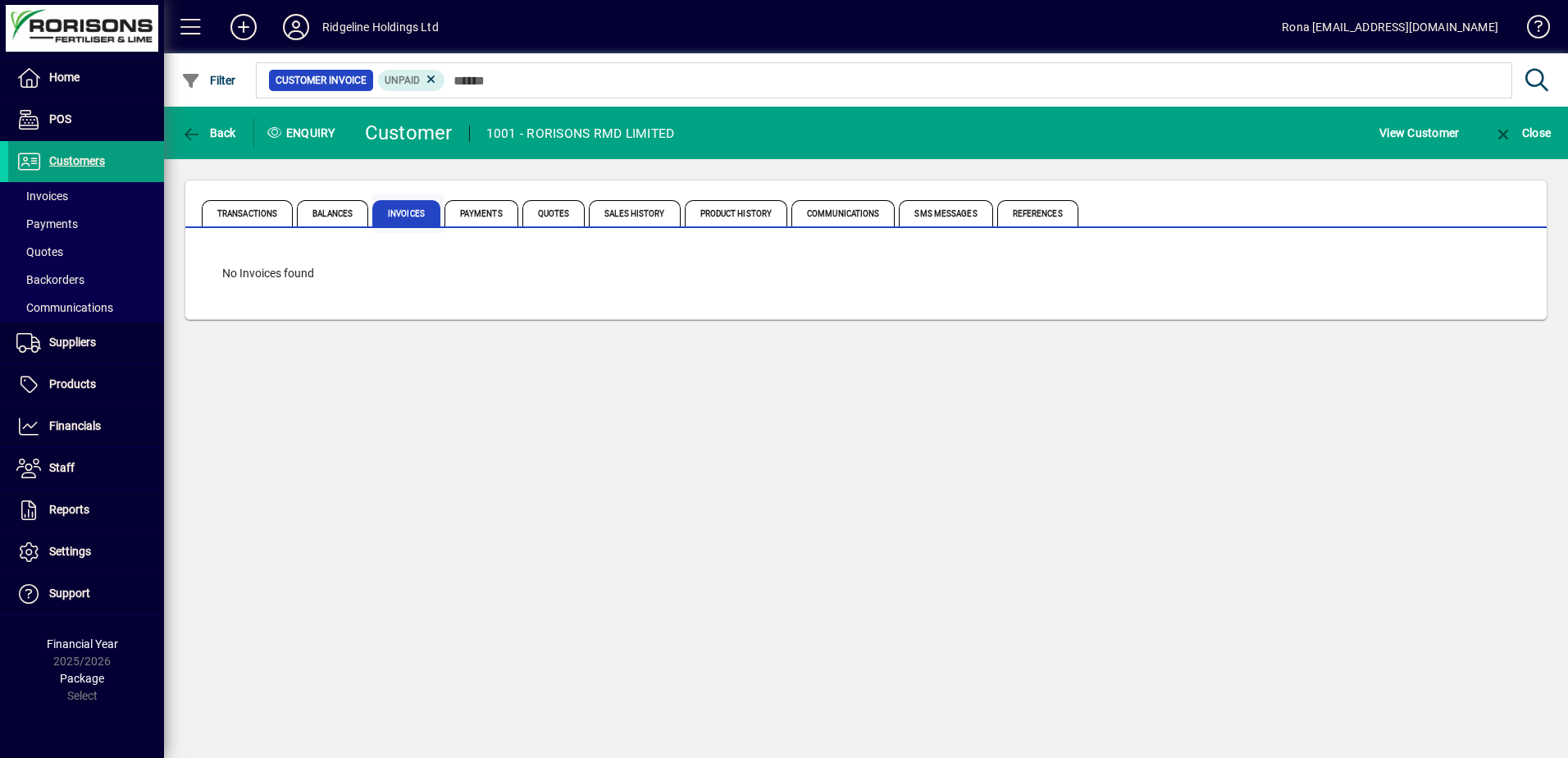
click at [398, 207] on span "Invoices" at bounding box center [407, 213] width 68 height 26
click at [209, 130] on span "Back" at bounding box center [209, 133] width 55 height 13
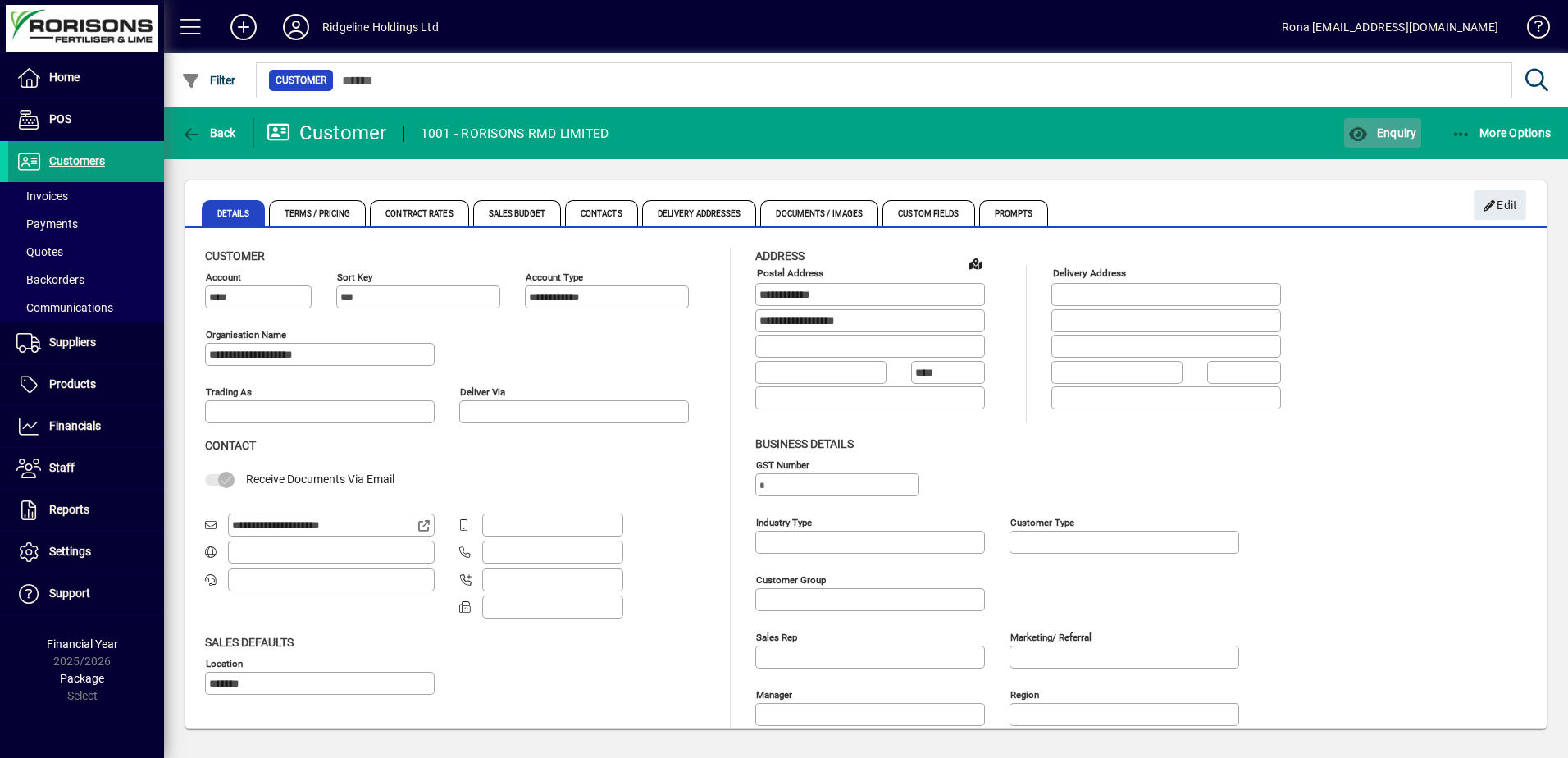
click at [1390, 127] on span "Enquiry" at bounding box center [1383, 133] width 68 height 13
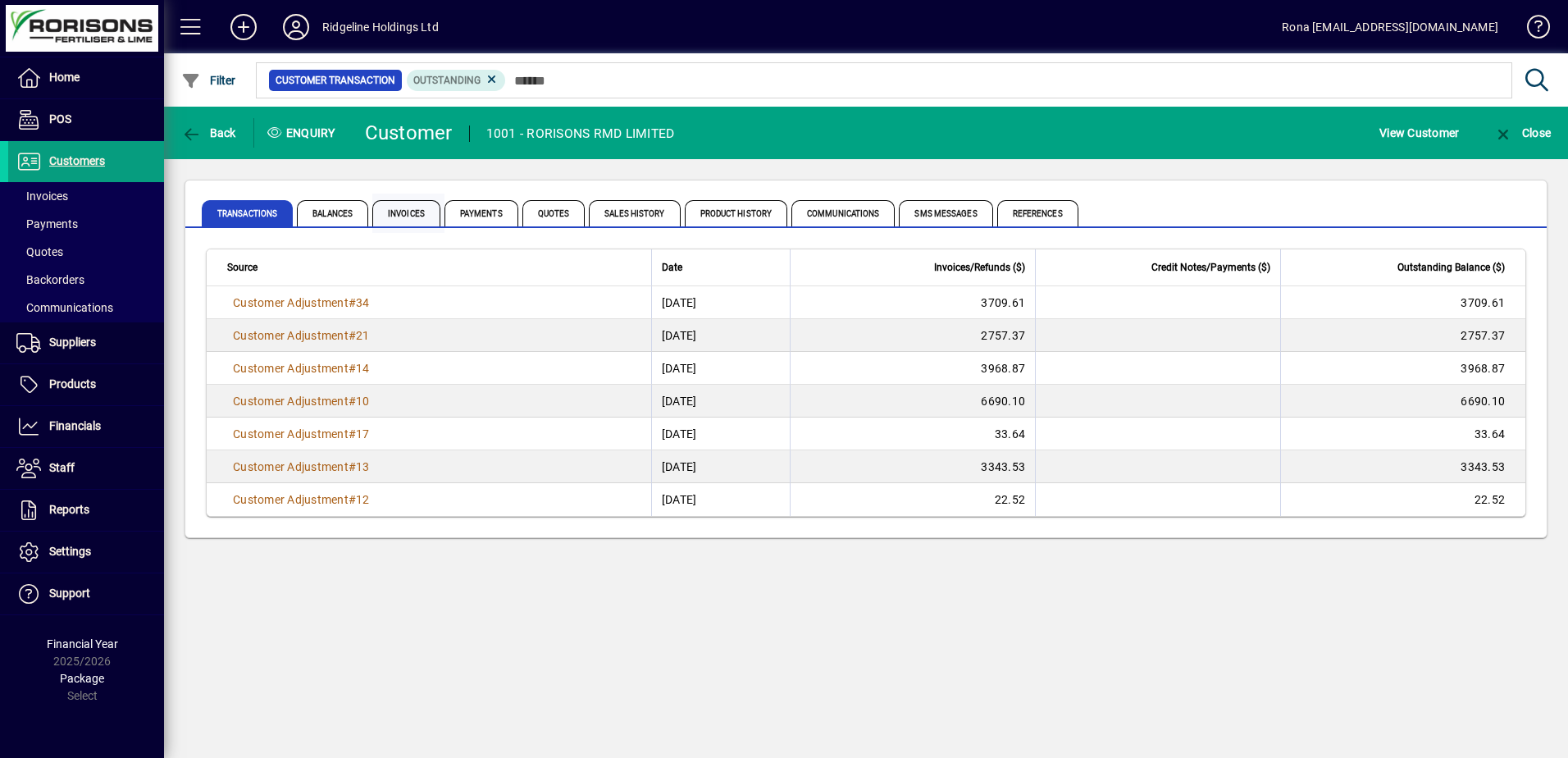
click at [403, 206] on span "Invoices" at bounding box center [407, 213] width 68 height 26
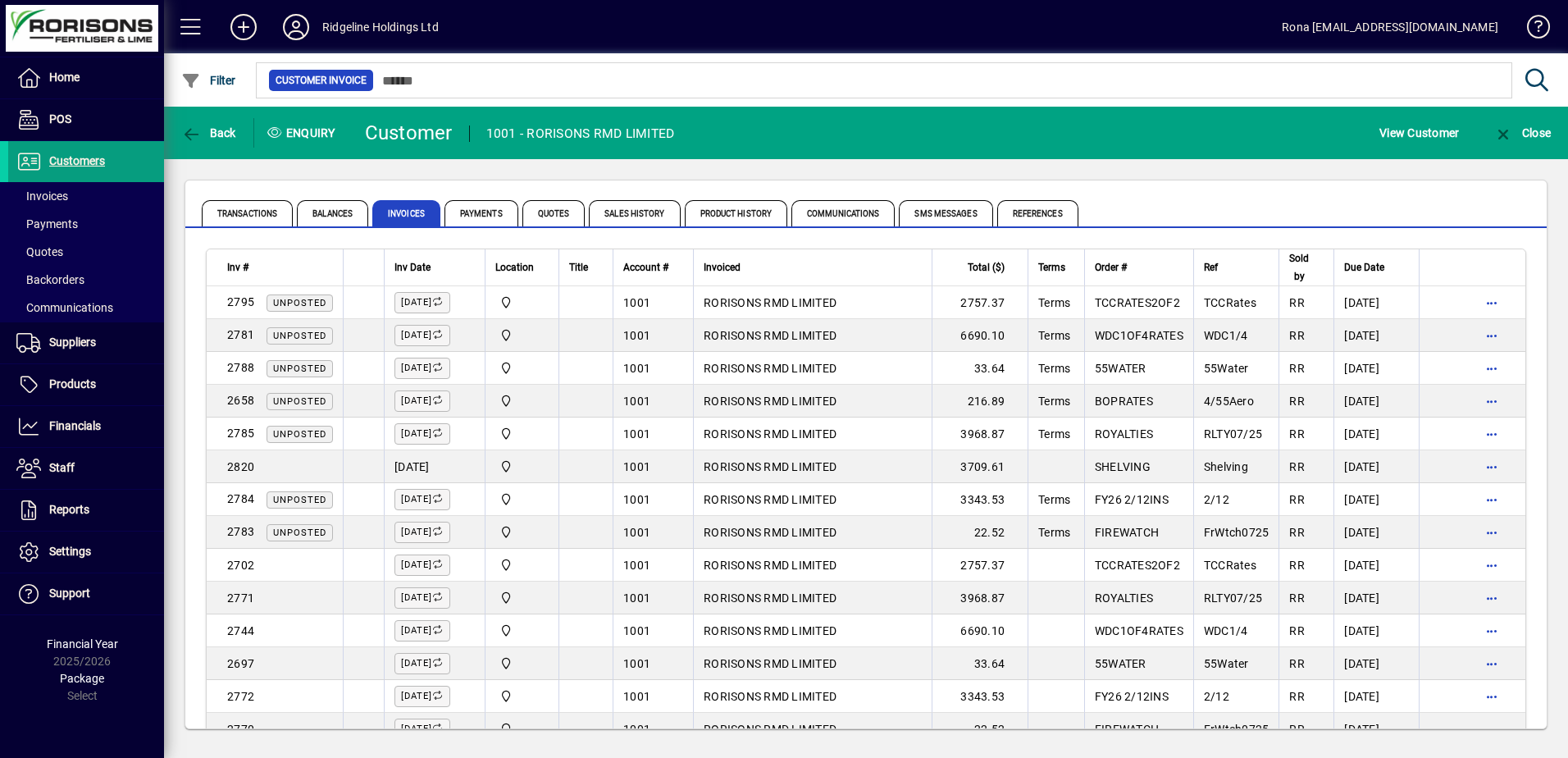
drag, startPoint x: 399, startPoint y: 203, endPoint x: 751, endPoint y: 124, distance: 360.8
click at [751, 124] on mat-toolbar-row "Back Enquiry Customer 1001 - RORISONS RMD LIMITED View Customer Close" at bounding box center [866, 133] width 1404 height 53
click at [1508, 132] on icon "button" at bounding box center [1503, 135] width 20 height 17
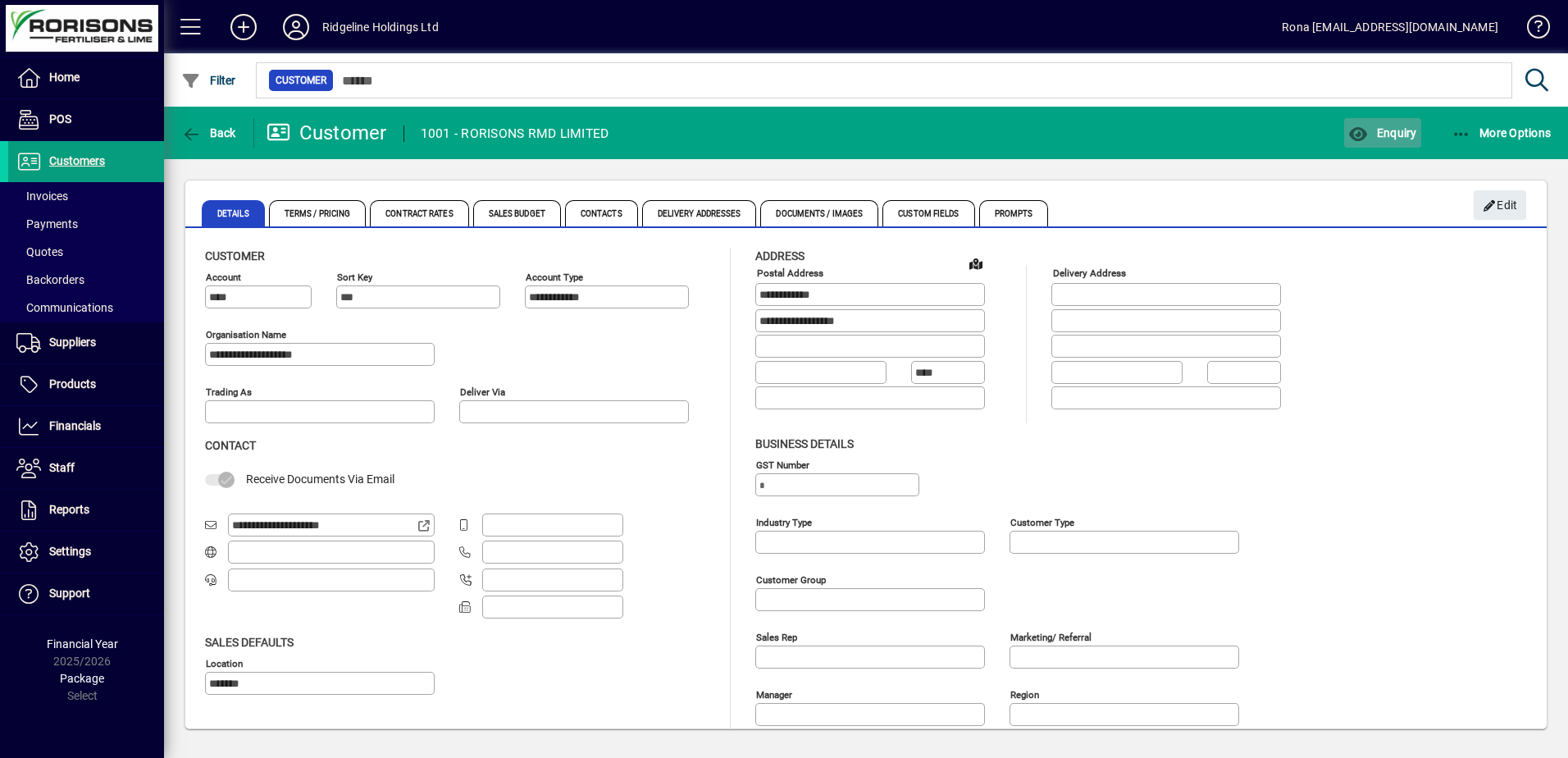
click at [1391, 139] on span "Enquiry" at bounding box center [1383, 133] width 68 height 13
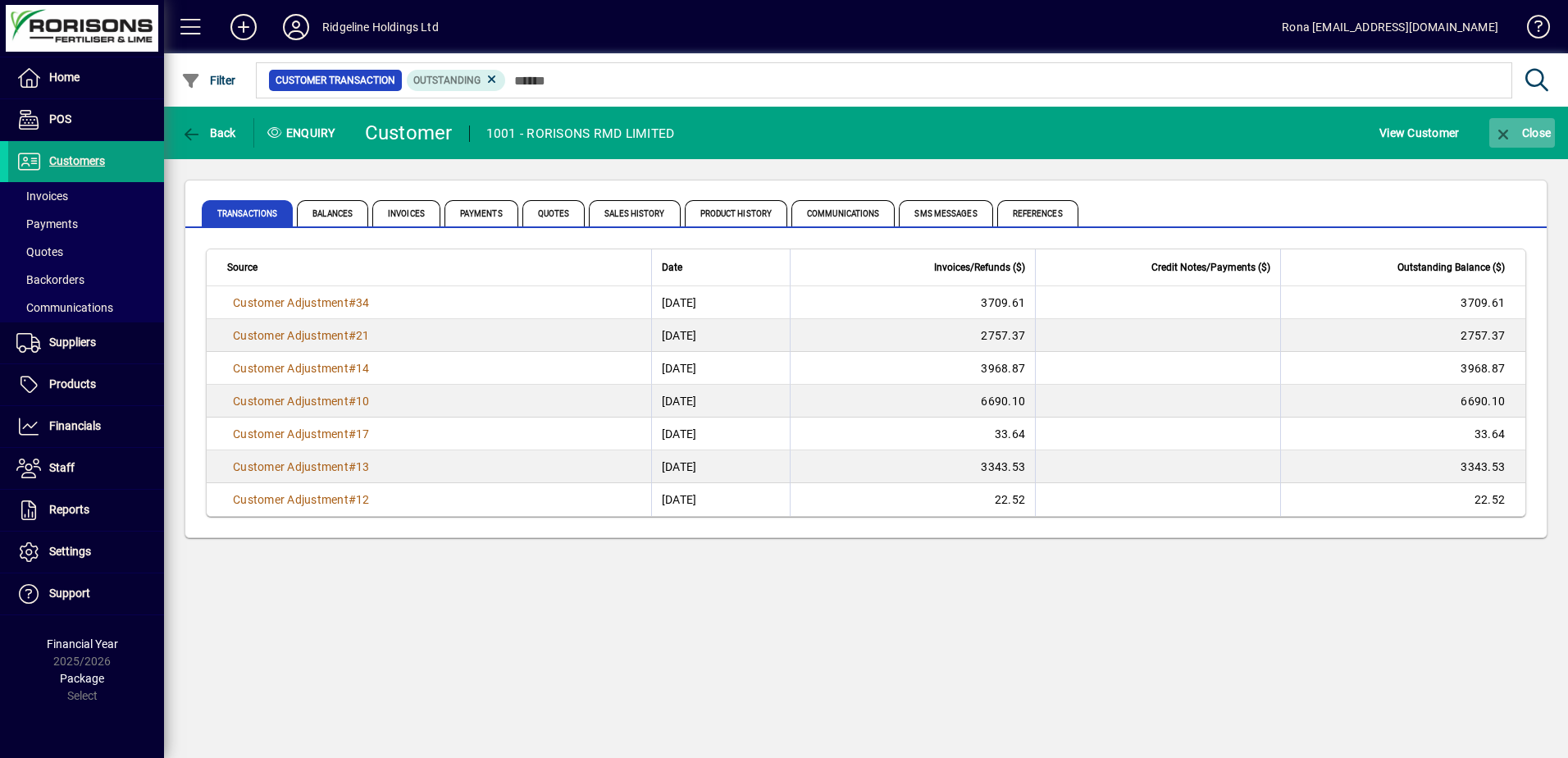
click at [1503, 131] on icon "button" at bounding box center [1503, 135] width 20 height 17
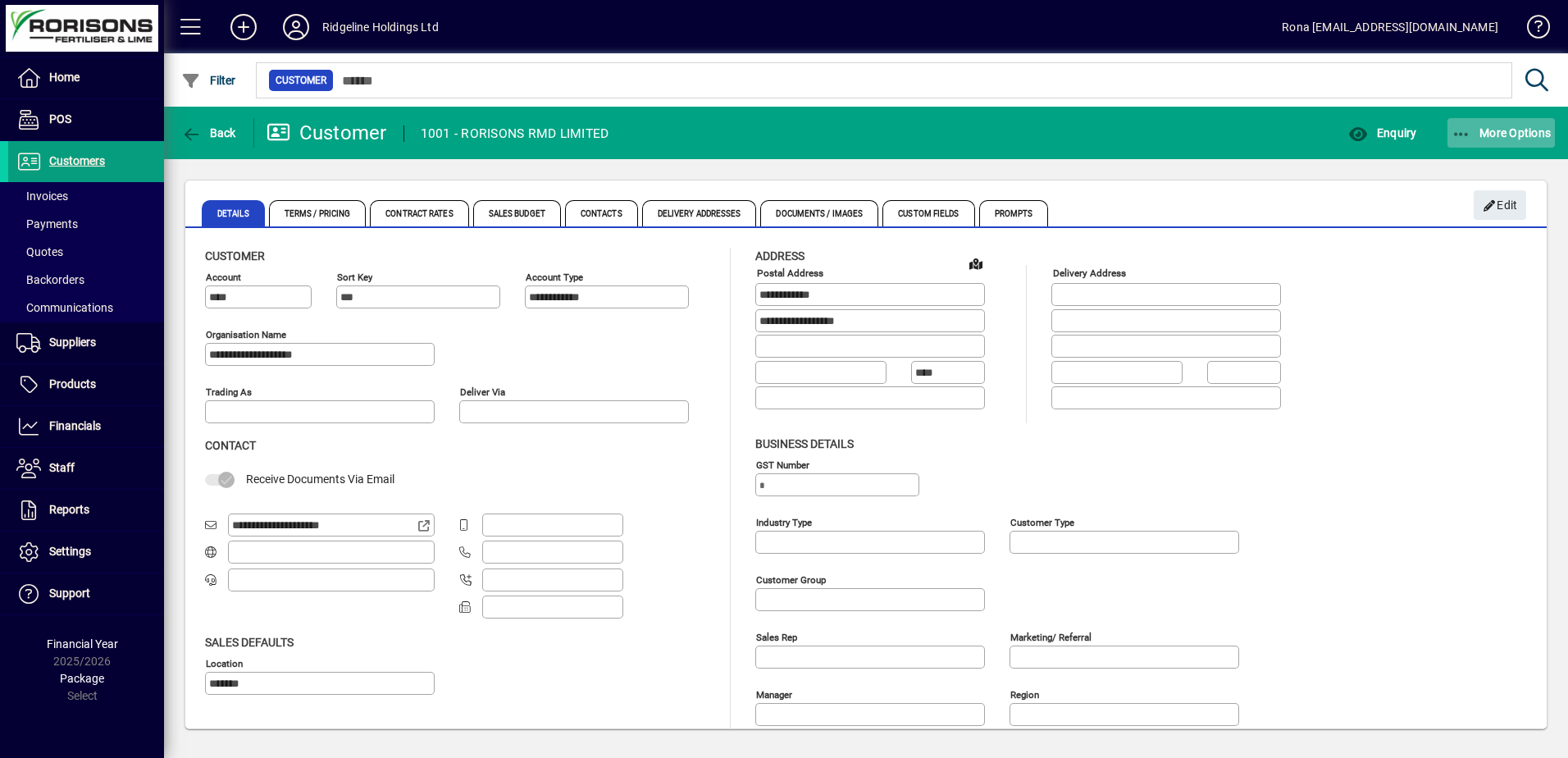
click at [1482, 134] on span "More Options" at bounding box center [1501, 133] width 100 height 13
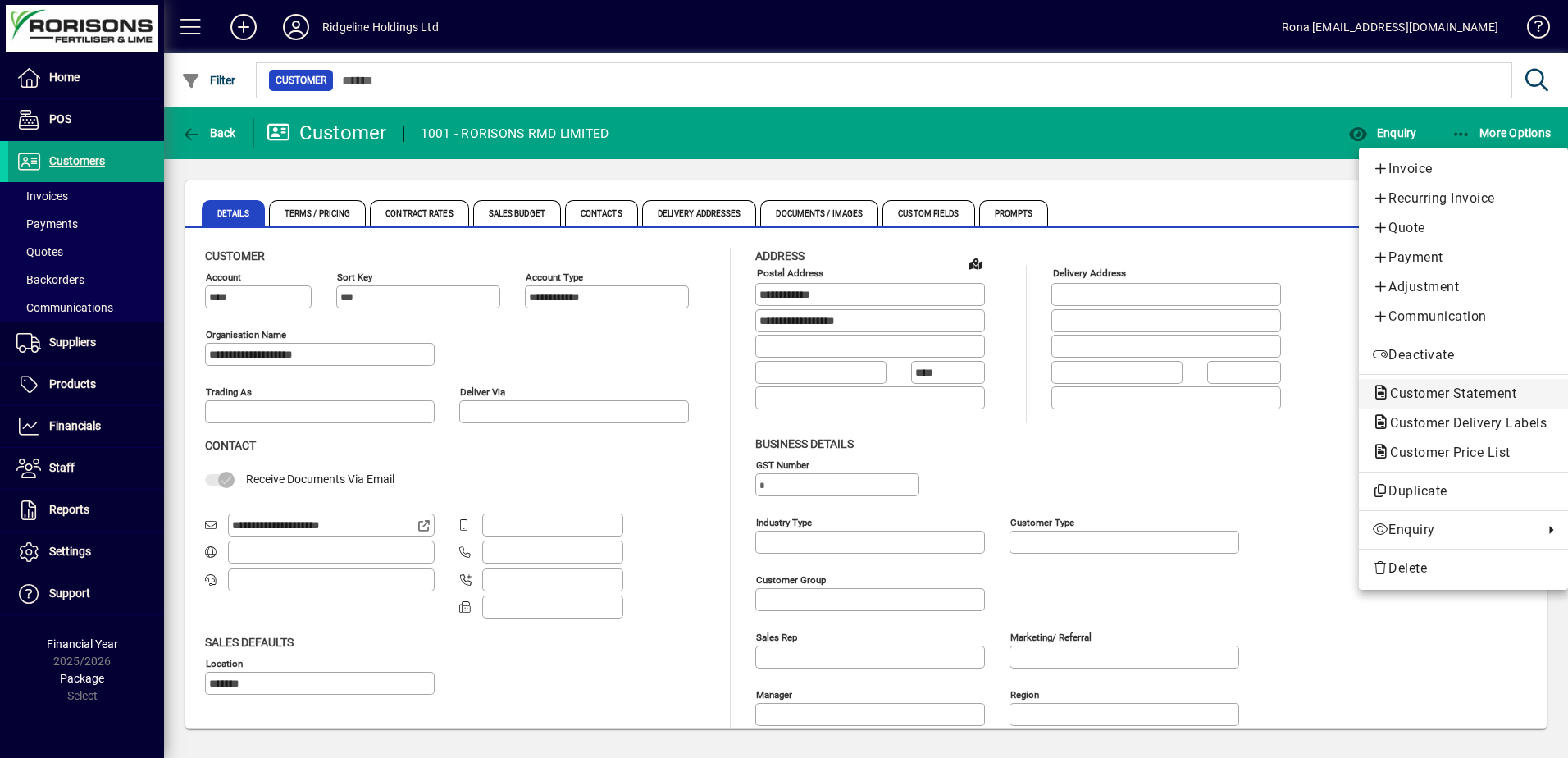
click at [1458, 393] on span "Customer Statement" at bounding box center [1448, 393] width 152 height 16
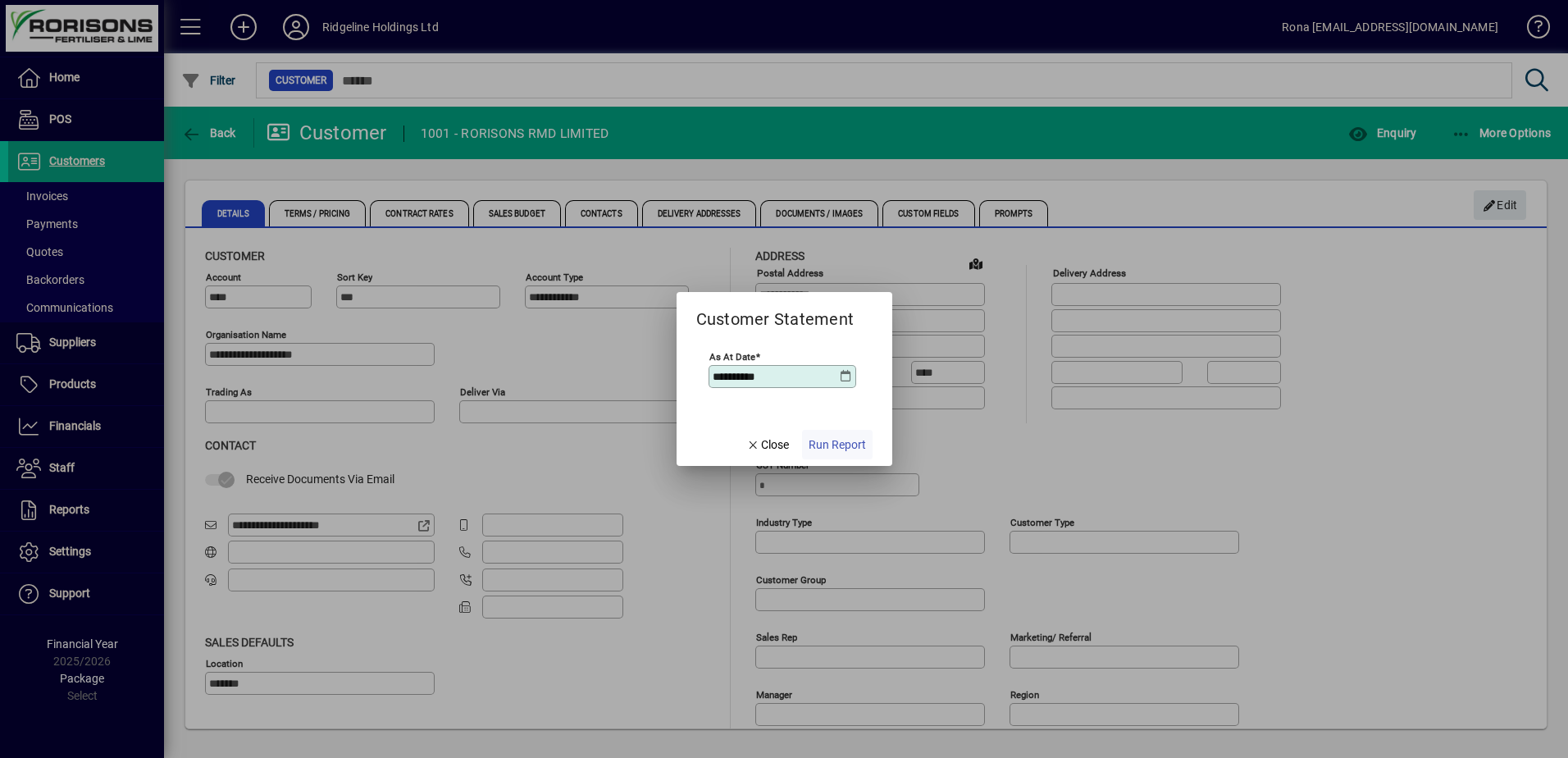
click at [833, 439] on span "Run Report" at bounding box center [837, 445] width 58 height 18
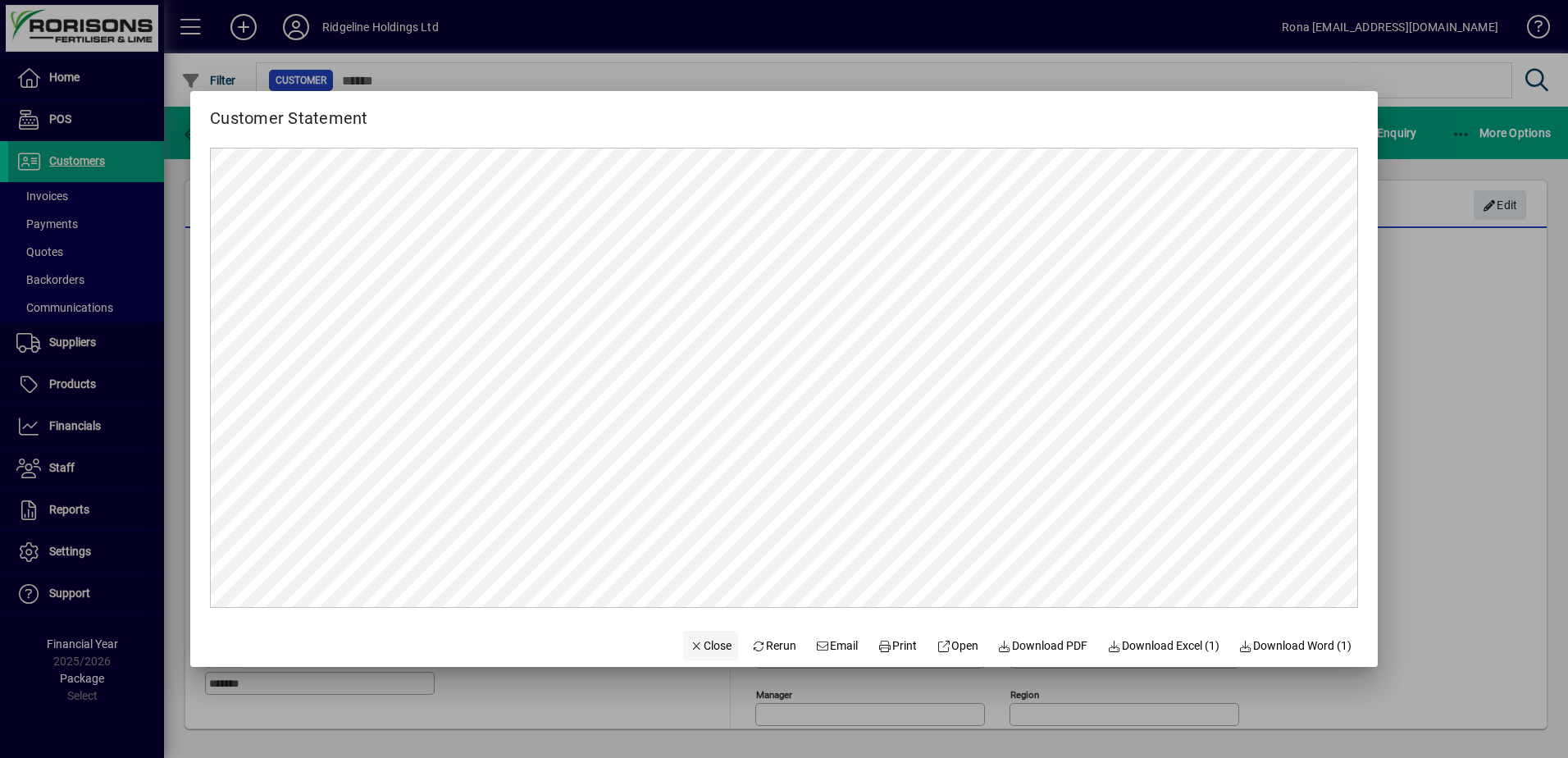
click at [689, 642] on span "Close" at bounding box center [711, 646] width 43 height 18
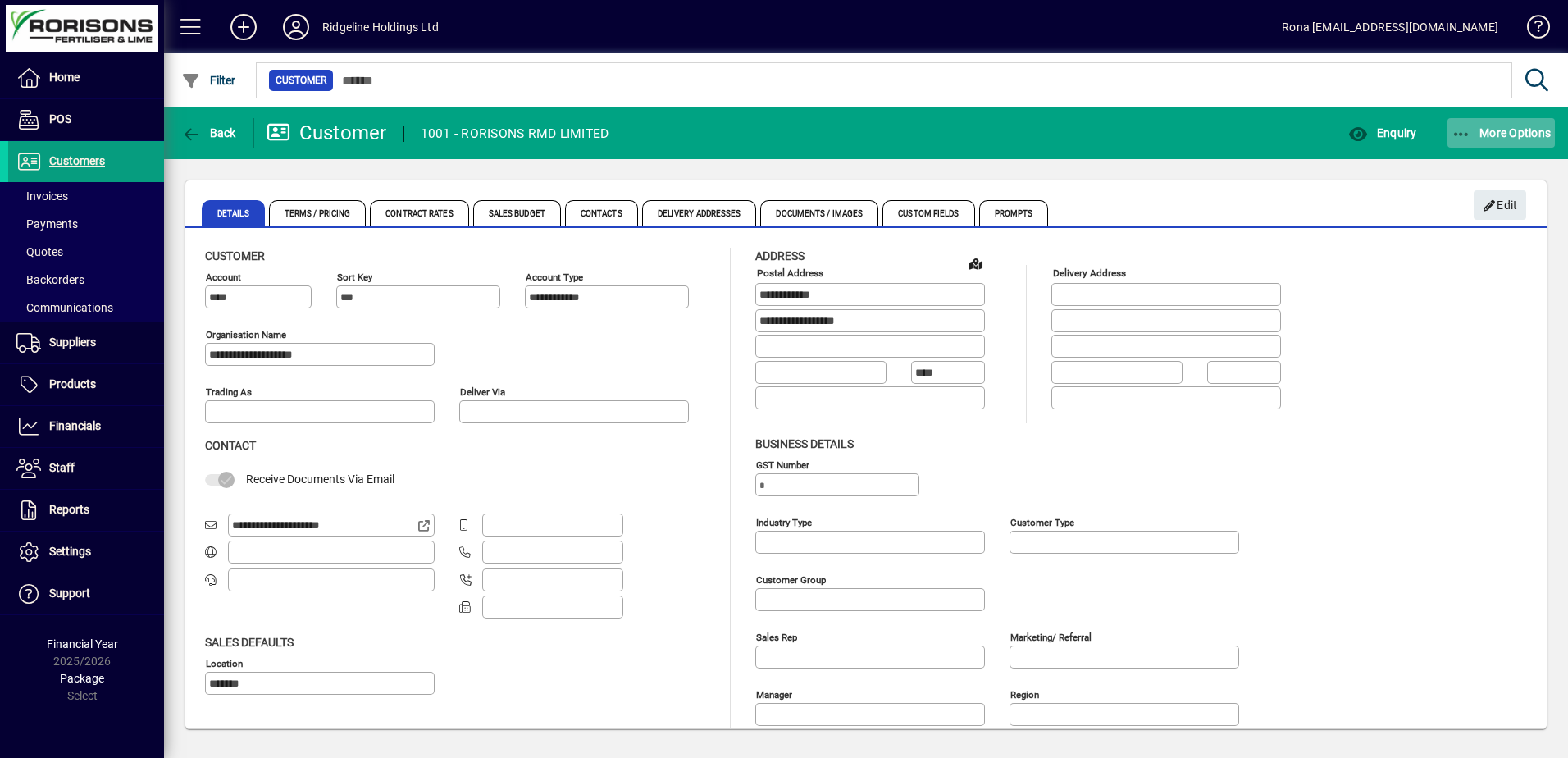
click at [1459, 140] on icon "button" at bounding box center [1461, 135] width 20 height 17
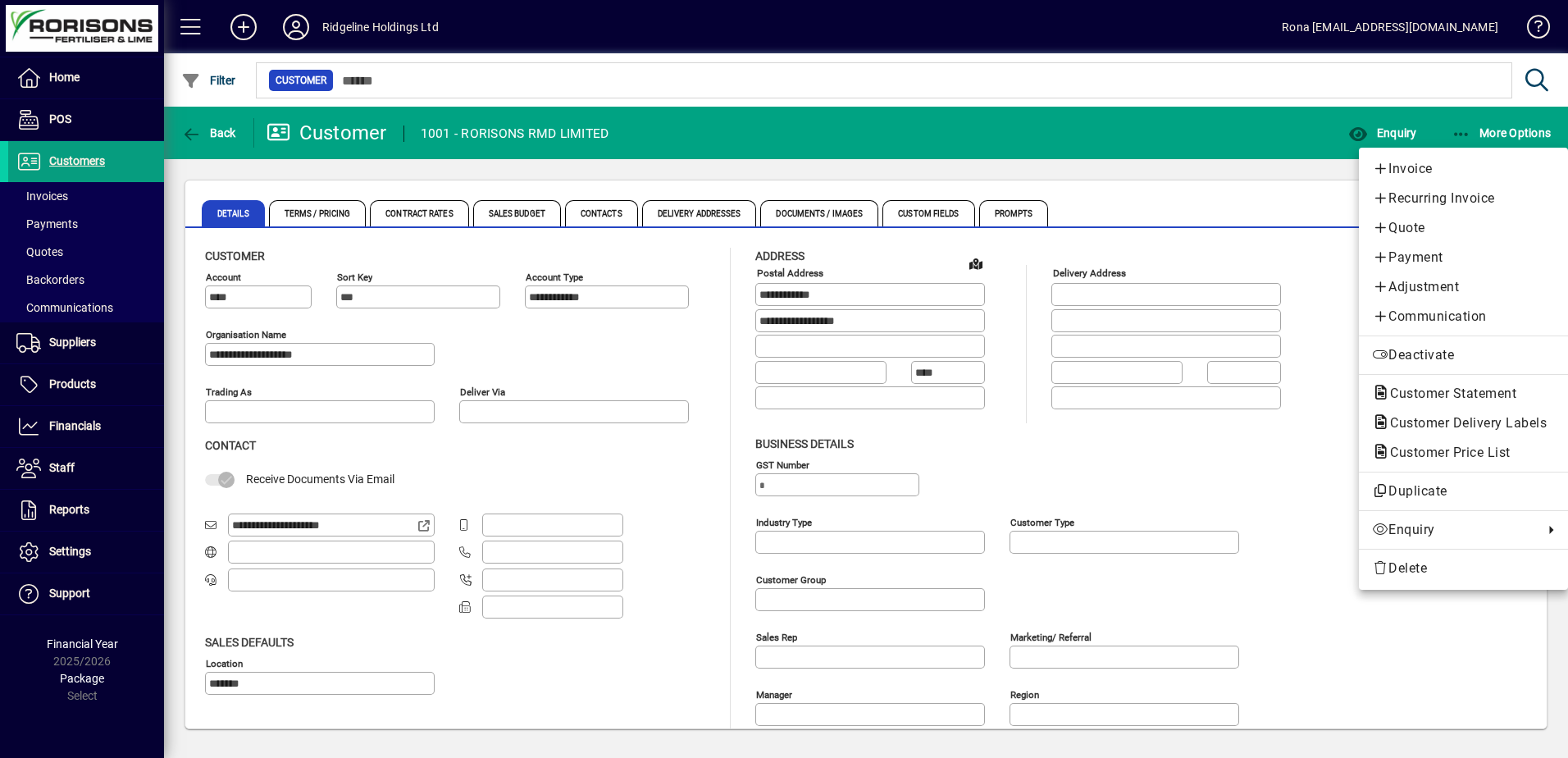
click at [1397, 125] on div at bounding box center [784, 379] width 1568 height 758
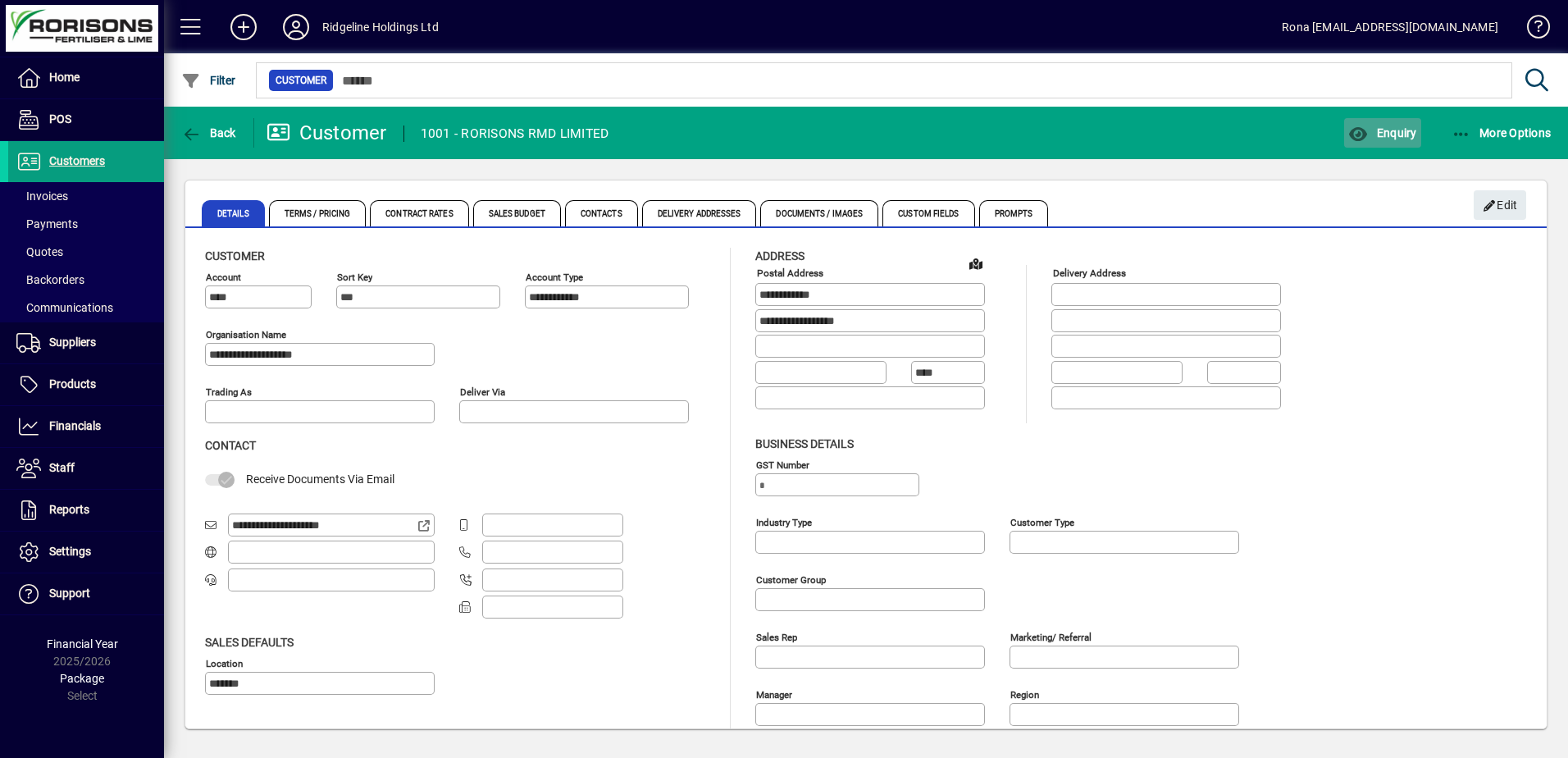
click at [1391, 131] on span "Enquiry" at bounding box center [1383, 133] width 68 height 13
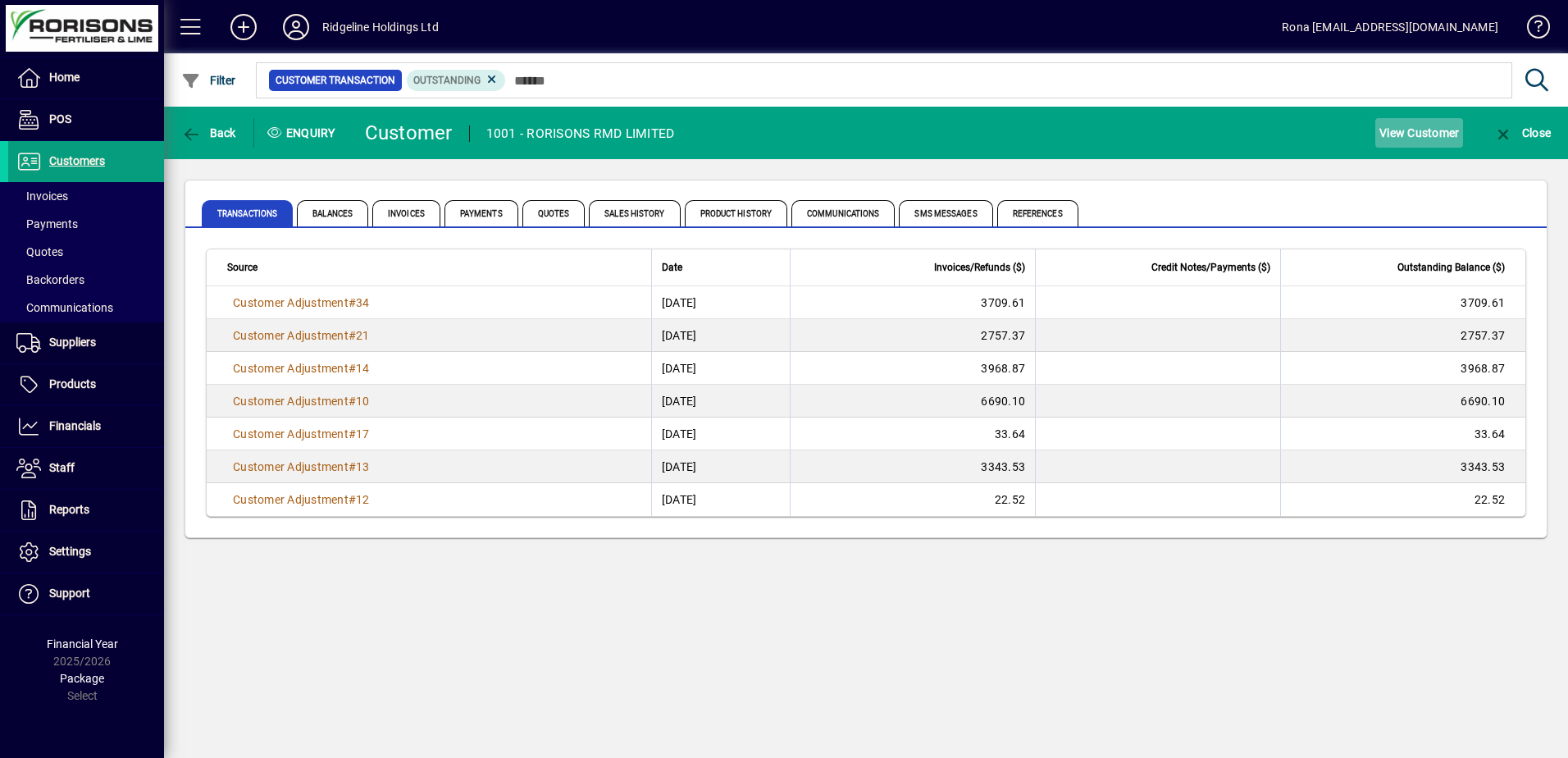
click at [1391, 131] on span "View Customer" at bounding box center [1419, 133] width 80 height 26
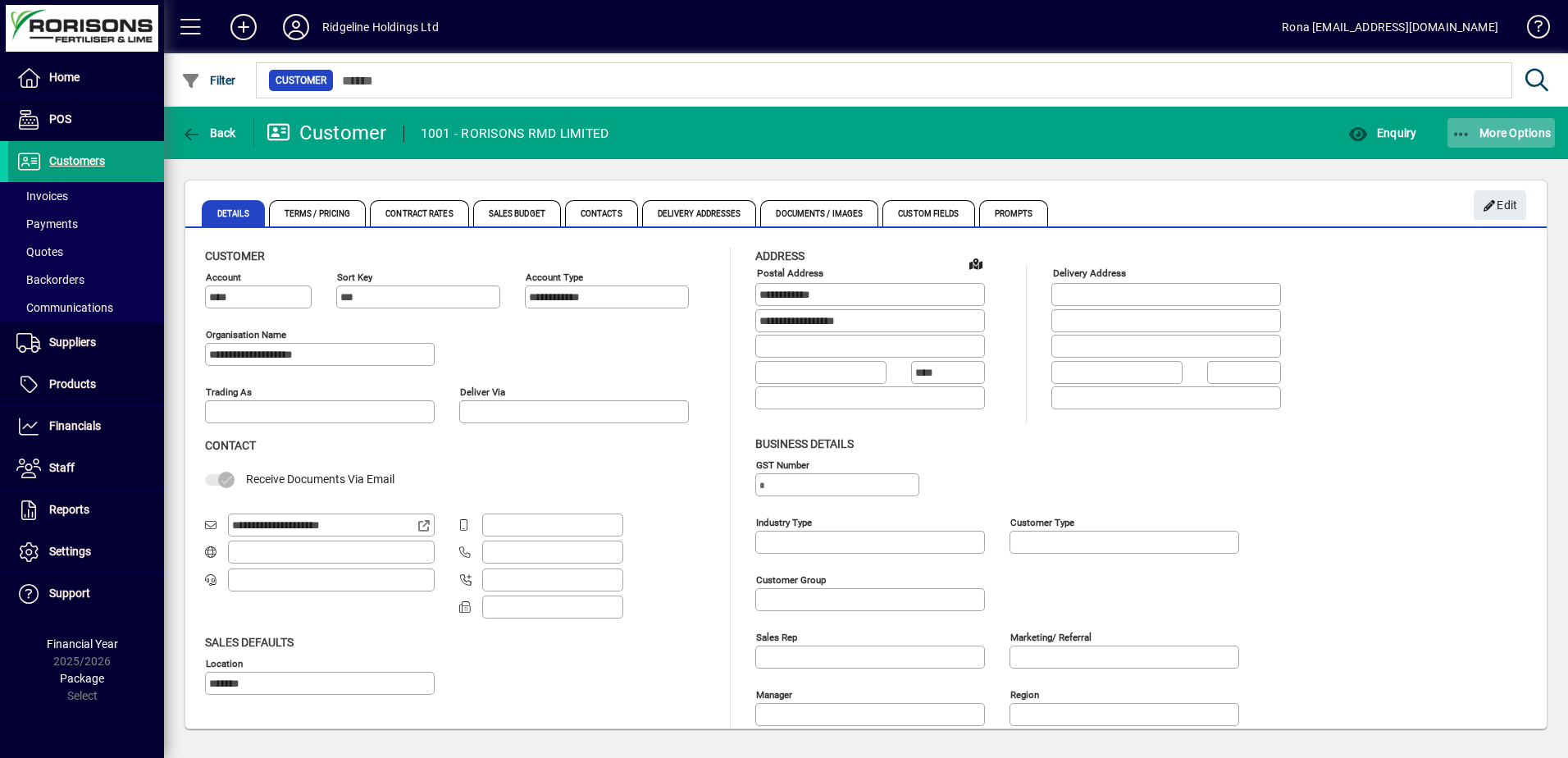
click at [1513, 129] on span "More Options" at bounding box center [1501, 133] width 100 height 13
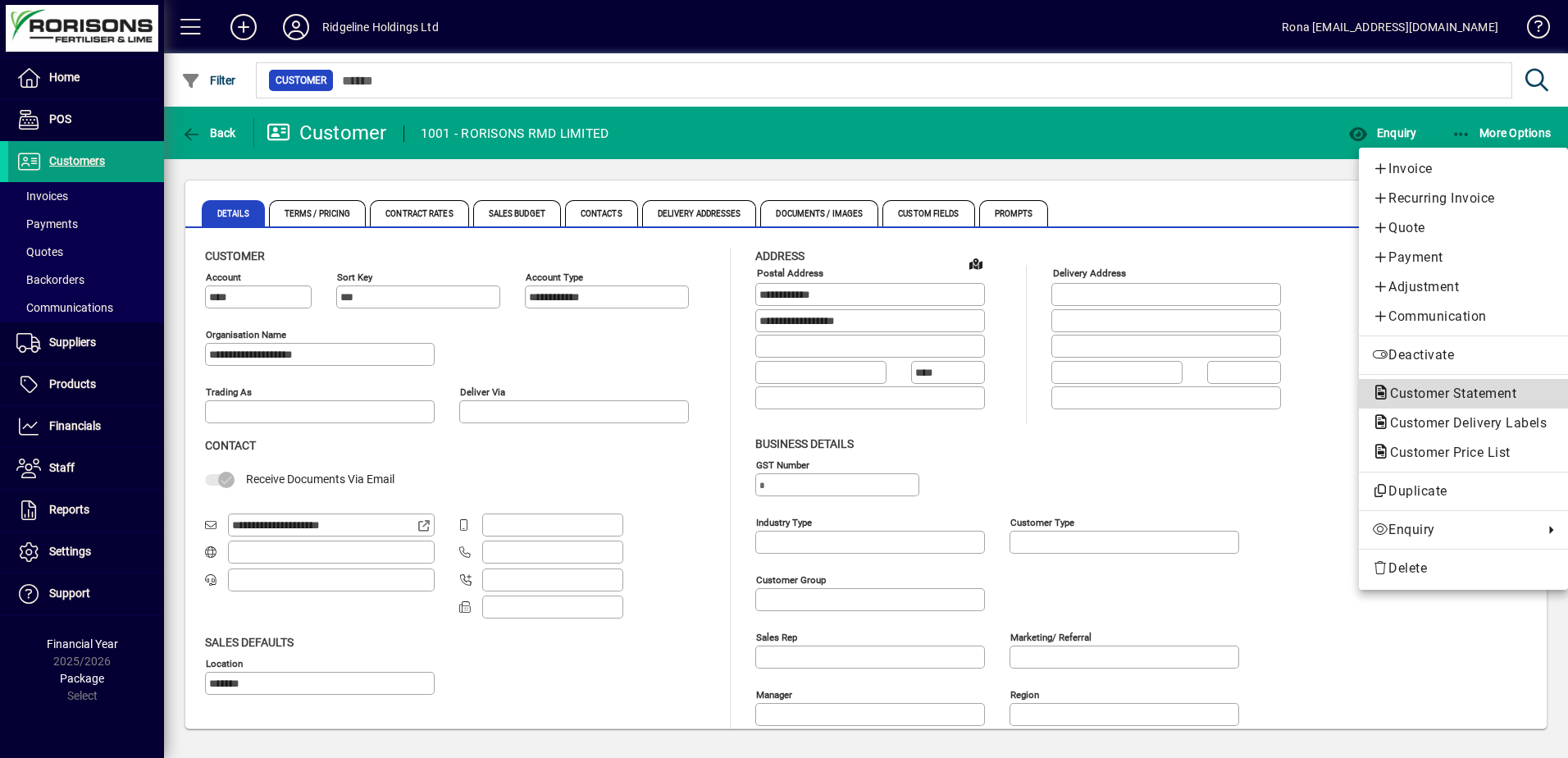
click at [1425, 385] on span "Customer Statement" at bounding box center [1448, 393] width 152 height 16
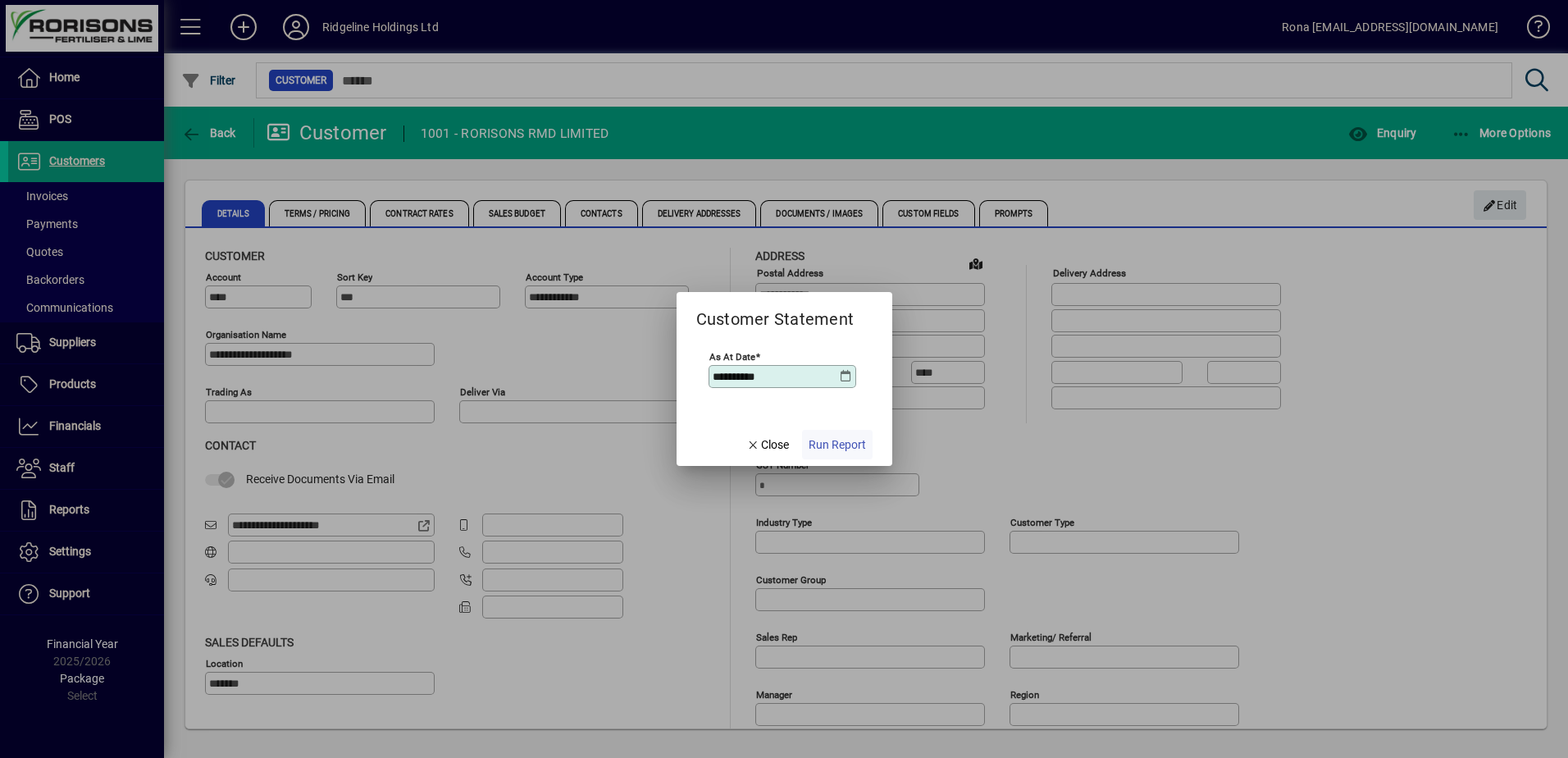
click at [860, 444] on span "Run Report" at bounding box center [837, 445] width 58 height 18
